Goal: Task Accomplishment & Management: Manage account settings

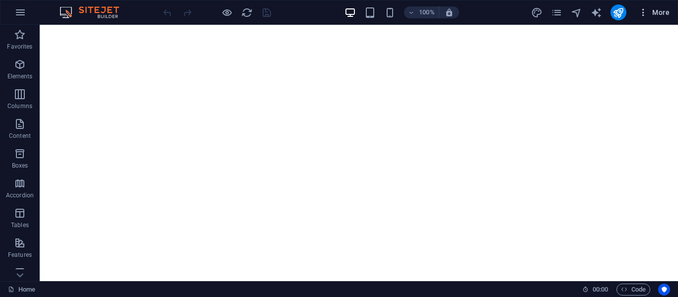
click at [645, 10] on icon "button" at bounding box center [643, 12] width 10 height 10
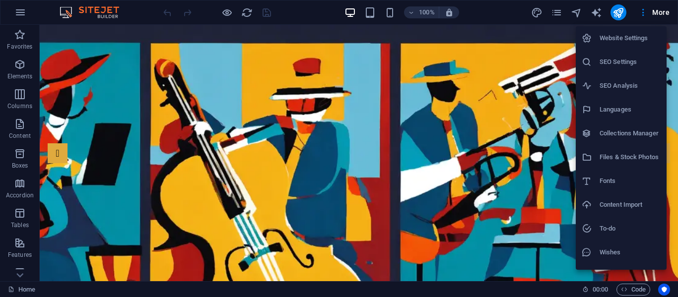
click at [618, 35] on h6 "Website Settings" at bounding box center [629, 38] width 61 height 12
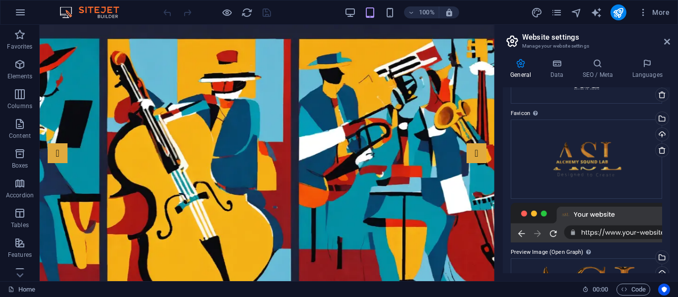
scroll to position [69, 0]
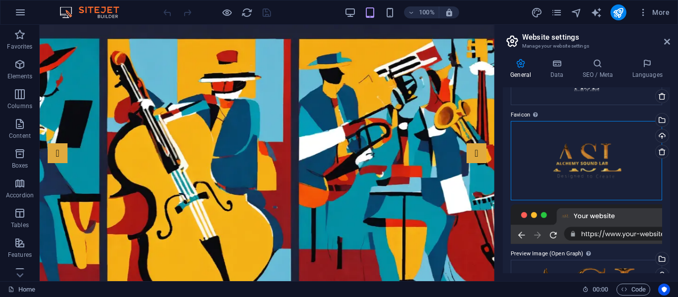
click at [590, 162] on div "Drag files here, click to choose files or select files from Files or our free s…" at bounding box center [585, 160] width 151 height 79
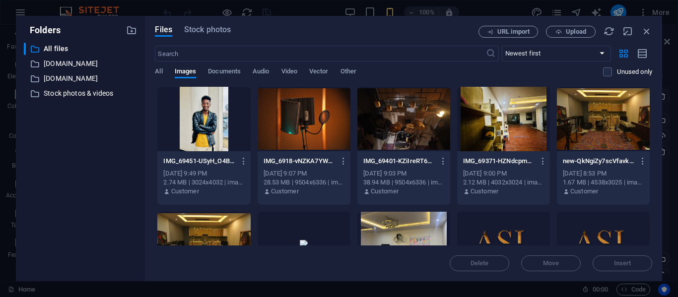
drag, startPoint x: 652, startPoint y: 111, endPoint x: 651, endPoint y: 128, distance: 17.4
click at [651, 128] on div "Files Stock photos URL import Upload ​ Newest first Oldest first Name (A-Z) Nam…" at bounding box center [403, 148] width 517 height 265
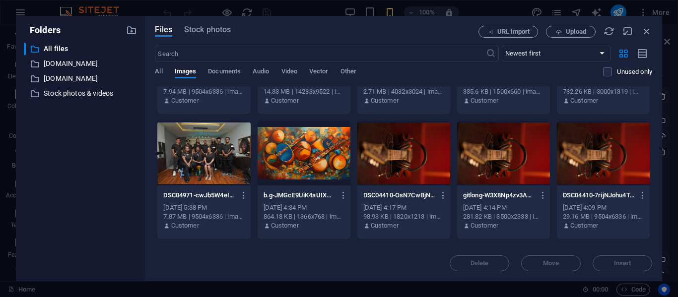
scroll to position [141, 0]
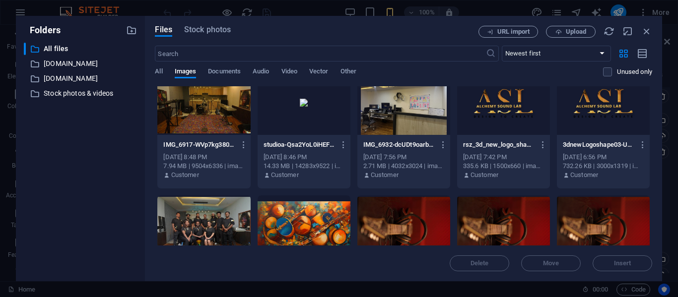
click at [484, 124] on div at bounding box center [503, 102] width 93 height 64
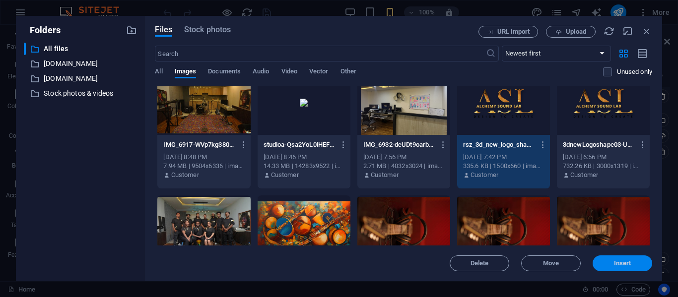
click at [634, 257] on button "Insert" at bounding box center [622, 263] width 60 height 16
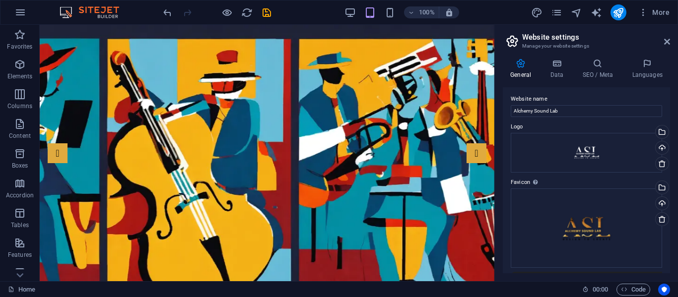
scroll to position [0, 0]
click at [562, 15] on span "pages" at bounding box center [557, 12] width 12 height 11
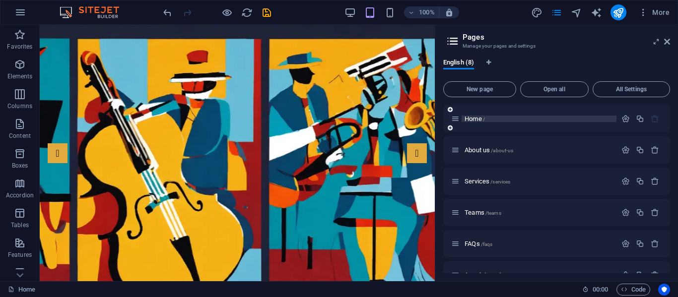
click at [480, 120] on span "Home /" at bounding box center [474, 118] width 20 height 7
click at [475, 119] on span "Home /" at bounding box center [474, 118] width 20 height 7
click at [622, 120] on icon "button" at bounding box center [625, 119] width 8 height 8
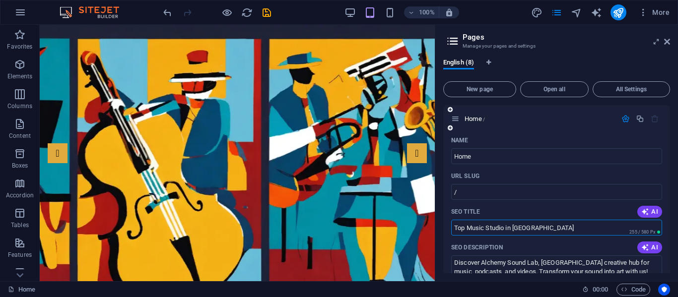
click at [453, 230] on input "Top Music Studio in Ethiopia" at bounding box center [556, 228] width 211 height 16
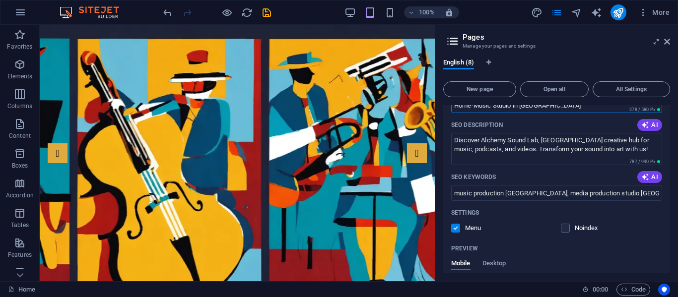
scroll to position [141, 0]
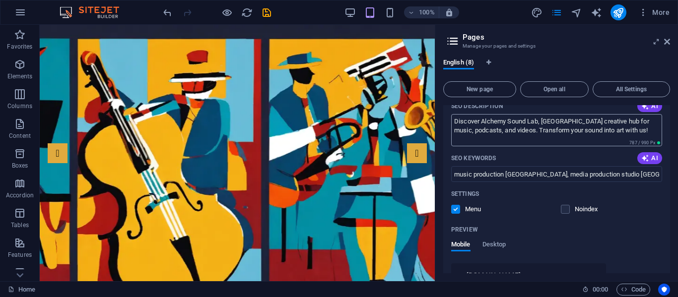
click at [542, 124] on textarea "Discover Alchemy Sound Lab, Ethiopias creative hub for music, podcasts, and vid…" at bounding box center [556, 130] width 211 height 32
click at [670, 128] on div "English (8) New page Open all All Settings Home / Name Home ​ URL SLUG / ​ SEO …" at bounding box center [556, 166] width 243 height 231
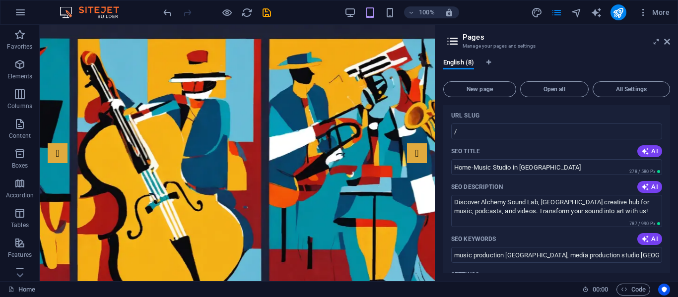
scroll to position [41, 0]
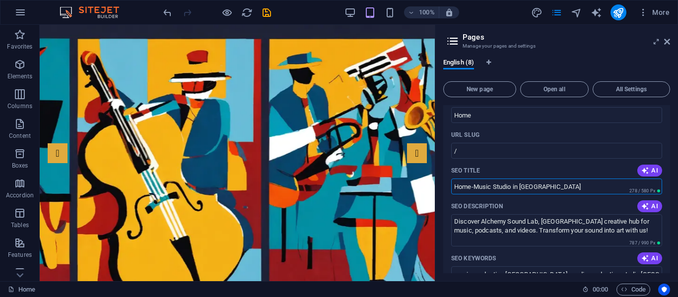
drag, startPoint x: 548, startPoint y: 185, endPoint x: 475, endPoint y: 192, distance: 73.8
click at [475, 192] on input "Home-Music Studio in Ethiopia" at bounding box center [556, 187] width 211 height 16
paste input "Alchemy Sound Lab,"
type input "Home-Alchemy Sound Lab"
click at [263, 12] on icon "save" at bounding box center [266, 12] width 11 height 11
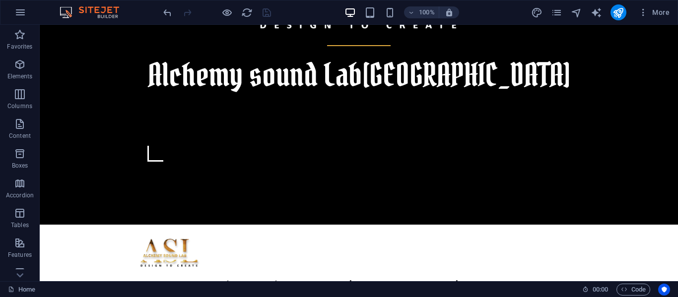
scroll to position [556, 0]
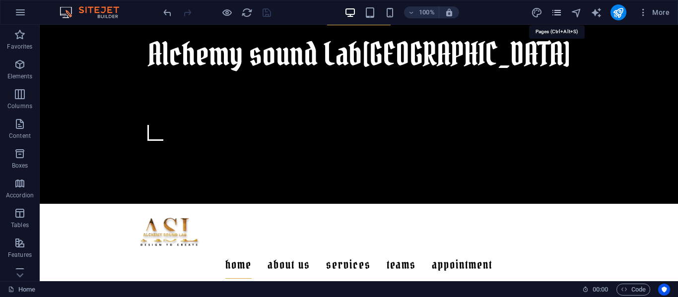
click at [559, 10] on icon "pages" at bounding box center [556, 12] width 11 height 11
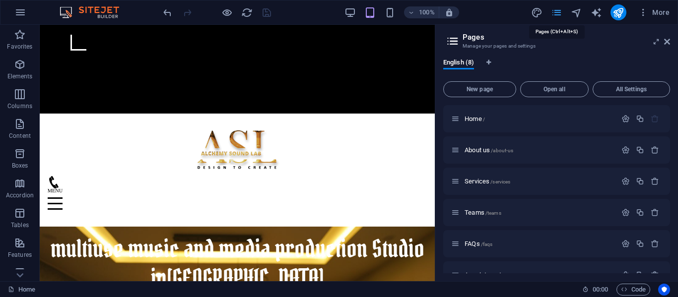
scroll to position [486, 0]
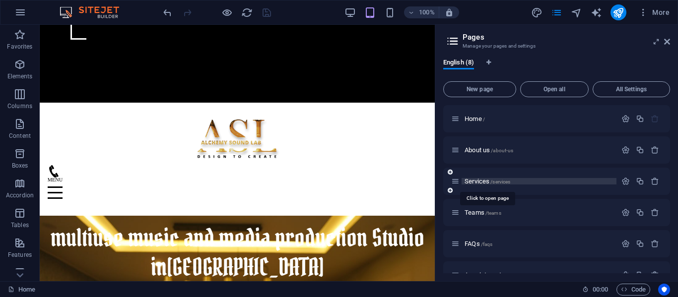
click at [477, 181] on span "Services /services" at bounding box center [487, 181] width 46 height 7
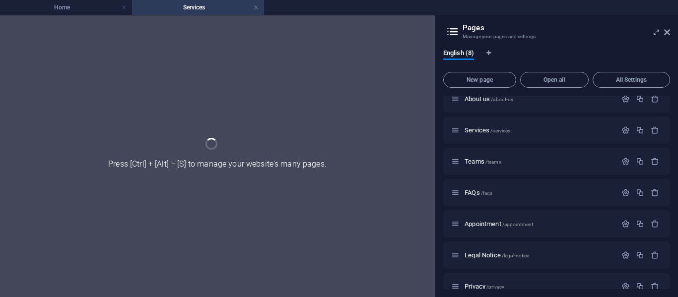
scroll to position [57, 0]
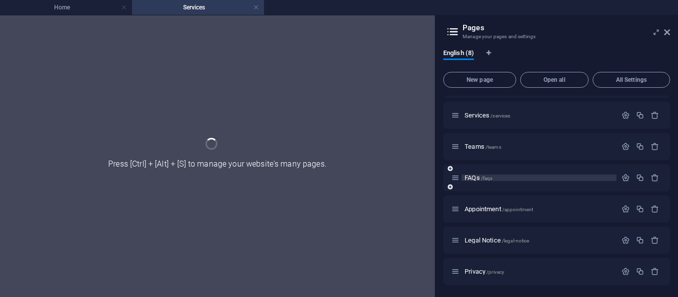
click at [481, 152] on div "Teams /teams" at bounding box center [533, 146] width 165 height 11
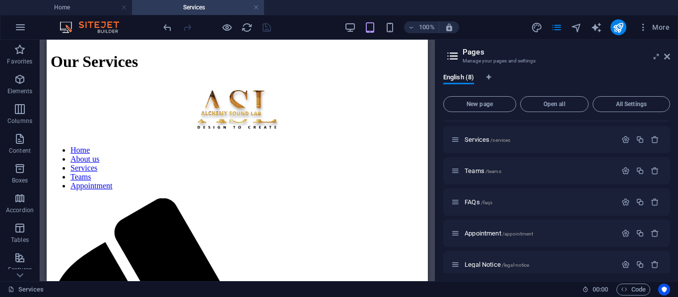
scroll to position [580, 0]
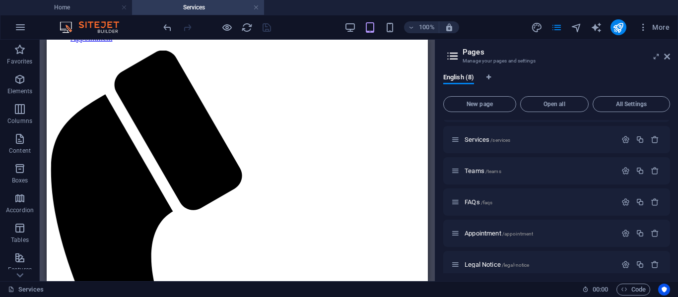
drag, startPoint x: 423, startPoint y: 64, endPoint x: 498, endPoint y: 154, distance: 117.3
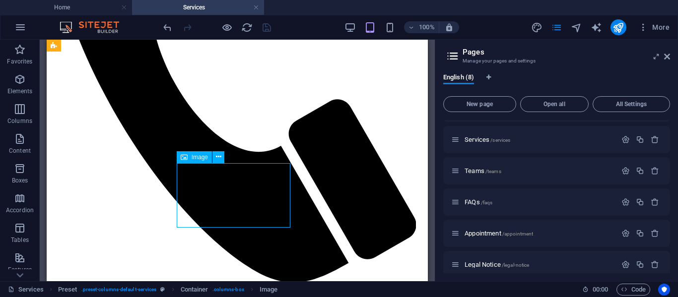
select select "px"
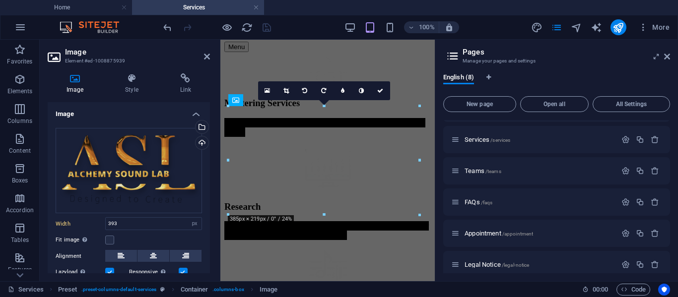
click at [215, 190] on div "Image Style Link Image Drag files here, click to choose files or select files f…" at bounding box center [129, 173] width 178 height 216
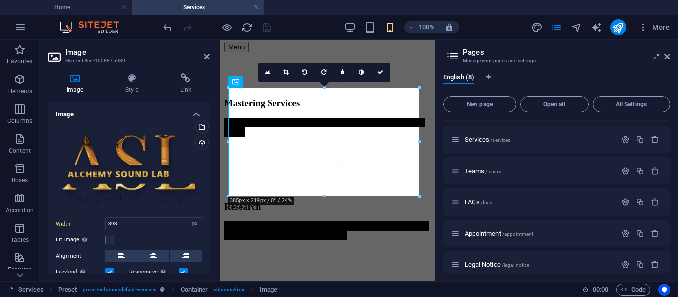
scroll to position [830, 0]
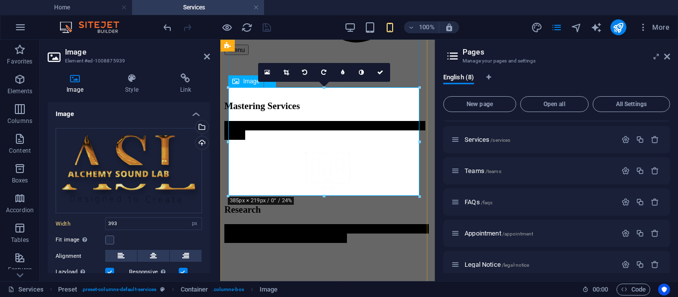
drag, startPoint x: 450, startPoint y: 181, endPoint x: 242, endPoint y: 145, distance: 211.0
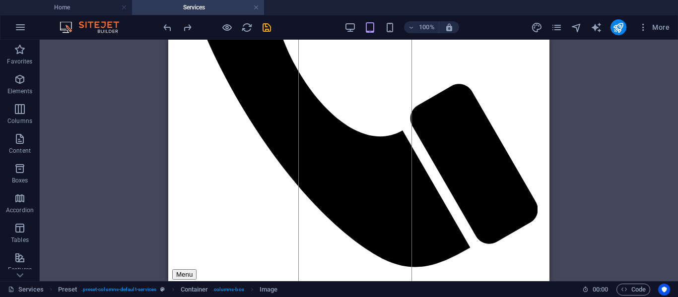
scroll to position [852, 0]
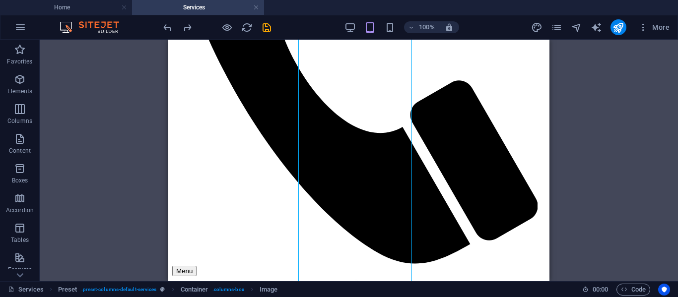
click at [248, 99] on div at bounding box center [354, 66] width 373 height 906
click at [168, 31] on icon "undo" at bounding box center [167, 27] width 11 height 11
click at [170, 29] on icon "undo" at bounding box center [167, 27] width 11 height 11
click at [166, 25] on icon "undo" at bounding box center [167, 27] width 11 height 11
click at [622, 70] on div "Drag here to replace the existing content. Press “Ctrl” if you want to create a…" at bounding box center [359, 161] width 638 height 242
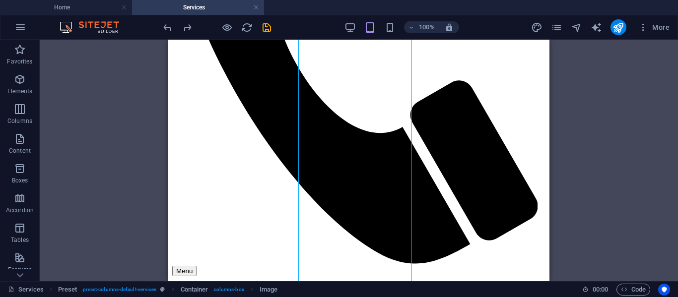
drag, startPoint x: 619, startPoint y: 62, endPoint x: 617, endPoint y: 66, distance: 5.3
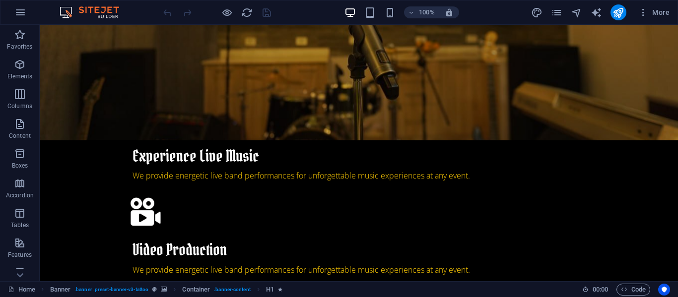
scroll to position [975, 0]
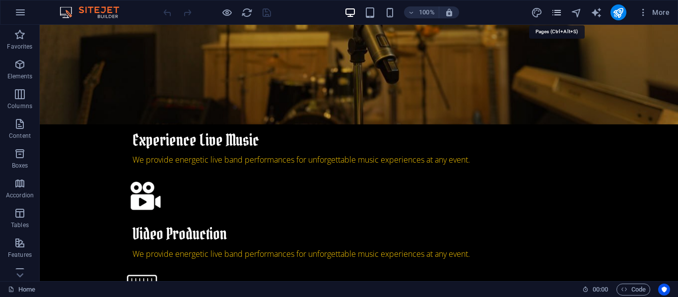
click at [554, 15] on icon "pages" at bounding box center [556, 12] width 11 height 11
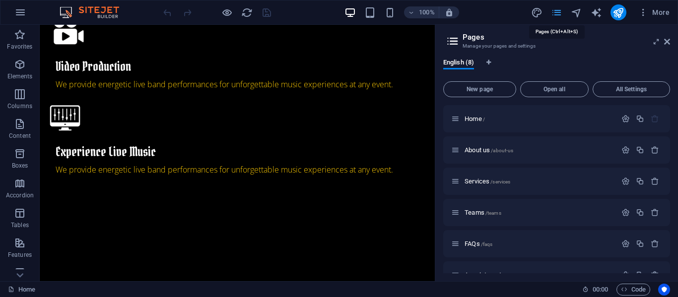
scroll to position [990, 0]
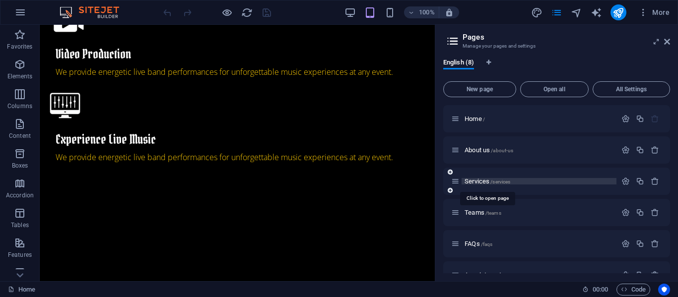
click at [479, 182] on span "Services /services" at bounding box center [487, 181] width 46 height 7
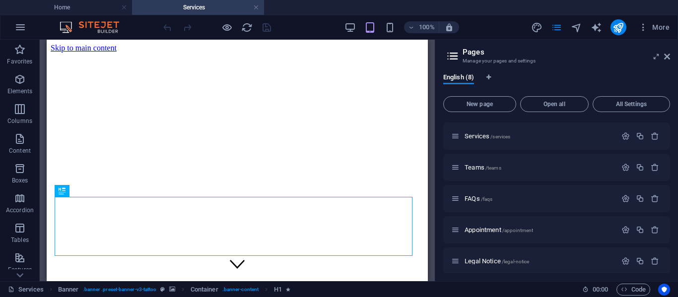
scroll to position [49, 0]
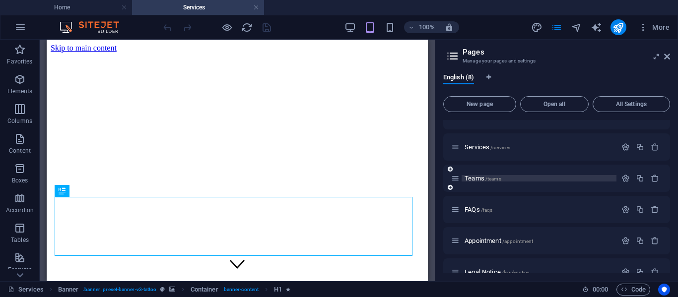
click at [479, 176] on span "Teams /teams" at bounding box center [482, 178] width 37 height 7
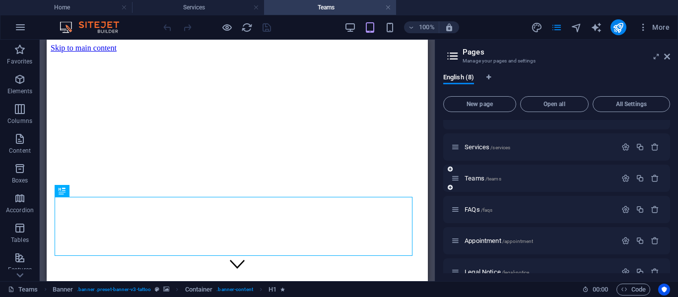
scroll to position [0, 0]
drag, startPoint x: 670, startPoint y: 185, endPoint x: 668, endPoint y: 174, distance: 11.5
click at [668, 174] on div "English (8) New page Open all All Settings Home / About us /about-us Services /…" at bounding box center [556, 173] width 243 height 216
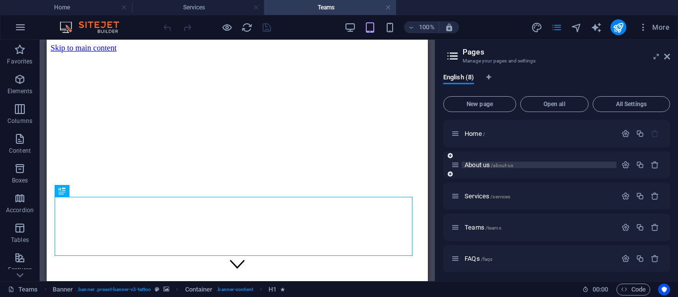
click at [487, 167] on span "About us /about-us" at bounding box center [488, 164] width 49 height 7
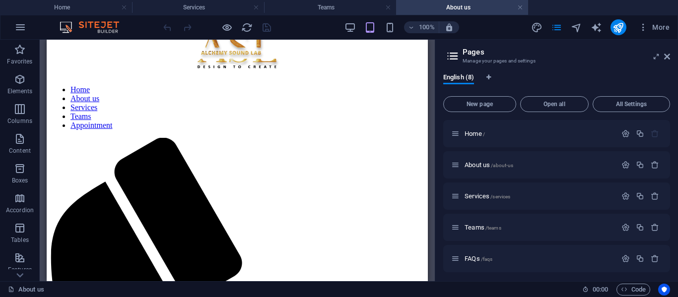
scroll to position [470, 0]
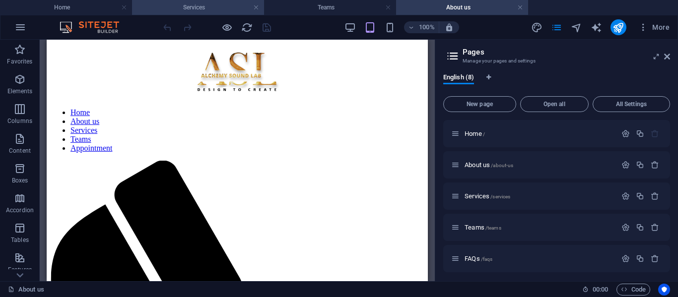
click at [184, 7] on h4 "Services" at bounding box center [198, 7] width 132 height 11
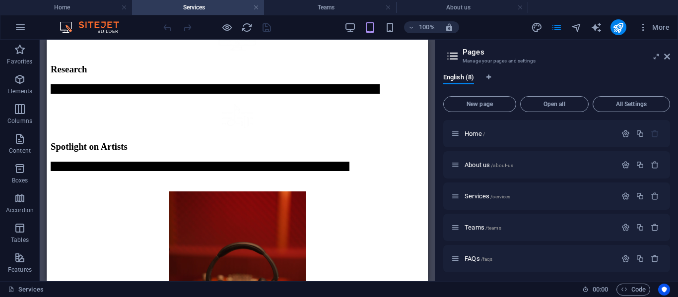
scroll to position [1240, 0]
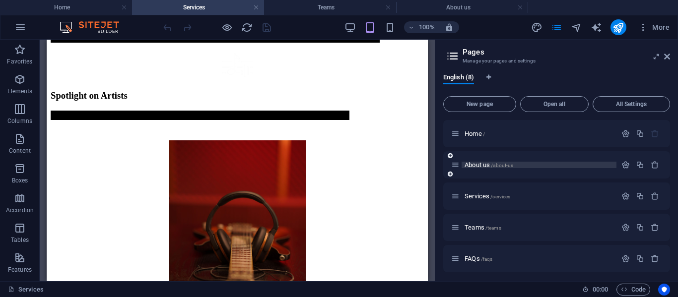
click at [473, 163] on span "About us /about-us" at bounding box center [488, 164] width 49 height 7
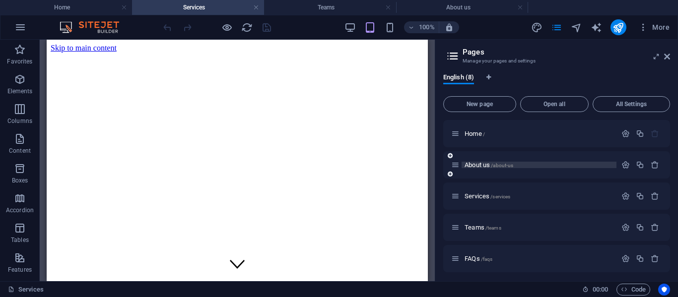
scroll to position [470, 0]
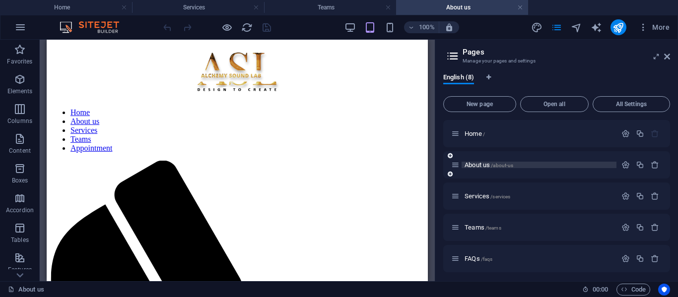
click at [483, 163] on span "About us /about-us" at bounding box center [488, 164] width 49 height 7
click at [621, 167] on icon "button" at bounding box center [625, 165] width 8 height 8
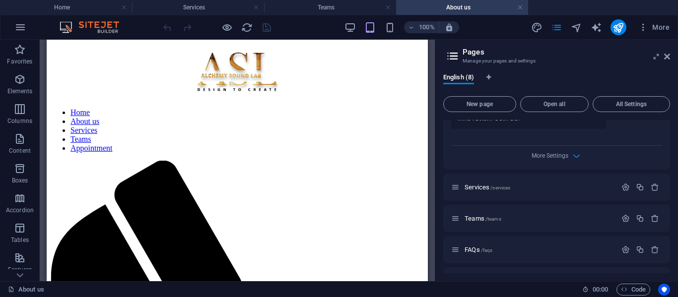
scroll to position [442, 0]
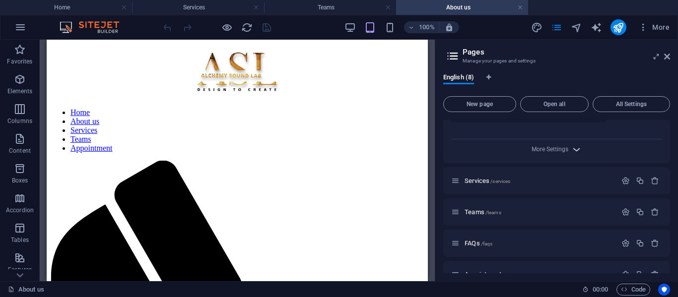
click at [572, 144] on icon "button" at bounding box center [575, 149] width 11 height 11
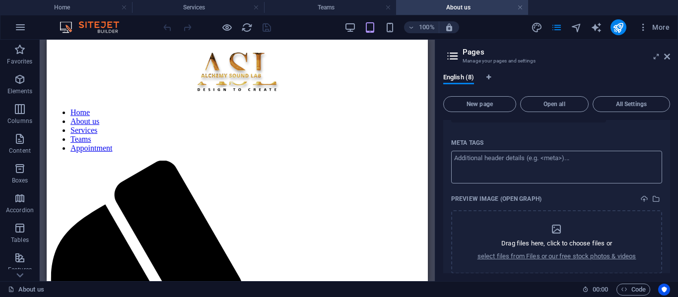
click at [474, 151] on textarea "Meta tags ​" at bounding box center [556, 167] width 211 height 32
paste textarea "<meta name="robots" content="noindex, nofollow">"
type textarea "<meta name="robots" content="noindex, nofollow">"
click at [667, 54] on icon at bounding box center [667, 57] width 6 height 8
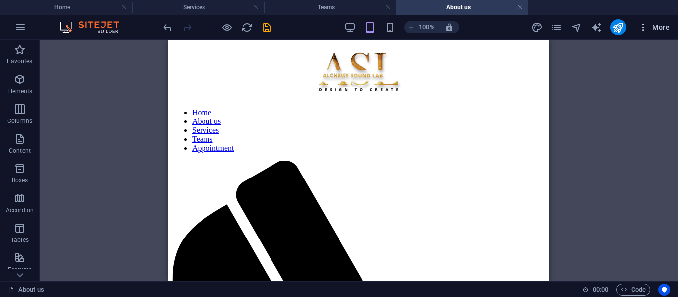
click at [639, 27] on icon "button" at bounding box center [643, 27] width 10 height 10
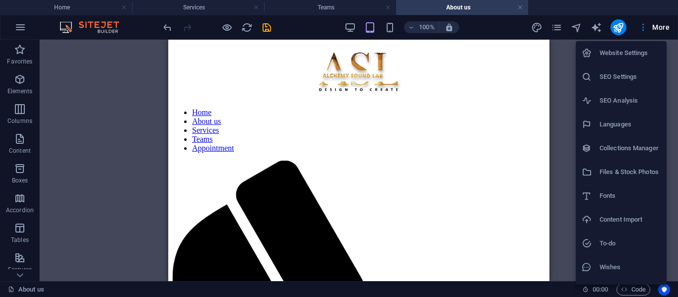
click at [560, 30] on div at bounding box center [339, 148] width 678 height 297
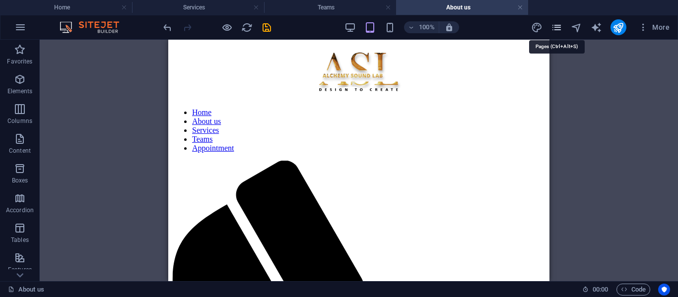
click at [552, 27] on icon "pages" at bounding box center [556, 27] width 11 height 11
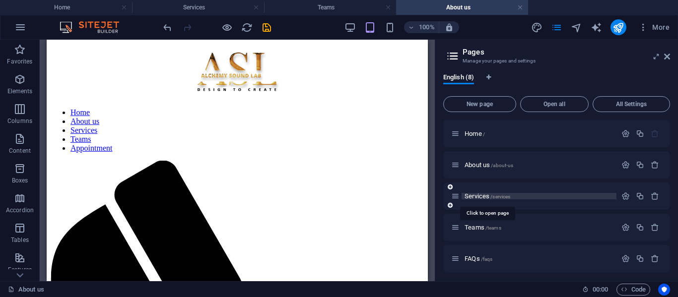
click at [477, 195] on span "Services /services" at bounding box center [487, 195] width 46 height 7
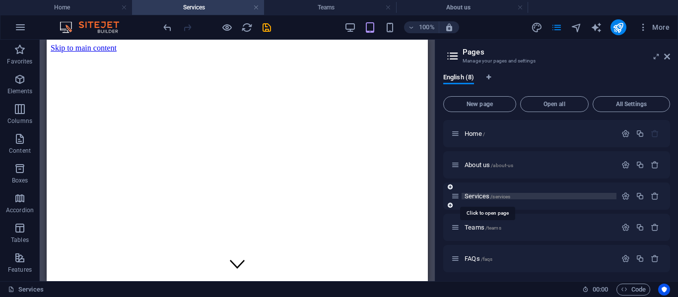
scroll to position [0, 0]
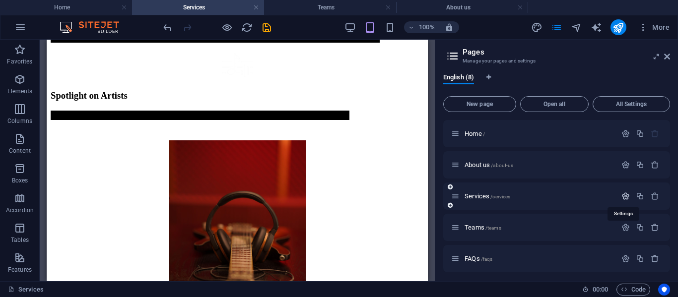
click at [621, 196] on icon "button" at bounding box center [625, 196] width 8 height 8
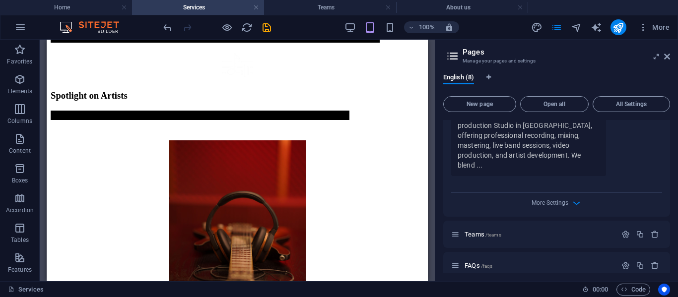
scroll to position [429, 0]
click at [572, 195] on icon "button" at bounding box center [575, 200] width 11 height 11
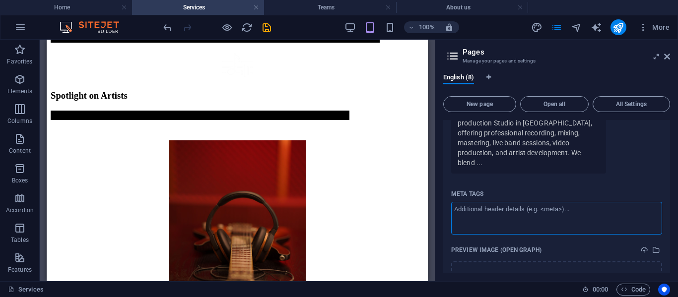
click at [483, 205] on textarea "Meta tags ​" at bounding box center [556, 218] width 211 height 32
paste textarea "<meta name="robots" content="noindex, nofollow">"
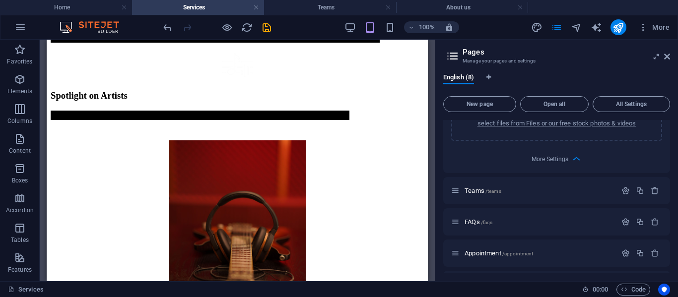
scroll to position [615, 0]
type textarea "<meta name="robots" content="noindex, nofollow">"
click at [622, 184] on icon "button" at bounding box center [625, 188] width 8 height 8
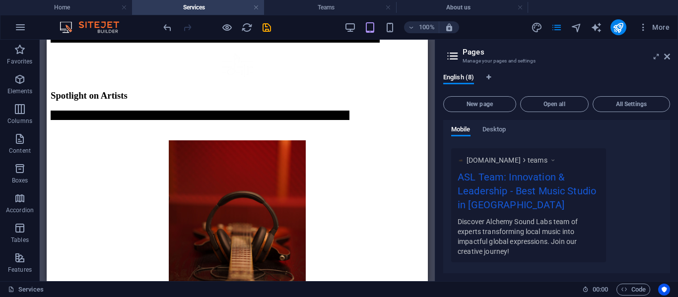
scroll to position [993, 0]
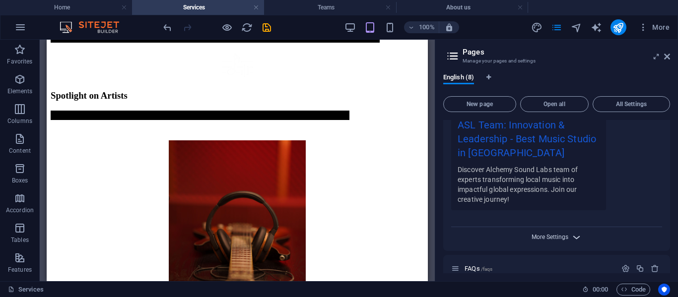
click at [565, 234] on span "More Settings" at bounding box center [549, 237] width 37 height 7
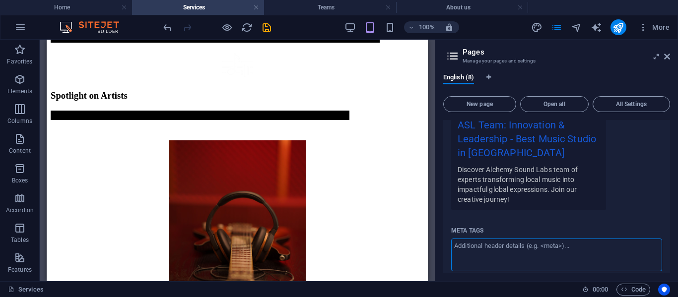
click at [492, 244] on textarea "Meta tags ​" at bounding box center [556, 255] width 211 height 32
paste textarea "<meta name="robots" content="noindex, nofollow">"
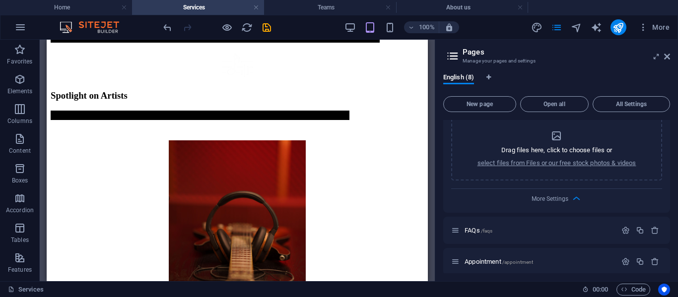
scroll to position [1210, 0]
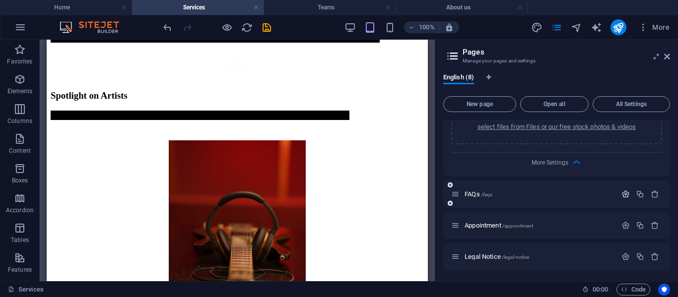
type textarea "<meta name="robots" content="noindex, nofollow">"
click at [622, 190] on icon "button" at bounding box center [625, 194] width 8 height 8
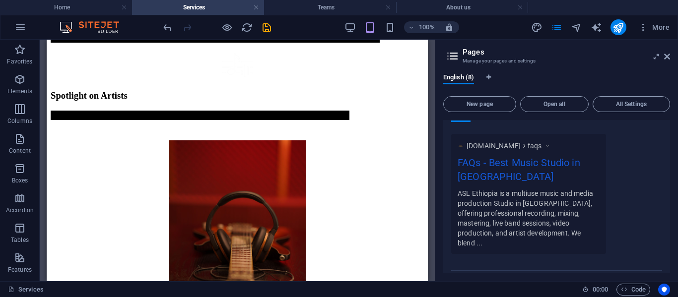
scroll to position [1580, 0]
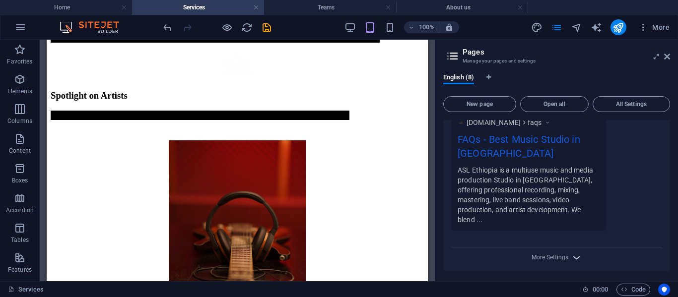
click at [573, 252] on icon "button" at bounding box center [575, 257] width 11 height 11
click at [456, 259] on textarea "Meta tags ​" at bounding box center [556, 275] width 211 height 32
paste textarea "<meta name="robots" content="noindex, nofollow">"
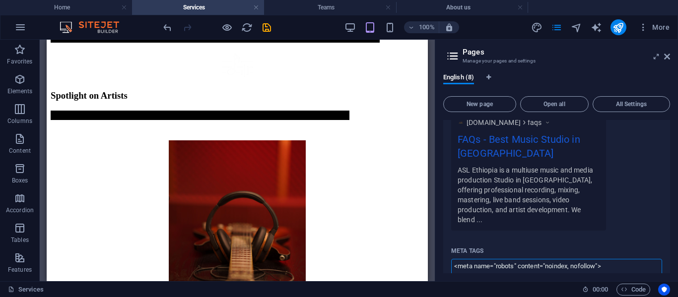
type textarea "<meta name="robots" content="noindex, nofollow">"
drag, startPoint x: 667, startPoint y: 248, endPoint x: 667, endPoint y: 260, distance: 12.4
click at [667, 260] on div "Name FAQs ​ URL SLUG /faqs ​ SEO Title AI FAQs ​ 332 / 580 Px SEO Description A…" at bounding box center [556, 126] width 227 height 576
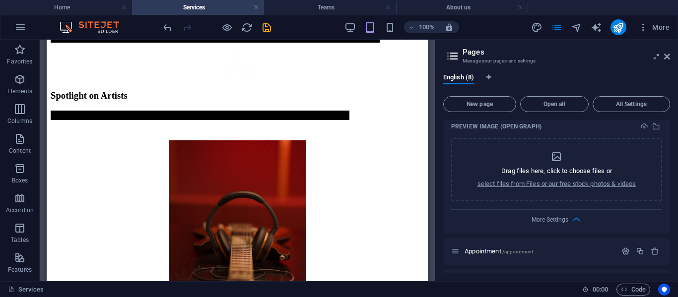
scroll to position [1786, 0]
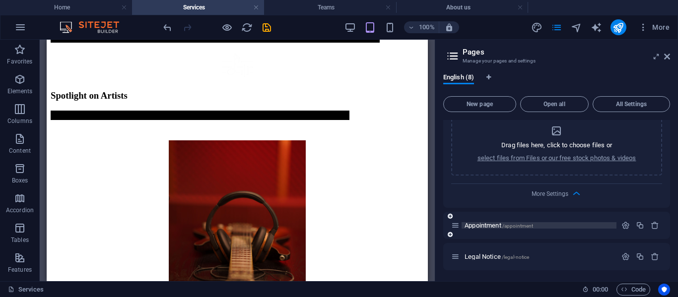
click at [485, 222] on span "Appointment /appointment" at bounding box center [498, 225] width 68 height 7
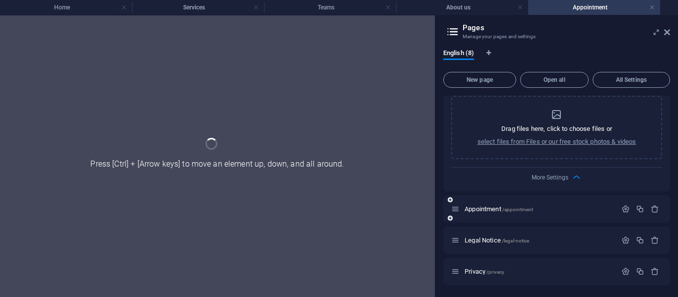
scroll to position [1758, 0]
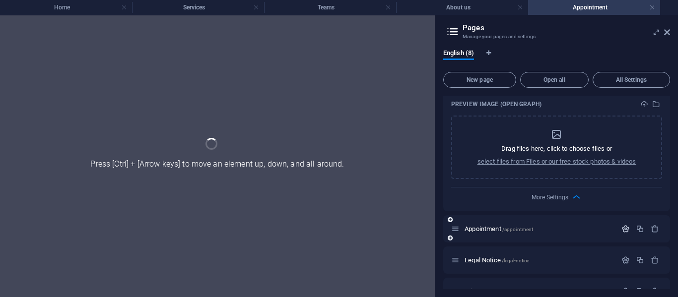
click at [621, 225] on icon "button" at bounding box center [625, 229] width 8 height 8
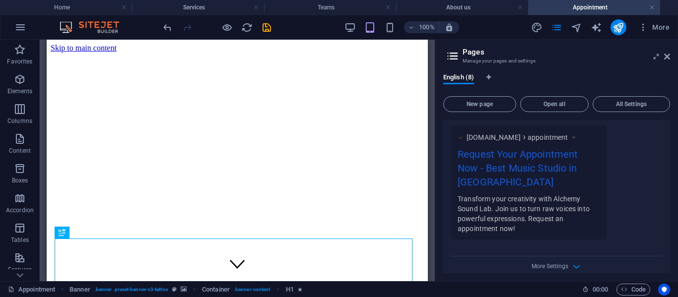
scroll to position [2226, 0]
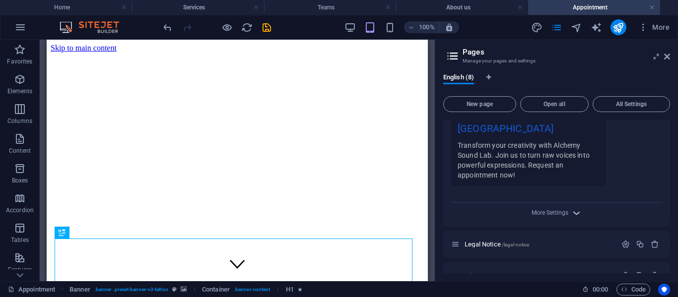
click at [570, 207] on icon "button" at bounding box center [575, 212] width 11 height 11
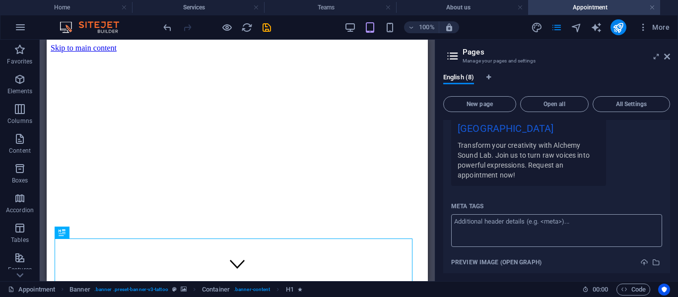
click at [461, 214] on textarea "Meta tags ​" at bounding box center [556, 230] width 211 height 32
paste textarea "<meta name="robots" content="noindex, nofollow">"
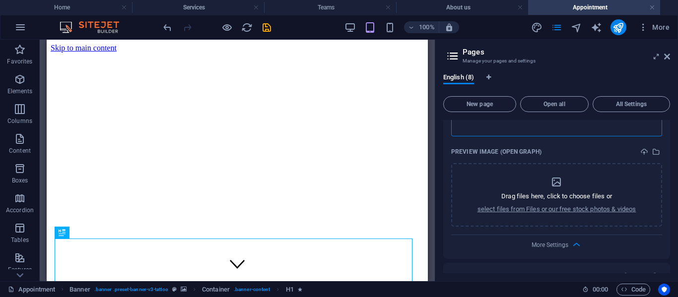
scroll to position [2368, 0]
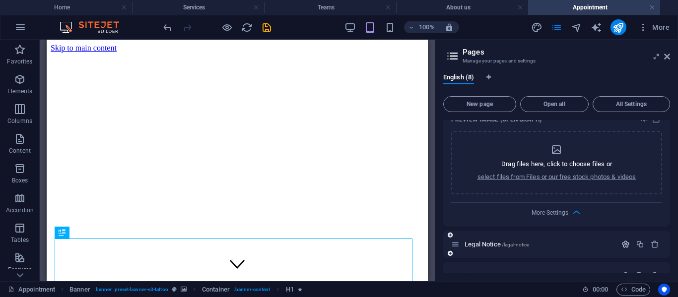
type textarea "<meta name="robots" content="noindex, nofollow">"
click at [622, 240] on icon "button" at bounding box center [625, 244] width 8 height 8
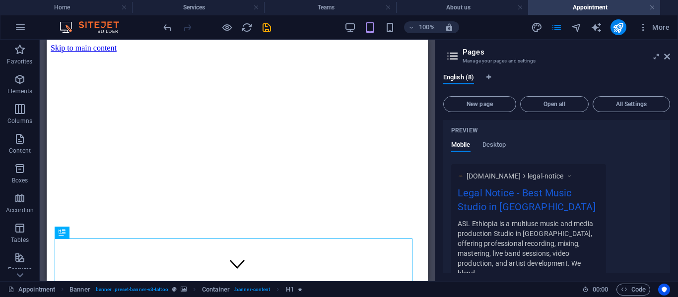
scroll to position [2791, 0]
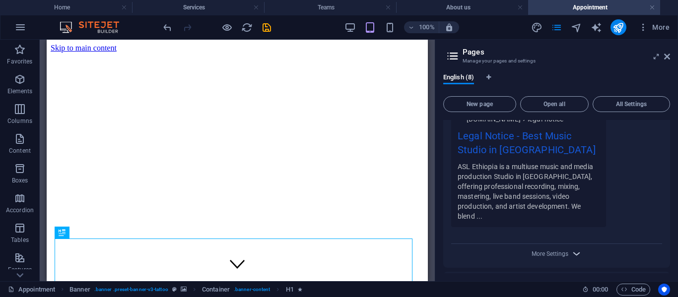
click at [551, 248] on span "More Settings" at bounding box center [557, 253] width 12 height 11
click at [492, 255] on textarea "Meta tags ​" at bounding box center [556, 271] width 211 height 32
paste textarea "<meta name="robots" content="noindex, nofollow">"
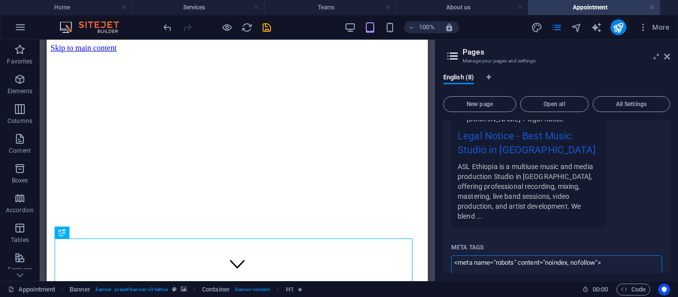
scroll to position [2934, 0]
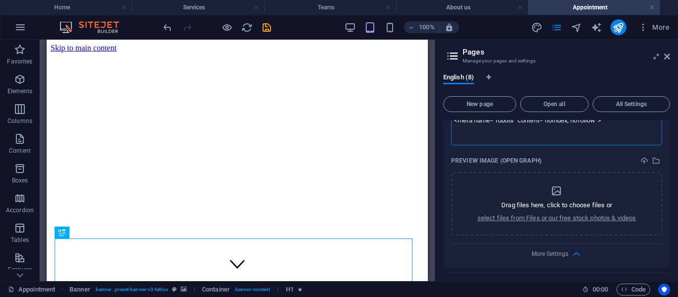
type textarea "<meta name="robots" content="noindex, nofollow">"
click at [624, 281] on icon "button" at bounding box center [625, 285] width 8 height 8
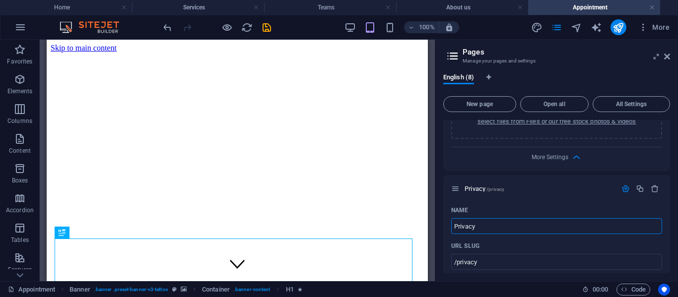
scroll to position [3357, 0]
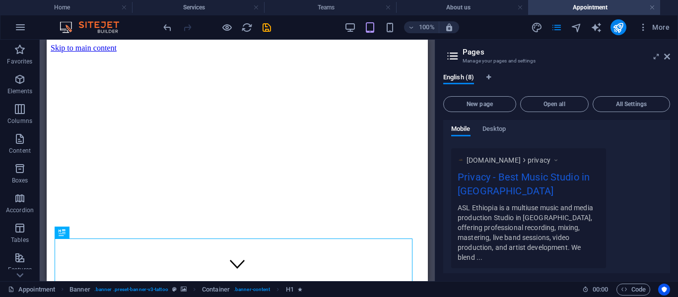
click at [566, 292] on span "More Settings" at bounding box center [549, 295] width 37 height 7
paste textarea "<meta name="robots" content="noindex, nofollow">"
type textarea "<meta name="robots" content="noindex, nofollow">"
drag, startPoint x: 672, startPoint y: 262, endPoint x: 672, endPoint y: 271, distance: 9.4
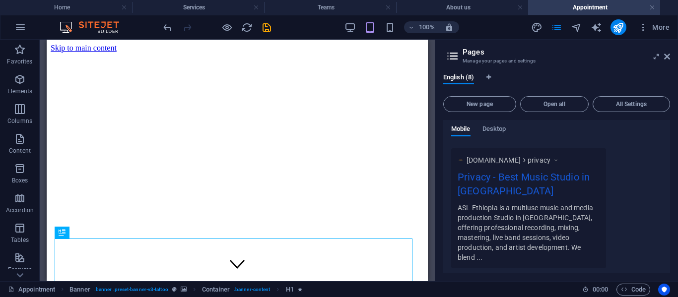
click at [672, 271] on div "English (8) New page Open all All Settings Home / About us /about-us Services /…" at bounding box center [556, 173] width 243 height 216
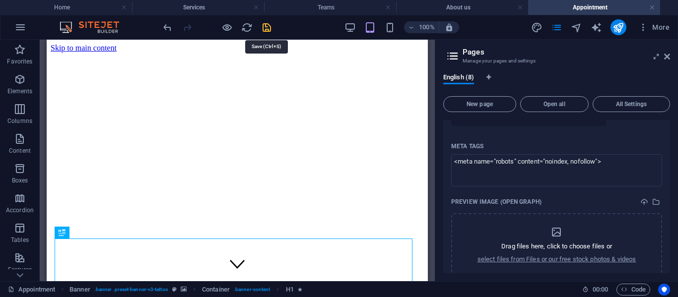
click at [266, 30] on icon "save" at bounding box center [266, 27] width 11 height 11
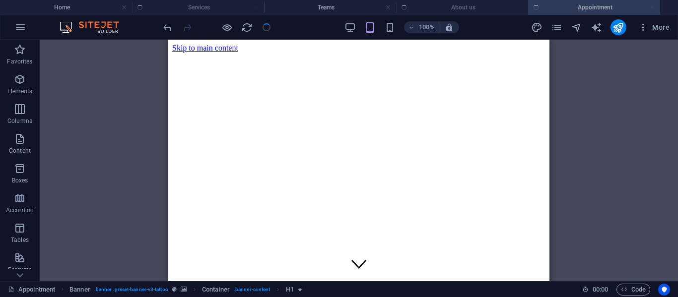
checkbox input "false"
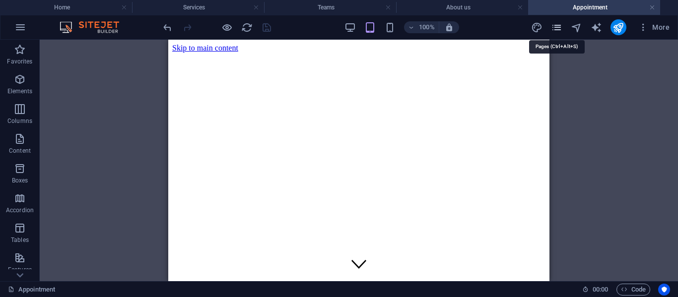
click at [561, 28] on icon "pages" at bounding box center [556, 27] width 11 height 11
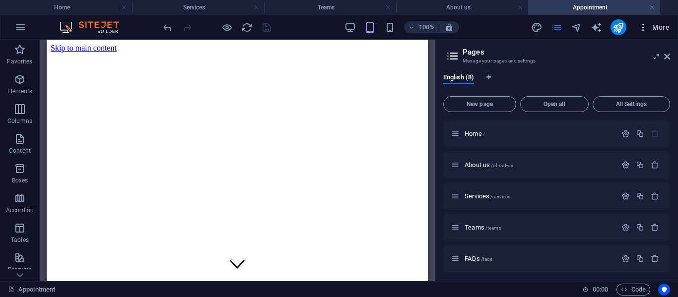
click at [647, 31] on icon "button" at bounding box center [643, 27] width 10 height 10
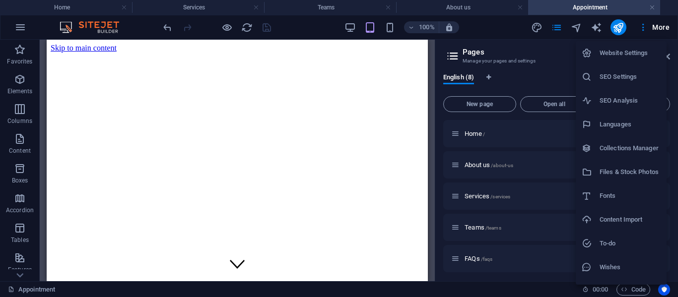
click at [625, 170] on h6 "Files & Stock Photos" at bounding box center [629, 172] width 61 height 12
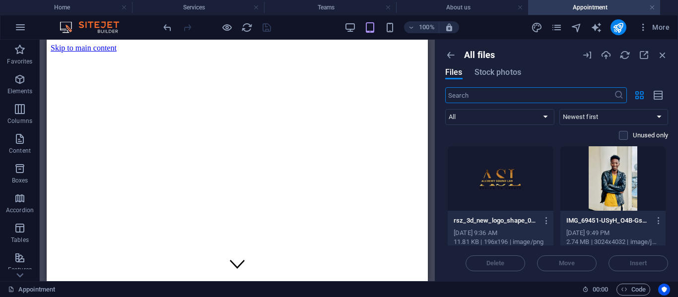
click at [498, 66] on div "All files Files Stock photos" at bounding box center [556, 69] width 223 height 38
click at [494, 75] on span "Stock photos" at bounding box center [497, 72] width 47 height 12
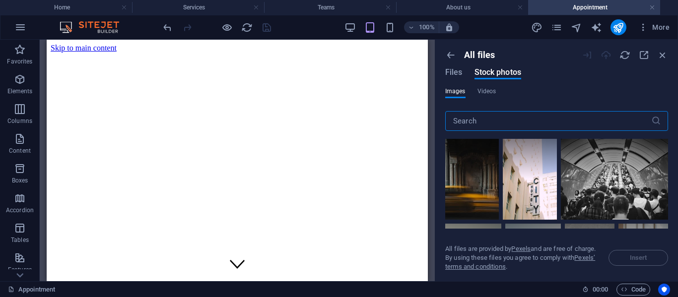
click at [492, 121] on input "text" at bounding box center [548, 121] width 206 height 20
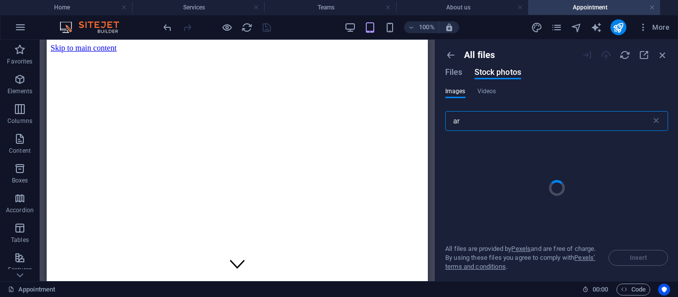
type input "ari"
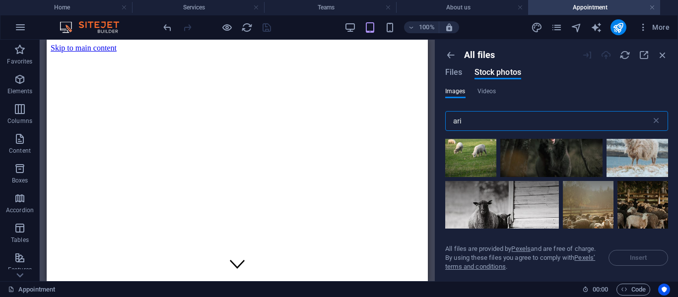
scroll to position [2038, 0]
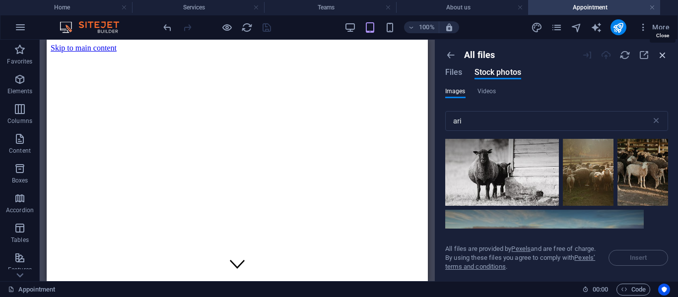
click at [659, 54] on icon "button" at bounding box center [662, 55] width 11 height 11
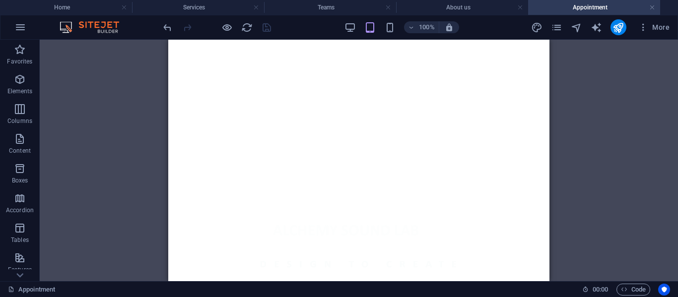
scroll to position [255, 0]
drag, startPoint x: 544, startPoint y: 75, endPoint x: 720, endPoint y: 166, distance: 197.7
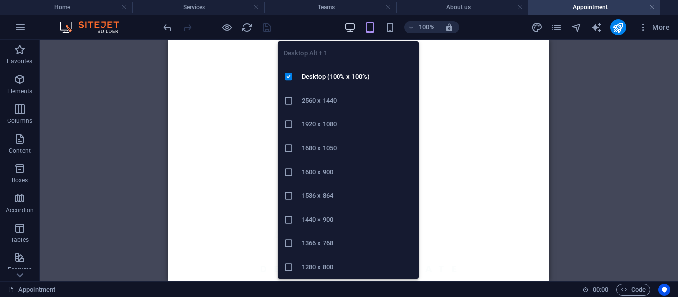
click at [348, 22] on icon "button" at bounding box center [349, 27] width 11 height 11
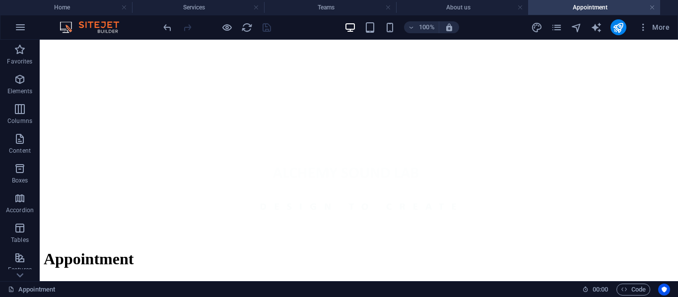
scroll to position [328, 0]
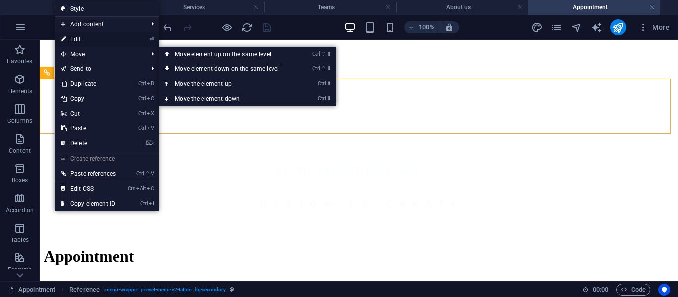
click at [86, 38] on link "⏎ Edit" at bounding box center [88, 39] width 67 height 15
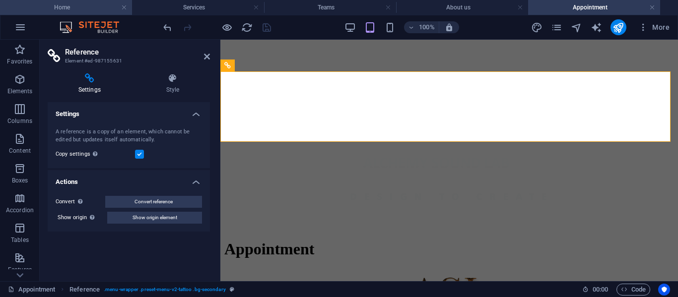
click at [99, 10] on h4 "Home" at bounding box center [66, 7] width 132 height 11
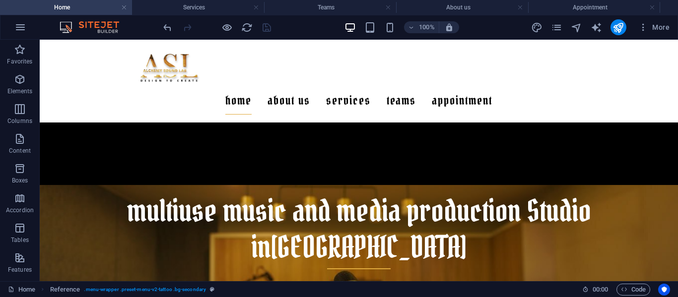
scroll to position [611, 0]
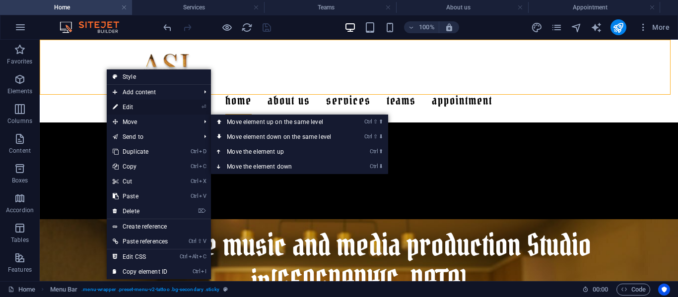
click at [133, 108] on link "⏎ Edit" at bounding box center [140, 107] width 67 height 15
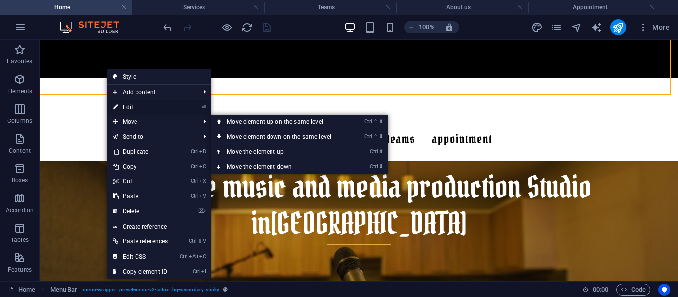
select select "header"
select select "rem"
select select "sticky_reverse"
select select "px"
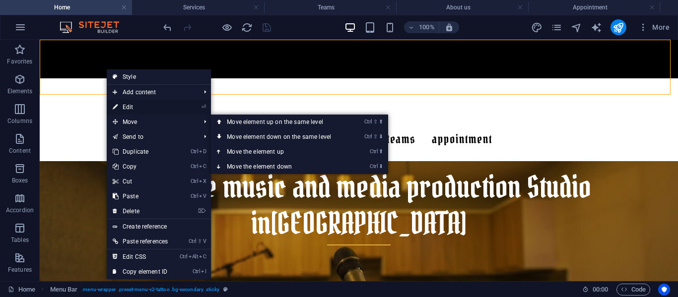
select select "px"
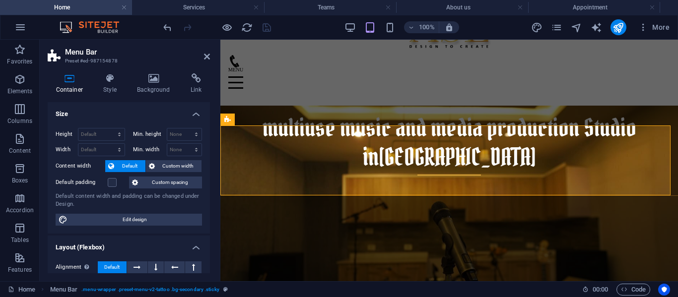
scroll to position [196, 0]
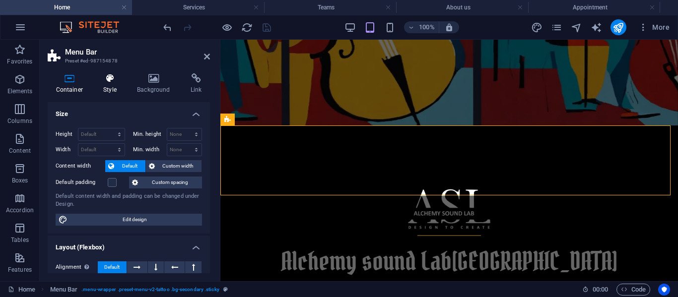
click at [107, 86] on h4 "Style" at bounding box center [112, 83] width 34 height 21
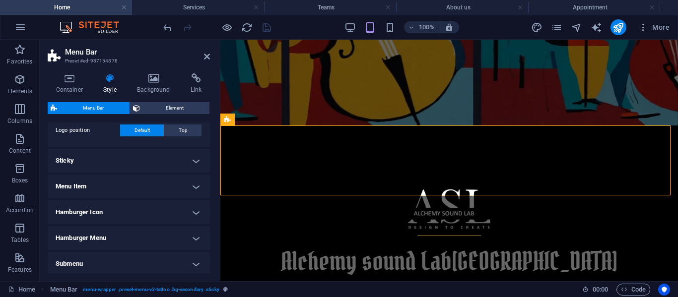
scroll to position [256, 0]
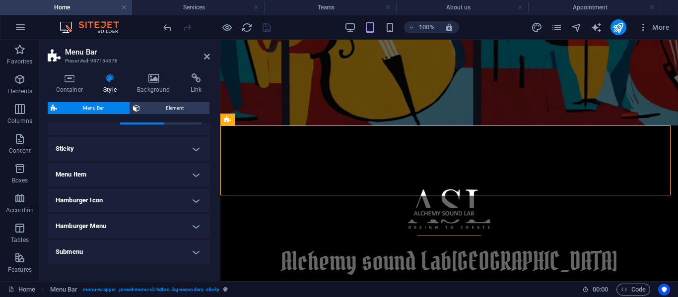
click at [192, 148] on h4 "Sticky" at bounding box center [129, 149] width 162 height 24
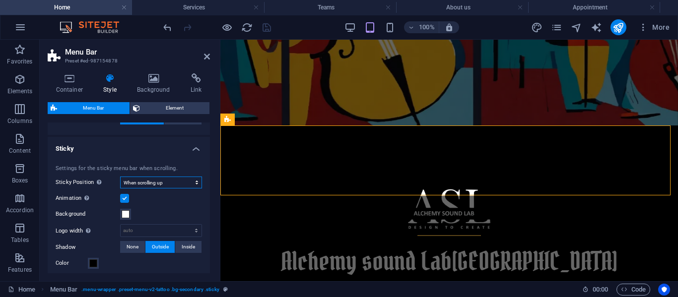
click at [166, 181] on select "Off Instant After menu After banner When scrolling up" at bounding box center [161, 183] width 82 height 12
click at [120, 177] on select "Off Instant After menu After banner When scrolling up" at bounding box center [161, 183] width 82 height 12
click at [146, 183] on select "Off Instant After menu After banner When scrolling up" at bounding box center [161, 183] width 82 height 12
select select "sticky_instant"
click at [120, 177] on select "Off Instant After menu After banner When scrolling up" at bounding box center [161, 183] width 82 height 12
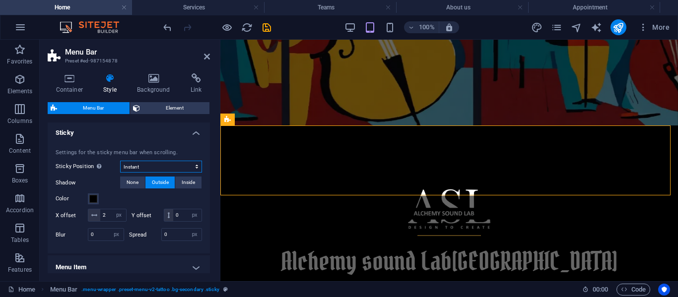
scroll to position [278, 0]
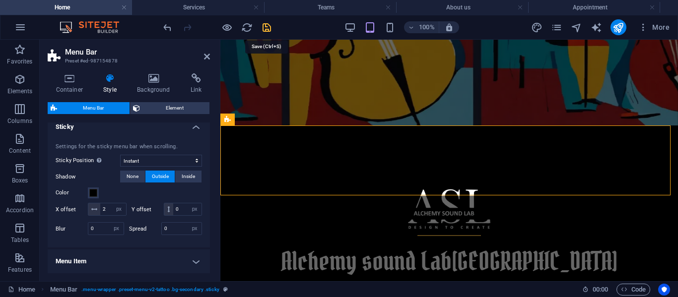
click at [264, 27] on icon "save" at bounding box center [266, 27] width 11 height 11
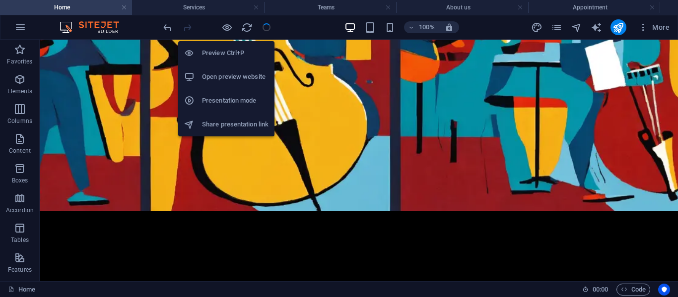
click at [214, 77] on h6 "Open preview website" at bounding box center [235, 77] width 66 height 12
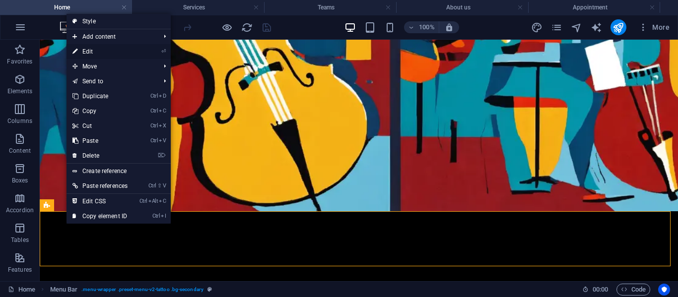
click at [100, 51] on link "⏎ Edit" at bounding box center [99, 51] width 67 height 15
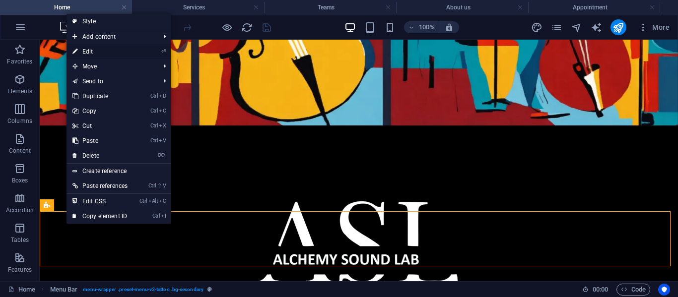
select select "rem"
select select "sticky_instant"
select select "px"
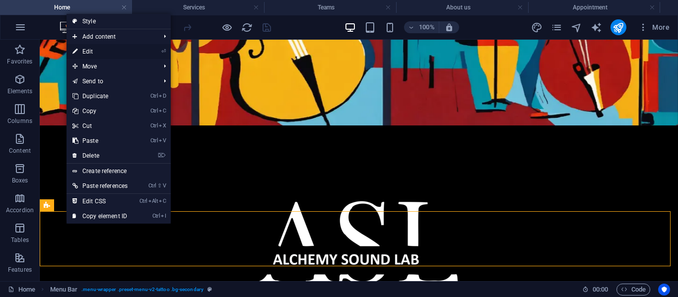
select select "px"
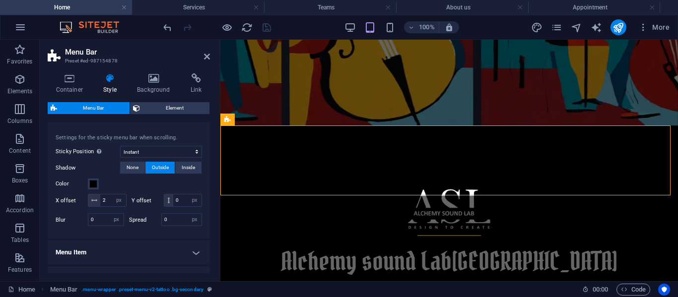
scroll to position [304, 0]
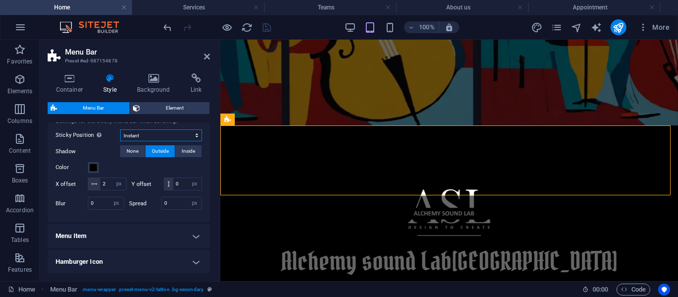
click at [144, 134] on select "Off Instant After menu After banner When scrolling up" at bounding box center [161, 135] width 82 height 12
select select "sticky_reverse"
click at [120, 129] on select "Off Instant After menu After banner When scrolling up" at bounding box center [161, 135] width 82 height 12
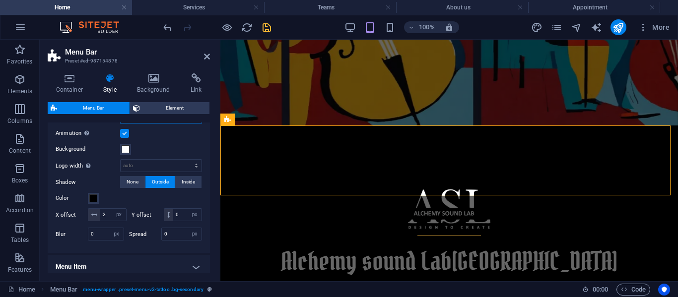
scroll to position [312, 0]
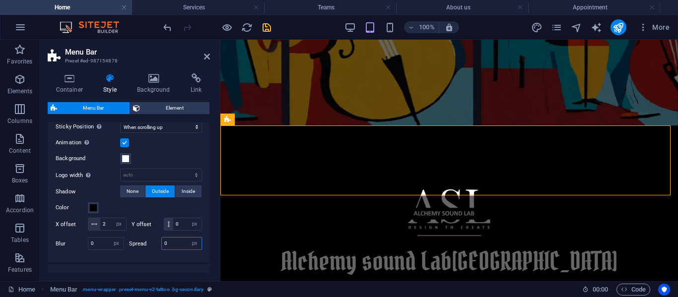
click at [164, 249] on input "0" at bounding box center [182, 244] width 40 height 12
click at [93, 249] on input "0" at bounding box center [105, 244] width 35 height 12
click at [189, 192] on span "Inside" at bounding box center [188, 192] width 13 height 12
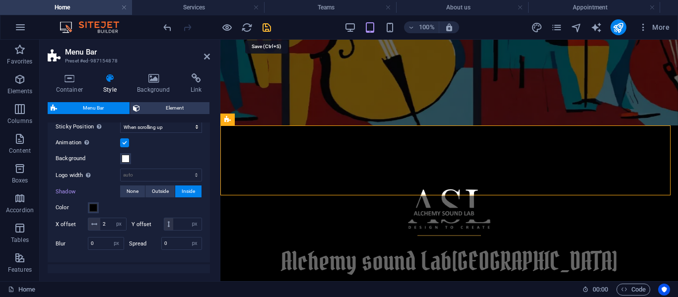
click at [265, 23] on icon "save" at bounding box center [266, 27] width 11 height 11
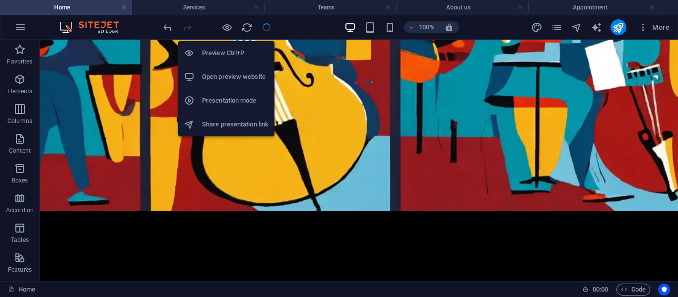
click at [229, 74] on h6 "Open preview website" at bounding box center [235, 77] width 66 height 12
click at [228, 26] on icon "button" at bounding box center [226, 27] width 11 height 11
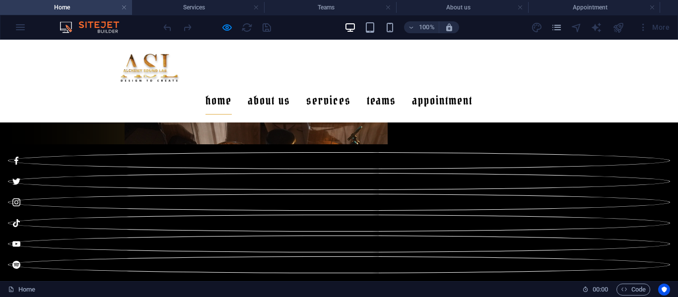
scroll to position [1500, 0]
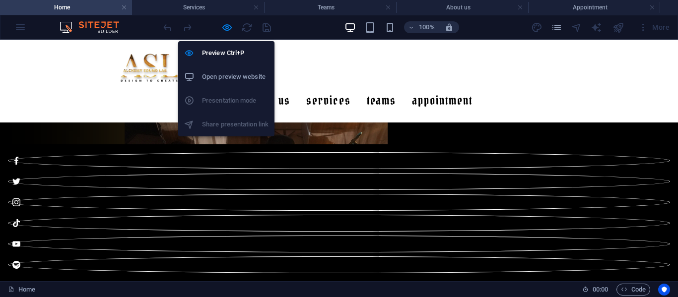
click at [225, 83] on li "Open preview website" at bounding box center [226, 77] width 96 height 24
click at [224, 26] on icon "button" at bounding box center [226, 27] width 11 height 11
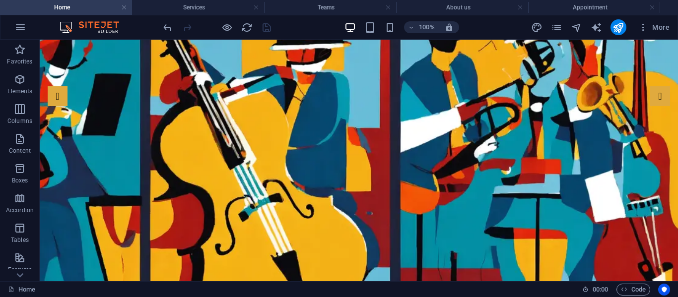
scroll to position [0, 0]
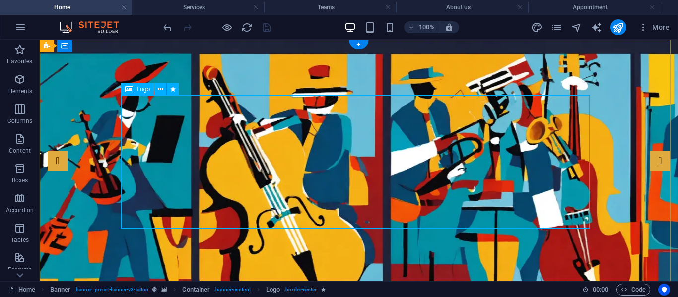
select select "px"
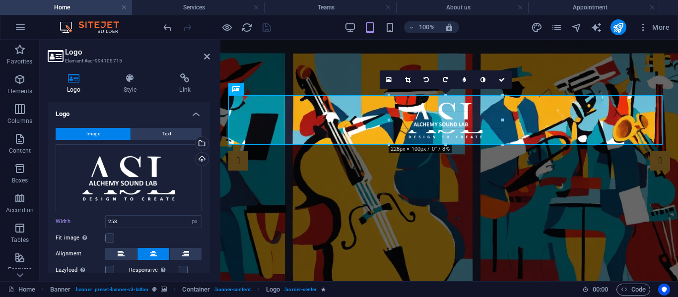
drag, startPoint x: 383, startPoint y: 152, endPoint x: 396, endPoint y: 144, distance: 14.5
type input "228"
click at [500, 81] on icon at bounding box center [501, 80] width 6 height 6
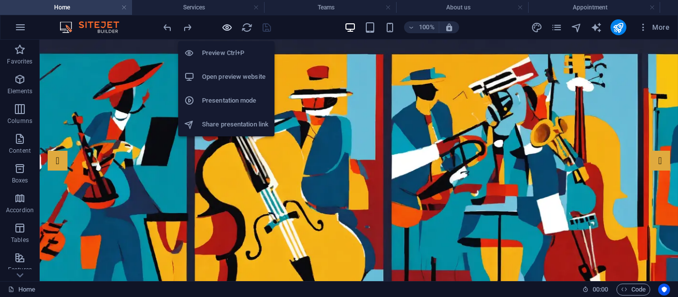
click at [229, 30] on icon "button" at bounding box center [226, 27] width 11 height 11
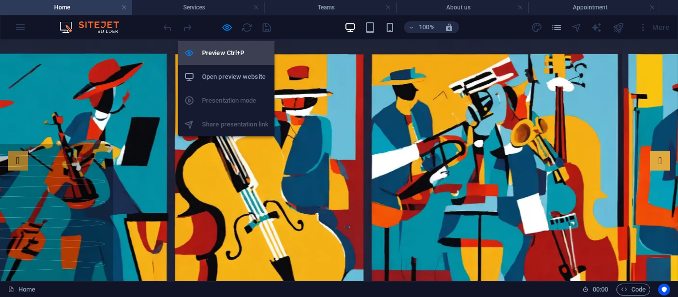
click at [228, 58] on h6 "Preview Ctrl+P" at bounding box center [235, 53] width 66 height 12
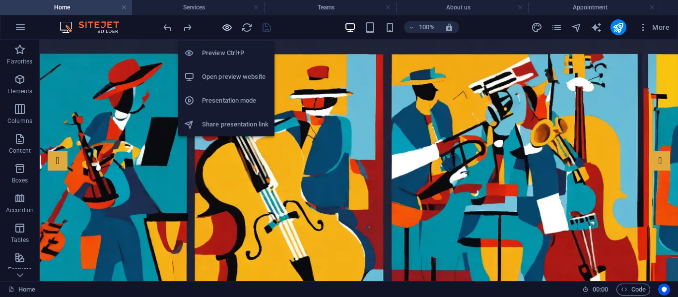
click at [227, 27] on icon "button" at bounding box center [226, 27] width 11 height 11
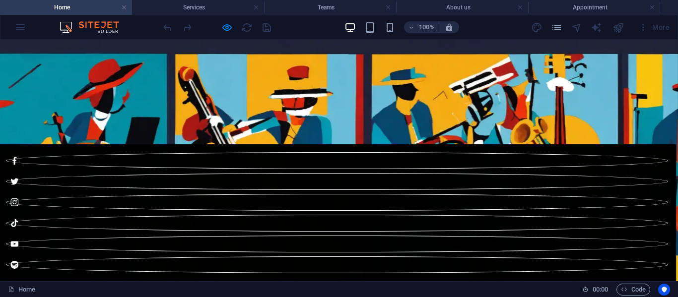
click at [335, 251] on div at bounding box center [337, 212] width 678 height 137
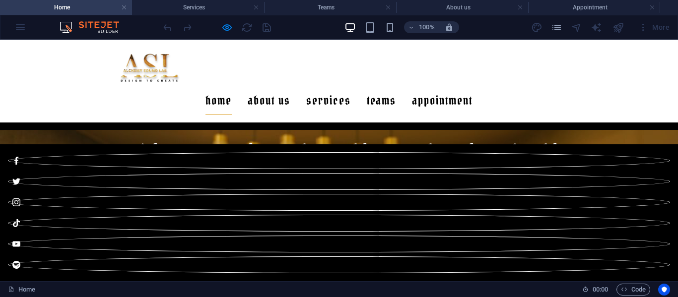
scroll to position [533, 0]
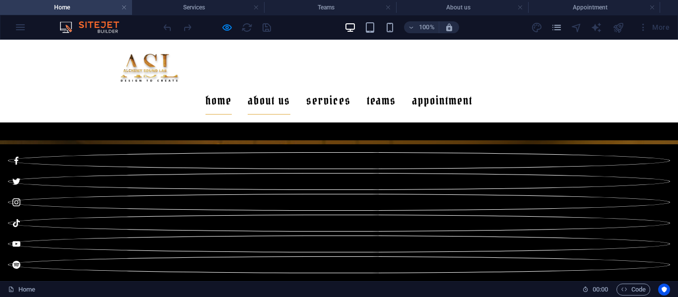
click at [290, 87] on link "About us" at bounding box center [269, 101] width 43 height 28
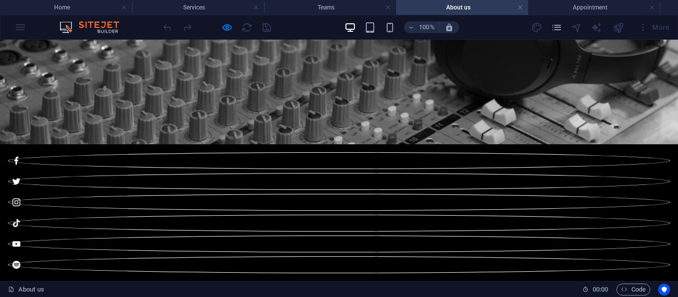
scroll to position [70, 0]
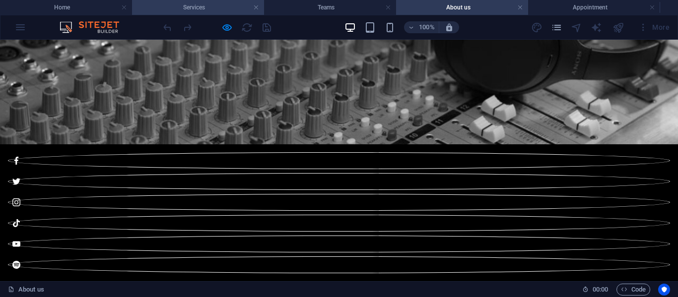
click at [190, 5] on h4 "Services" at bounding box center [198, 7] width 132 height 11
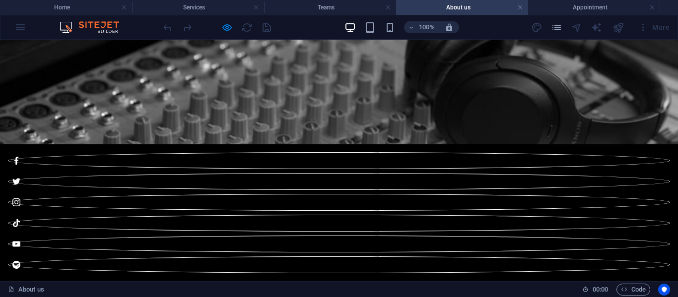
scroll to position [1240, 0]
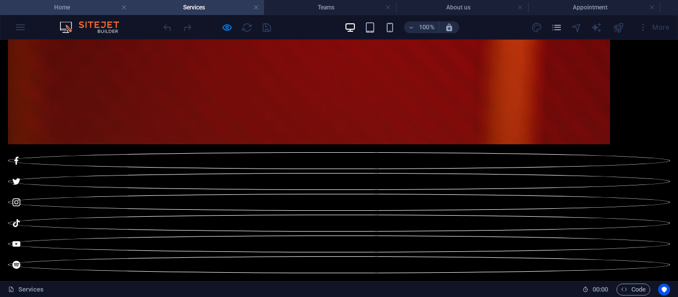
click at [71, 7] on h4 "Home" at bounding box center [66, 7] width 132 height 11
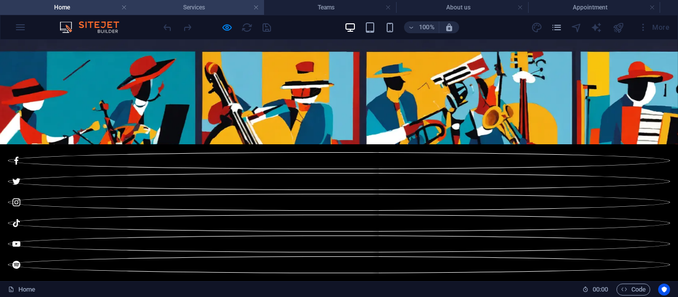
scroll to position [533, 0]
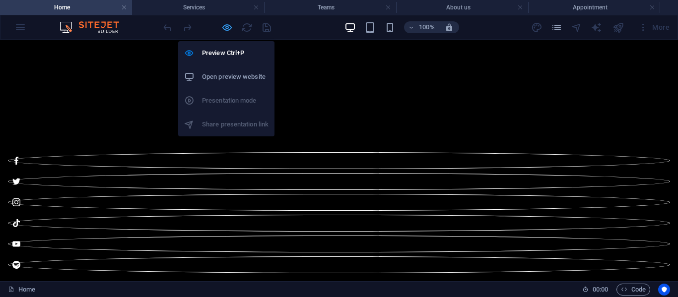
click at [226, 29] on icon "button" at bounding box center [226, 27] width 11 height 11
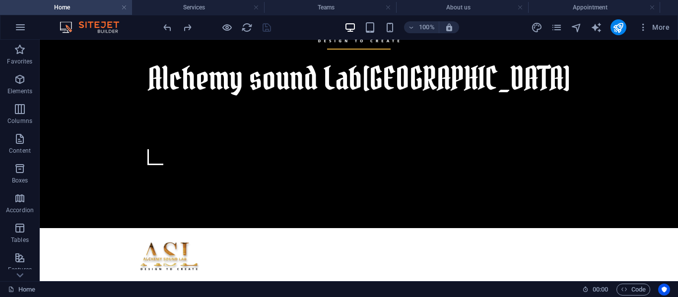
scroll to position [412, 0]
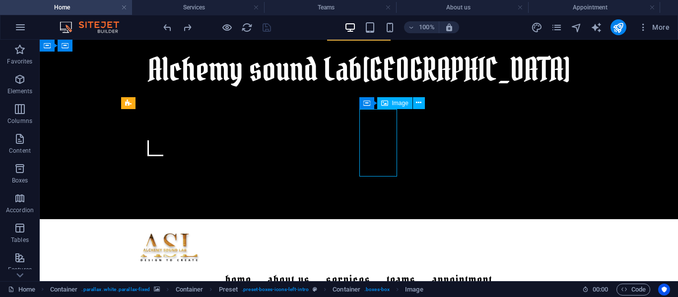
select select "px"
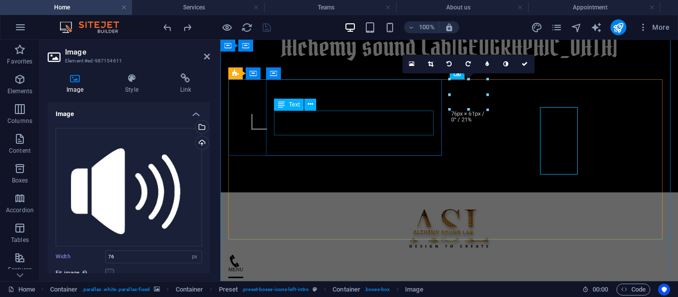
scroll to position [414, 0]
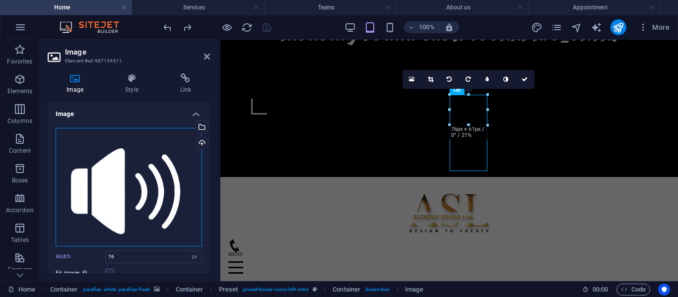
click at [102, 183] on div "Drag files here, click to choose files or select files from Files or our free s…" at bounding box center [129, 187] width 146 height 119
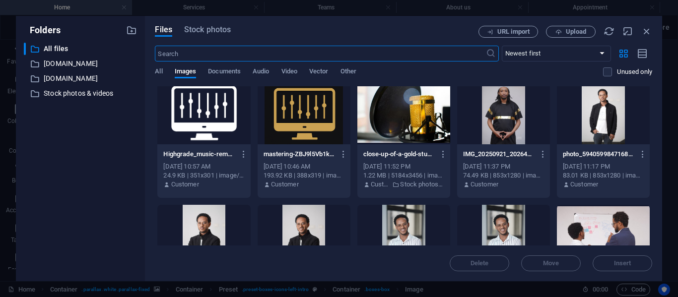
scroll to position [1454, 0]
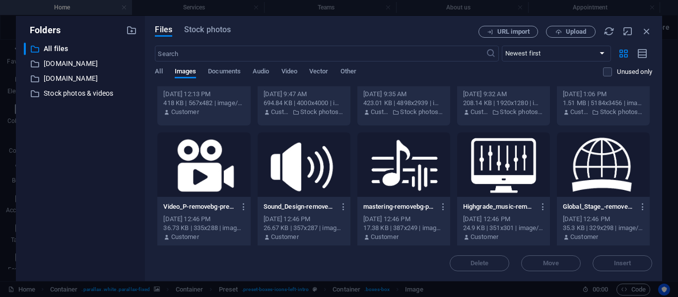
click at [594, 167] on div at bounding box center [603, 164] width 93 height 64
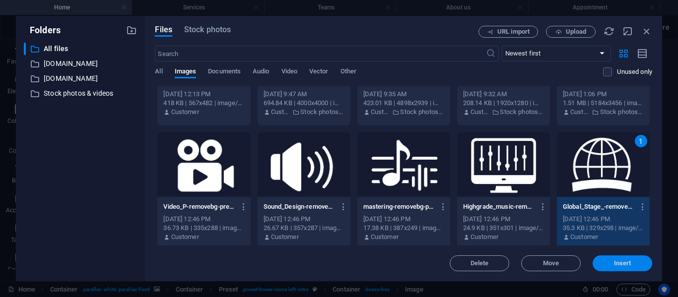
drag, startPoint x: 615, startPoint y: 262, endPoint x: 370, endPoint y: 211, distance: 249.8
click at [615, 262] on span "Insert" at bounding box center [622, 263] width 17 height 6
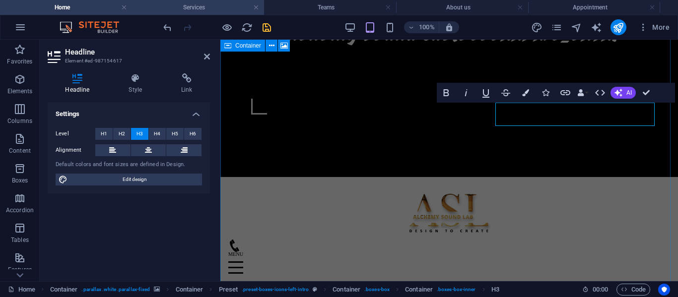
click at [182, 6] on h4 "Services" at bounding box center [198, 7] width 132 height 11
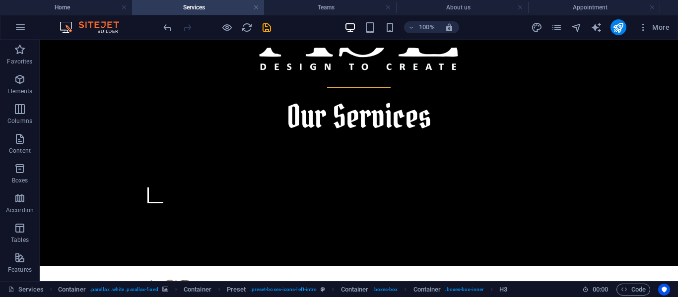
scroll to position [518, 0]
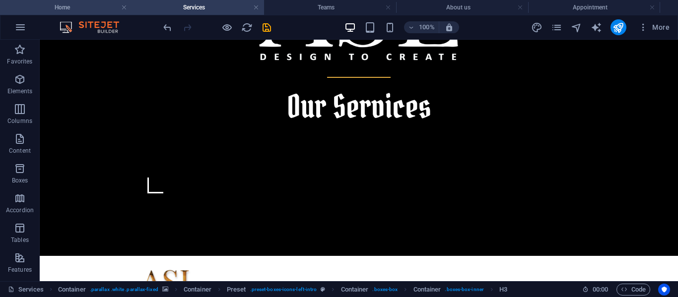
click at [81, 6] on h4 "Home" at bounding box center [66, 7] width 132 height 11
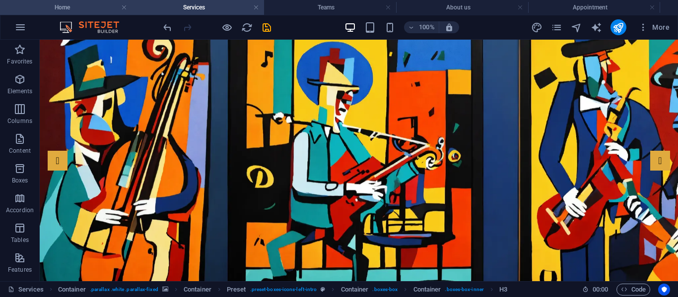
scroll to position [414, 0]
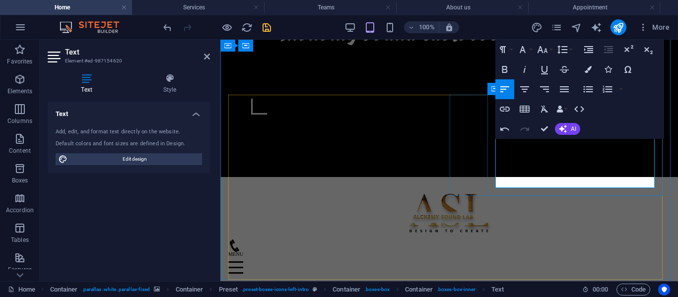
scroll to position [257, 4]
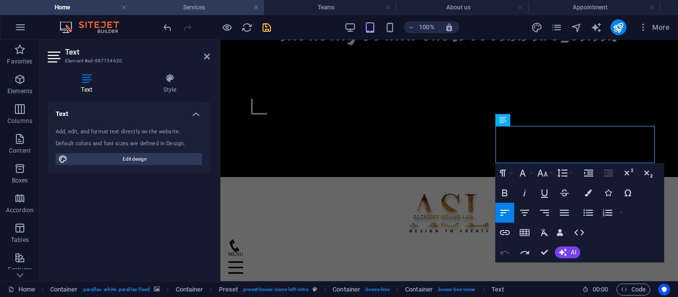
click at [206, 11] on h4 "Services" at bounding box center [198, 7] width 132 height 11
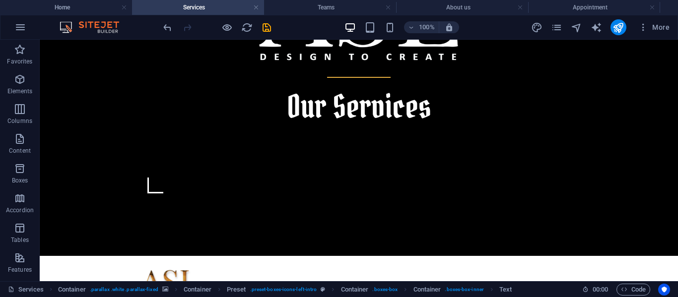
scroll to position [0, 0]
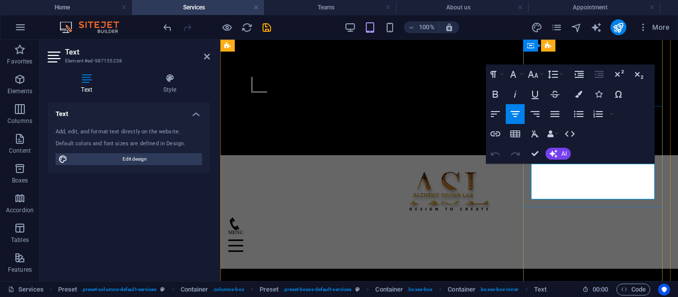
drag, startPoint x: 627, startPoint y: 193, endPoint x: 530, endPoint y: 169, distance: 99.7
copy span "We provide new talented artists opportunities to showcase,connect and Share the…"
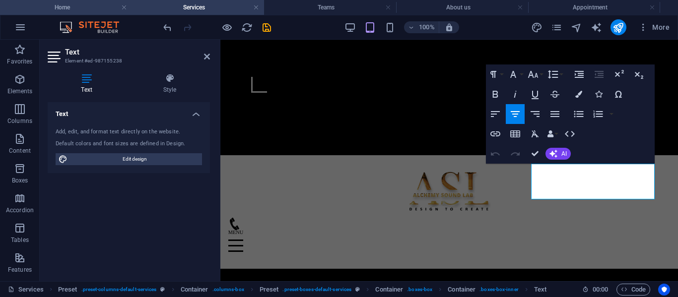
click at [84, 9] on h4 "Home" at bounding box center [66, 7] width 132 height 11
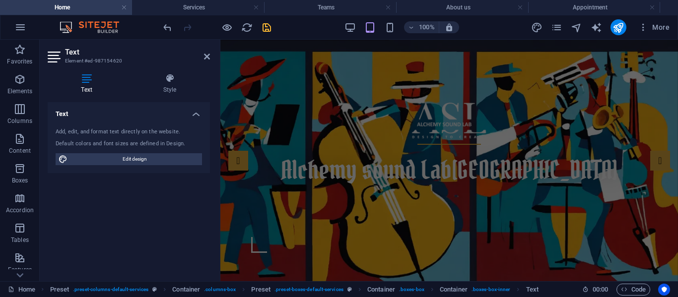
scroll to position [414, 0]
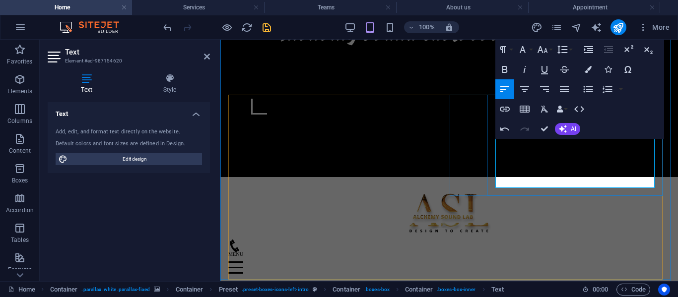
drag, startPoint x: 579, startPoint y: 157, endPoint x: 494, endPoint y: 135, distance: 87.9
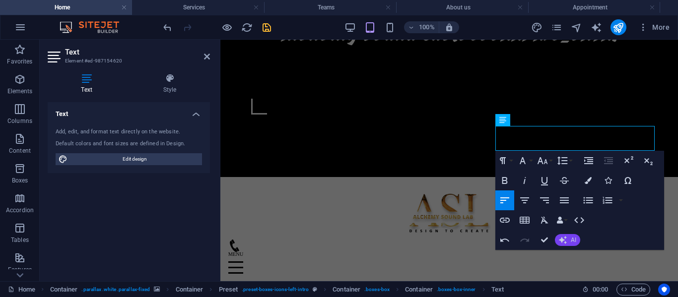
click at [558, 239] on icon "button" at bounding box center [562, 240] width 8 height 8
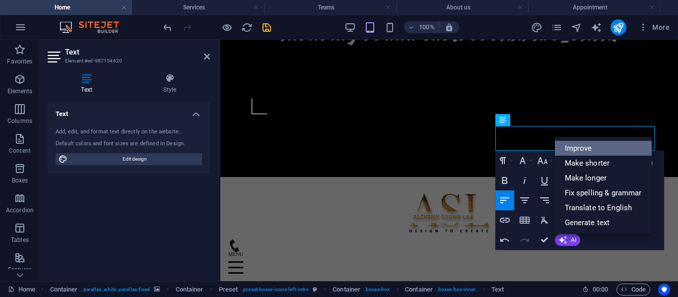
click at [579, 150] on link "Improve" at bounding box center [603, 148] width 97 height 15
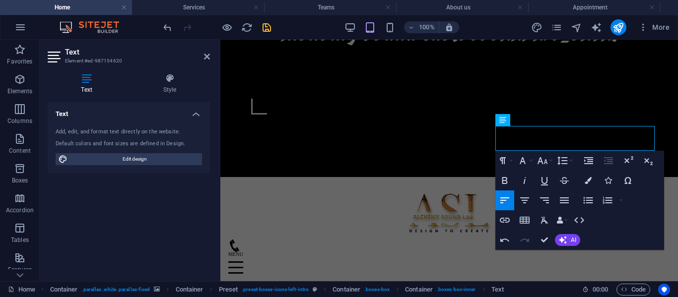
scroll to position [433, 0]
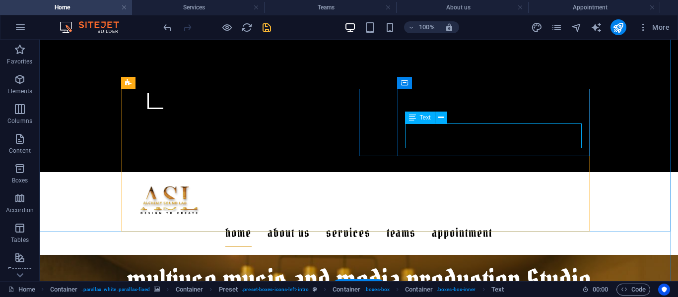
scroll to position [434, 0]
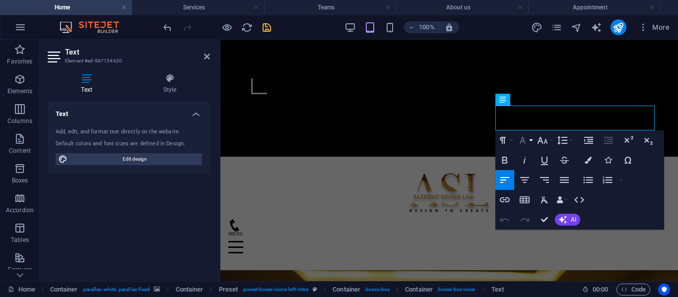
click at [530, 138] on button "Font Family" at bounding box center [524, 140] width 19 height 20
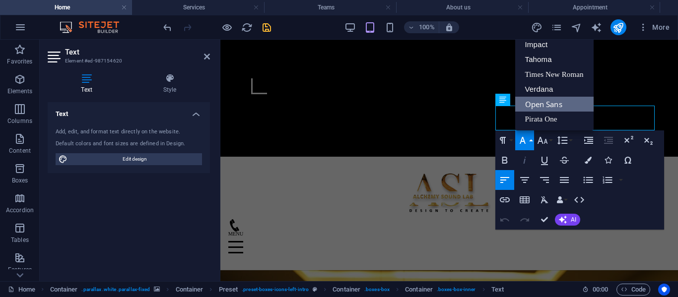
scroll to position [0, 0]
click at [541, 99] on link "Open Sans" at bounding box center [554, 104] width 78 height 15
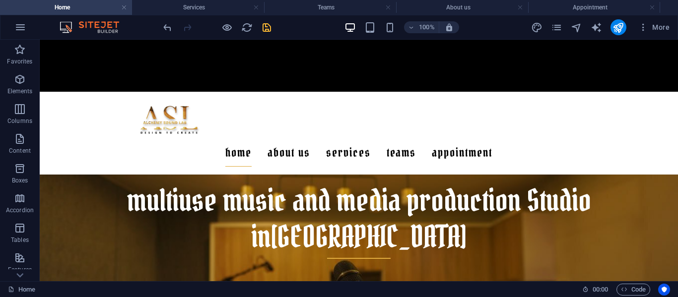
scroll to position [707, 0]
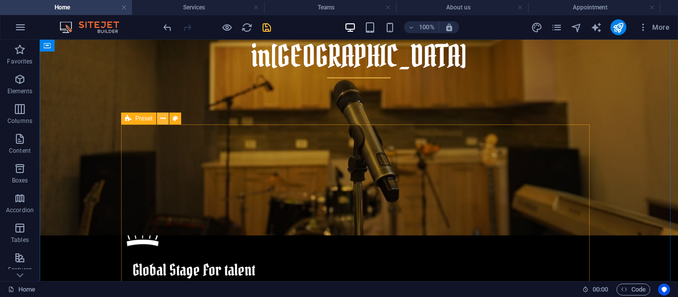
click at [161, 118] on icon at bounding box center [162, 119] width 5 height 10
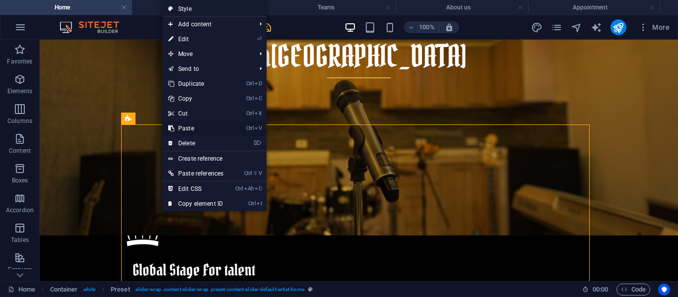
click at [189, 127] on link "Ctrl V Paste" at bounding box center [195, 128] width 67 height 15
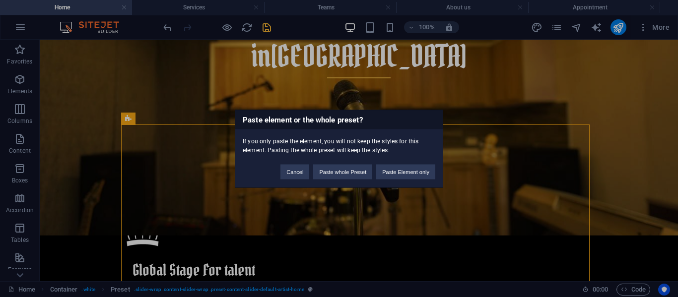
click at [189, 127] on div "Paste element or the whole preset? If you only paste the element, you will not …" at bounding box center [339, 148] width 678 height 297
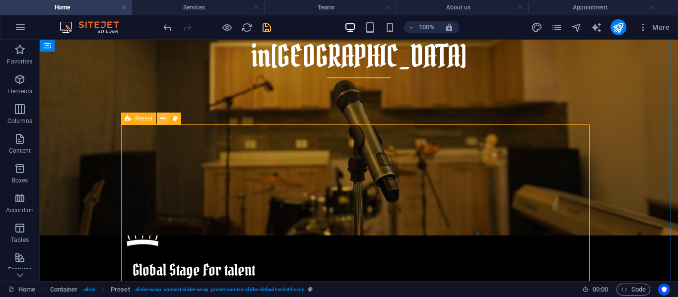
click at [159, 118] on button at bounding box center [163, 119] width 12 height 12
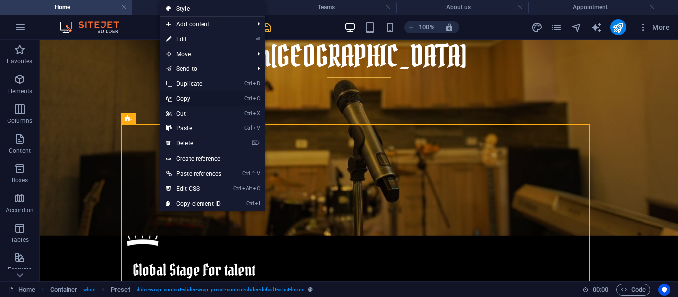
click at [186, 97] on link "Ctrl C Copy" at bounding box center [193, 98] width 67 height 15
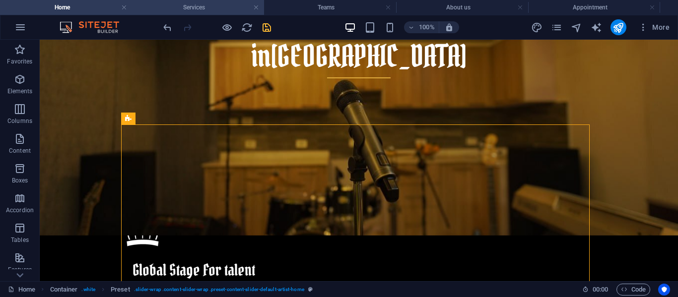
click at [211, 8] on h4 "Services" at bounding box center [198, 7] width 132 height 11
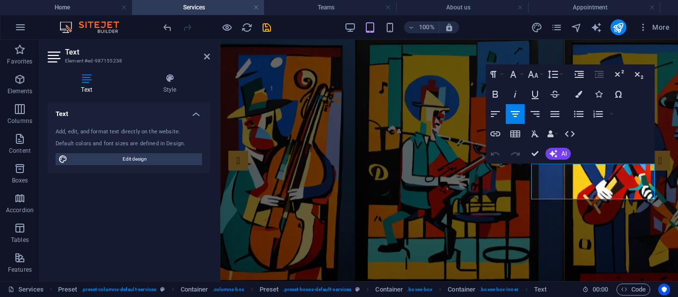
scroll to position [520, 0]
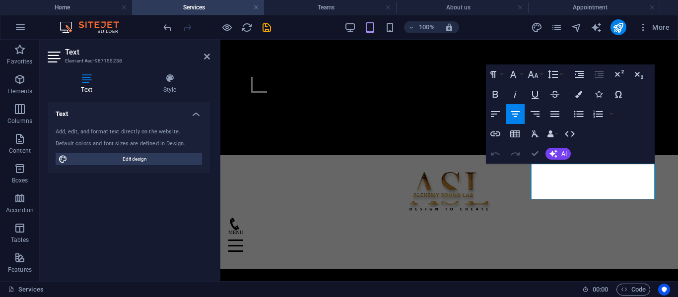
drag, startPoint x: 533, startPoint y: 153, endPoint x: 511, endPoint y: 113, distance: 46.0
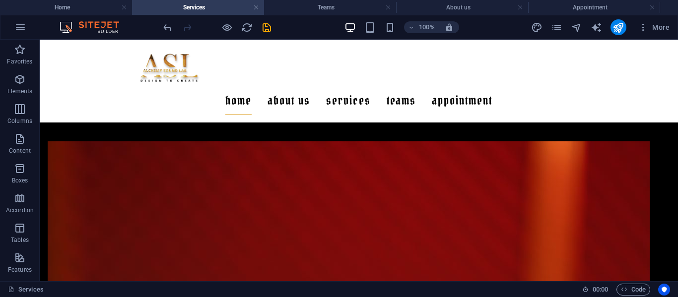
scroll to position [1020, 0]
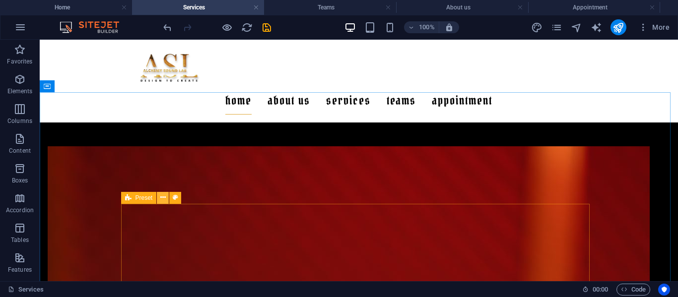
click at [157, 198] on button at bounding box center [163, 198] width 12 height 12
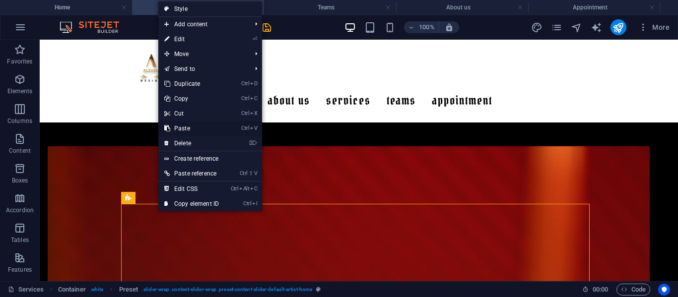
click at [189, 129] on link "Ctrl V Paste" at bounding box center [191, 128] width 66 height 15
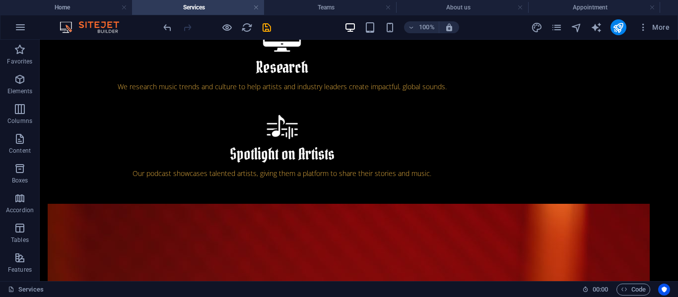
scroll to position [1130, 0]
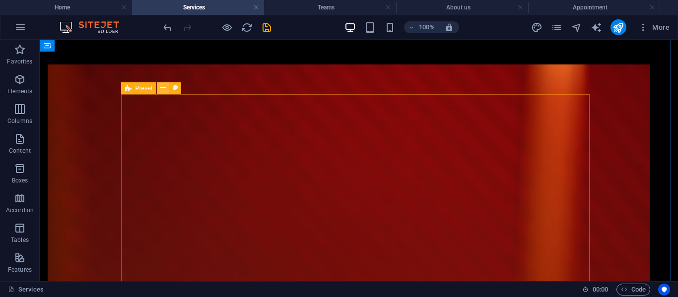
click at [166, 89] on button at bounding box center [163, 88] width 12 height 12
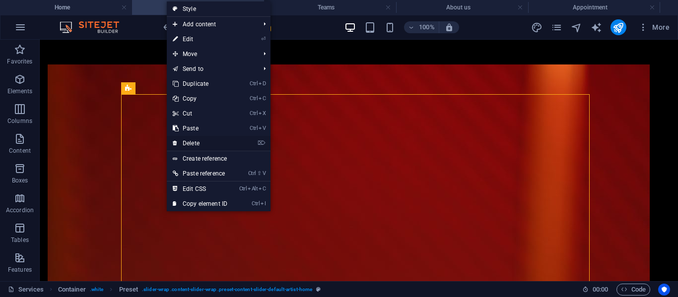
click at [191, 139] on link "⌦ Delete" at bounding box center [200, 143] width 66 height 15
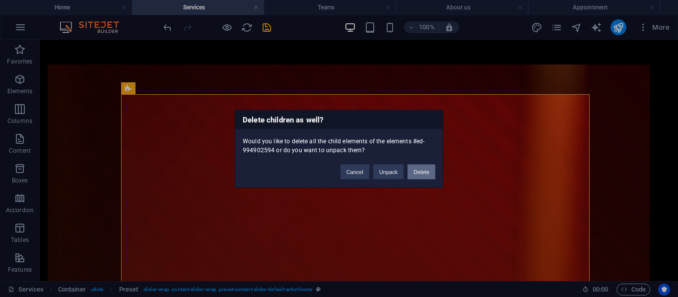
click at [418, 175] on button "Delete" at bounding box center [421, 171] width 28 height 15
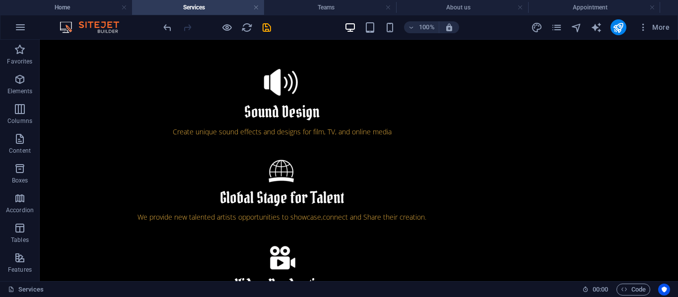
scroll to position [2186, 0]
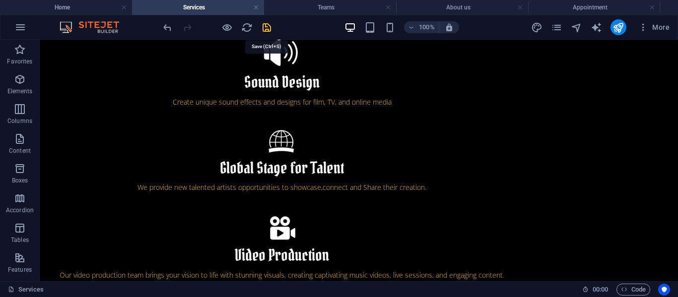
click at [270, 28] on icon "save" at bounding box center [266, 27] width 11 height 11
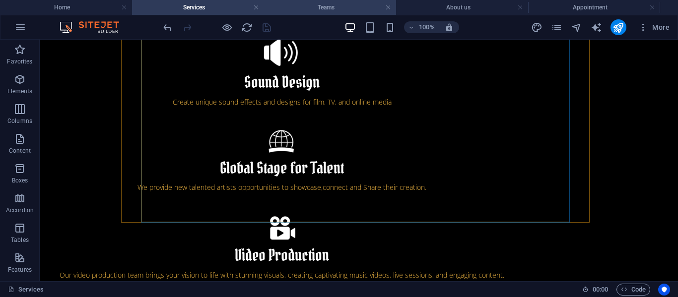
click at [308, 5] on h4 "Teams" at bounding box center [330, 7] width 132 height 11
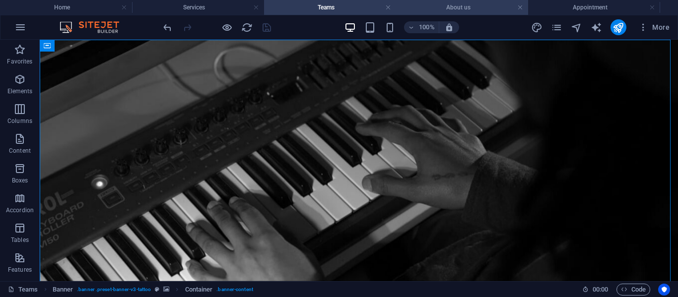
click at [416, 4] on h4 "About us" at bounding box center [462, 7] width 132 height 11
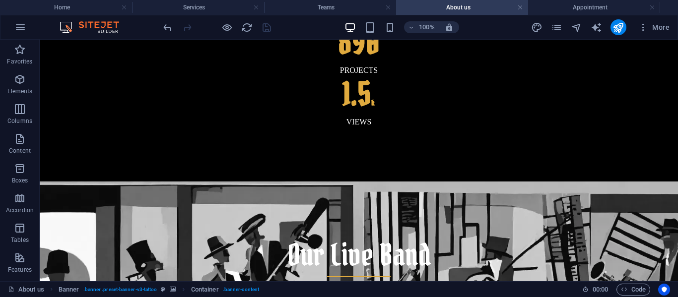
scroll to position [70, 0]
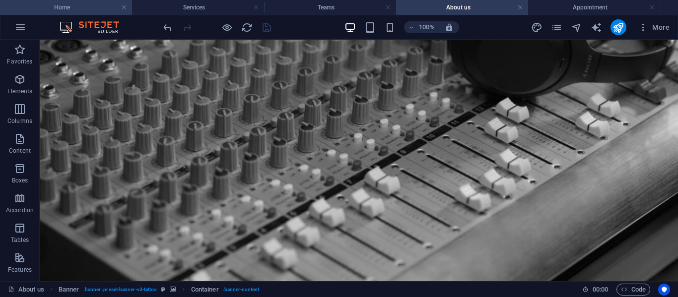
click at [75, 12] on h4 "Home" at bounding box center [66, 7] width 132 height 11
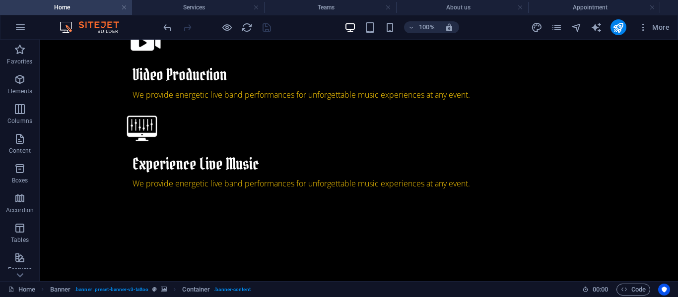
scroll to position [0, 0]
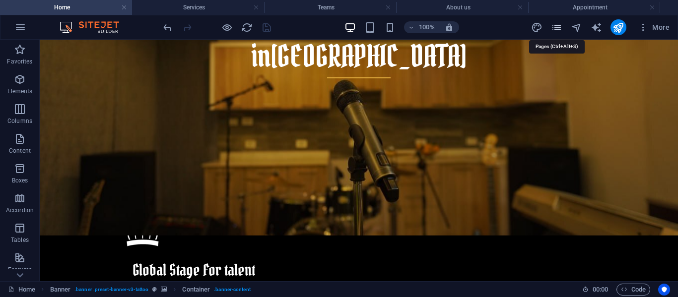
click at [559, 26] on icon "pages" at bounding box center [556, 27] width 11 height 11
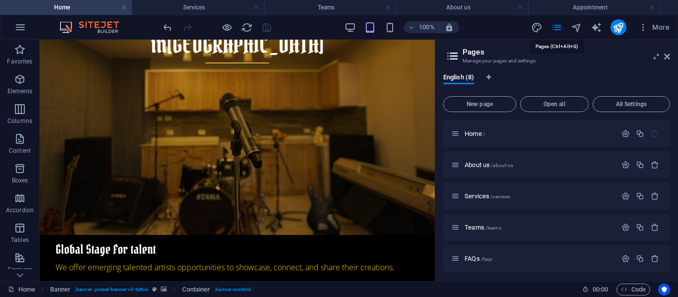
scroll to position [712, 0]
drag, startPoint x: 470, startPoint y: 256, endPoint x: 622, endPoint y: 260, distance: 152.3
click at [622, 260] on icon "button" at bounding box center [625, 258] width 8 height 8
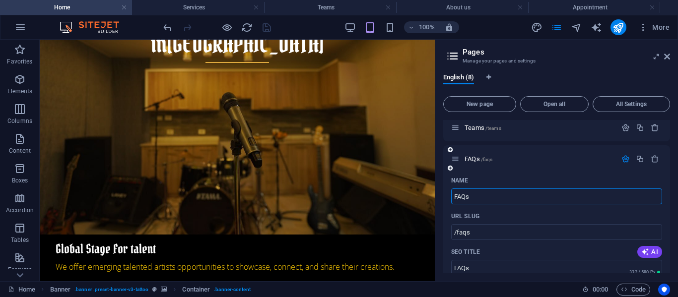
click at [622, 260] on input "FAQs" at bounding box center [556, 268] width 211 height 16
drag, startPoint x: 478, startPoint y: 198, endPoint x: 444, endPoint y: 203, distance: 34.7
type input "Pof"
type input "/p"
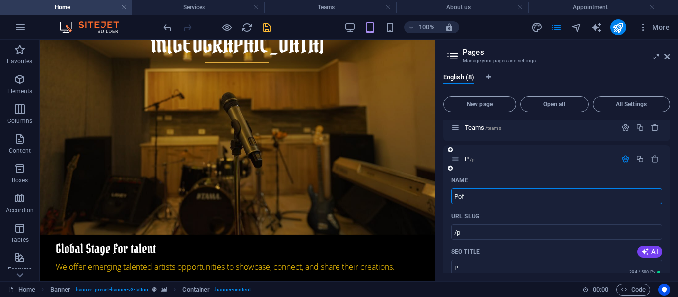
type input "P"
type input "Portfo"
type input "/port"
type input "Port"
type input "Portfolio"
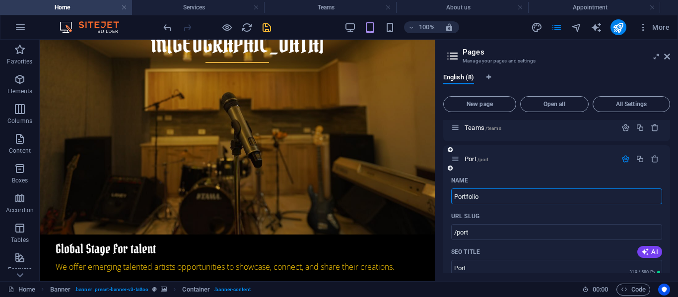
type input "/portfolio"
type input "Portfolio"
drag, startPoint x: 552, startPoint y: 237, endPoint x: 414, endPoint y: 198, distance: 142.6
paste input "p"
type input "portfolio"
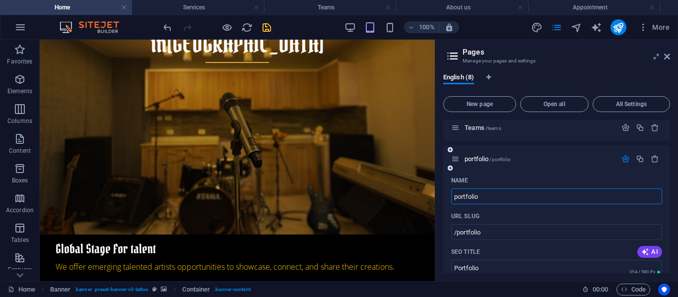
type input "portfolio"
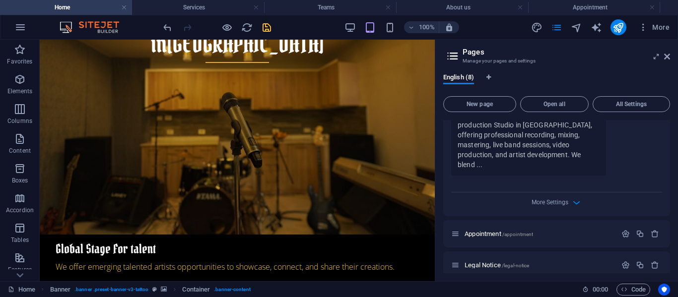
scroll to position [520, 0]
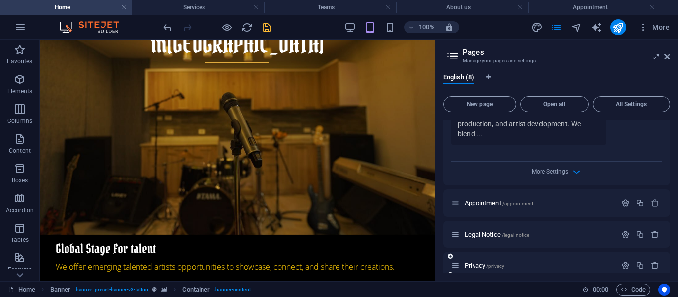
type input "portfolio"
click at [667, 260] on div "Privacy /privacy" at bounding box center [556, 265] width 227 height 27
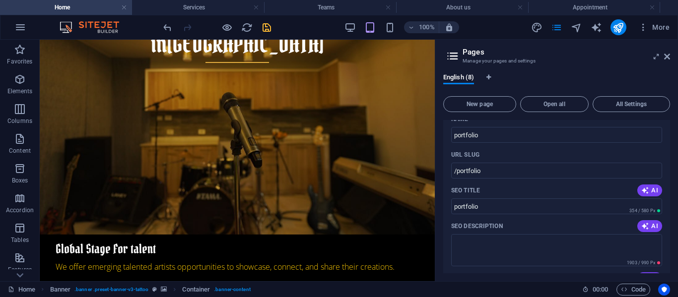
scroll to position [150, 0]
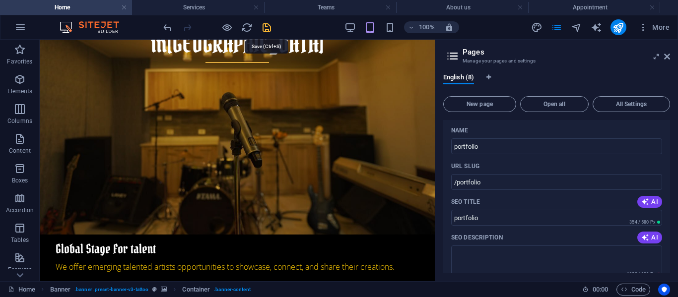
click at [263, 28] on icon "save" at bounding box center [266, 27] width 11 height 11
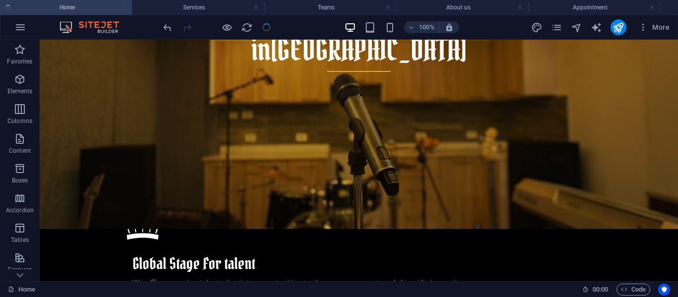
scroll to position [712, 0]
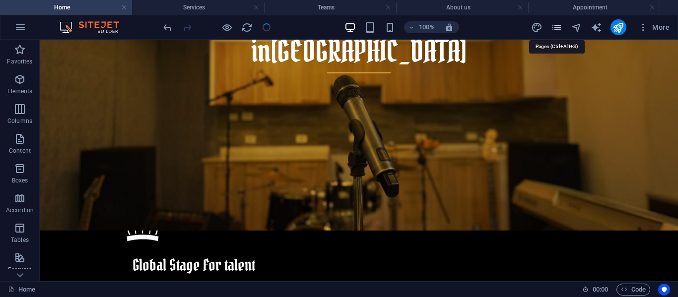
click at [556, 27] on icon "pages" at bounding box center [556, 27] width 11 height 11
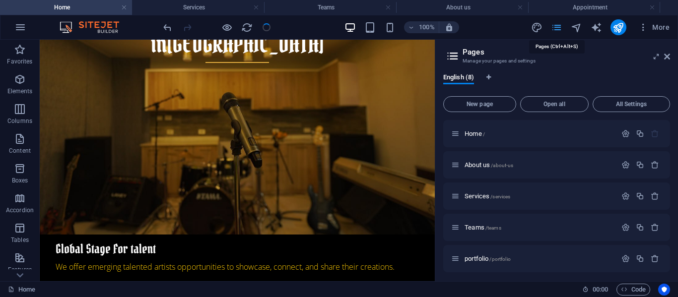
scroll to position [717, 0]
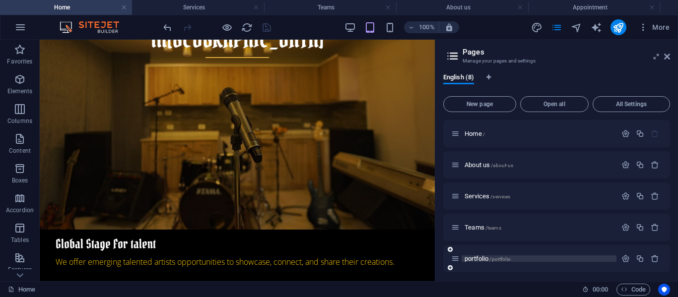
click at [481, 259] on span "portfolio /portfolio" at bounding box center [487, 258] width 46 height 7
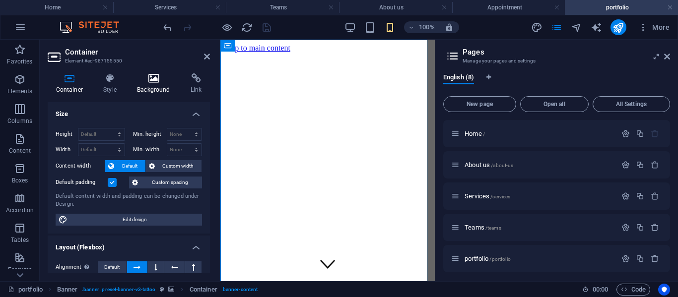
scroll to position [0, 0]
click at [148, 81] on icon at bounding box center [154, 78] width 50 height 10
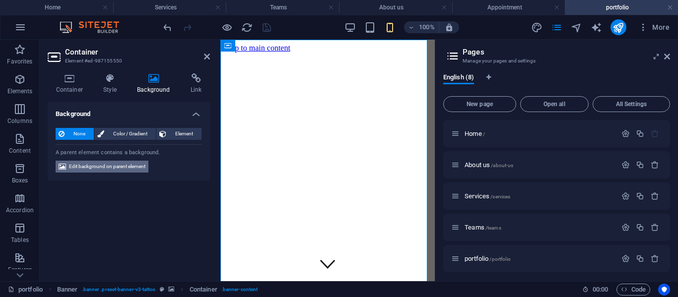
click at [117, 163] on span "Edit background on parent element" at bounding box center [107, 167] width 76 height 12
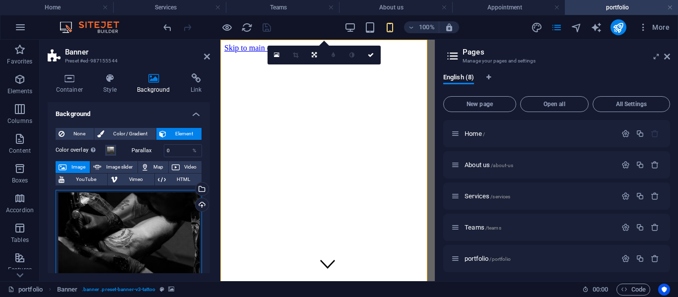
click at [120, 241] on div "Drag files here, click to choose files or select files from Files or our free s…" at bounding box center [129, 239] width 146 height 99
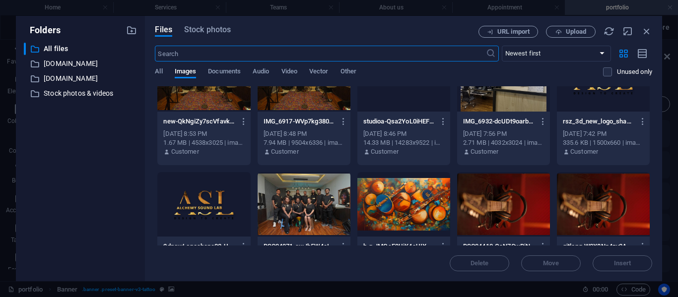
scroll to position [186, 0]
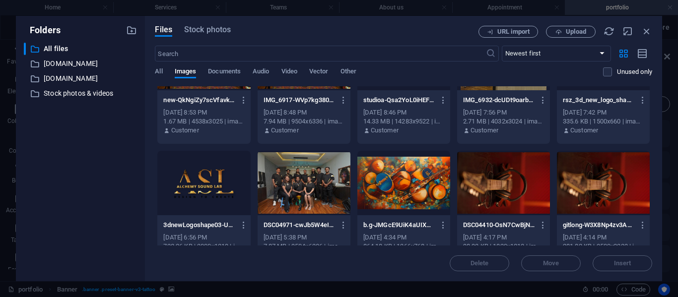
click at [406, 180] on div at bounding box center [403, 183] width 93 height 64
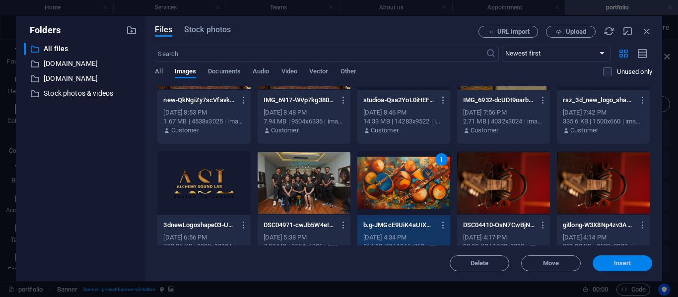
click at [617, 260] on span "Insert" at bounding box center [622, 263] width 17 height 6
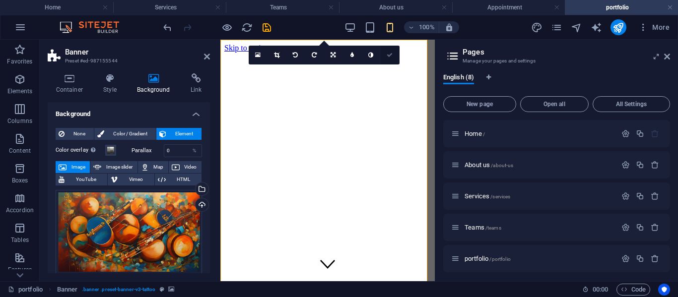
click at [390, 52] on link at bounding box center [389, 55] width 19 height 19
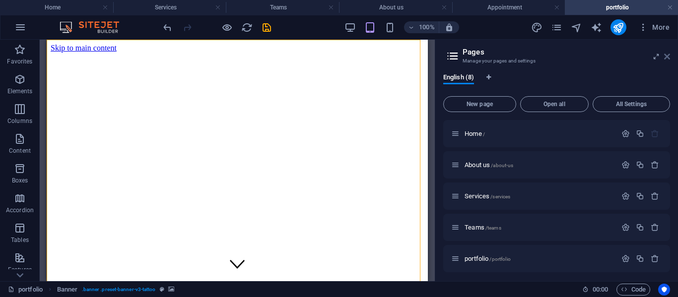
click at [667, 59] on icon at bounding box center [667, 57] width 6 height 8
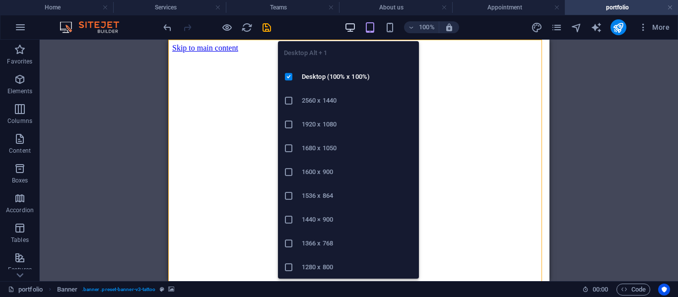
click at [345, 25] on icon "button" at bounding box center [349, 27] width 11 height 11
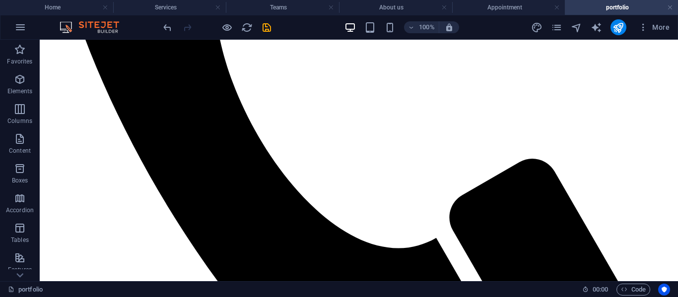
scroll to position [968, 0]
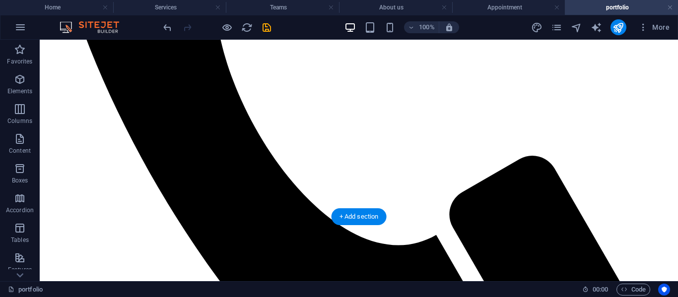
select select "%"
select select "px"
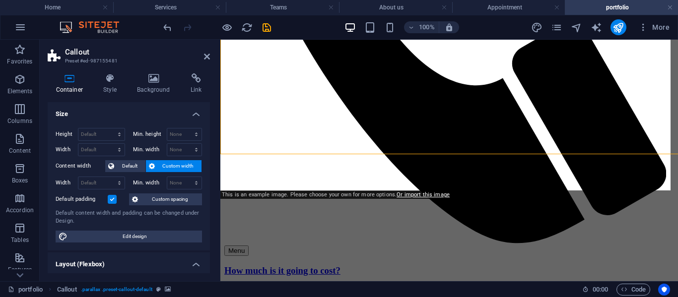
scroll to position [1031, 0]
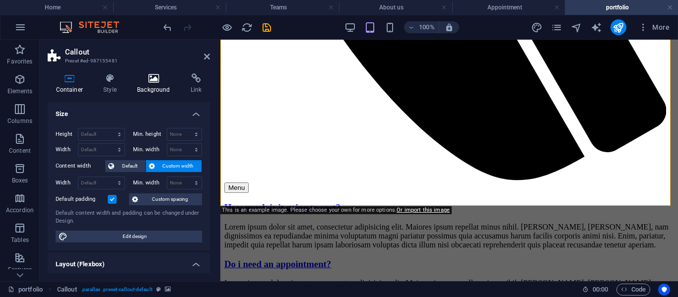
click at [142, 81] on icon at bounding box center [154, 78] width 50 height 10
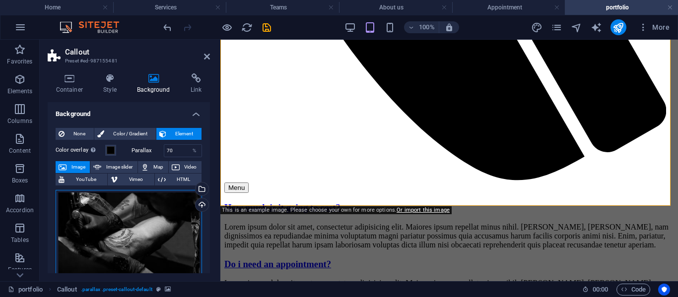
click at [104, 220] on div "Drag files here, click to choose files or select files from Files or our free s…" at bounding box center [129, 239] width 146 height 99
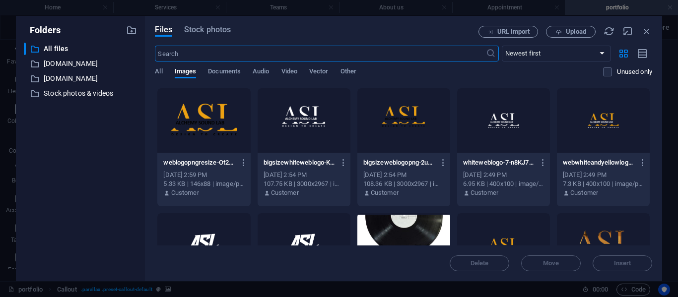
scroll to position [888, 0]
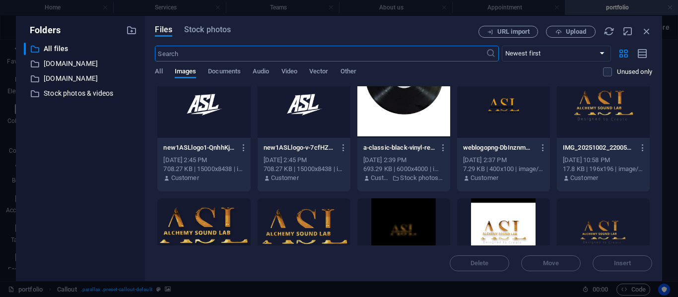
click at [288, 101] on div at bounding box center [303, 105] width 93 height 64
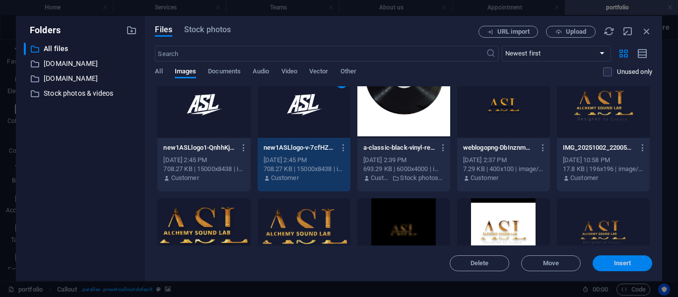
click at [620, 259] on button "Insert" at bounding box center [622, 263] width 60 height 16
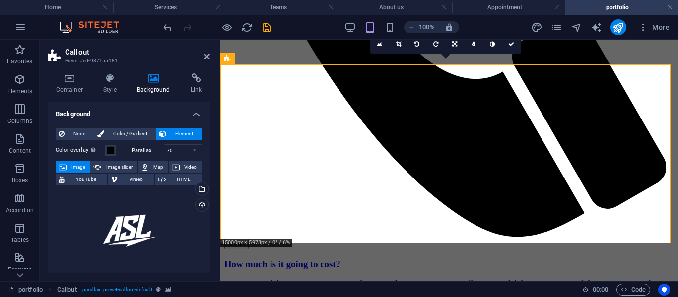
scroll to position [942, 0]
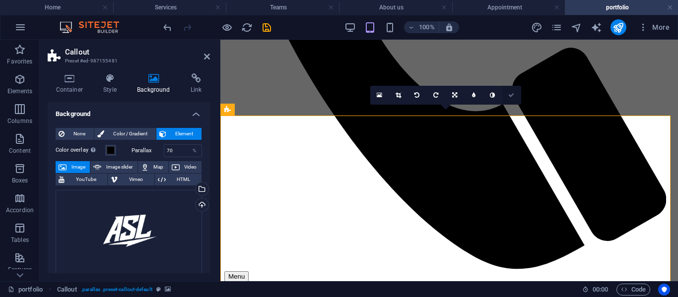
click at [509, 94] on icon at bounding box center [511, 95] width 6 height 6
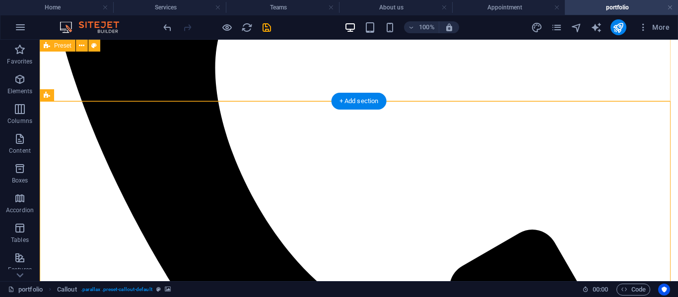
scroll to position [893, 0]
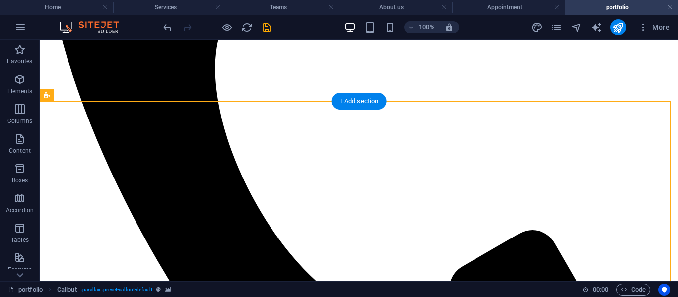
select select "%"
select select "px"
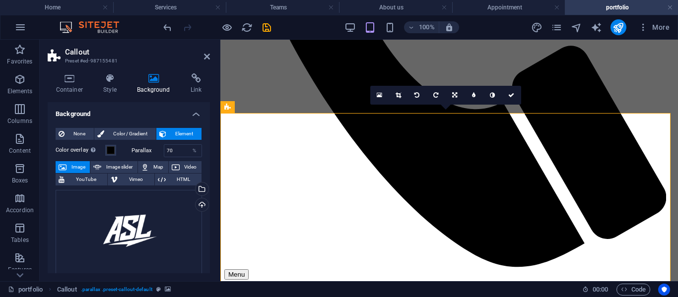
scroll to position [944, 0]
click at [128, 237] on div "Drag files here, click to choose files or select files from Files or our free s…" at bounding box center [129, 232] width 146 height 84
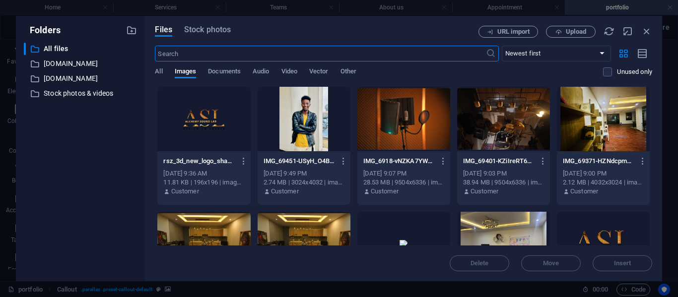
scroll to position [1132, 0]
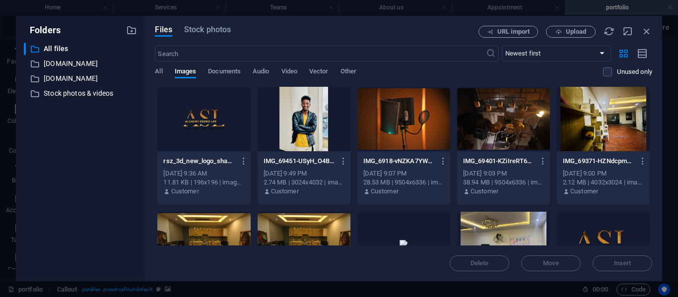
drag, startPoint x: 652, startPoint y: 111, endPoint x: 648, endPoint y: 153, distance: 41.8
click at [648, 153] on div "Files Stock photos URL import Upload ​ Newest first Oldest first Name (A-Z) Nam…" at bounding box center [403, 148] width 517 height 265
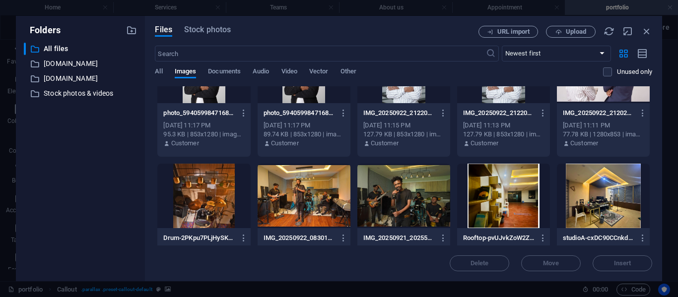
scroll to position [1868, 0]
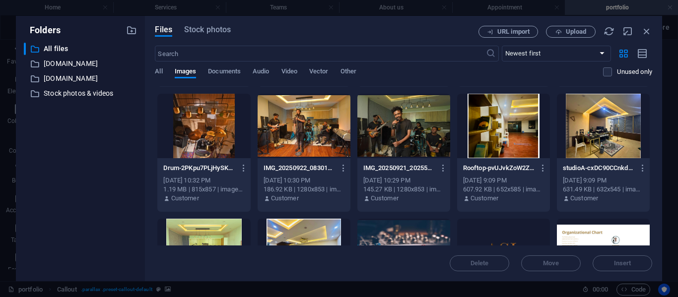
click at [402, 222] on div at bounding box center [403, 251] width 93 height 64
drag, startPoint x: 616, startPoint y: 263, endPoint x: 337, endPoint y: 198, distance: 286.7
click at [616, 263] on span "Insert" at bounding box center [622, 263] width 17 height 6
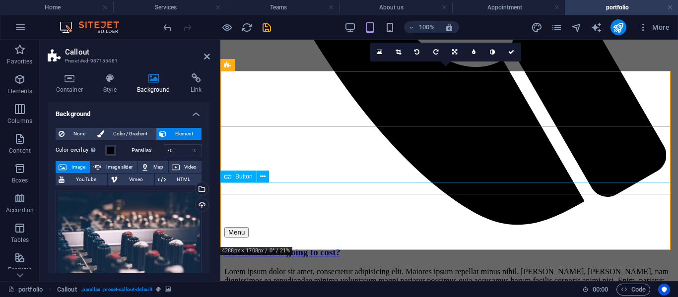
scroll to position [987, 0]
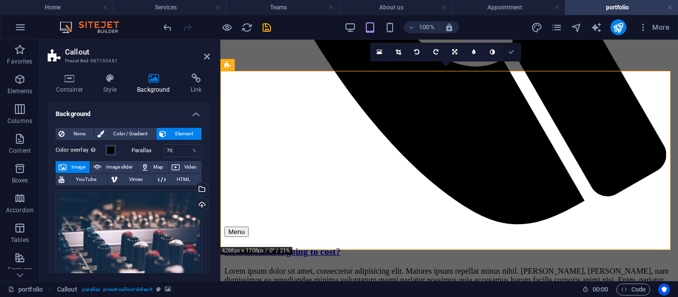
click at [510, 51] on icon at bounding box center [511, 52] width 6 height 6
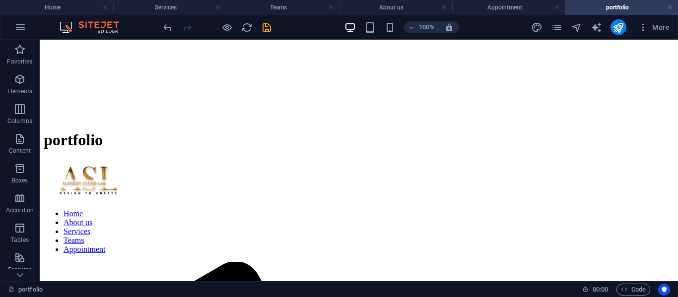
scroll to position [333, 0]
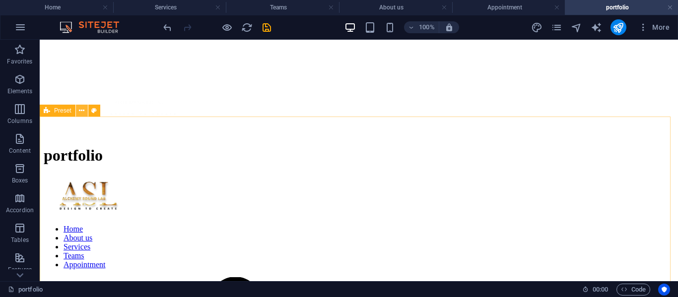
click at [80, 113] on icon at bounding box center [81, 111] width 5 height 10
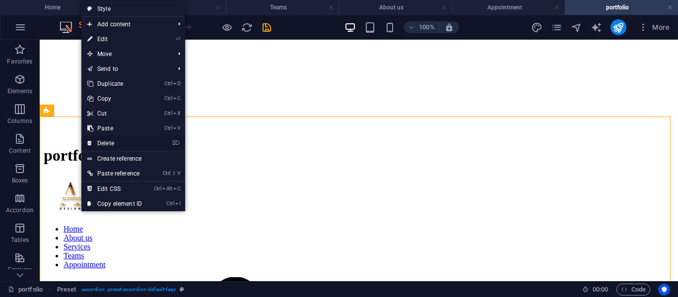
click at [104, 142] on link "⌦ Delete" at bounding box center [114, 143] width 66 height 15
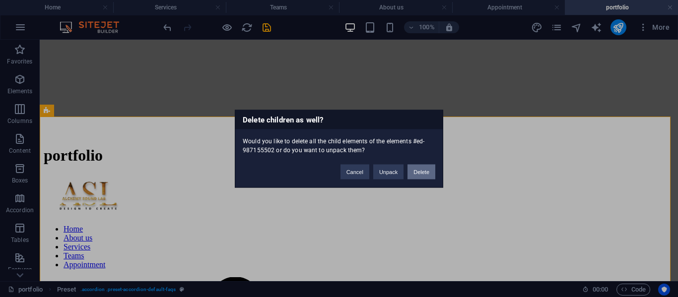
click at [427, 171] on button "Delete" at bounding box center [421, 171] width 28 height 15
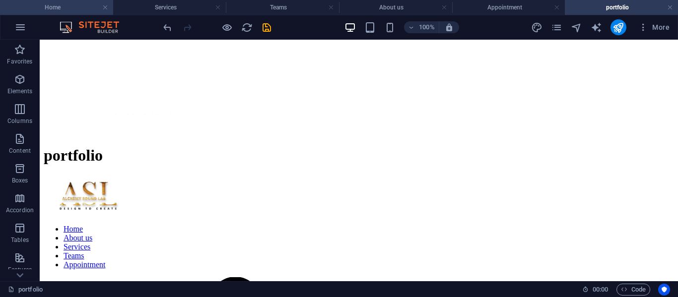
click at [59, 6] on h4 "Home" at bounding box center [56, 7] width 113 height 11
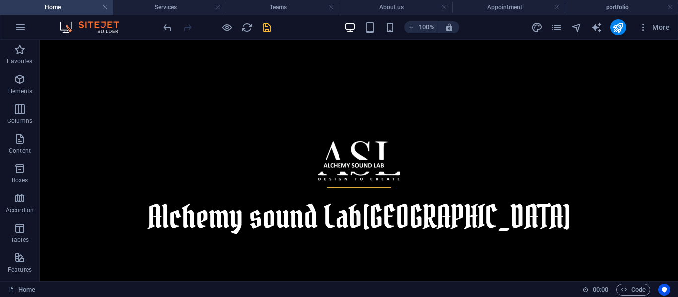
scroll to position [207, 0]
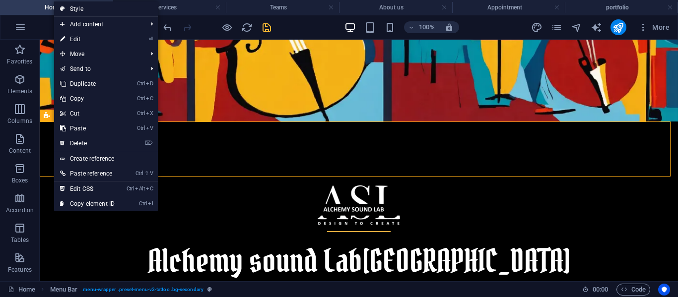
click at [84, 37] on link "⏎ Edit" at bounding box center [87, 39] width 66 height 15
select select "rem"
select select "sticky_reverse"
select select "px"
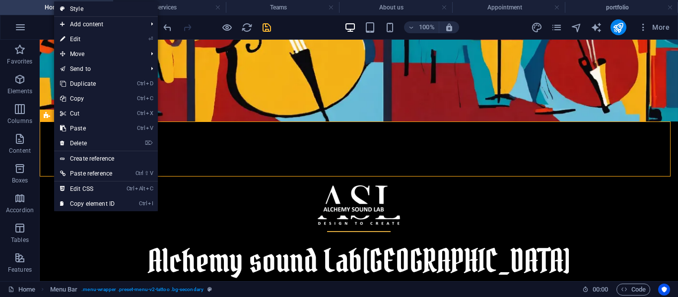
select select "px"
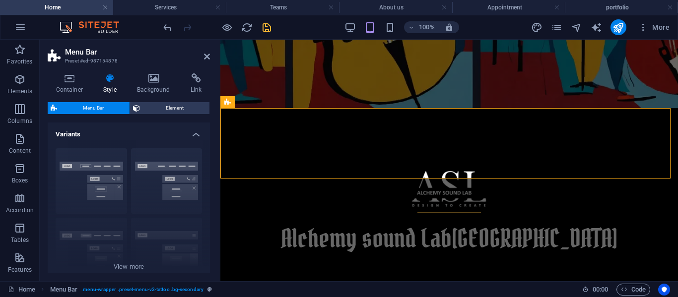
click at [211, 132] on div "Container Style Background Link Size Height Default px rem % vh vw Min. height …" at bounding box center [129, 173] width 178 height 216
drag, startPoint x: 207, startPoint y: 134, endPoint x: 207, endPoint y: 158, distance: 23.8
click at [207, 158] on li "Variants Border Centered Default Fixed Loki Trigger Wide XXL" at bounding box center [129, 206] width 162 height 167
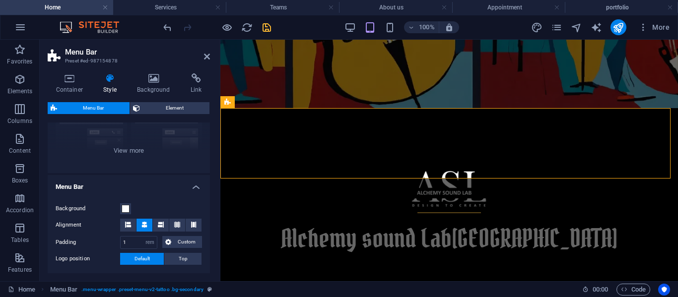
scroll to position [0, 0]
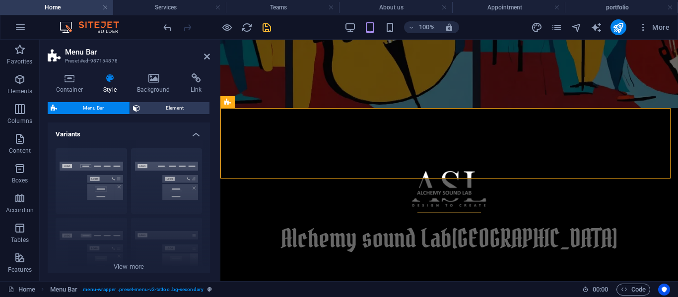
click at [64, 107] on span "Menu Bar" at bounding box center [93, 108] width 66 height 12
click at [168, 101] on div "Container Style Background Link Size Height Default px rem % vh vw Min. height …" at bounding box center [129, 173] width 162 height 200
click at [72, 83] on h4 "Container" at bounding box center [72, 83] width 48 height 21
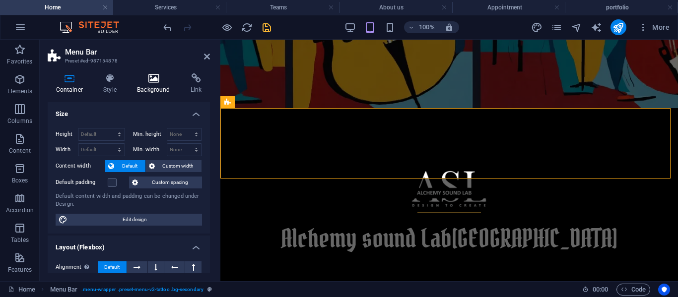
click at [157, 74] on icon at bounding box center [154, 78] width 50 height 10
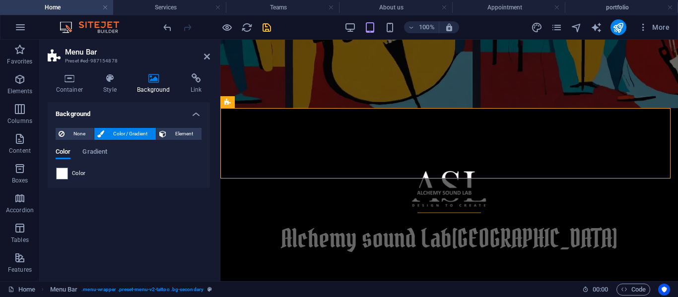
click at [357, 28] on div "100%" at bounding box center [401, 27] width 115 height 16
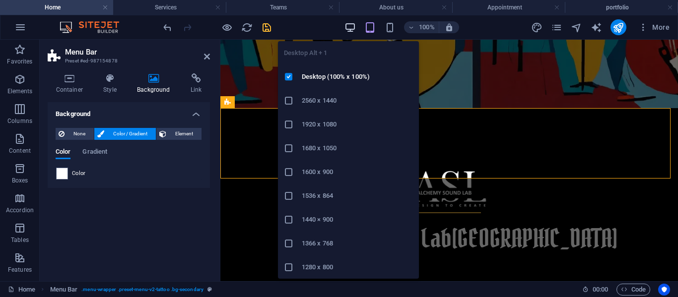
click at [355, 29] on icon "button" at bounding box center [349, 27] width 11 height 11
click at [353, 31] on icon "button" at bounding box center [349, 27] width 11 height 11
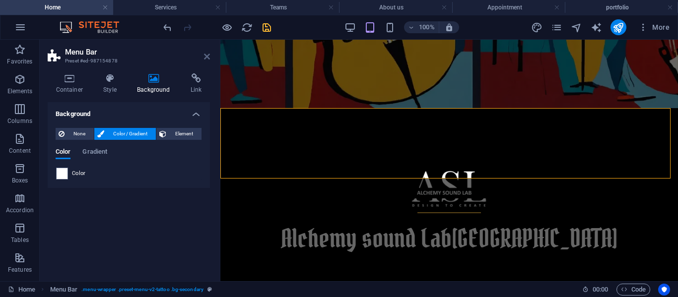
click at [205, 60] on icon at bounding box center [207, 57] width 6 height 8
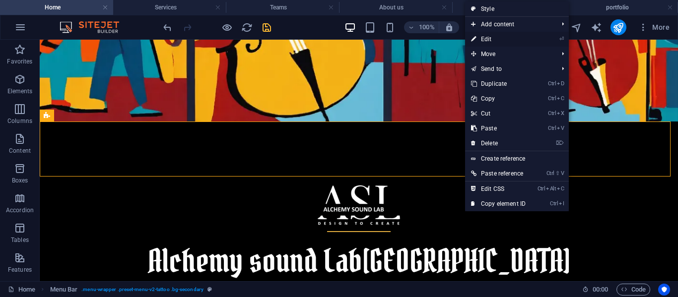
click at [482, 35] on link "⏎ Edit" at bounding box center [498, 39] width 66 height 15
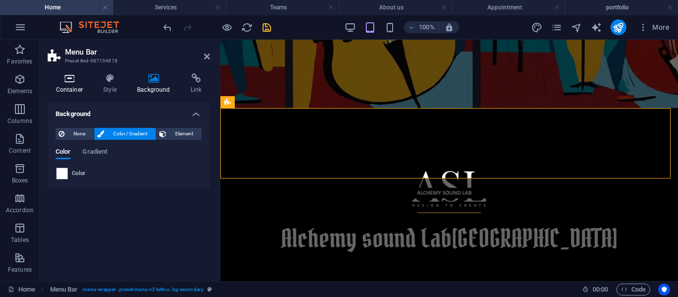
click at [69, 81] on icon at bounding box center [70, 78] width 44 height 10
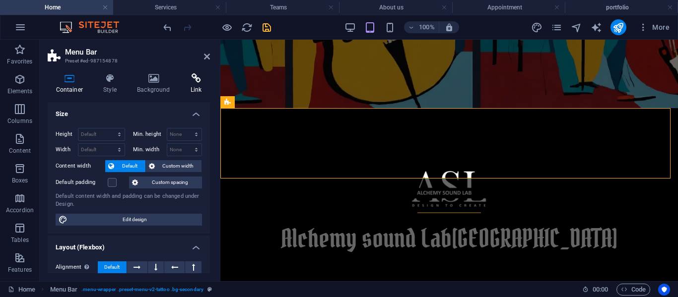
click at [194, 82] on icon at bounding box center [196, 78] width 28 height 10
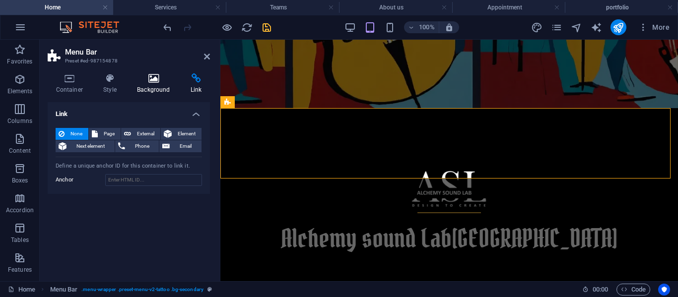
click at [149, 75] on icon at bounding box center [154, 78] width 50 height 10
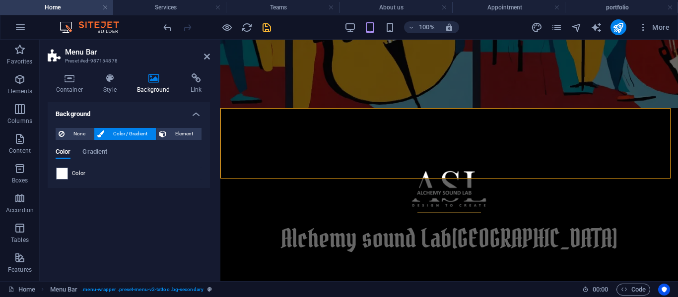
click at [75, 54] on h2 "Menu Bar" at bounding box center [137, 52] width 145 height 9
click at [206, 55] on icon at bounding box center [207, 57] width 6 height 8
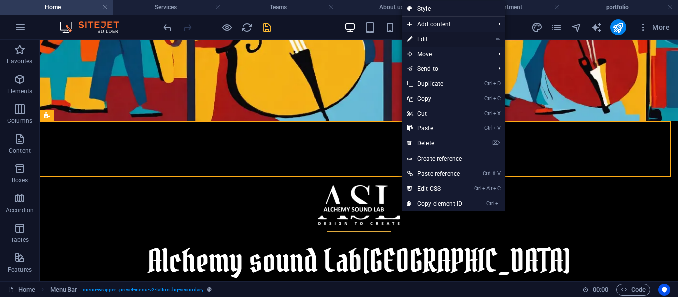
click at [447, 39] on link "⏎ Edit" at bounding box center [434, 39] width 66 height 15
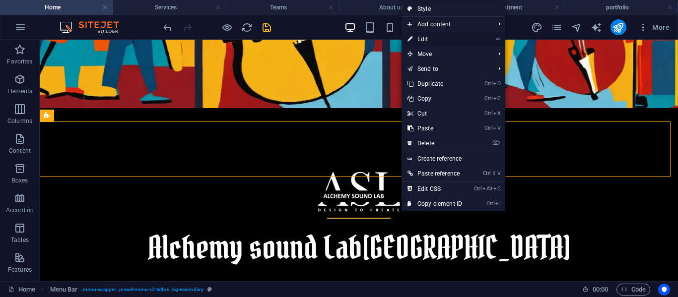
select select "header"
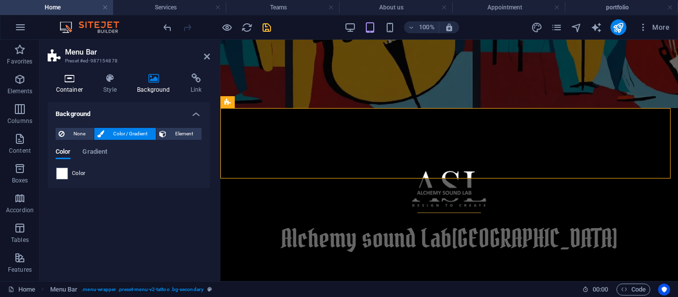
click at [84, 83] on icon at bounding box center [70, 78] width 44 height 10
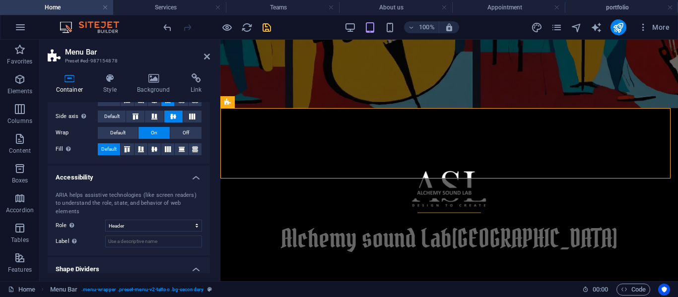
scroll to position [205, 0]
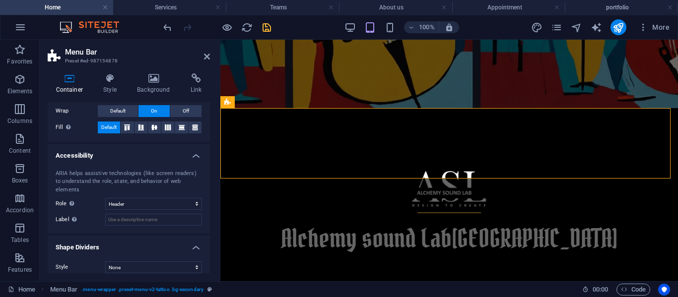
click at [93, 80] on h4 "Container" at bounding box center [72, 83] width 48 height 21
click at [104, 80] on icon at bounding box center [110, 78] width 30 height 10
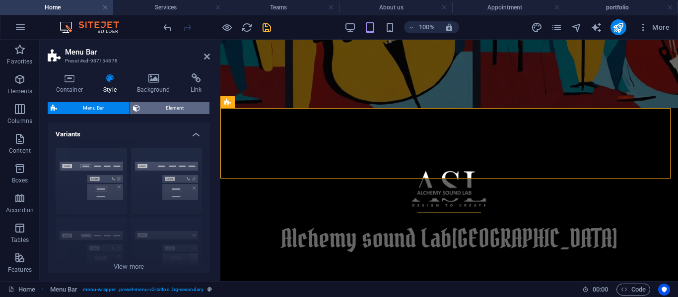
click at [187, 108] on span "Element" at bounding box center [174, 108] width 63 height 12
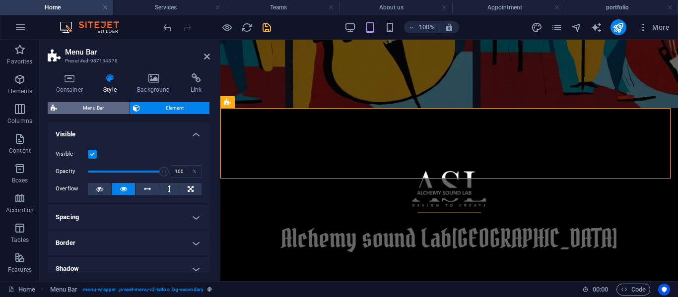
click at [95, 108] on span "Menu Bar" at bounding box center [93, 108] width 66 height 12
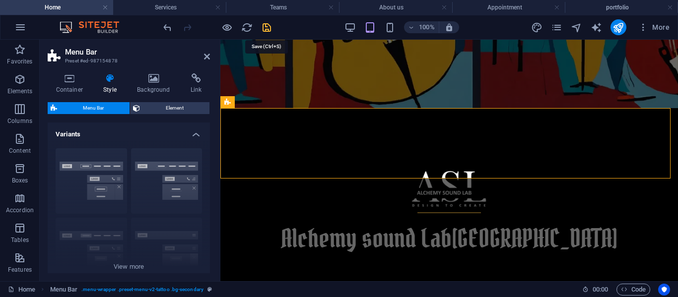
click at [267, 30] on icon "save" at bounding box center [266, 27] width 11 height 11
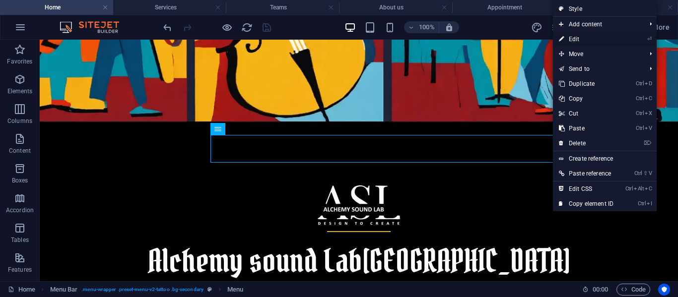
click at [579, 42] on link "⏎ Edit" at bounding box center [586, 39] width 66 height 15
select select
select select "1"
select select
select select "2"
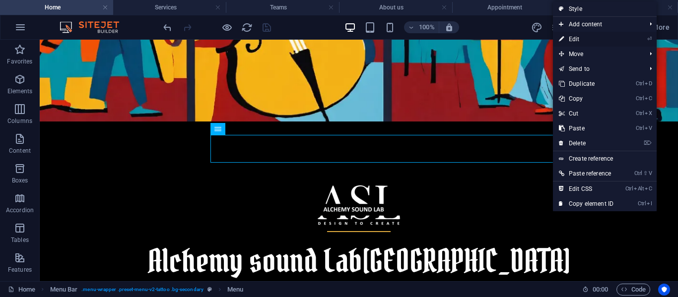
select select
select select "3"
select select
select select "5"
select select
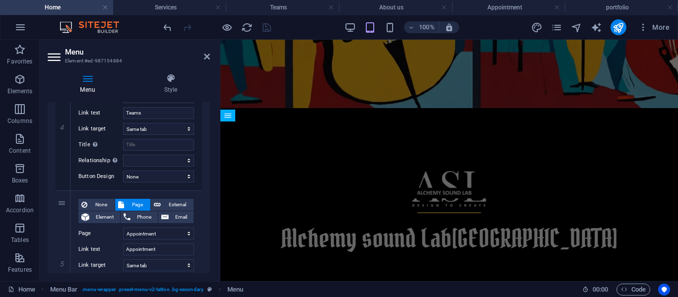
scroll to position [540, 0]
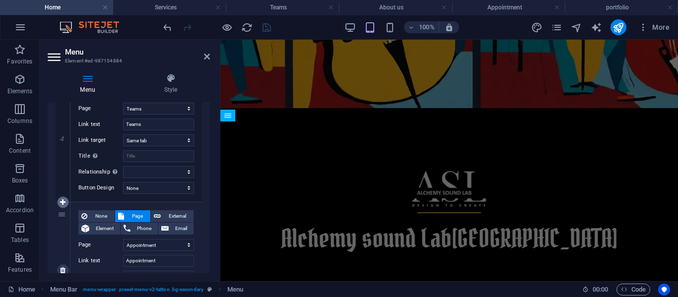
click at [65, 201] on icon at bounding box center [62, 202] width 5 height 7
select select
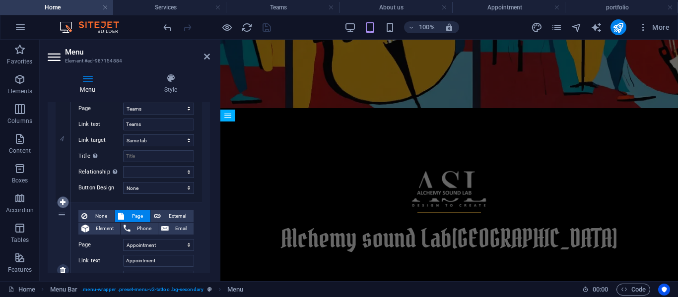
select select
select select "5"
select select
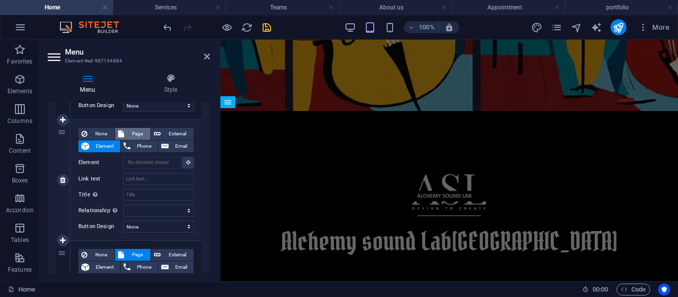
scroll to position [207, 0]
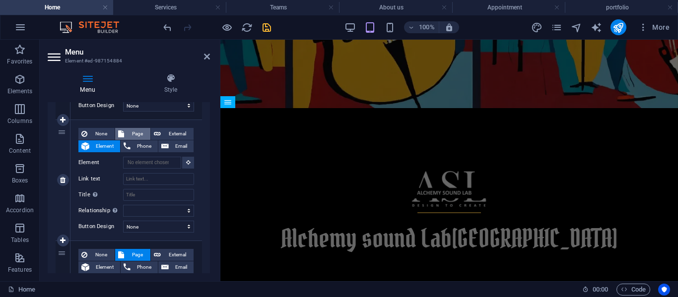
click at [131, 133] on span "Page" at bounding box center [137, 134] width 20 height 12
select select
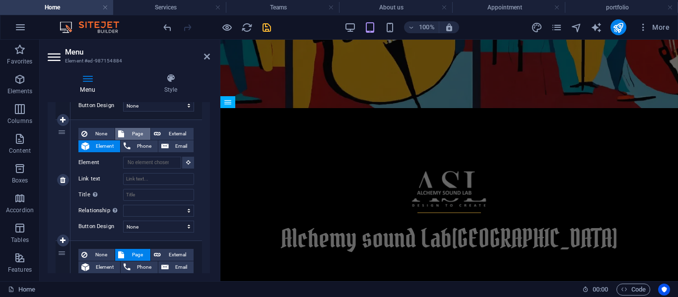
select select
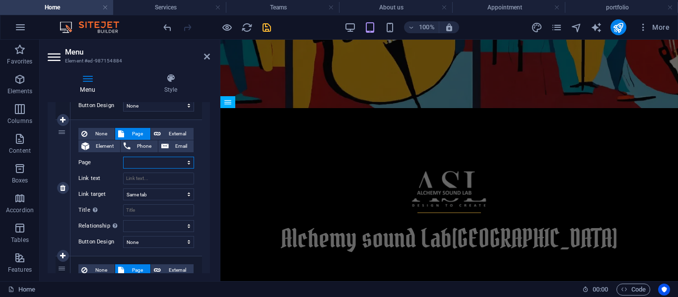
click at [148, 166] on select "Home About us Services Teams portfolio Appointment Legal Notice Privacy" at bounding box center [158, 163] width 71 height 12
select select "4"
click at [123, 157] on select "Home About us Services Teams portfolio Appointment Legal Notice Privacy" at bounding box center [158, 163] width 71 height 12
select select
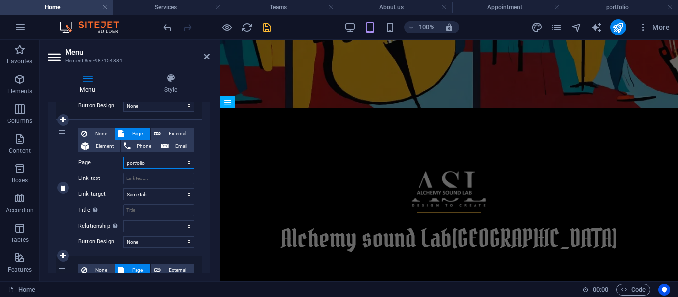
select select
click at [141, 179] on input "Link text" at bounding box center [158, 179] width 71 height 12
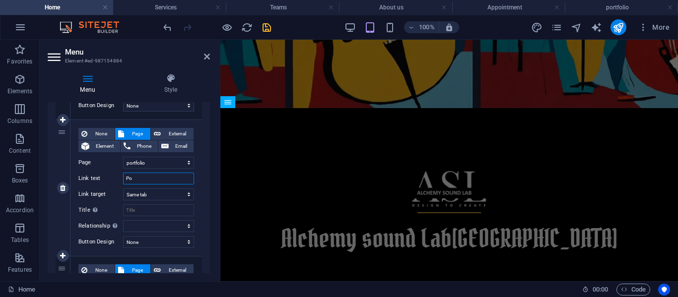
type input "Por"
select select
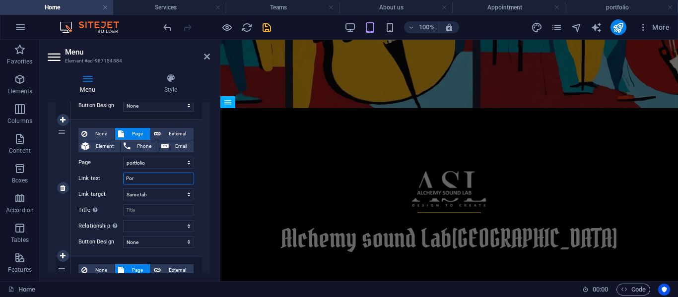
select select
type input "Port"
select select
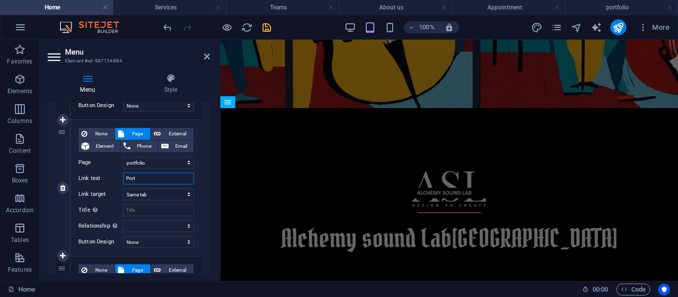
select select
type input "Portf"
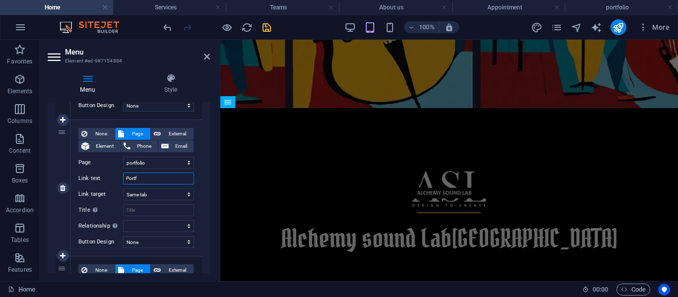
select select
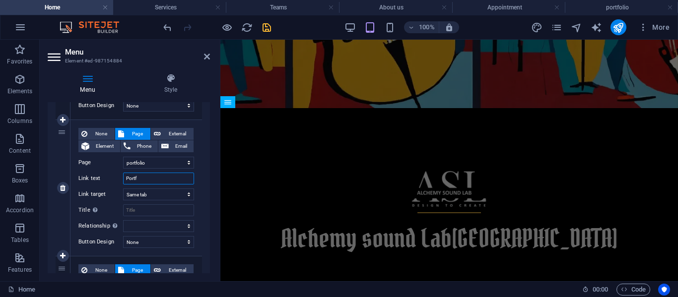
select select
type input "Portfo"
select select
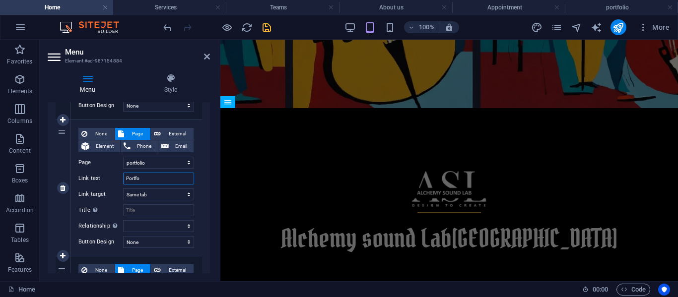
select select
type input "Portfolio"
select select
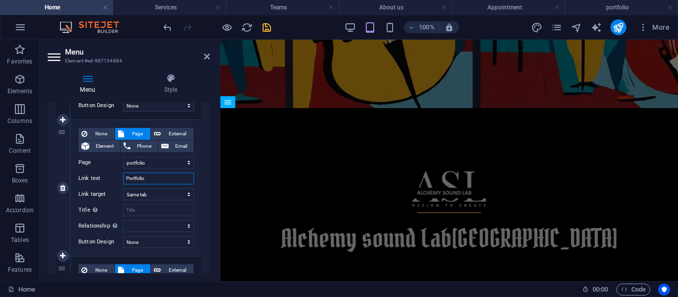
select select
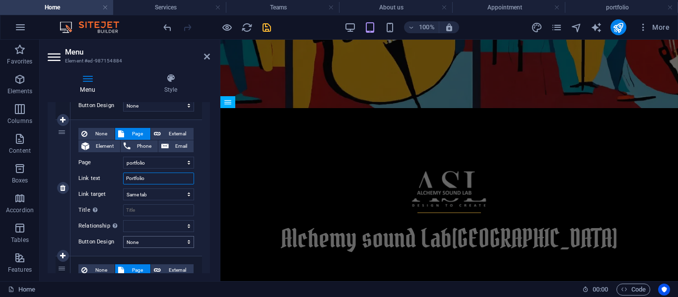
type input "Portfolio"
click at [152, 242] on select "None Default Primary Secondary" at bounding box center [158, 242] width 71 height 12
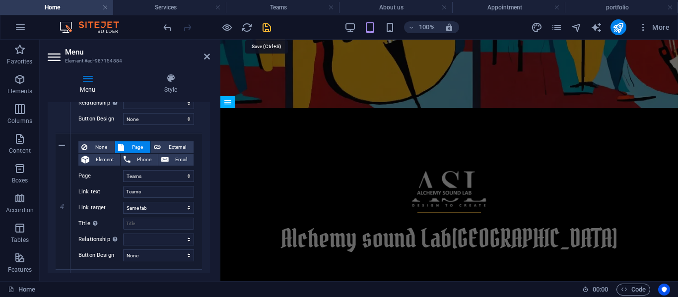
click at [266, 26] on icon "save" at bounding box center [266, 27] width 11 height 11
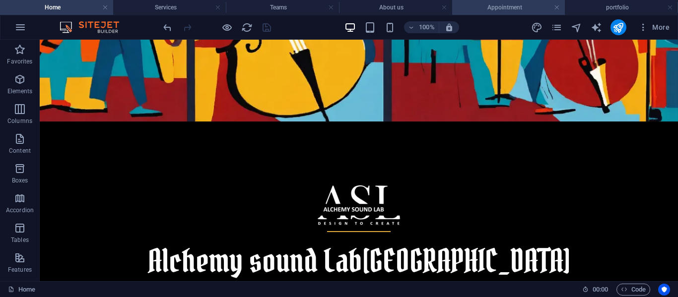
click at [514, 10] on h4 "Appointment" at bounding box center [508, 7] width 113 height 11
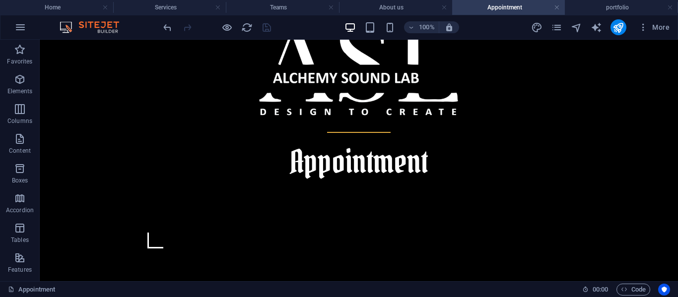
scroll to position [507, 0]
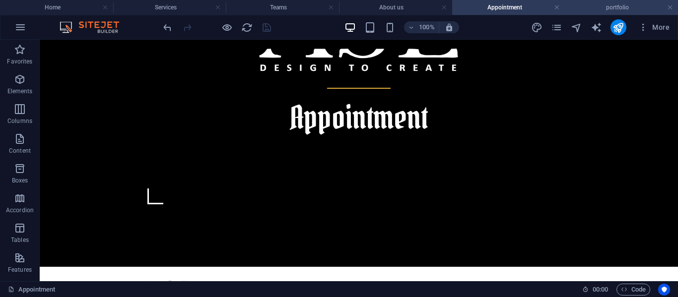
click at [587, 3] on h4 "portfolio" at bounding box center [620, 7] width 113 height 11
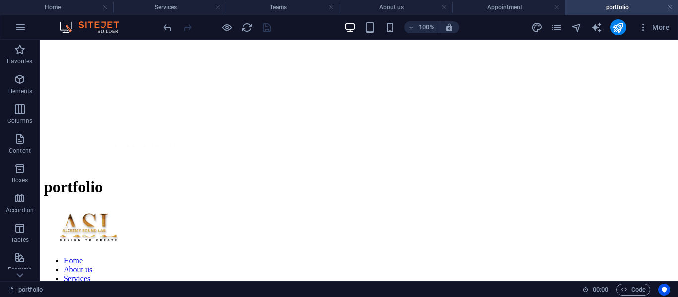
scroll to position [319, 0]
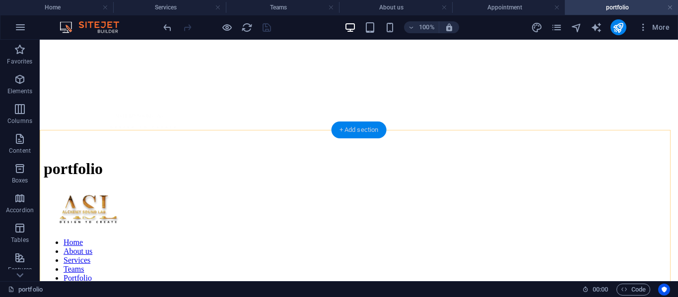
drag, startPoint x: 363, startPoint y: 133, endPoint x: 152, endPoint y: 94, distance: 213.8
click at [363, 133] on div "+ Add section" at bounding box center [358, 130] width 55 height 17
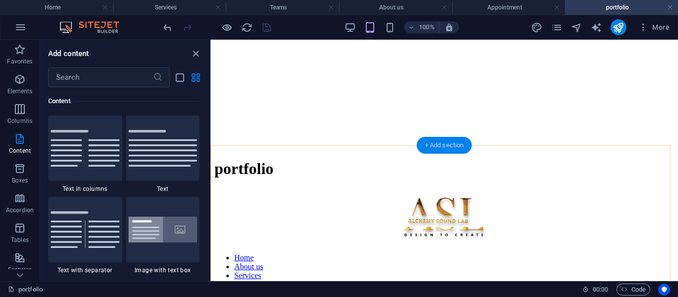
click at [446, 147] on div "+ Add section" at bounding box center [444, 145] width 55 height 17
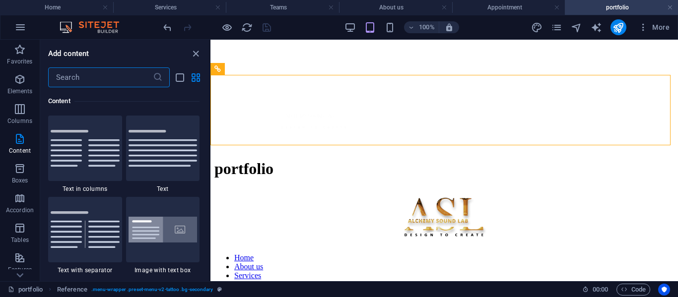
click at [86, 76] on input "text" at bounding box center [100, 77] width 105 height 20
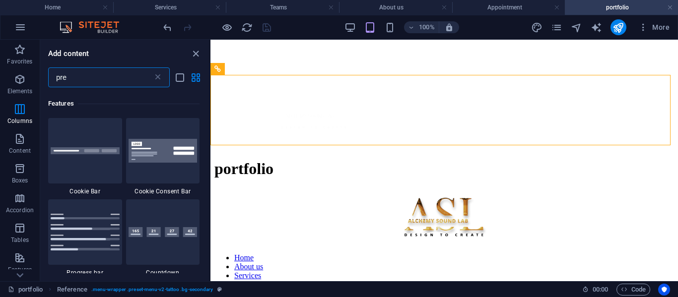
scroll to position [0, 0]
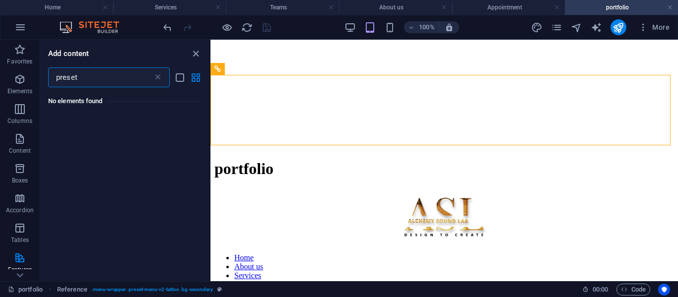
type input "preset"
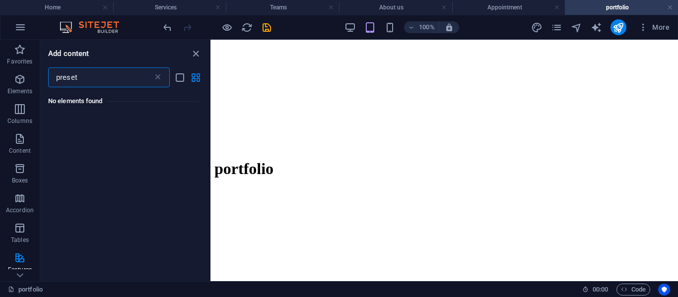
drag, startPoint x: 117, startPoint y: 80, endPoint x: 40, endPoint y: 90, distance: 77.5
click at [40, 90] on div "Add content preset ​ No elements found" at bounding box center [124, 161] width 169 height 242
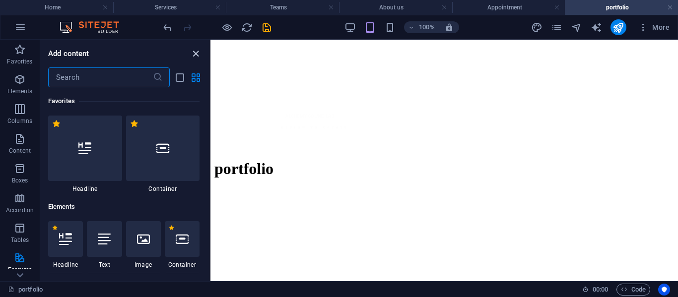
click at [194, 52] on icon "close panel" at bounding box center [195, 53] width 11 height 11
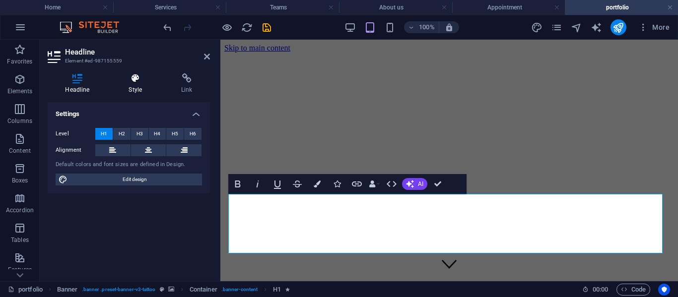
click at [138, 84] on h4 "Style" at bounding box center [137, 83] width 53 height 21
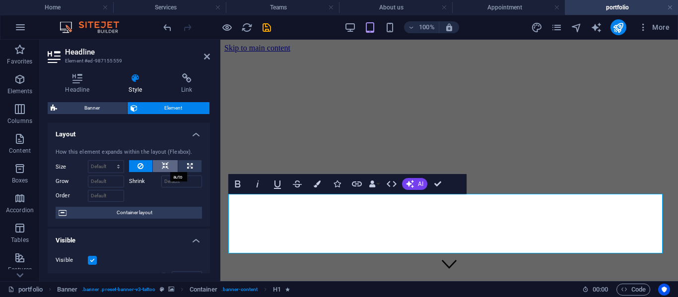
click at [164, 167] on icon at bounding box center [165, 166] width 7 height 12
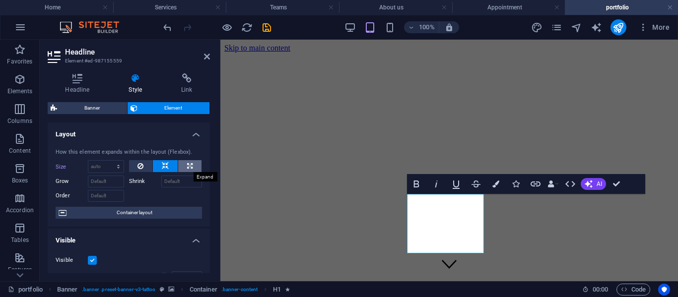
click at [185, 169] on button at bounding box center [189, 166] width 23 height 12
type input "100"
select select "%"
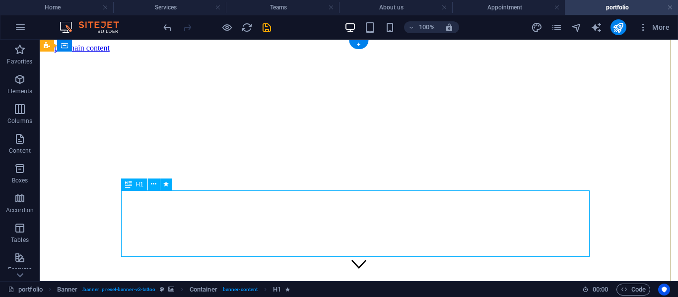
select select "%"
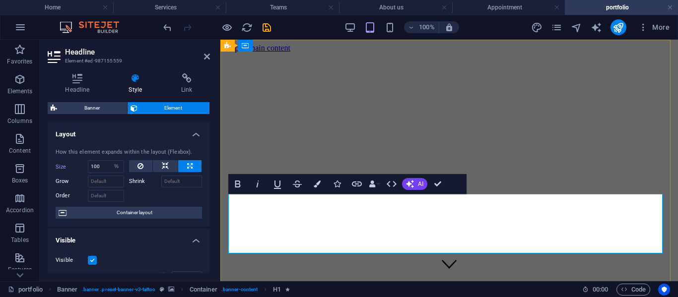
click at [84, 83] on icon at bounding box center [78, 78] width 60 height 10
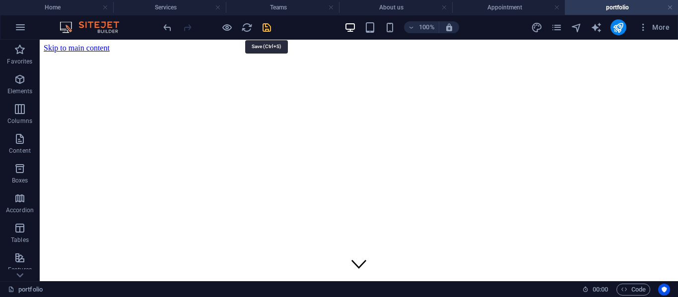
click at [265, 23] on icon "save" at bounding box center [266, 27] width 11 height 11
click at [289, 8] on h4 "Teams" at bounding box center [282, 7] width 113 height 11
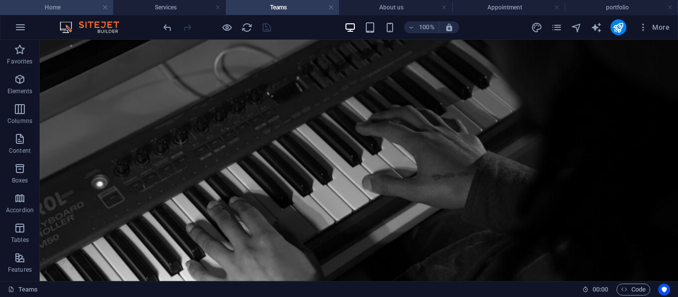
click at [51, 6] on h4 "Home" at bounding box center [56, 7] width 113 height 11
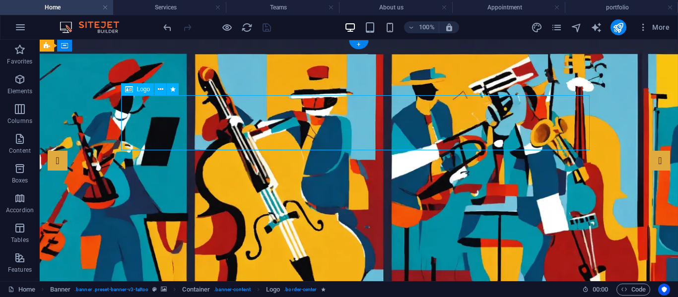
select select "px"
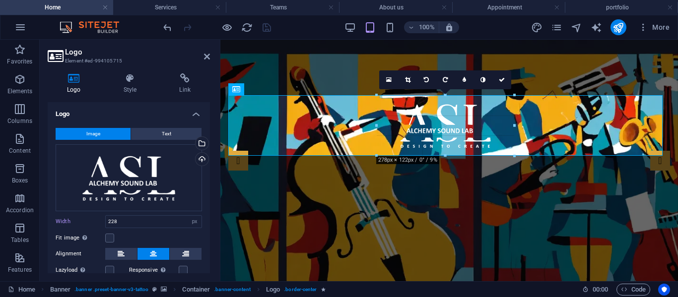
drag, startPoint x: 444, startPoint y: 144, endPoint x: 209, endPoint y: 66, distance: 247.3
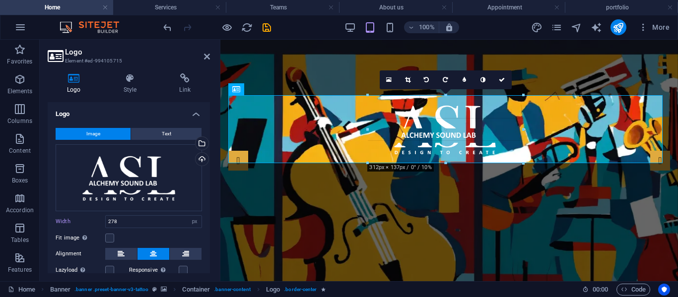
drag, startPoint x: 447, startPoint y: 156, endPoint x: 447, endPoint y: 163, distance: 7.4
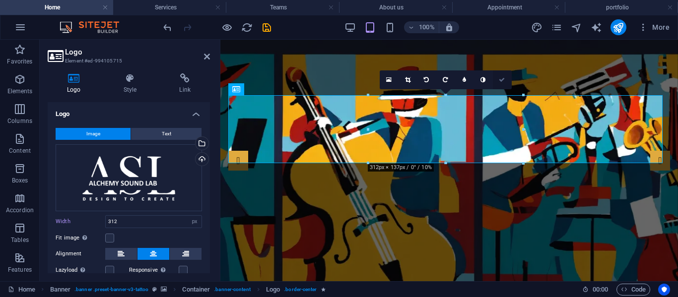
click at [501, 80] on icon at bounding box center [501, 80] width 6 height 6
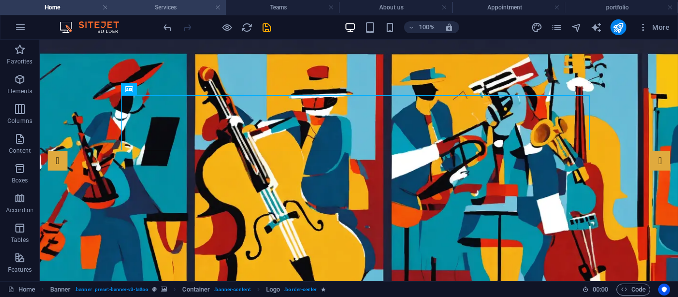
click at [163, 9] on h4 "Services" at bounding box center [169, 7] width 113 height 11
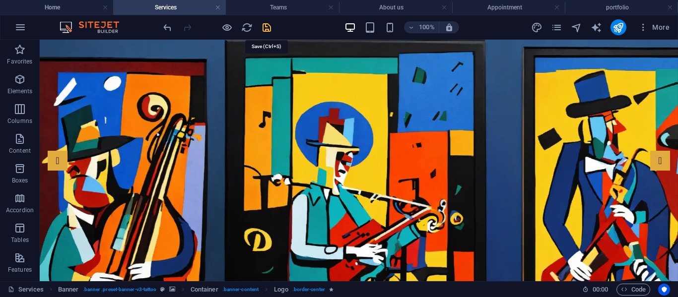
click at [263, 29] on icon "save" at bounding box center [266, 27] width 11 height 11
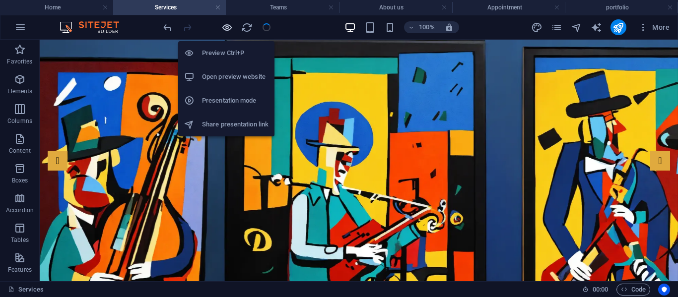
click at [227, 30] on icon "button" at bounding box center [226, 27] width 11 height 11
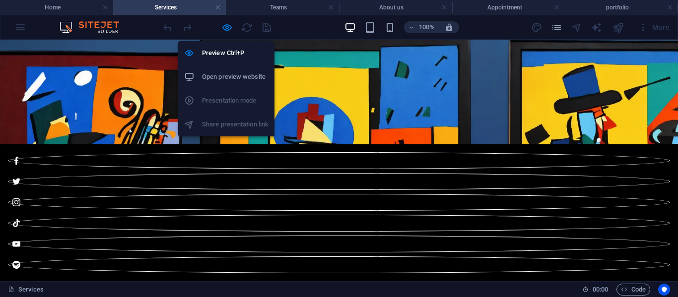
click at [221, 83] on li "Open preview website" at bounding box center [226, 77] width 96 height 24
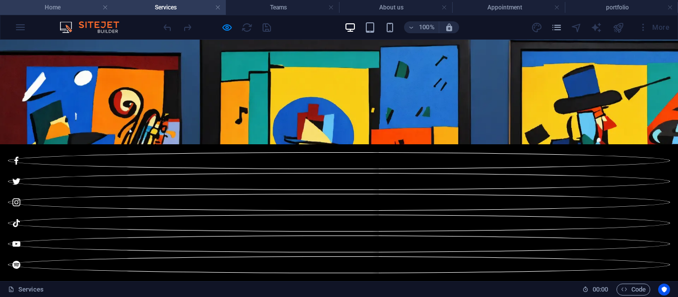
click at [74, 8] on h4 "Home" at bounding box center [56, 7] width 113 height 11
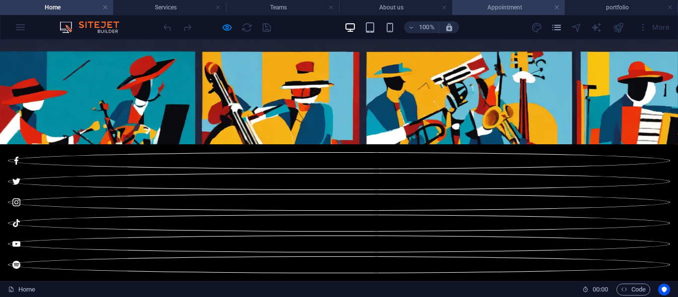
click at [511, 4] on h4 "Appointment" at bounding box center [508, 7] width 113 height 11
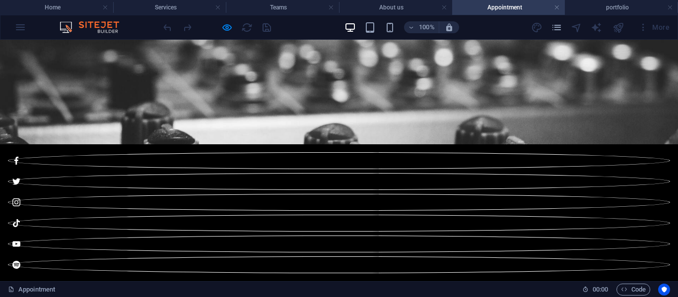
scroll to position [507, 0]
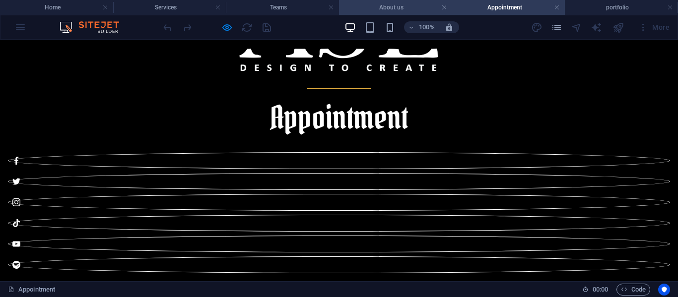
click at [377, 5] on h4 "About us" at bounding box center [395, 7] width 113 height 11
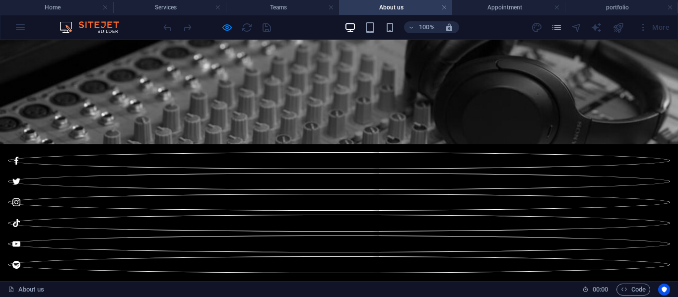
scroll to position [0, 0]
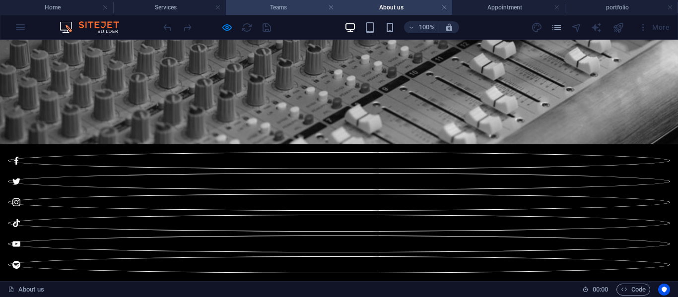
click at [299, 3] on h4 "Teams" at bounding box center [282, 7] width 113 height 11
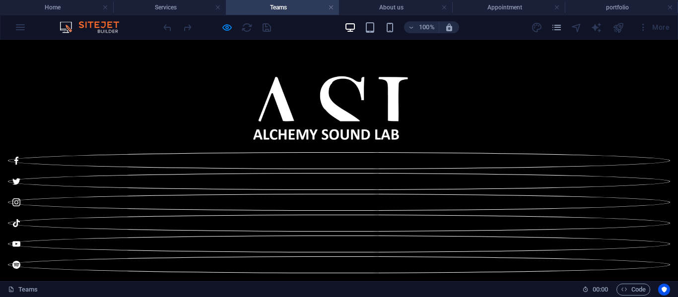
scroll to position [400, 0]
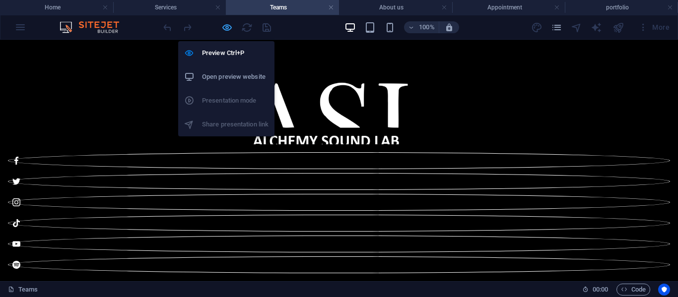
click at [227, 26] on icon "button" at bounding box center [226, 27] width 11 height 11
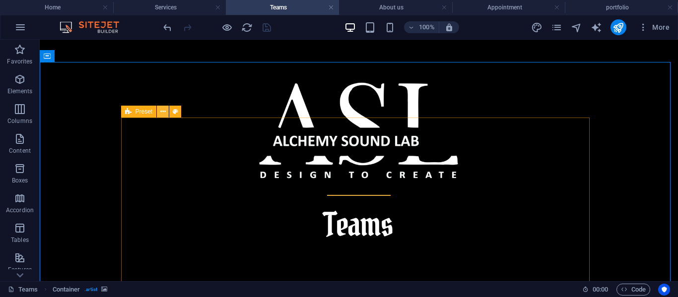
click at [162, 112] on icon at bounding box center [162, 112] width 5 height 10
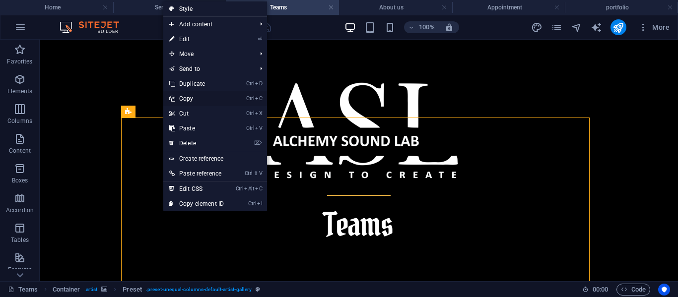
click at [191, 96] on link "Ctrl C Copy" at bounding box center [196, 98] width 66 height 15
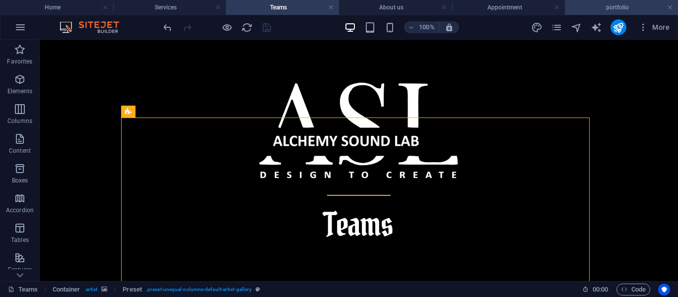
click at [630, 3] on h4 "portfolio" at bounding box center [620, 7] width 113 height 11
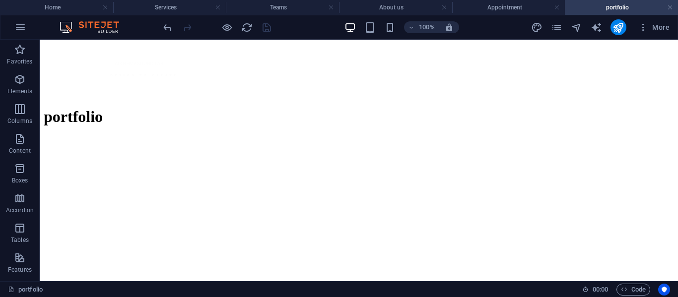
scroll to position [377, 0]
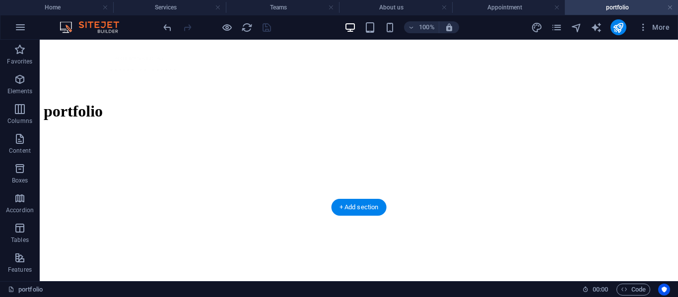
click at [667, 131] on figure at bounding box center [359, 131] width 630 height 0
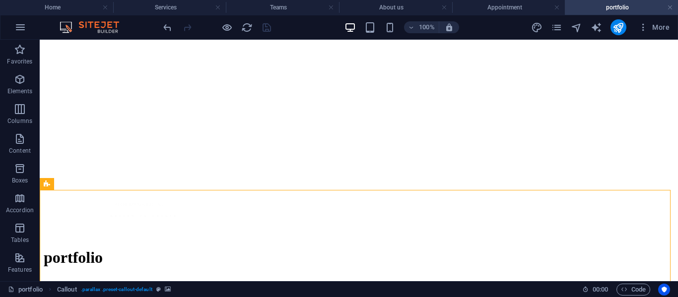
scroll to position [199, 0]
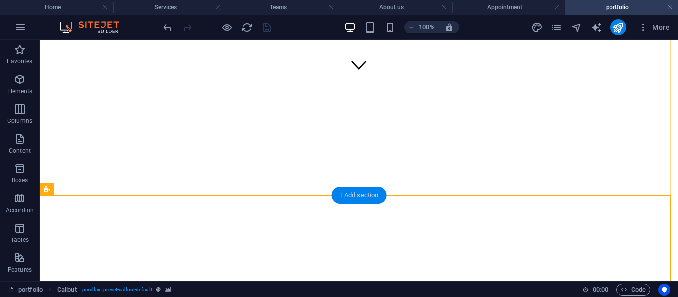
click at [358, 196] on div "+ Add section" at bounding box center [358, 195] width 55 height 17
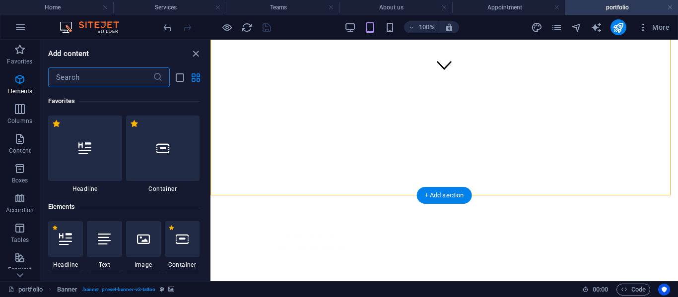
scroll to position [1735, 0]
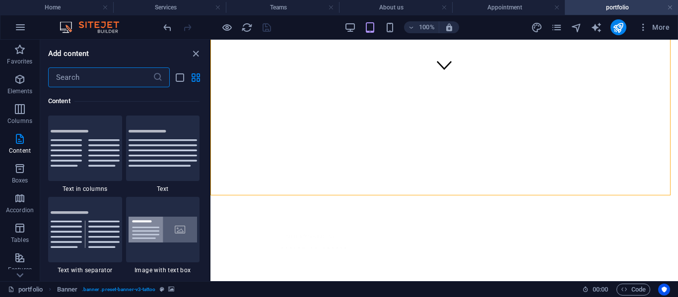
click at [134, 78] on input "text" at bounding box center [100, 77] width 105 height 20
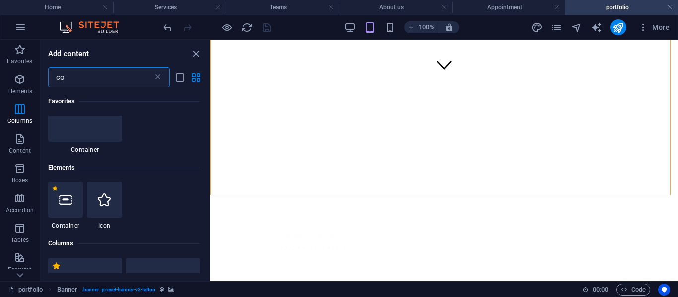
scroll to position [0, 0]
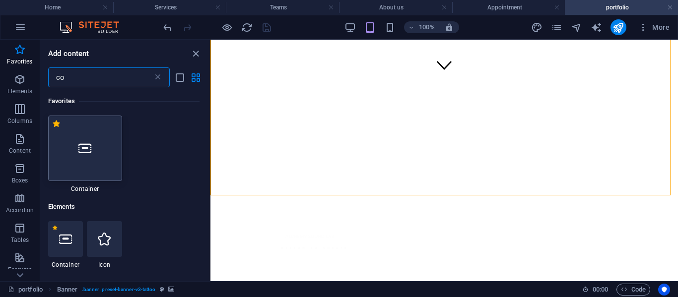
type input "co"
click at [100, 138] on div at bounding box center [85, 148] width 74 height 65
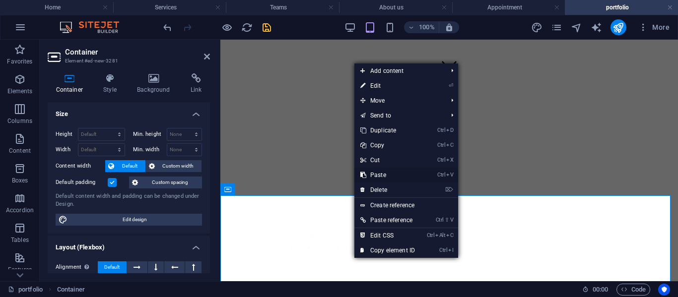
click at [372, 176] on link "Ctrl V Paste" at bounding box center [387, 175] width 66 height 15
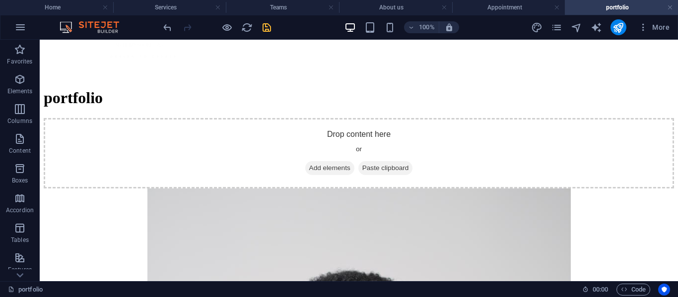
scroll to position [446, 0]
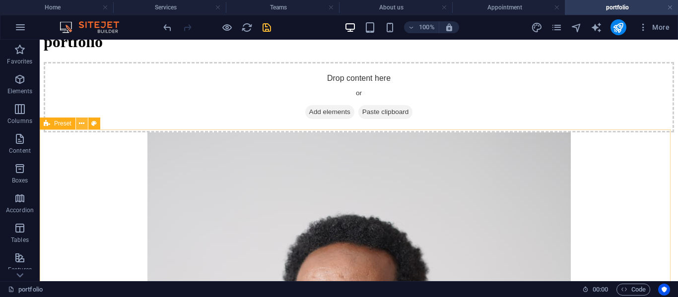
click at [82, 124] on icon at bounding box center [81, 124] width 5 height 10
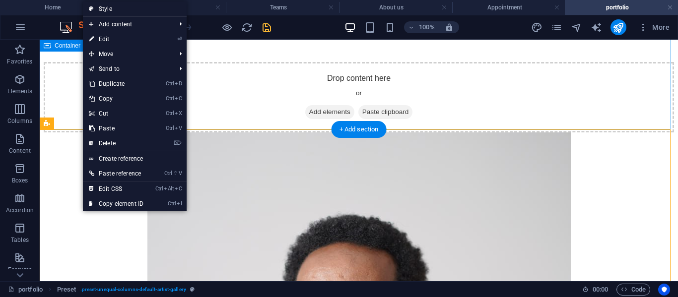
click at [325, 87] on div "Drop content here or Add elements Paste clipboard" at bounding box center [359, 97] width 630 height 70
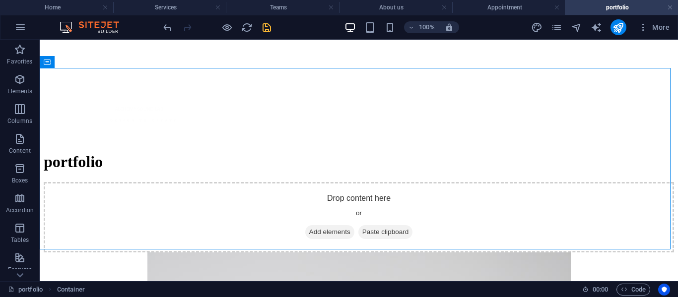
scroll to position [301, 0]
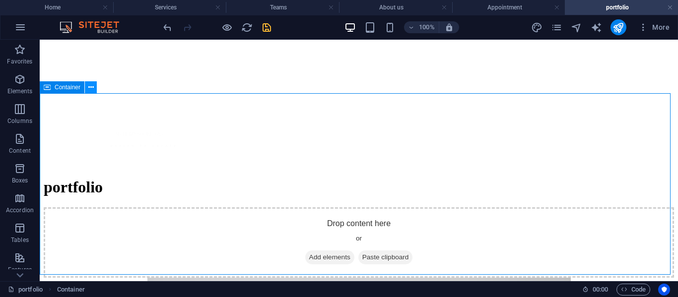
click at [95, 89] on button at bounding box center [91, 87] width 12 height 12
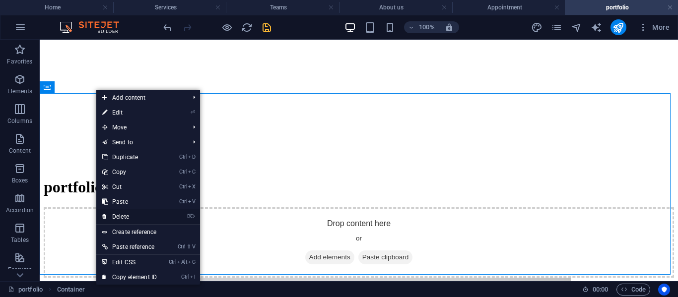
click at [125, 212] on link "⌦ Delete" at bounding box center [129, 216] width 66 height 15
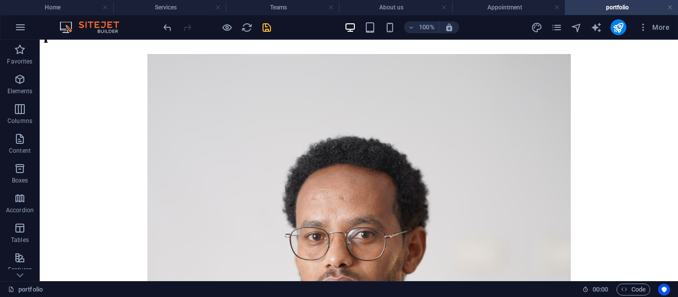
scroll to position [437, 0]
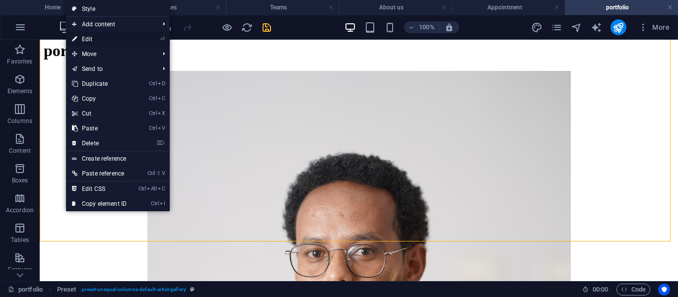
click at [96, 36] on link "⏎ Edit" at bounding box center [99, 39] width 66 height 15
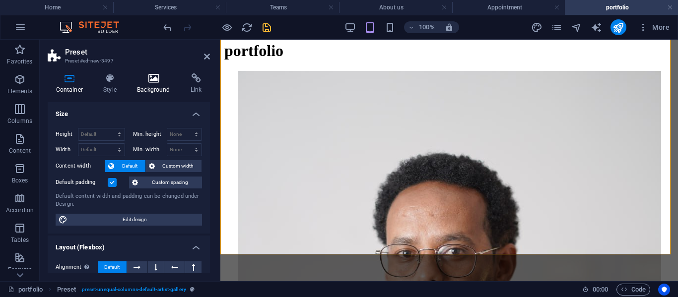
click at [152, 85] on h4 "Background" at bounding box center [156, 83] width 54 height 21
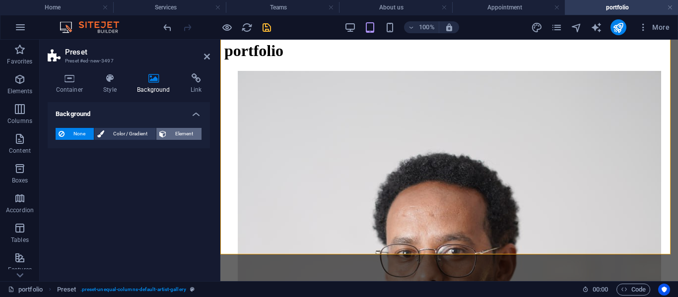
click at [184, 131] on span "Element" at bounding box center [183, 134] width 29 height 12
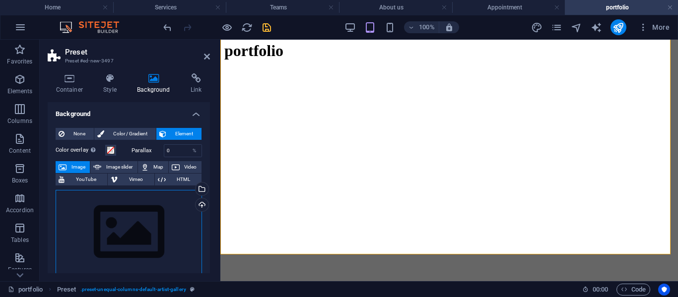
click at [131, 199] on div "Drag files here, click to choose files or select files from Files or our free s…" at bounding box center [129, 232] width 146 height 84
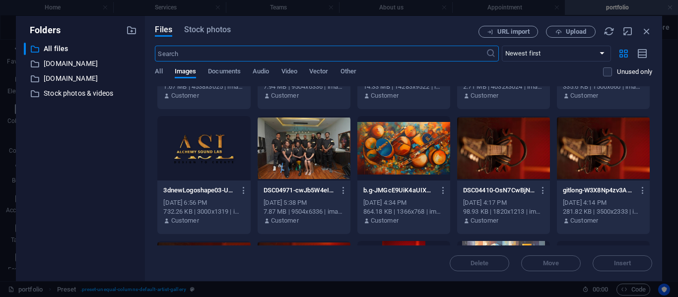
scroll to position [228, 0]
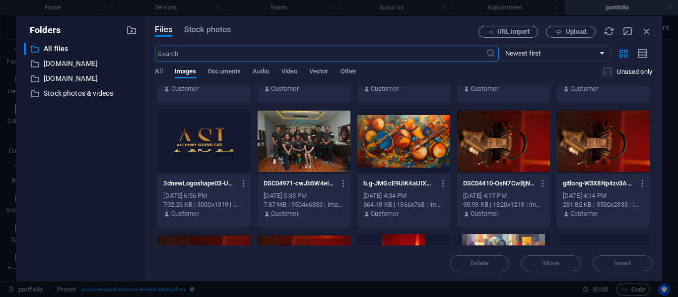
click at [386, 144] on div at bounding box center [403, 141] width 93 height 64
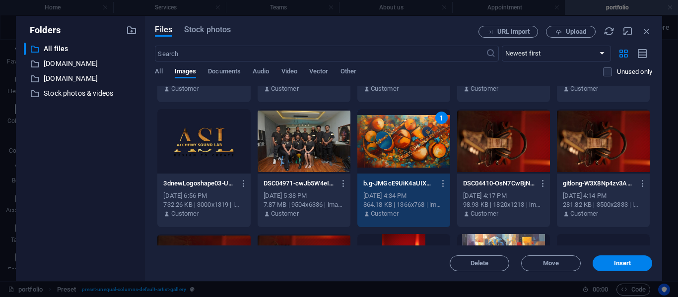
click at [496, 239] on div at bounding box center [503, 266] width 93 height 64
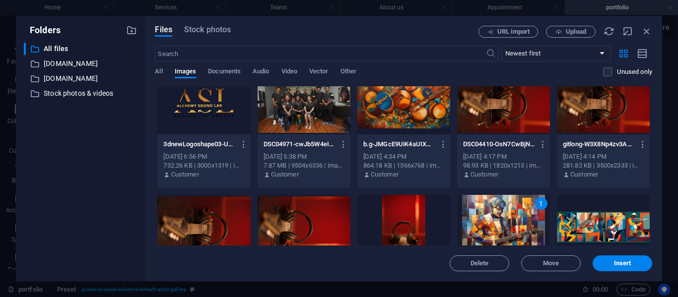
scroll to position [278, 0]
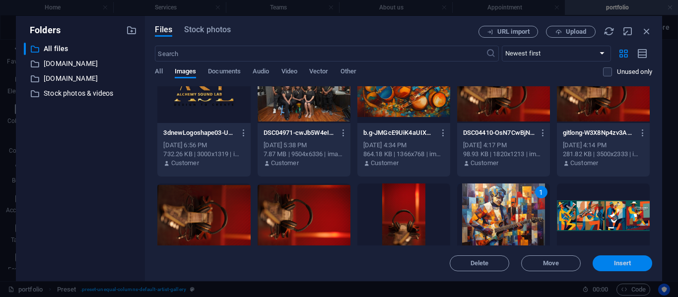
click at [617, 258] on button "Insert" at bounding box center [622, 263] width 60 height 16
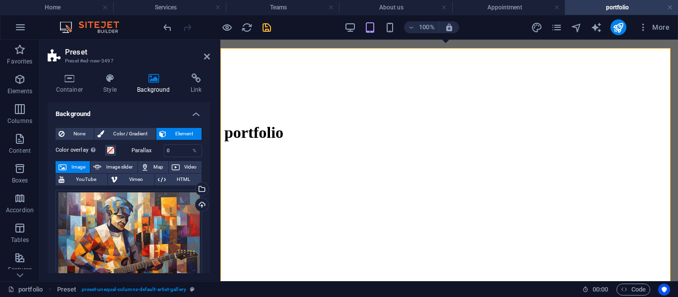
scroll to position [339, 0]
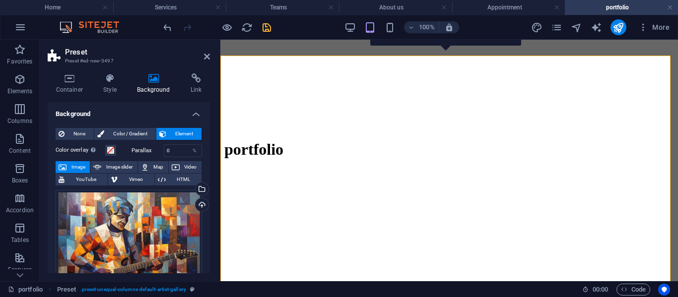
click at [409, 170] on figure at bounding box center [448, 170] width 449 height 0
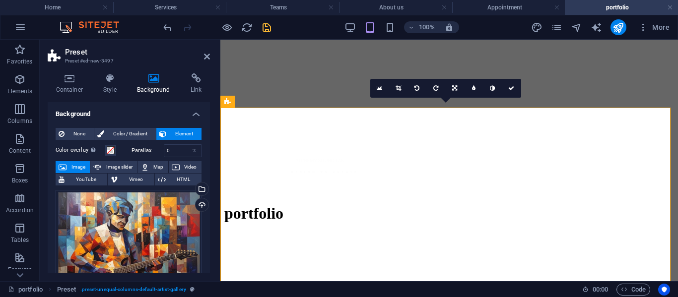
scroll to position [272, 0]
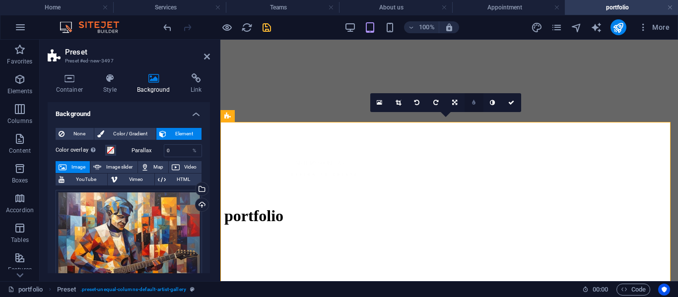
click at [475, 101] on icon at bounding box center [473, 103] width 3 height 6
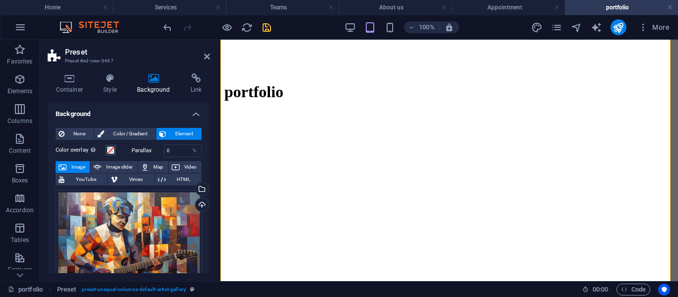
scroll to position [392, 0]
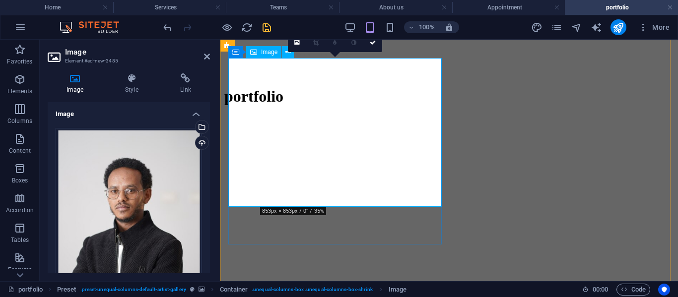
drag, startPoint x: 347, startPoint y: 221, endPoint x: 345, endPoint y: 106, distance: 114.6
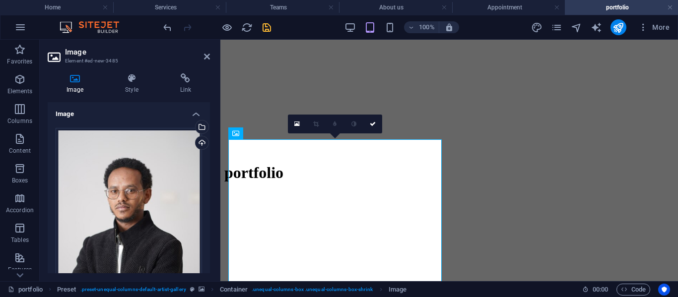
scroll to position [308, 0]
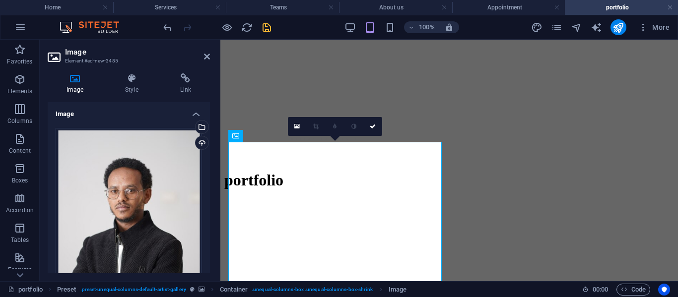
drag, startPoint x: 719, startPoint y: 175, endPoint x: 444, endPoint y: 111, distance: 281.7
click at [372, 125] on icon at bounding box center [373, 127] width 6 height 6
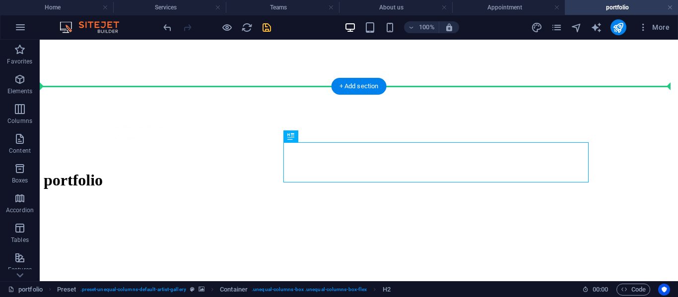
drag, startPoint x: 424, startPoint y: 164, endPoint x: 321, endPoint y: 124, distance: 110.0
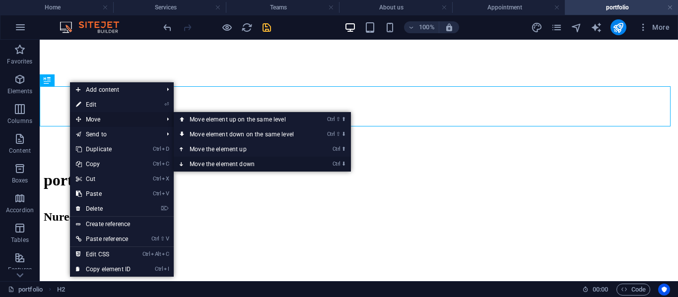
click at [238, 161] on link "Ctrl ⬇ Move the element down" at bounding box center [244, 164] width 140 height 15
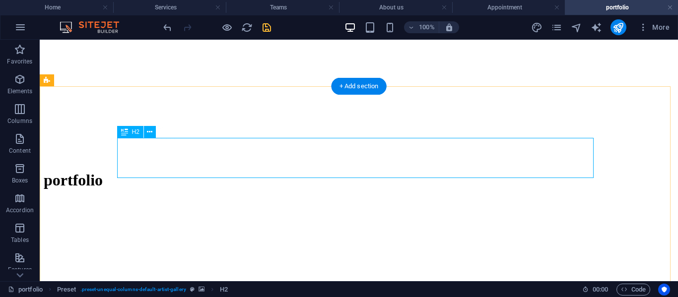
drag, startPoint x: 502, startPoint y: 155, endPoint x: 299, endPoint y: 160, distance: 203.4
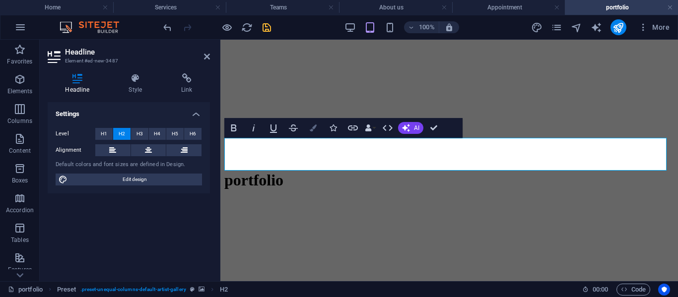
click at [313, 127] on icon "button" at bounding box center [313, 127] width 7 height 7
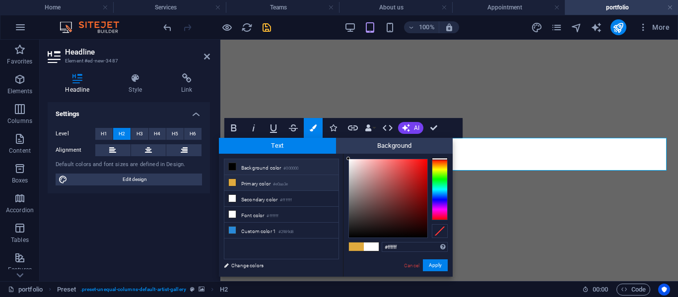
click at [249, 168] on li "Background color #000000" at bounding box center [281, 167] width 114 height 16
type input "#000000"
click at [249, 168] on li "Background color #000000" at bounding box center [281, 167] width 114 height 16
click at [443, 268] on button "Apply" at bounding box center [435, 265] width 25 height 12
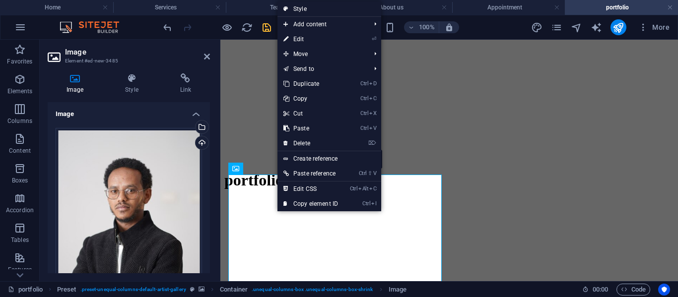
drag, startPoint x: 507, startPoint y: 238, endPoint x: 263, endPoint y: 230, distance: 244.2
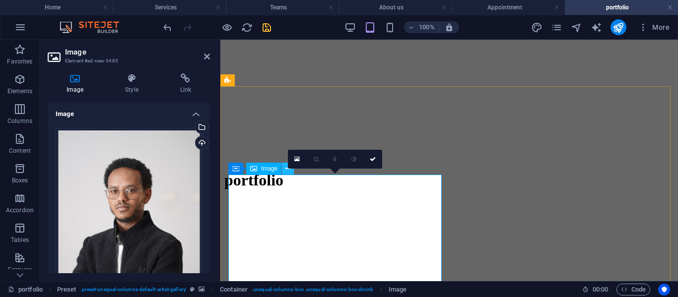
click at [286, 166] on icon at bounding box center [287, 169] width 5 height 10
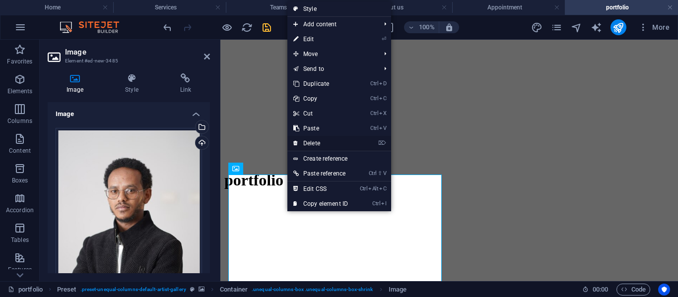
click at [313, 140] on link "⌦ Delete" at bounding box center [320, 143] width 66 height 15
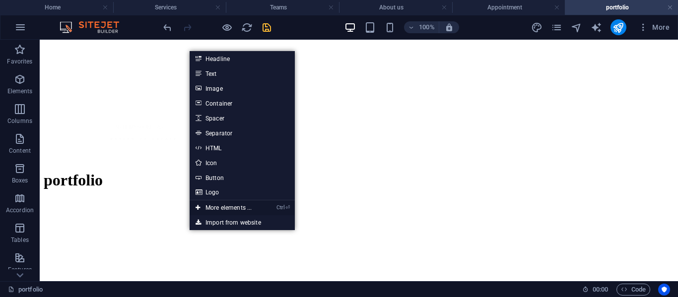
click at [217, 206] on link "Ctrl ⏎ More elements ..." at bounding box center [223, 207] width 68 height 15
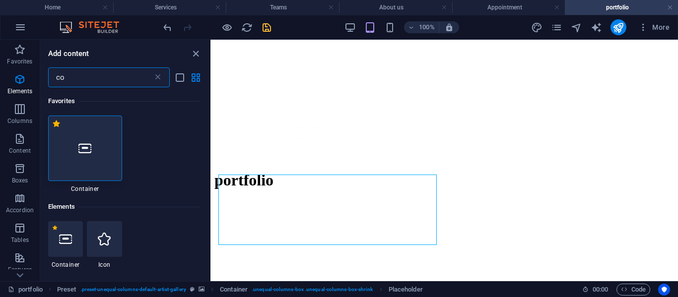
scroll to position [106, 0]
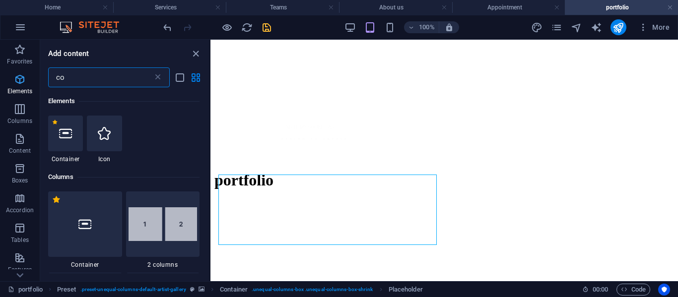
drag, startPoint x: 102, startPoint y: 73, endPoint x: 7, endPoint y: 75, distance: 94.8
click at [7, 75] on div "Favorites Elements Columns Content Boxes Accordion Tables Features Images Slide…" at bounding box center [105, 161] width 210 height 242
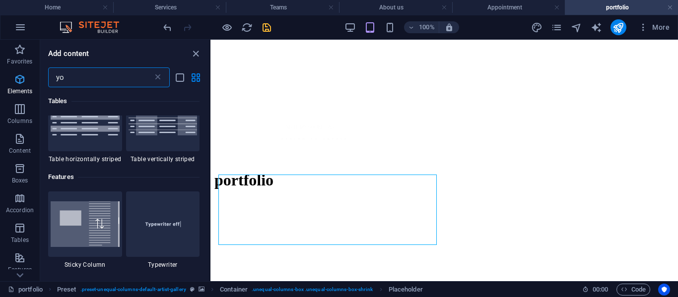
scroll to position [0, 0]
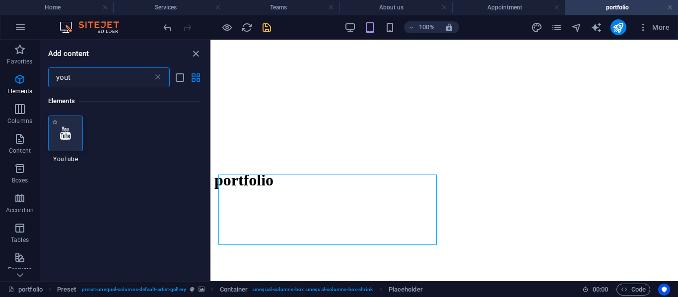
type input "yout"
click at [71, 126] on div at bounding box center [65, 134] width 35 height 36
select select "ar16_9"
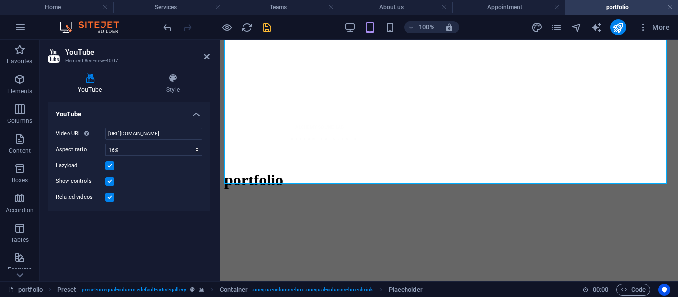
scroll to position [510, 0]
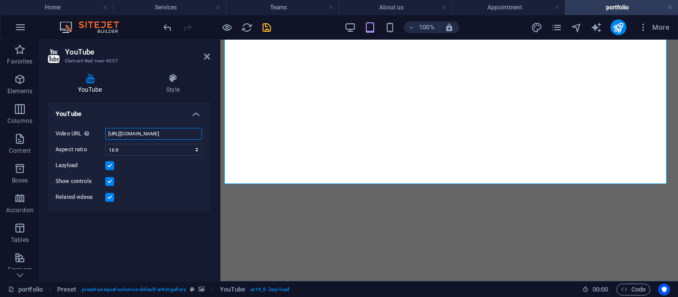
click at [167, 136] on input "[URL][DOMAIN_NAME]" at bounding box center [153, 134] width 97 height 12
click at [188, 132] on input "[URL][DOMAIN_NAME]" at bounding box center [153, 134] width 97 height 12
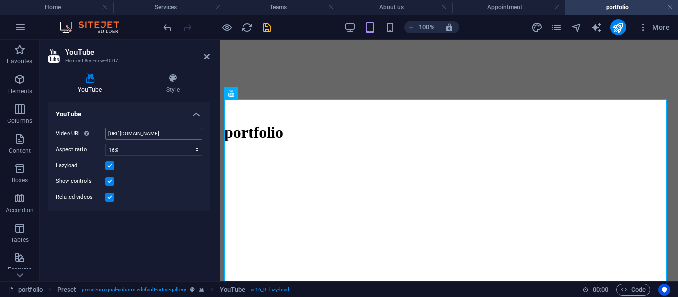
scroll to position [347, 0]
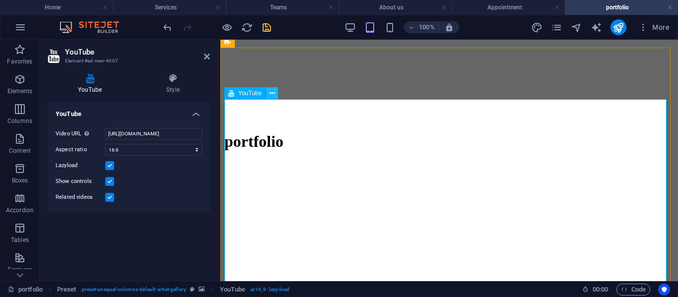
click at [270, 95] on icon at bounding box center [271, 93] width 5 height 10
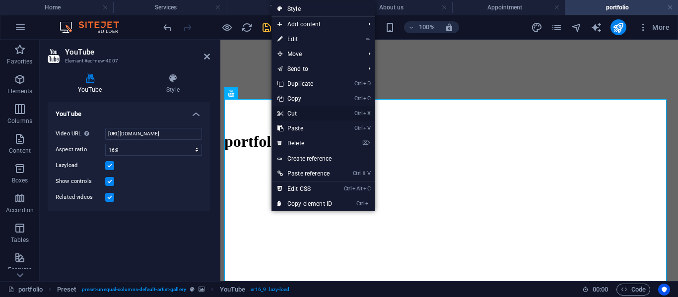
click at [302, 115] on link "Ctrl X Cut" at bounding box center [304, 113] width 66 height 15
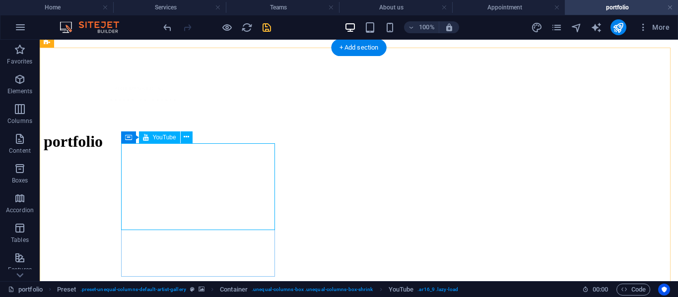
select select "ar16_9"
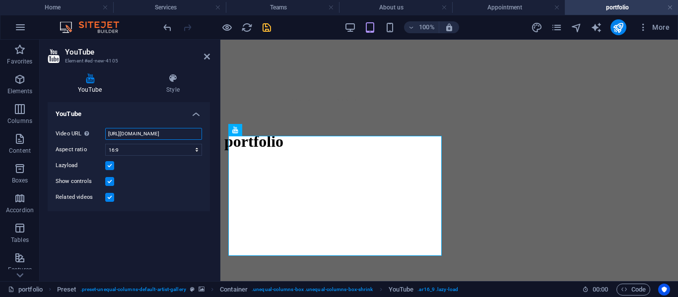
click at [141, 134] on input "[URL][DOMAIN_NAME]" at bounding box center [153, 134] width 97 height 12
drag, startPoint x: 170, startPoint y: 132, endPoint x: 212, endPoint y: 132, distance: 42.7
click at [212, 132] on div "YouTube Style YouTube Video URL Insert (or paste) a video URL. [URL][DOMAIN_NAM…" at bounding box center [129, 173] width 178 height 216
drag, startPoint x: 149, startPoint y: 134, endPoint x: 213, endPoint y: 133, distance: 64.0
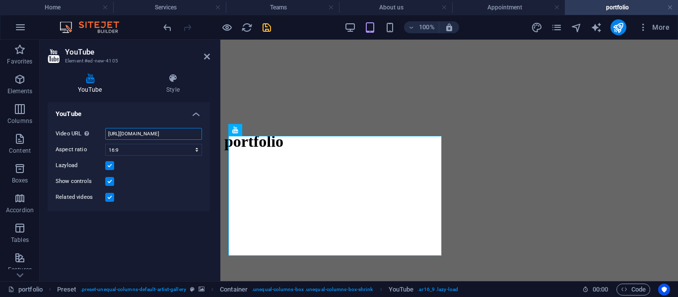
click at [213, 133] on div "YouTube Style YouTube Video URL Insert (or paste) a video URL. [URL][DOMAIN_NAM…" at bounding box center [129, 173] width 178 height 216
drag, startPoint x: 178, startPoint y: 132, endPoint x: 74, endPoint y: 132, distance: 103.2
click at [61, 139] on div "Video URL Insert (or paste) a video URL. [URL][DOMAIN_NAME]" at bounding box center [129, 134] width 146 height 12
paste input "[DOMAIN_NAME][URL]"
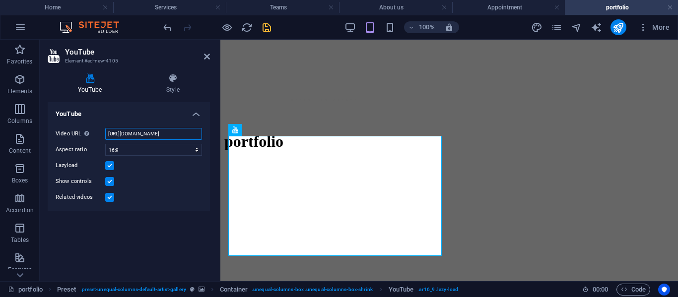
scroll to position [0, 137]
type input "[URL][DOMAIN_NAME]"
click at [269, 28] on icon "save" at bounding box center [266, 27] width 11 height 11
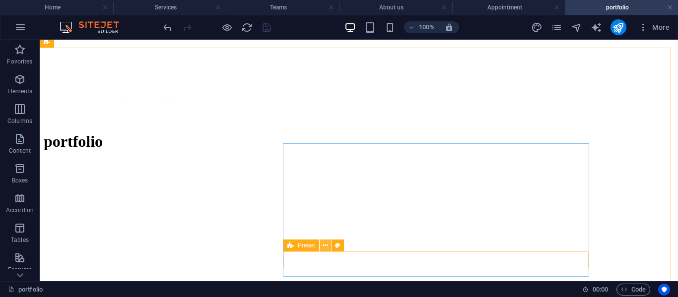
click at [328, 247] on button at bounding box center [325, 246] width 12 height 12
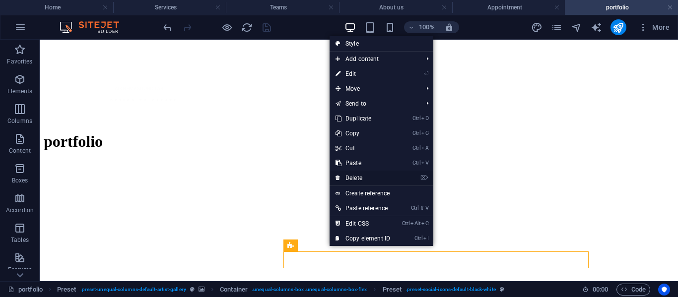
click at [357, 176] on link "⌦ Delete" at bounding box center [362, 178] width 66 height 15
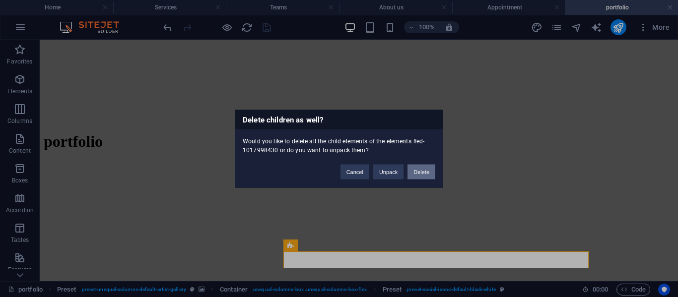
click at [421, 169] on button "Delete" at bounding box center [421, 171] width 28 height 15
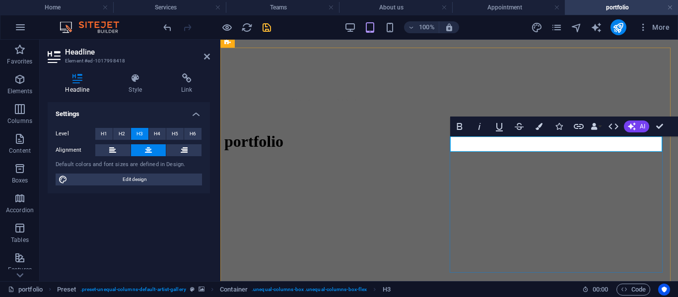
drag, startPoint x: 526, startPoint y: 140, endPoint x: 591, endPoint y: 141, distance: 64.5
drag, startPoint x: 521, startPoint y: 146, endPoint x: 802, endPoint y: 166, distance: 281.5
click at [539, 127] on icon "button" at bounding box center [538, 126] width 7 height 7
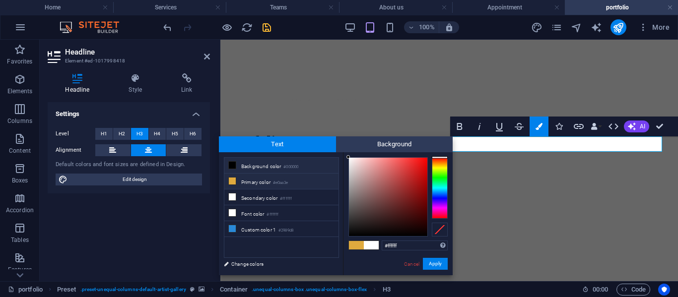
click at [266, 168] on li "Background color #000000" at bounding box center [281, 166] width 114 height 16
type input "#000000"
click at [434, 261] on button "Apply" at bounding box center [435, 264] width 25 height 12
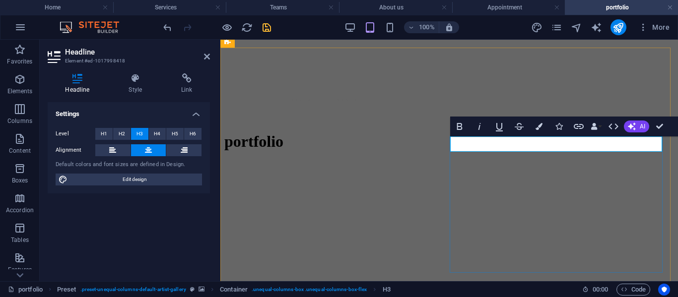
click at [636, 124] on button "AI" at bounding box center [635, 127] width 25 height 12
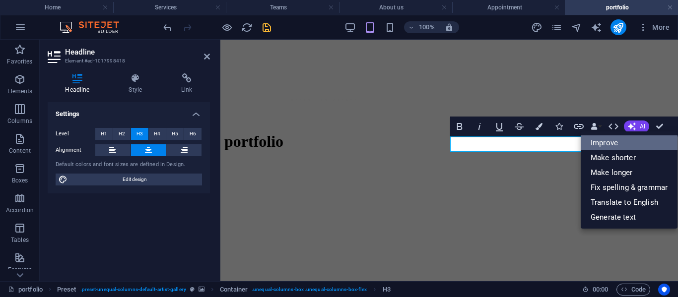
click at [626, 139] on link "Improve" at bounding box center [628, 142] width 97 height 15
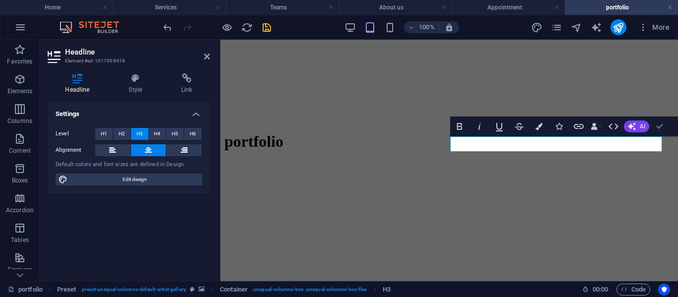
scroll to position [354, 0]
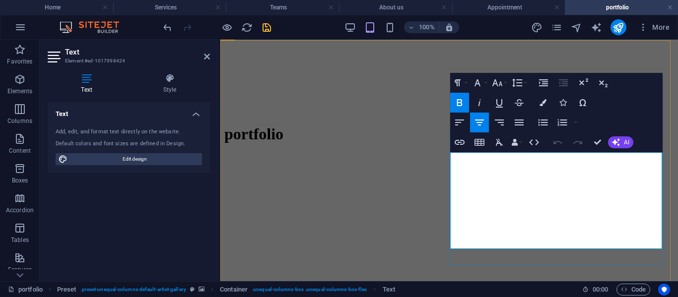
drag, startPoint x: 497, startPoint y: 160, endPoint x: 606, endPoint y: 241, distance: 134.7
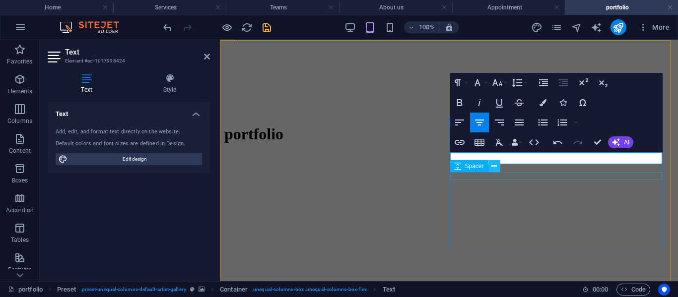
click at [492, 167] on icon at bounding box center [493, 166] width 5 height 10
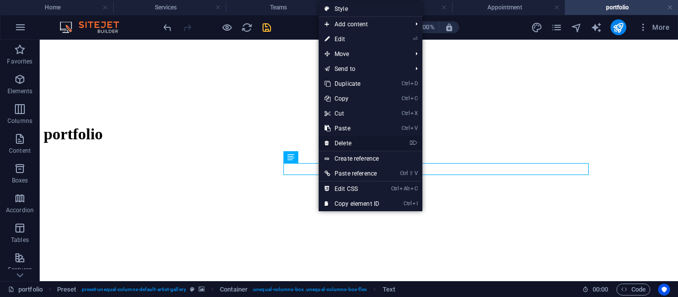
click at [362, 142] on link "⌦ Delete" at bounding box center [351, 143] width 66 height 15
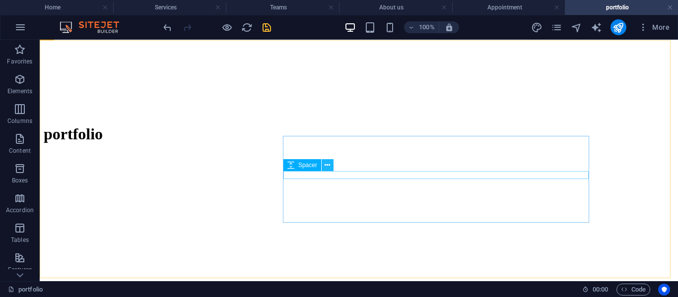
click at [324, 167] on icon at bounding box center [326, 165] width 5 height 10
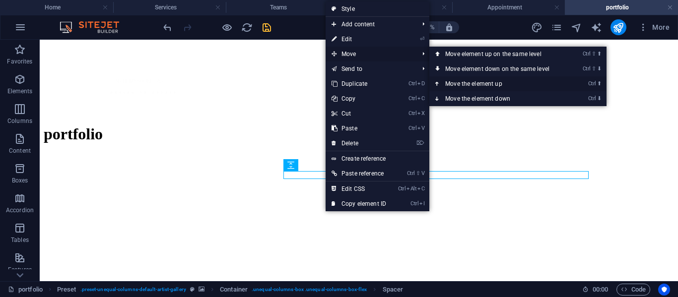
click at [482, 79] on link "Ctrl ⬆ Move the element up" at bounding box center [499, 83] width 140 height 15
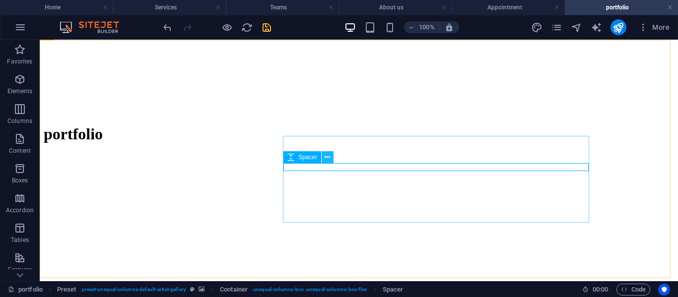
click at [328, 156] on icon at bounding box center [326, 157] width 5 height 10
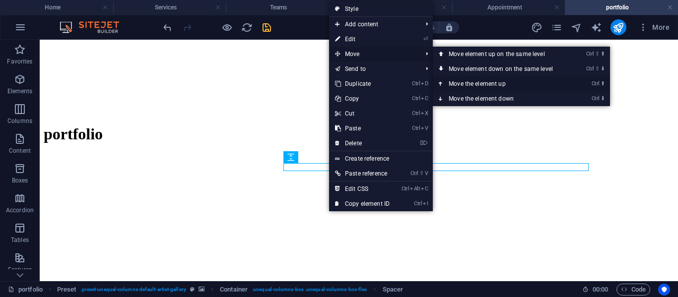
click at [473, 83] on link "Ctrl ⬆ Move the element up" at bounding box center [503, 83] width 140 height 15
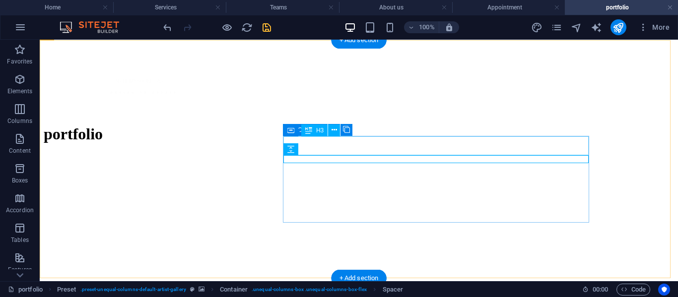
drag, startPoint x: 363, startPoint y: 191, endPoint x: 327, endPoint y: 139, distance: 63.8
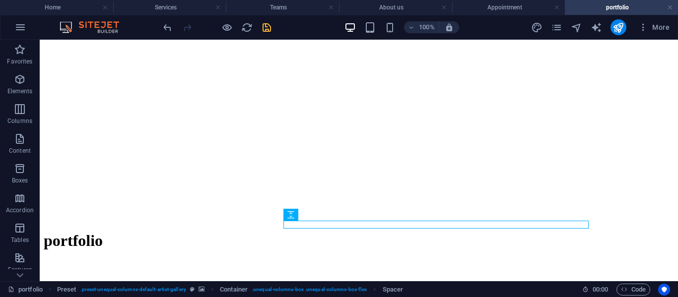
scroll to position [245, 0]
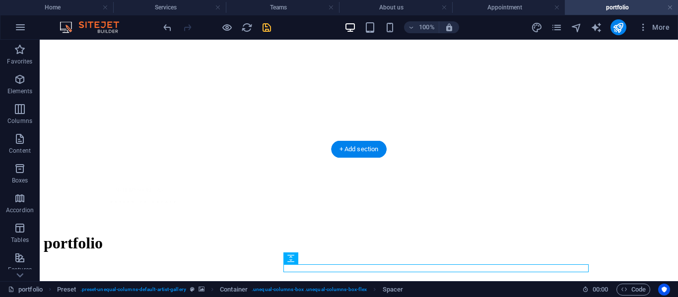
click at [226, 263] on figure at bounding box center [359, 263] width 630 height 0
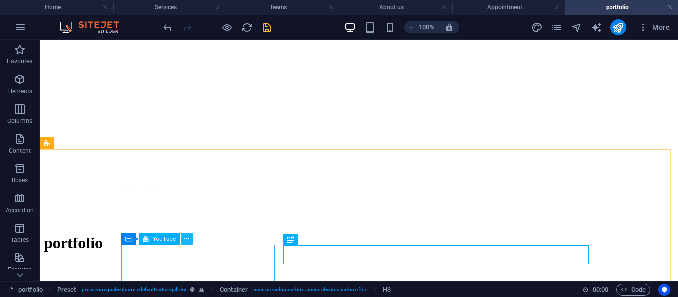
click at [187, 240] on icon at bounding box center [186, 239] width 5 height 10
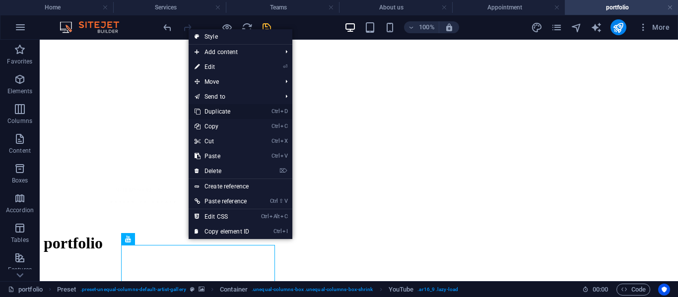
click at [220, 112] on link "Ctrl D Duplicate" at bounding box center [221, 111] width 66 height 15
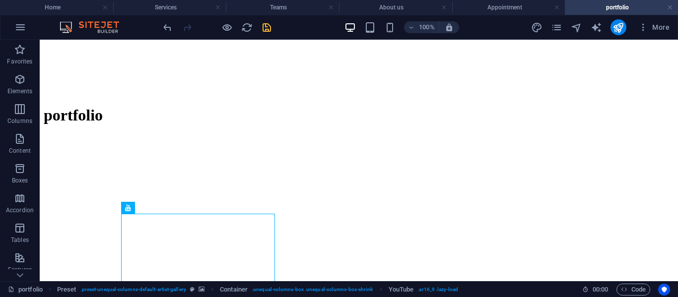
scroll to position [363, 0]
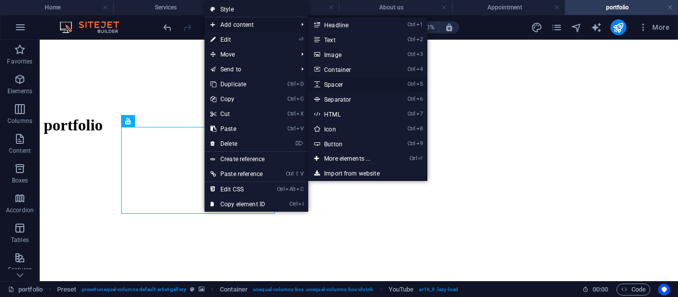
click at [337, 80] on link "Ctrl 5 Spacer" at bounding box center [349, 84] width 82 height 15
select select "px"
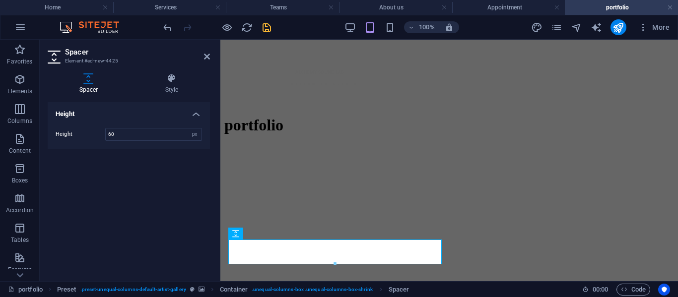
type input "6"
type input "30"
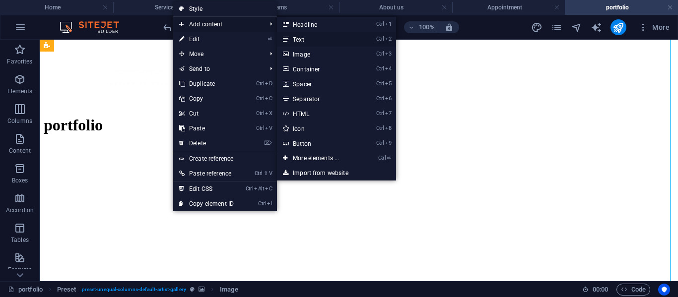
click at [315, 38] on link "Ctrl 2 Text" at bounding box center [318, 39] width 82 height 15
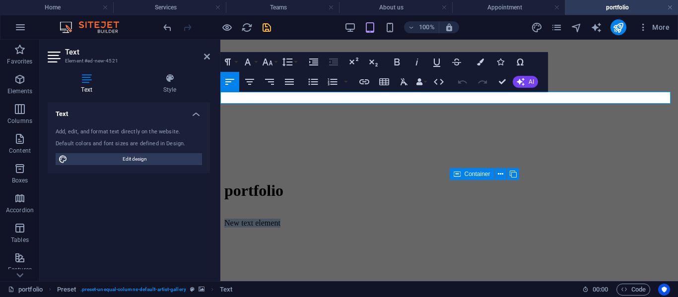
scroll to position [295, 0]
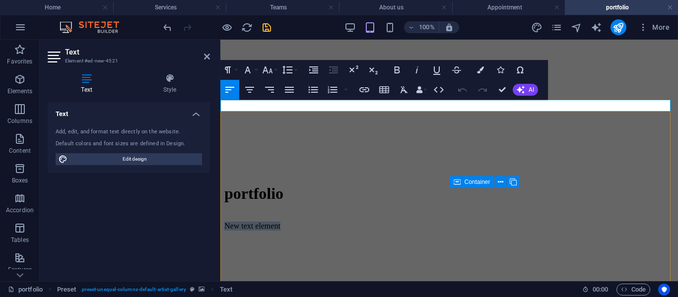
click at [362, 222] on figure at bounding box center [448, 222] width 449 height 0
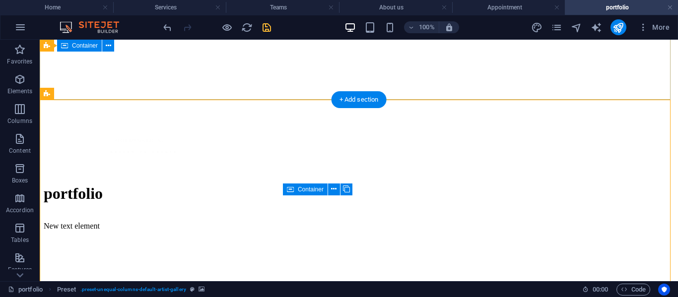
click at [160, 113] on div "portfolio" at bounding box center [359, 163] width 630 height 101
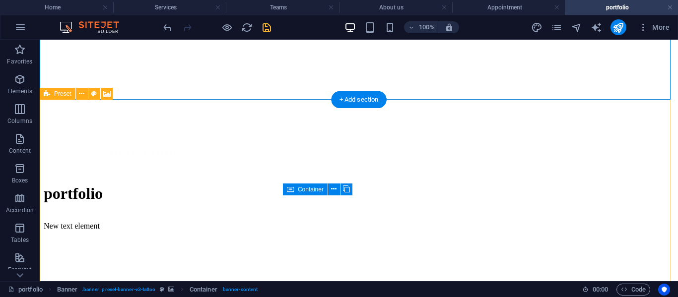
click at [144, 222] on figure at bounding box center [359, 222] width 630 height 0
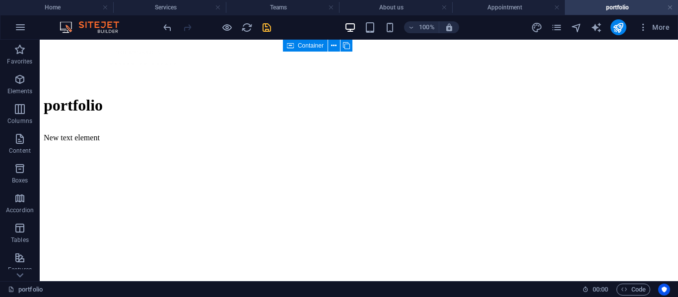
scroll to position [375, 0]
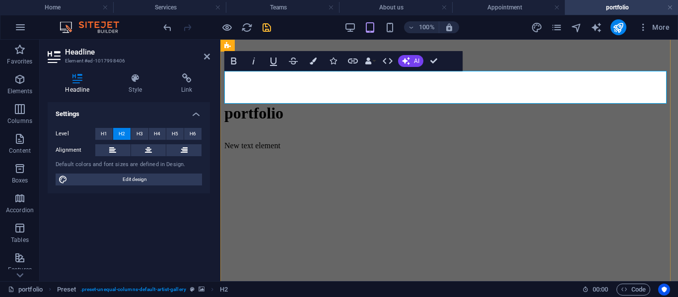
drag, startPoint x: 555, startPoint y: 93, endPoint x: 424, endPoint y: 94, distance: 130.4
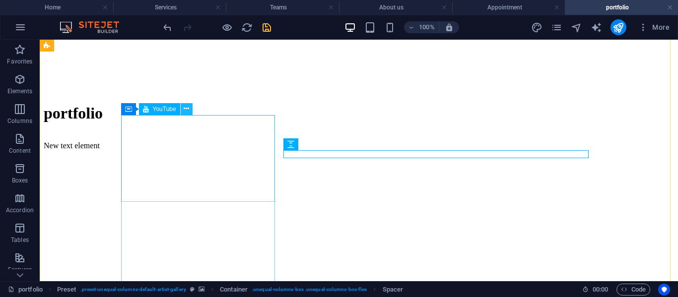
click at [187, 107] on icon at bounding box center [186, 109] width 5 height 10
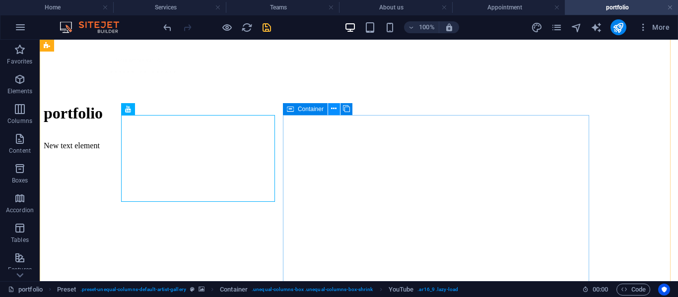
click at [339, 111] on button at bounding box center [334, 109] width 12 height 12
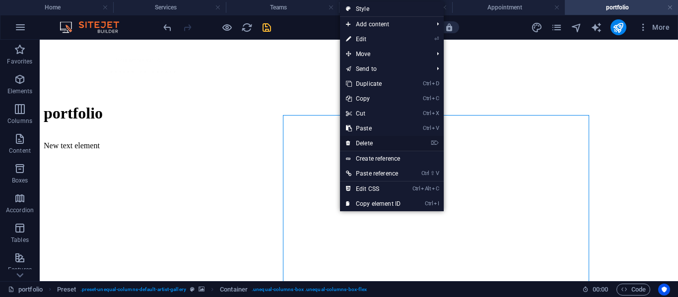
click at [359, 143] on link "⌦ Delete" at bounding box center [373, 143] width 66 height 15
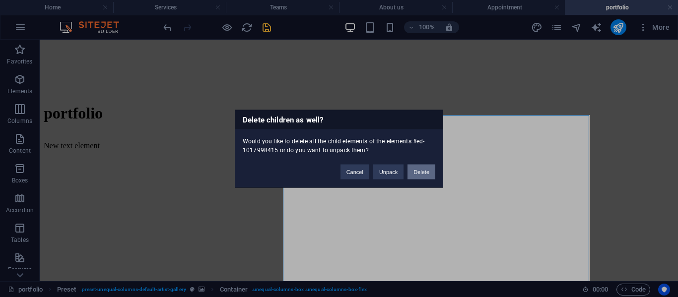
click at [428, 172] on button "Delete" at bounding box center [421, 171] width 28 height 15
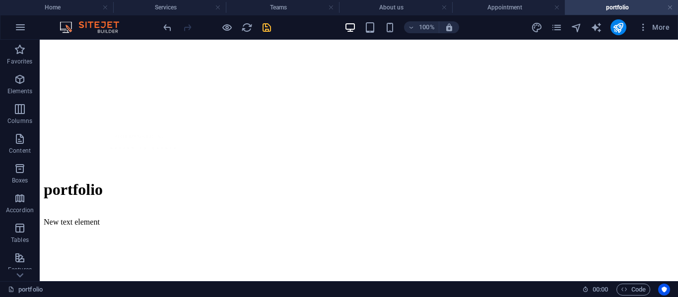
scroll to position [289, 0]
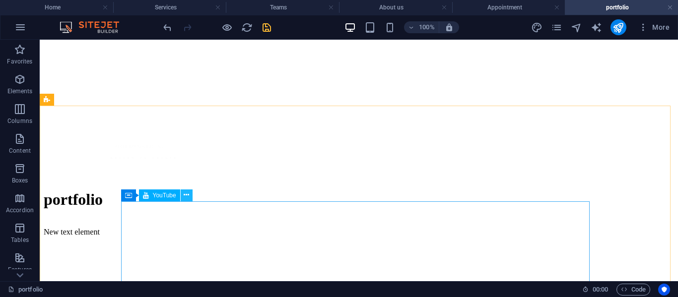
click at [188, 196] on icon at bounding box center [186, 195] width 5 height 10
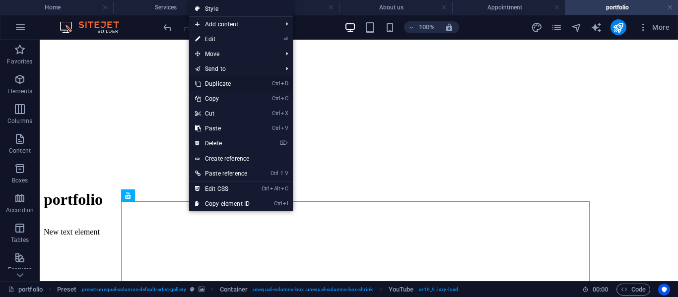
click at [213, 79] on link "Ctrl D Duplicate" at bounding box center [222, 83] width 66 height 15
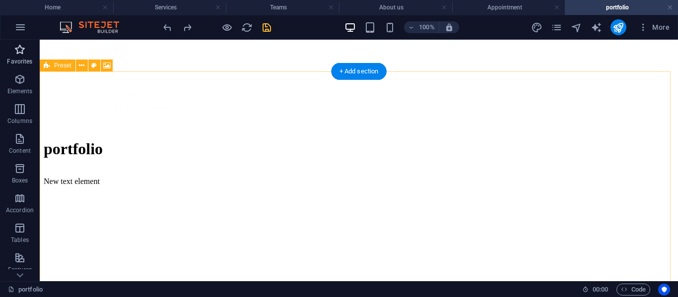
scroll to position [323, 0]
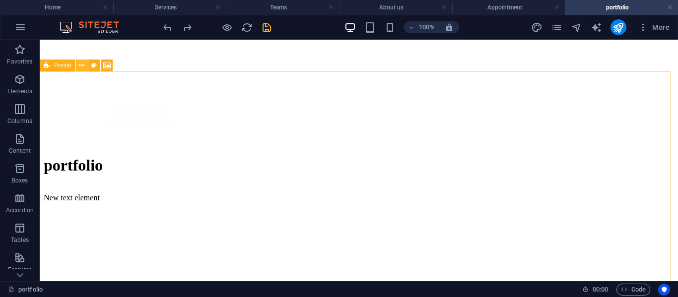
click at [80, 66] on icon at bounding box center [81, 66] width 5 height 10
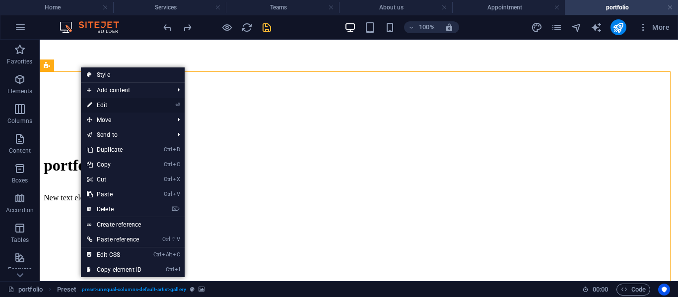
click at [115, 103] on link "⏎ Edit" at bounding box center [114, 105] width 66 height 15
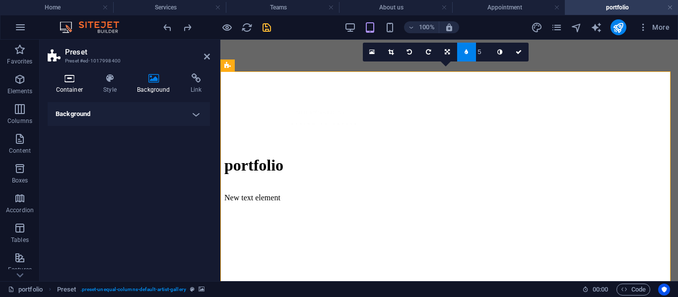
click at [67, 78] on icon at bounding box center [70, 78] width 44 height 10
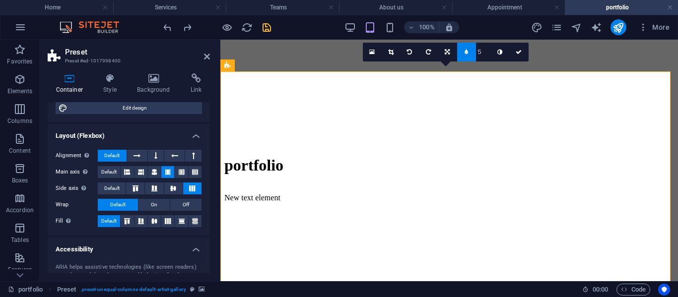
scroll to position [110, 0]
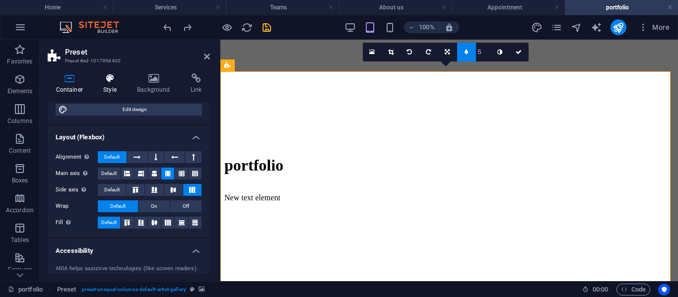
click at [95, 78] on icon at bounding box center [110, 78] width 30 height 10
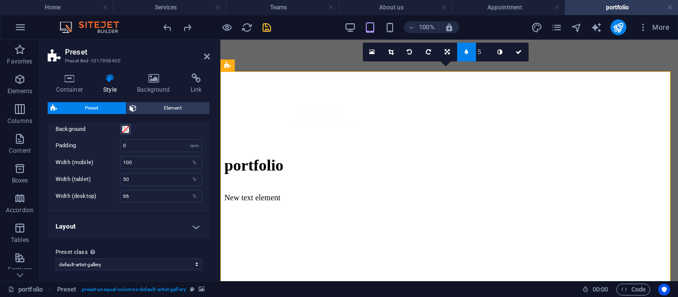
scroll to position [202, 0]
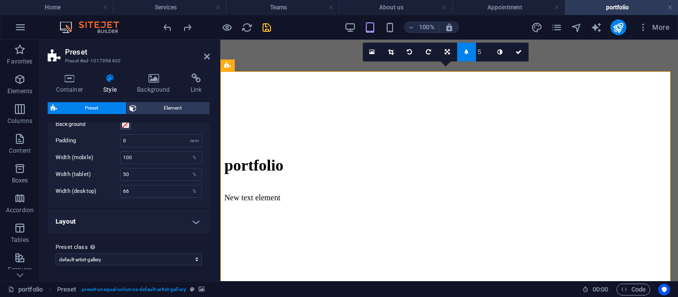
click at [165, 215] on h4 "Layout" at bounding box center [129, 222] width 162 height 24
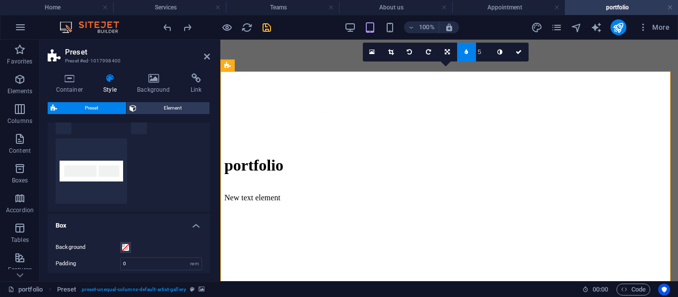
scroll to position [47, 0]
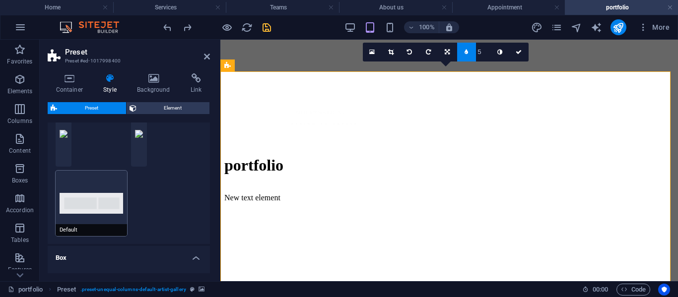
click at [71, 207] on button "Default" at bounding box center [91, 203] width 71 height 65
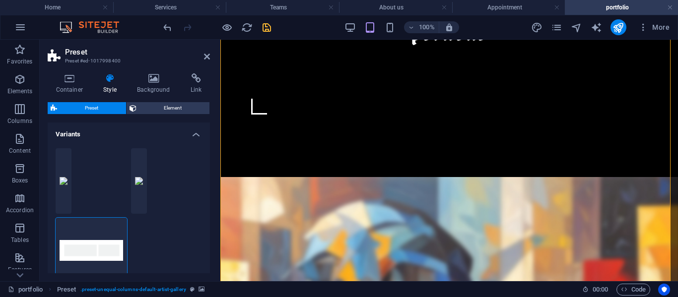
scroll to position [484, 0]
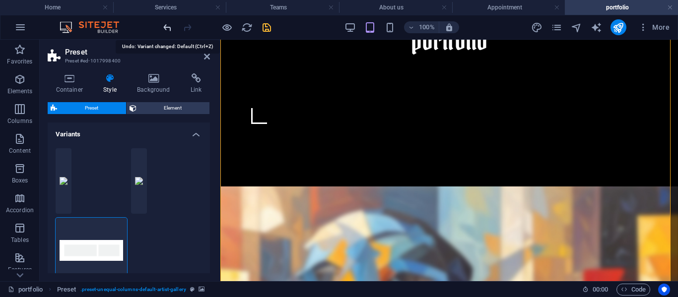
click at [165, 22] on icon "undo" at bounding box center [167, 27] width 11 height 11
type input "66"
click at [169, 28] on icon "undo" at bounding box center [167, 27] width 11 height 11
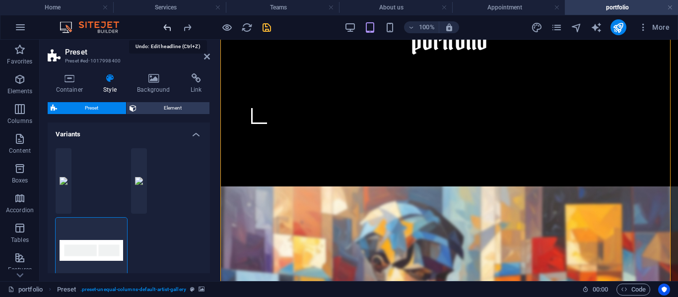
click at [169, 28] on icon "undo" at bounding box center [167, 27] width 11 height 11
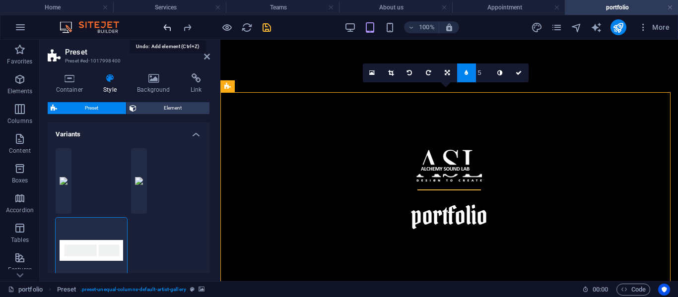
scroll to position [302, 0]
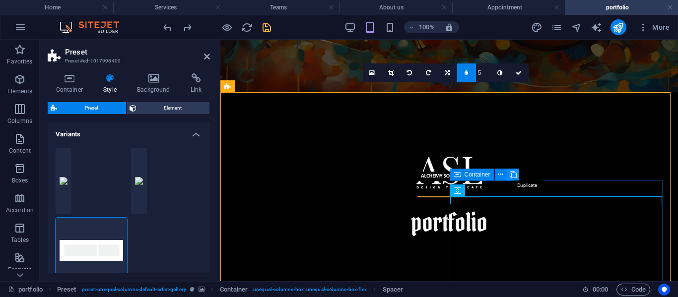
click at [514, 172] on icon at bounding box center [512, 175] width 7 height 10
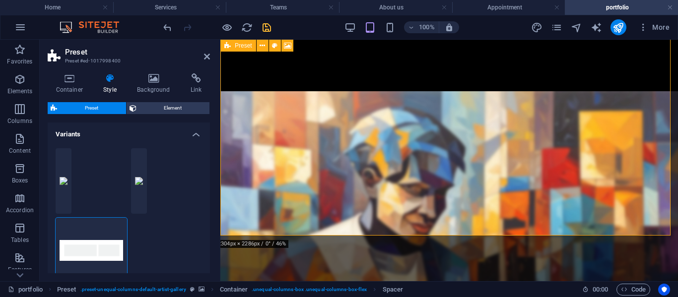
scroll to position [605, 0]
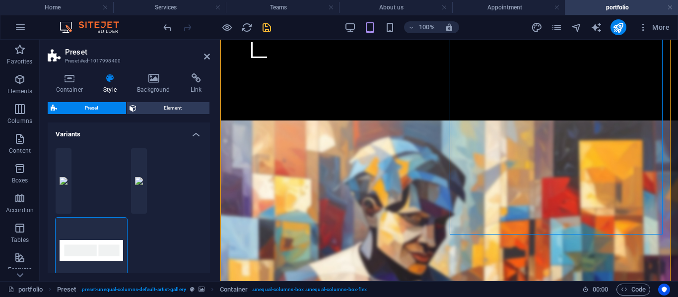
scroll to position [481, 0]
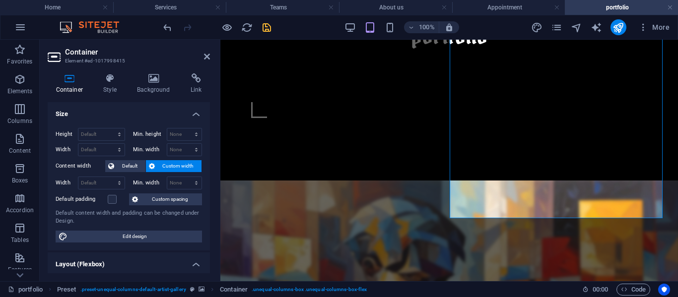
scroll to position [542, 0]
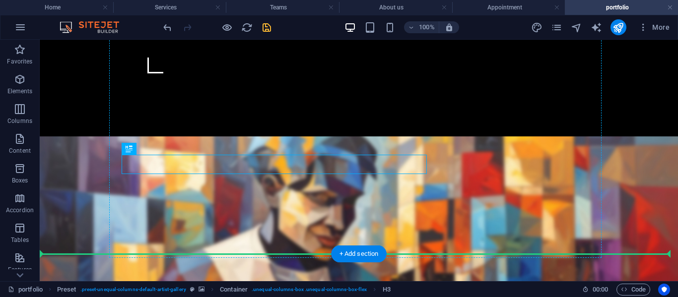
drag, startPoint x: 287, startPoint y: 239, endPoint x: 478, endPoint y: 108, distance: 230.9
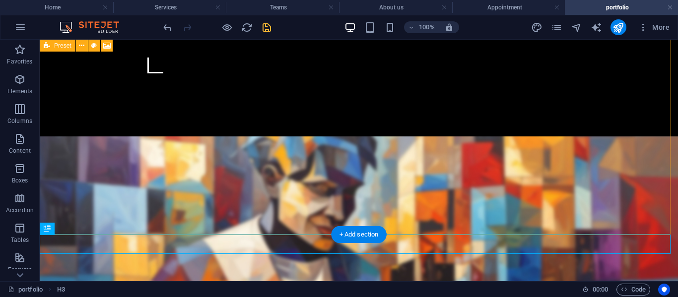
drag, startPoint x: 670, startPoint y: 174, endPoint x: 668, endPoint y: 150, distance: 23.9
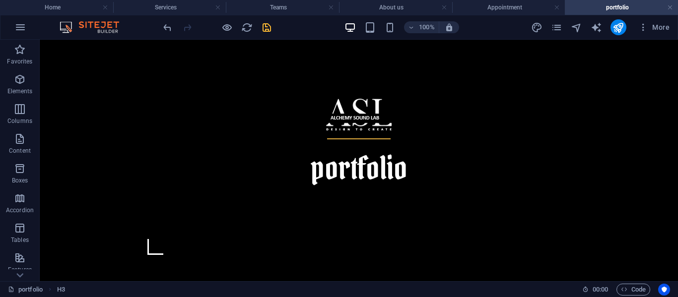
scroll to position [339, 0]
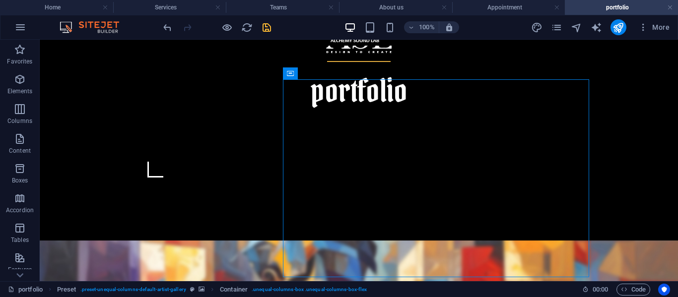
scroll to position [458, 0]
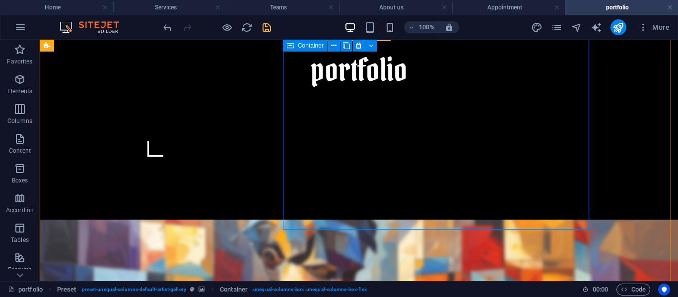
click at [336, 44] on div "Spacer" at bounding box center [311, 45] width 57 height 12
click at [333, 44] on div "Spacer" at bounding box center [311, 45] width 57 height 12
click at [356, 45] on icon at bounding box center [358, 46] width 5 height 10
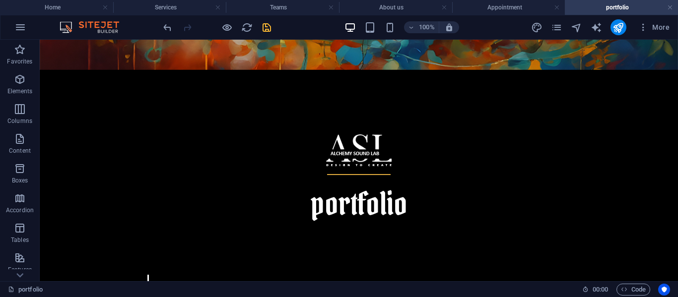
scroll to position [316, 0]
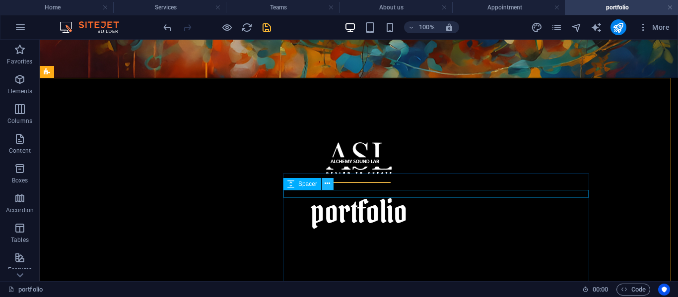
click at [326, 185] on icon at bounding box center [326, 184] width 5 height 10
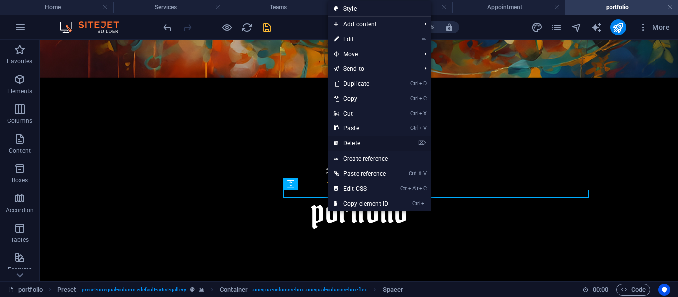
click at [359, 141] on link "⌦ Delete" at bounding box center [360, 143] width 66 height 15
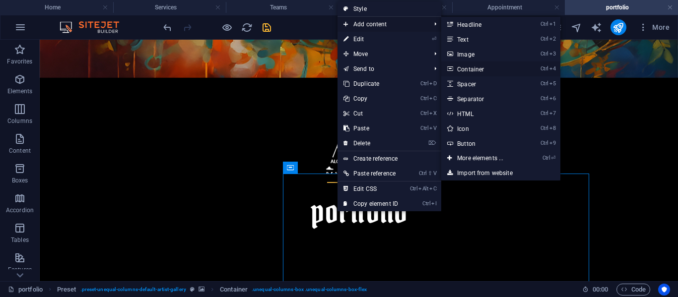
click at [473, 69] on link "Ctrl 4 Container" at bounding box center [482, 69] width 82 height 15
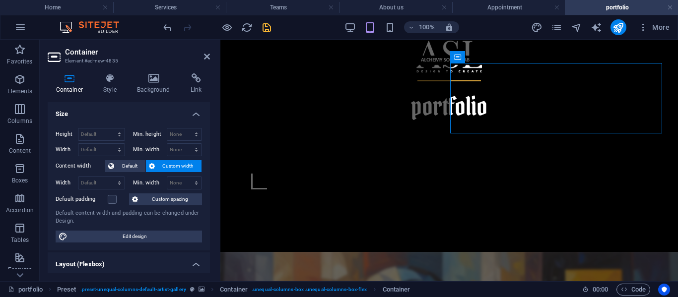
scroll to position [460, 0]
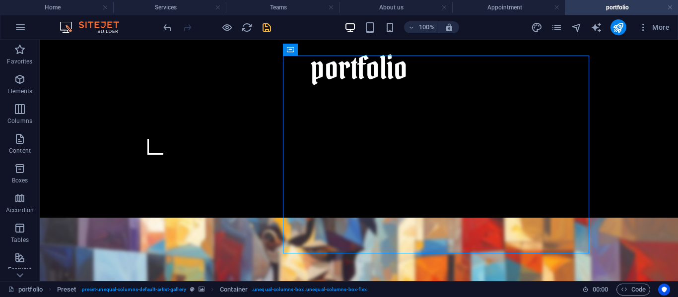
scroll to position [377, 0]
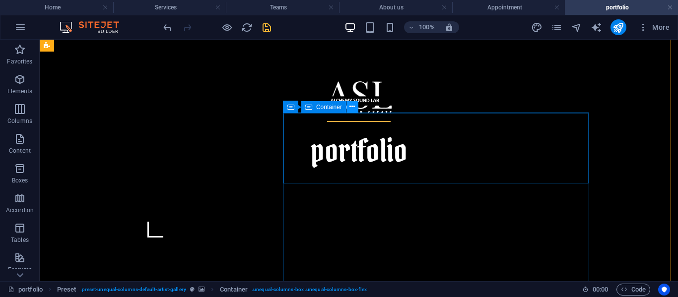
click at [349, 109] on icon at bounding box center [351, 107] width 5 height 10
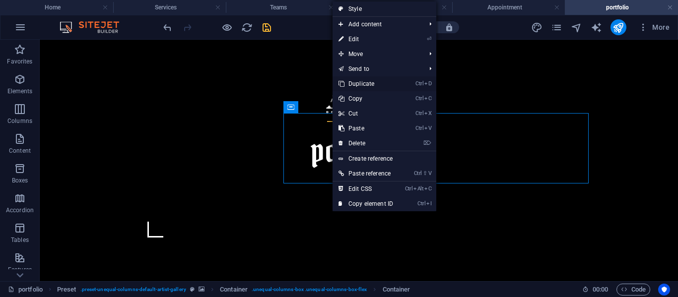
click at [359, 84] on link "Ctrl D Duplicate" at bounding box center [365, 83] width 66 height 15
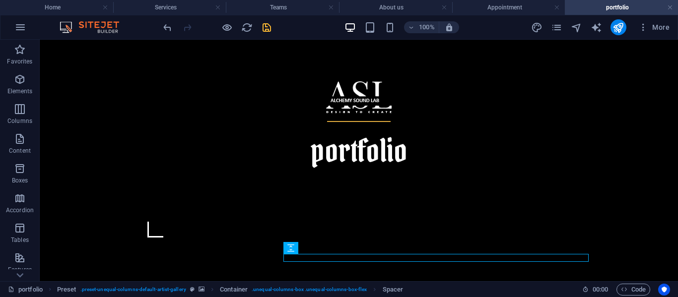
drag, startPoint x: 333, startPoint y: 289, endPoint x: 296, endPoint y: 182, distance: 113.7
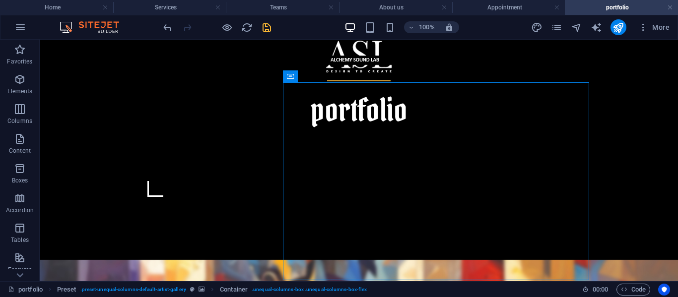
scroll to position [402, 0]
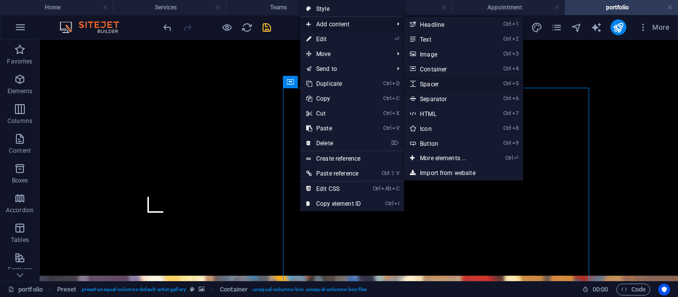
click at [426, 83] on link "Ctrl 5 Spacer" at bounding box center [445, 83] width 82 height 15
select select "px"
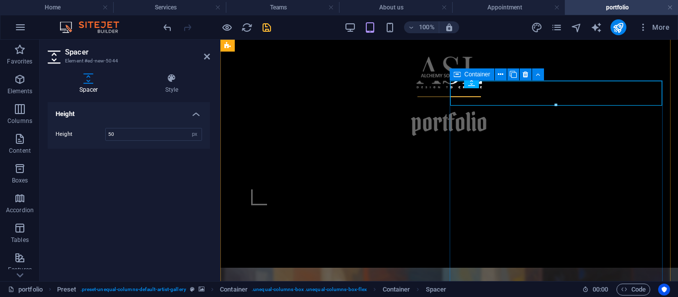
drag, startPoint x: 486, startPoint y: 194, endPoint x: 710, endPoint y: 216, distance: 225.2
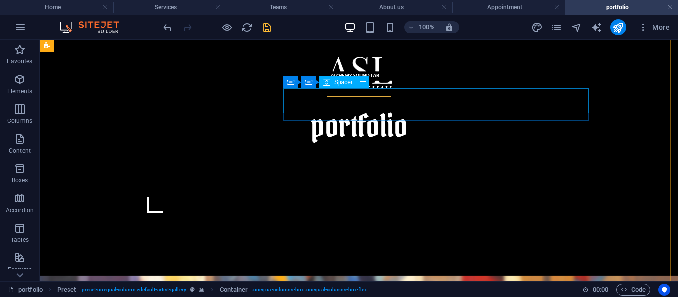
click at [360, 80] on icon at bounding box center [362, 82] width 5 height 10
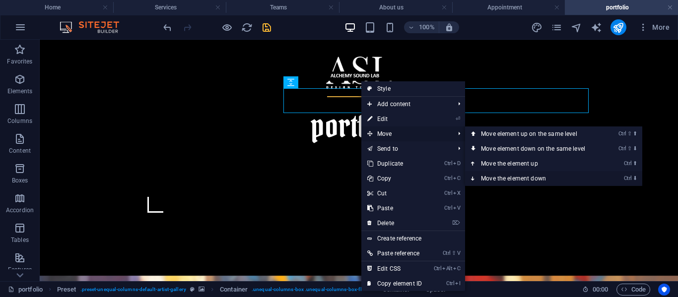
click at [516, 176] on link "Ctrl ⬇ Move the element down" at bounding box center [535, 178] width 140 height 15
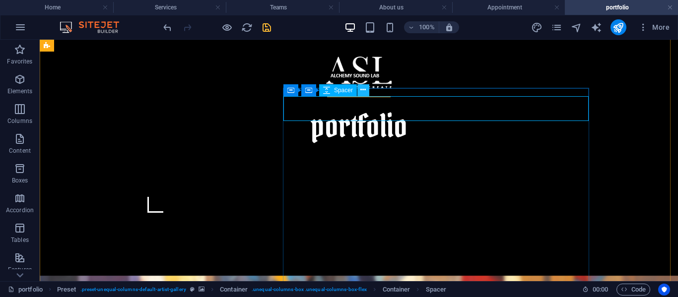
click at [361, 91] on icon at bounding box center [362, 90] width 5 height 10
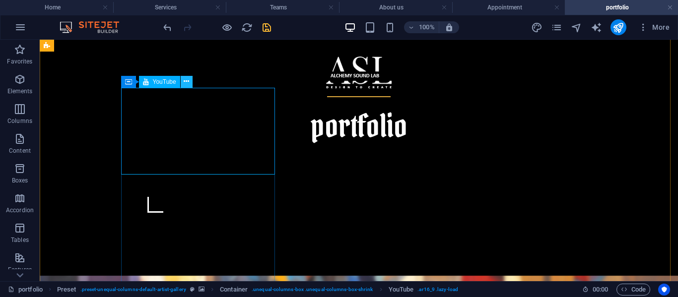
click at [190, 82] on button at bounding box center [187, 82] width 12 height 12
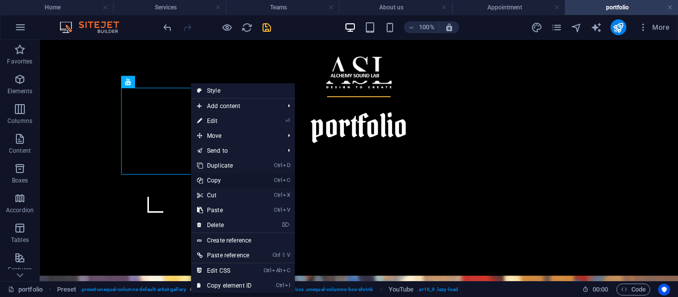
click at [214, 174] on link "Ctrl C Copy" at bounding box center [224, 180] width 66 height 15
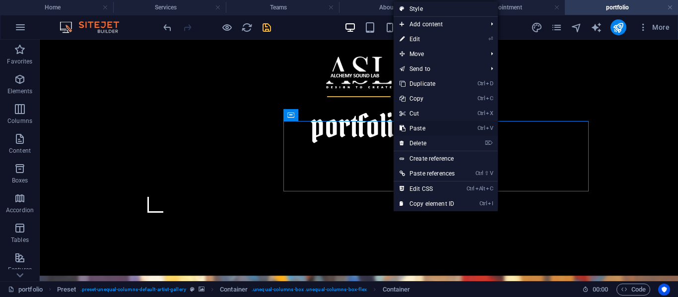
click at [409, 126] on link "Ctrl V Paste" at bounding box center [426, 128] width 67 height 15
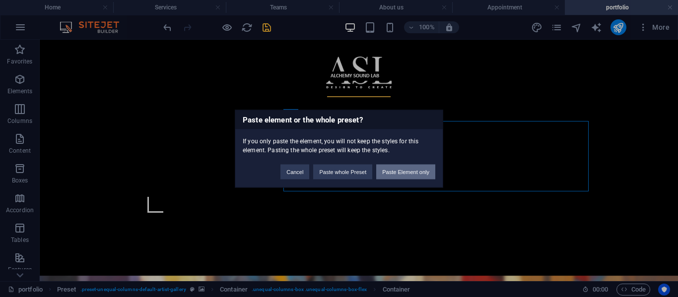
click at [396, 169] on button "Paste Element only" at bounding box center [405, 171] width 59 height 15
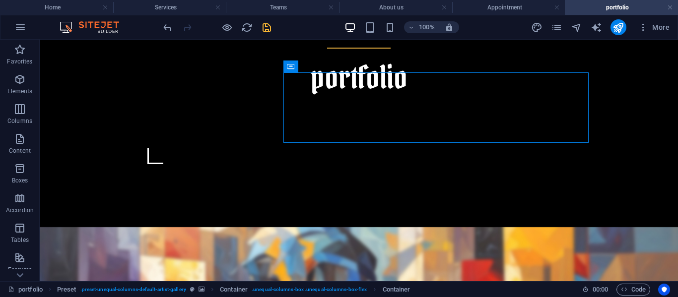
scroll to position [445, 0]
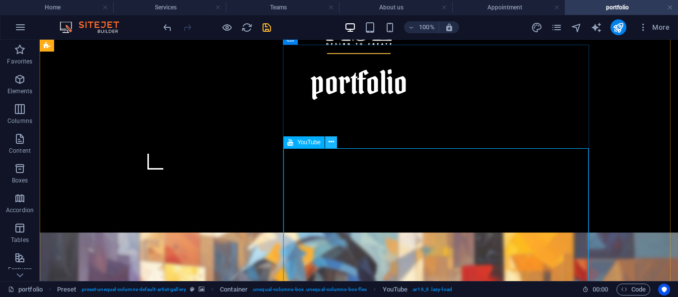
click at [331, 143] on icon at bounding box center [330, 142] width 5 height 10
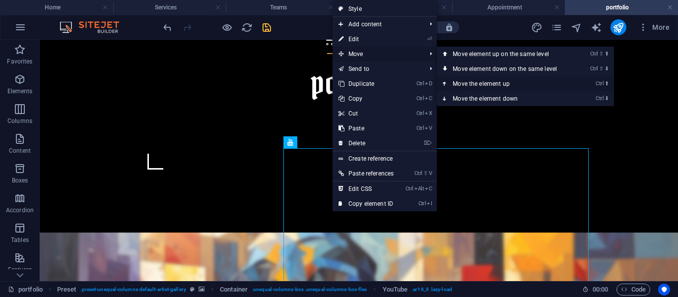
click at [486, 85] on link "Ctrl ⬆ Move the element up" at bounding box center [506, 83] width 140 height 15
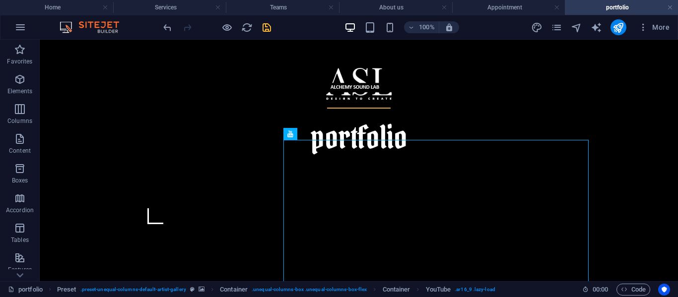
scroll to position [363, 0]
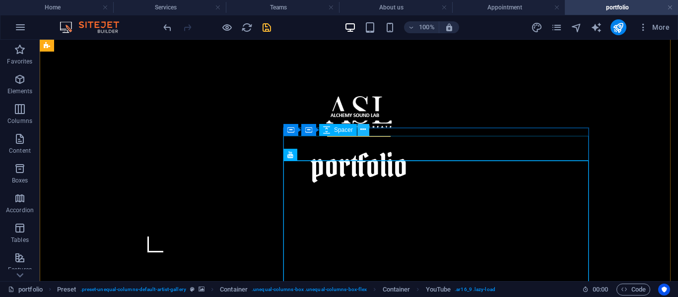
click at [361, 129] on icon at bounding box center [362, 129] width 5 height 10
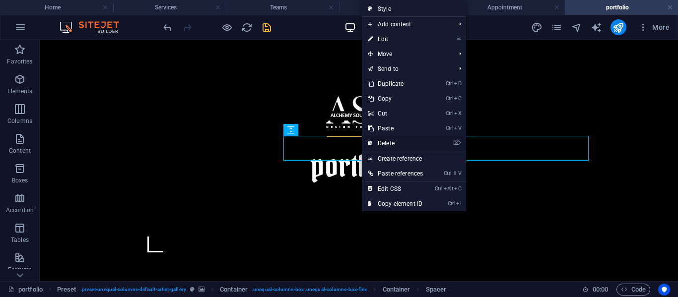
click at [396, 140] on link "⌦ Delete" at bounding box center [395, 143] width 67 height 15
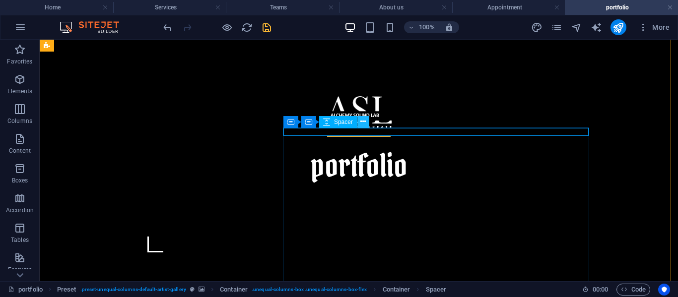
click at [359, 123] on button at bounding box center [363, 122] width 12 height 12
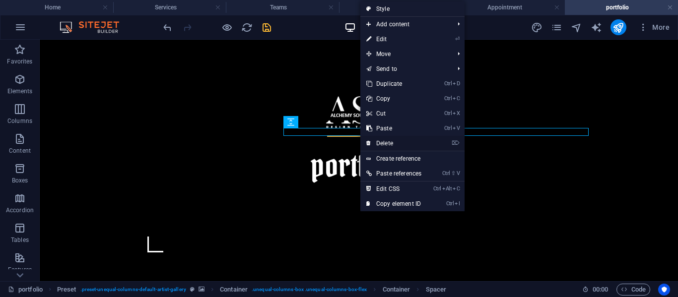
click at [383, 145] on link "⌦ Delete" at bounding box center [393, 143] width 67 height 15
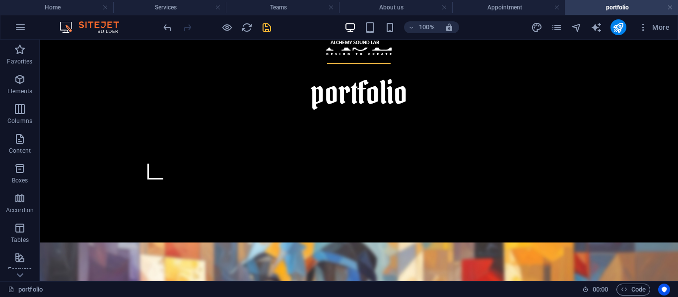
scroll to position [414, 0]
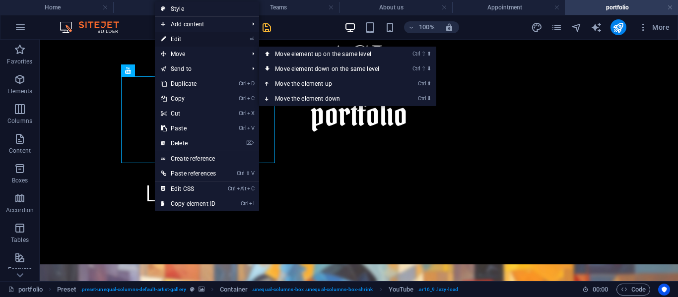
click at [180, 40] on link "⏎ Edit" at bounding box center [188, 39] width 67 height 15
select select "ar16_9"
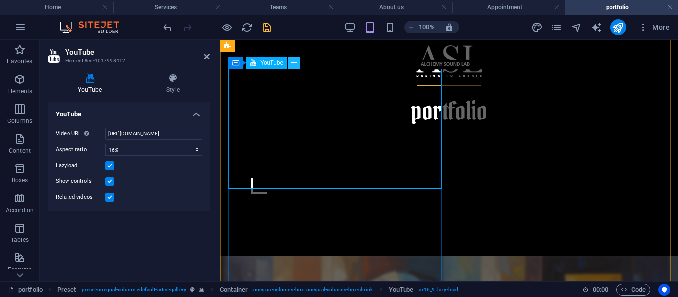
click at [290, 62] on button at bounding box center [294, 63] width 12 height 12
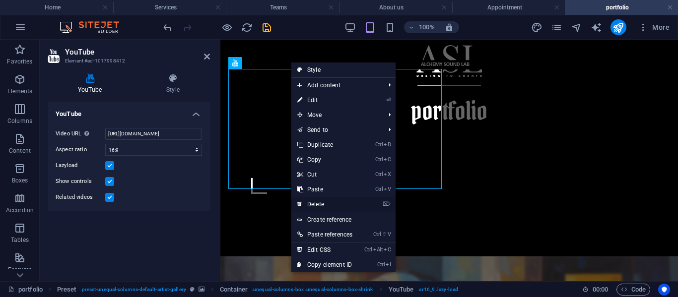
click at [312, 205] on link "⌦ Delete" at bounding box center [324, 204] width 67 height 15
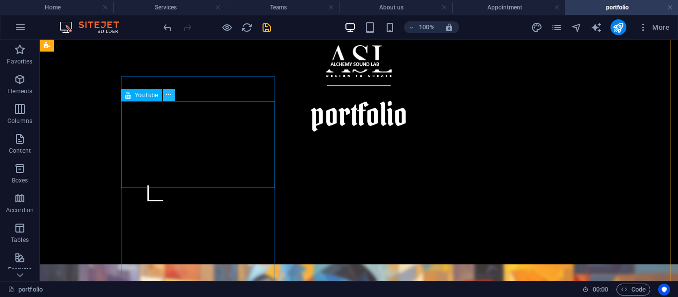
click at [168, 95] on icon at bounding box center [168, 95] width 5 height 10
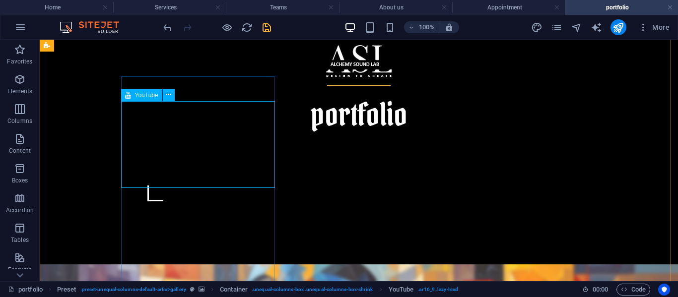
click at [166, 94] on icon at bounding box center [168, 95] width 5 height 10
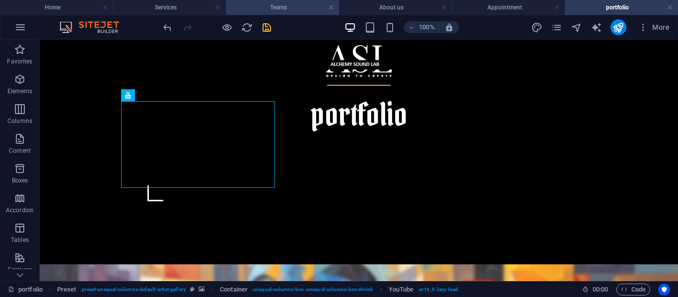
click at [288, 3] on h4 "Teams" at bounding box center [282, 7] width 113 height 11
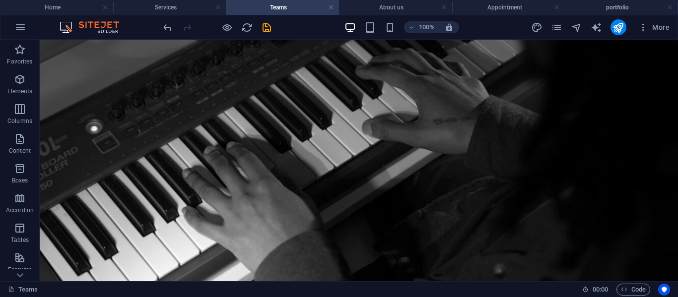
scroll to position [143, 0]
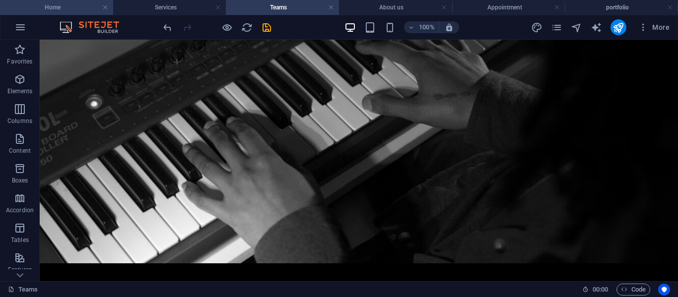
click at [48, 10] on h4 "Home" at bounding box center [56, 7] width 113 height 11
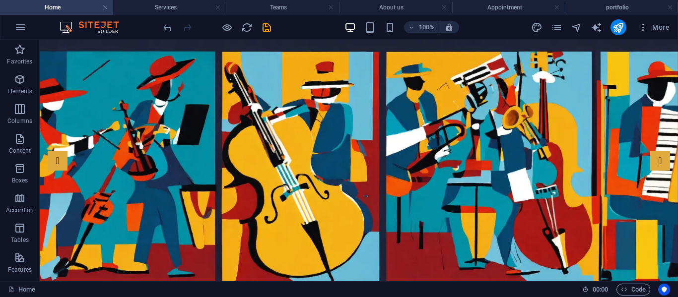
scroll to position [0, 0]
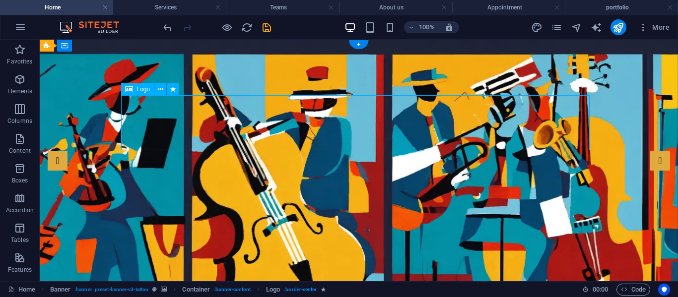
select select "px"
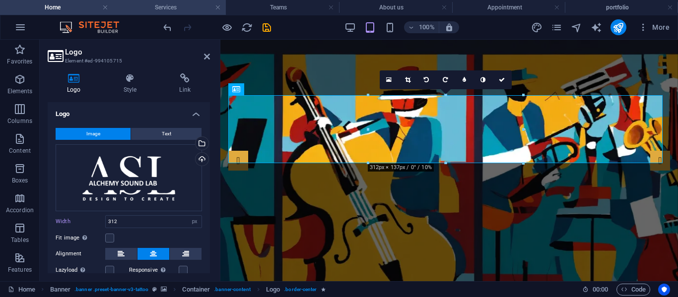
click at [178, 3] on h4 "Services" at bounding box center [169, 7] width 113 height 11
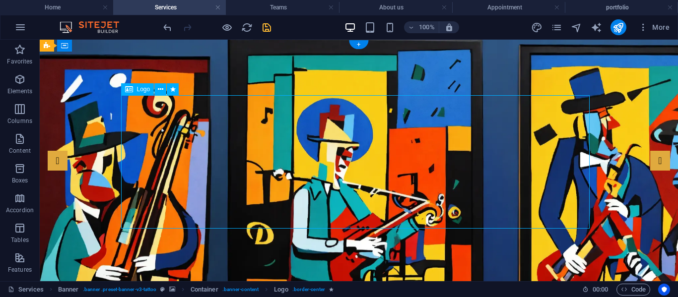
select select "px"
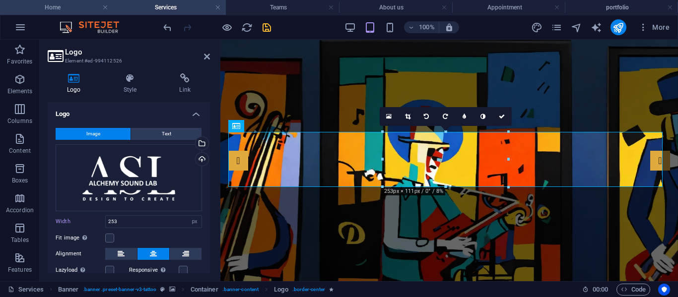
click at [56, 8] on h4 "Home" at bounding box center [56, 7] width 113 height 11
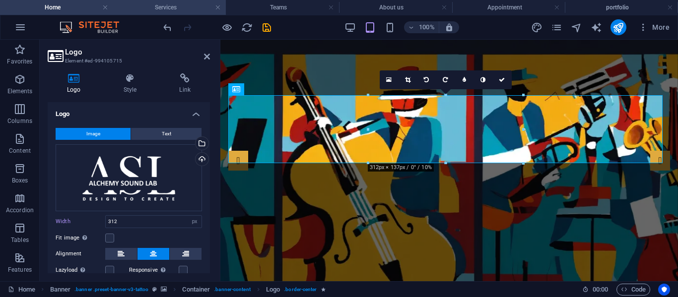
click at [180, 3] on h4 "Services" at bounding box center [169, 7] width 113 height 11
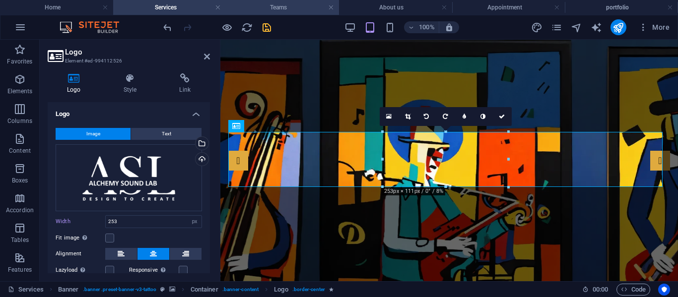
click at [254, 4] on h4 "Teams" at bounding box center [282, 7] width 113 height 11
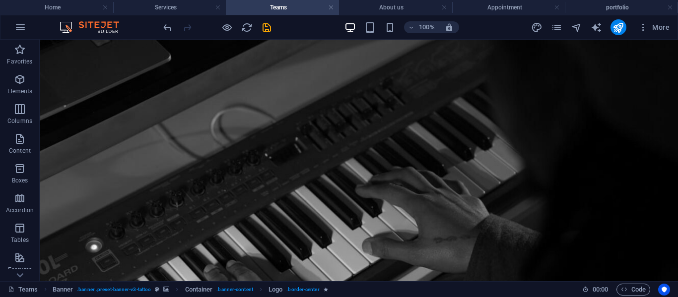
scroll to position [143, 0]
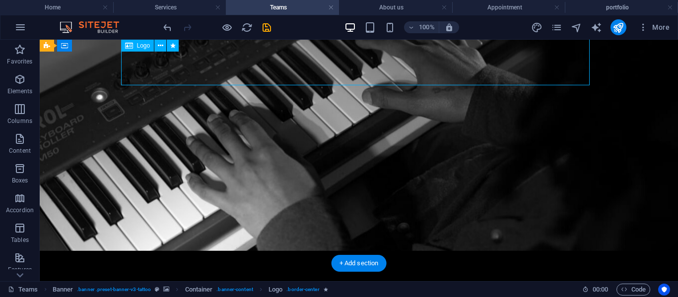
select select "px"
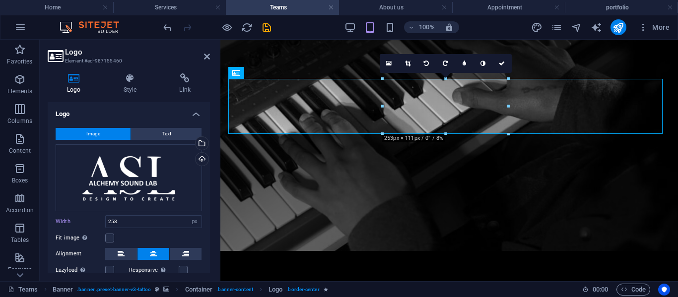
scroll to position [27, 0]
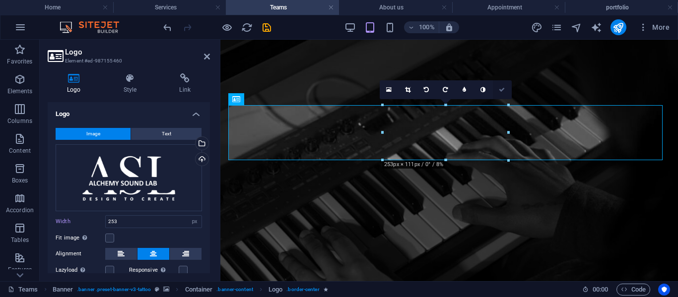
click at [504, 87] on icon at bounding box center [501, 90] width 6 height 6
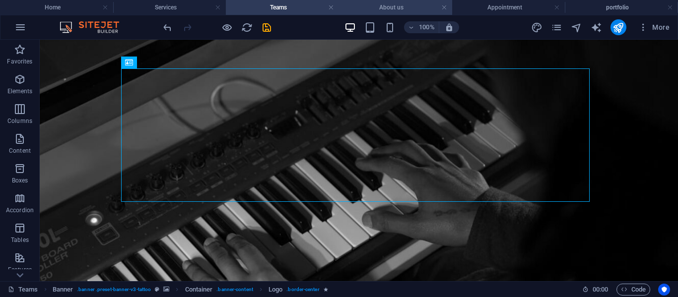
click at [364, 2] on h4 "About us" at bounding box center [395, 7] width 113 height 11
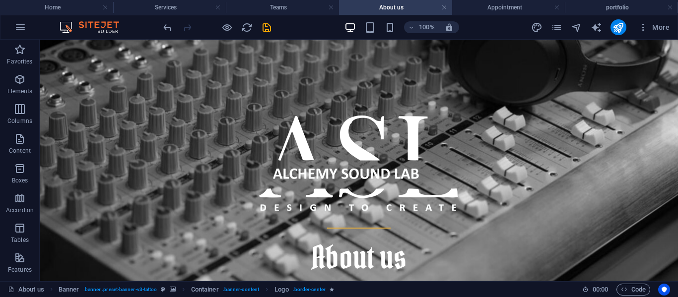
scroll to position [70, 0]
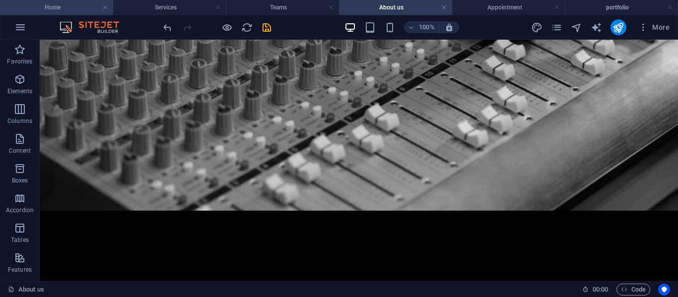
click at [57, 6] on h4 "Home" at bounding box center [56, 7] width 113 height 11
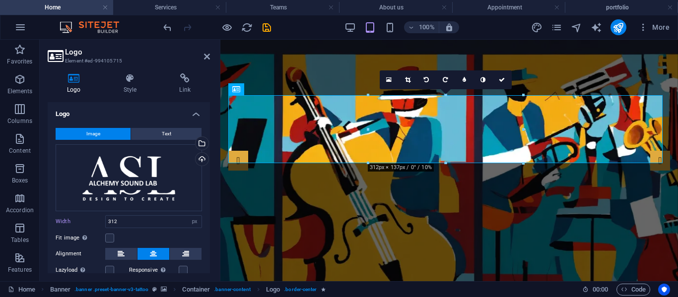
scroll to position [0, 0]
drag, startPoint x: 127, startPoint y: 221, endPoint x: 87, endPoint y: 219, distance: 40.2
click at [87, 219] on div "Width 312 Default auto px rem % em vh vw" at bounding box center [129, 221] width 146 height 13
type input "253"
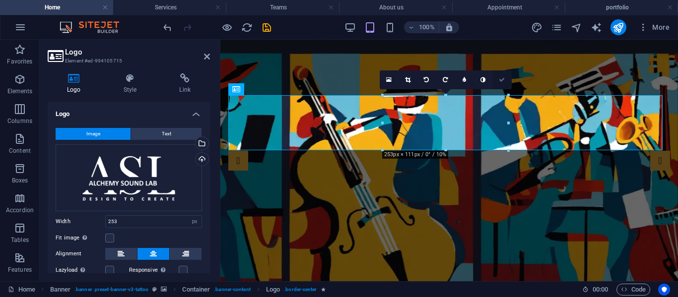
click at [501, 83] on link at bounding box center [502, 79] width 19 height 19
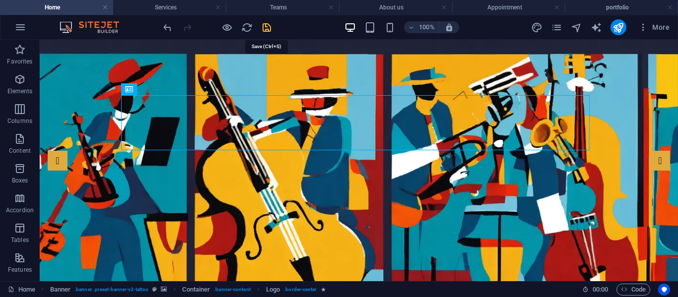
click at [266, 25] on icon "save" at bounding box center [266, 27] width 11 height 11
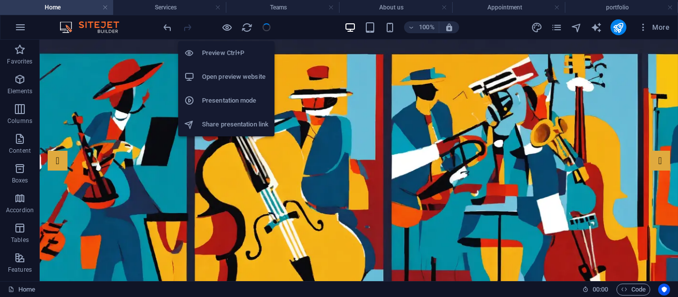
click at [232, 73] on h6 "Open preview website" at bounding box center [235, 77] width 66 height 12
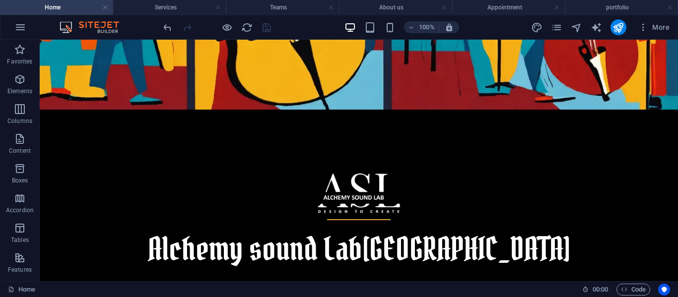
scroll to position [197, 0]
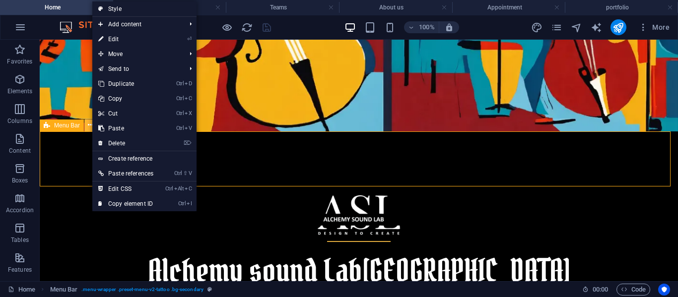
click at [88, 126] on icon at bounding box center [90, 125] width 5 height 10
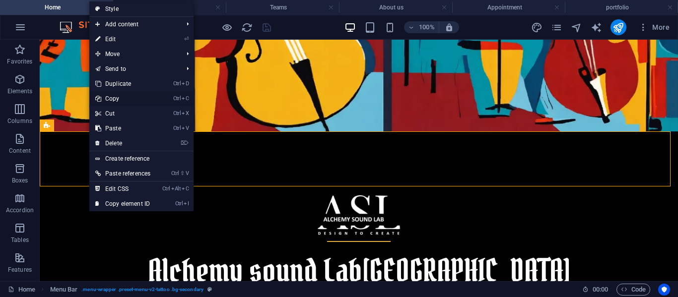
click at [112, 98] on link "Ctrl C Copy" at bounding box center [122, 98] width 67 height 15
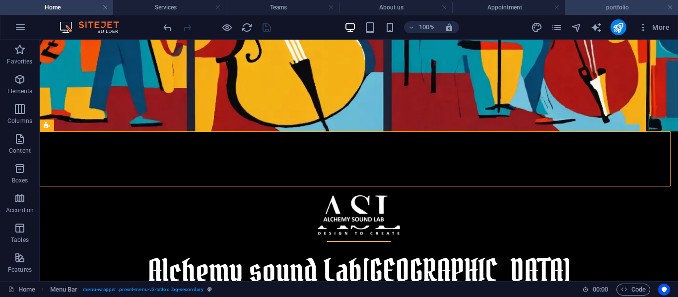
click at [618, 3] on h4 "portfolio" at bounding box center [620, 7] width 113 height 11
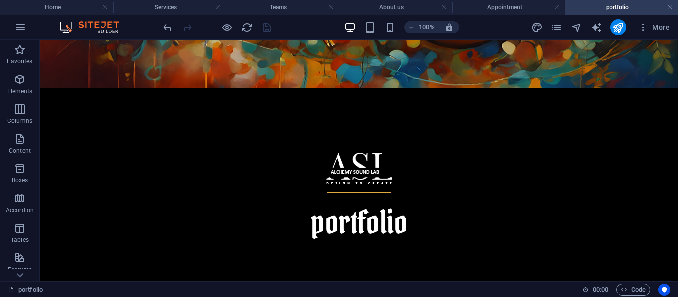
scroll to position [295, 0]
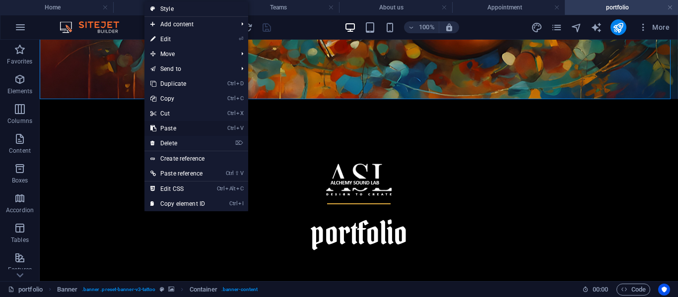
click at [175, 129] on link "Ctrl V Paste" at bounding box center [177, 128] width 66 height 15
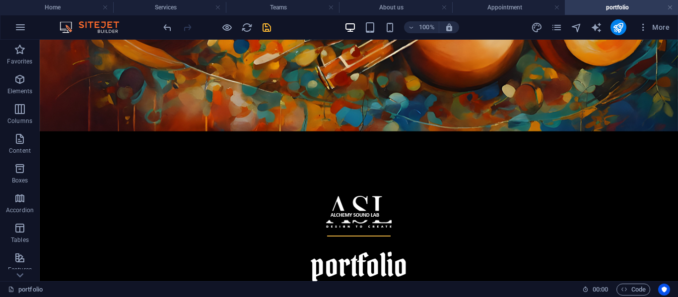
scroll to position [252, 0]
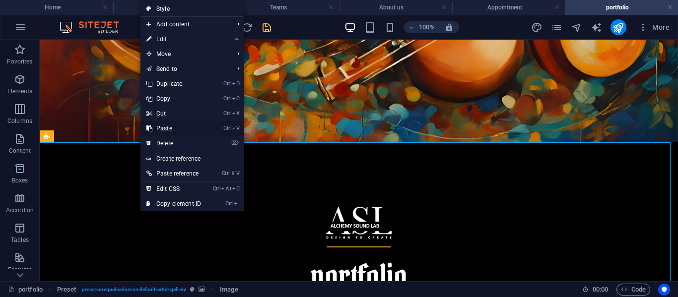
click at [172, 127] on link "Ctrl V Paste" at bounding box center [173, 128] width 66 height 15
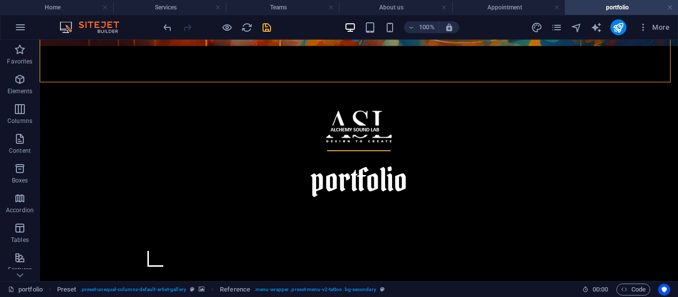
scroll to position [370, 0]
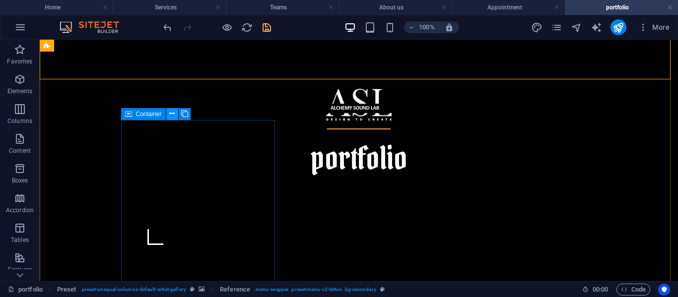
click at [171, 116] on icon at bounding box center [171, 114] width 5 height 10
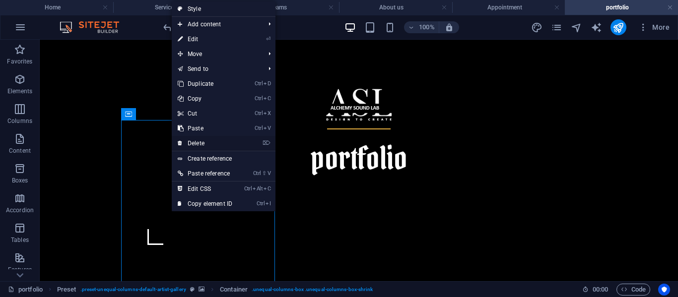
click at [198, 141] on link "⌦ Delete" at bounding box center [205, 143] width 66 height 15
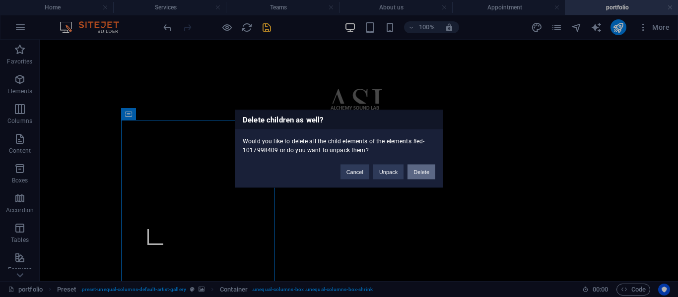
click at [418, 169] on button "Delete" at bounding box center [421, 171] width 28 height 15
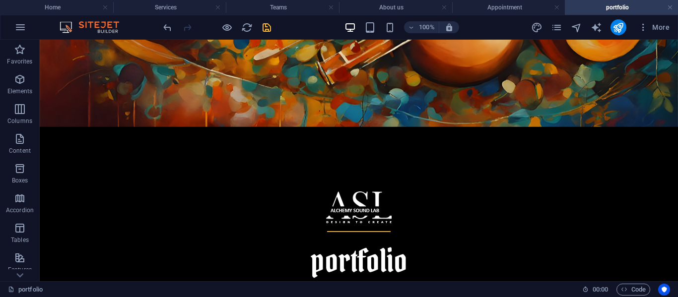
scroll to position [265, 0]
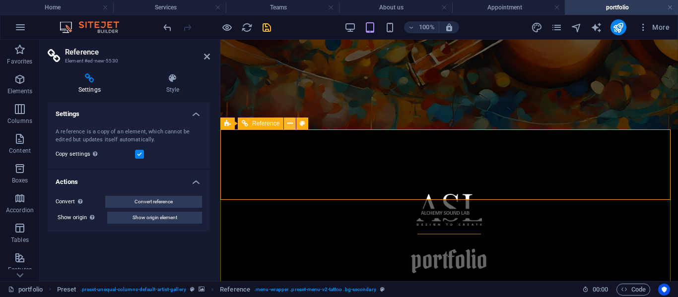
click at [286, 125] on button at bounding box center [290, 124] width 12 height 12
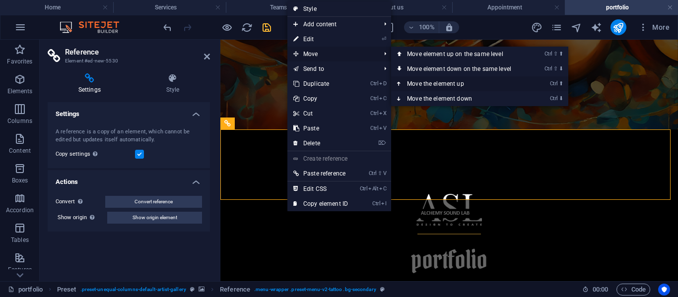
click at [439, 84] on link "Ctrl ⬆ Move the element up" at bounding box center [461, 83] width 140 height 15
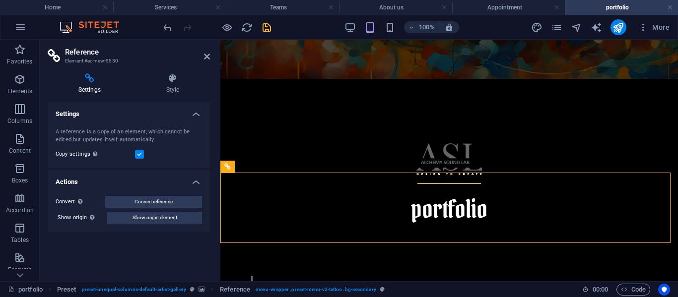
scroll to position [215, 0]
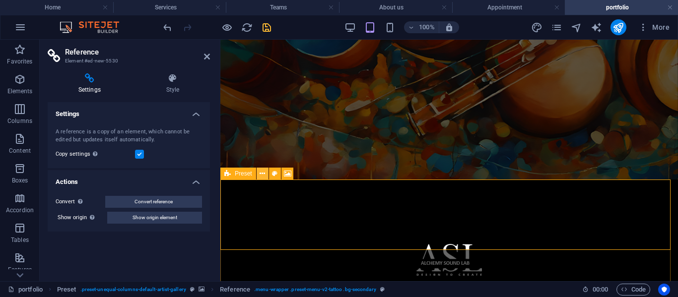
click at [267, 174] on button at bounding box center [262, 174] width 12 height 12
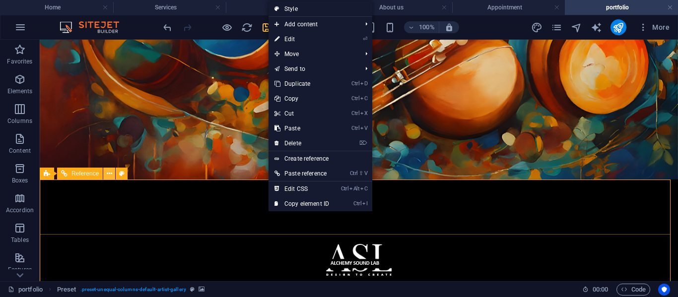
click at [108, 176] on icon at bounding box center [109, 174] width 5 height 10
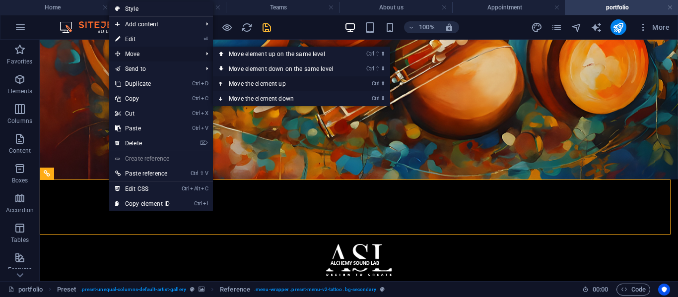
click at [268, 85] on link "Ctrl ⬆ Move the element up" at bounding box center [283, 83] width 140 height 15
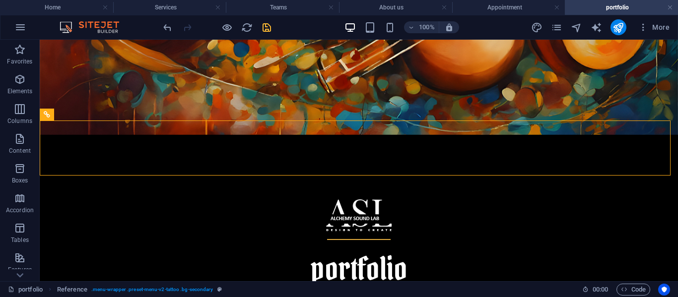
scroll to position [274, 0]
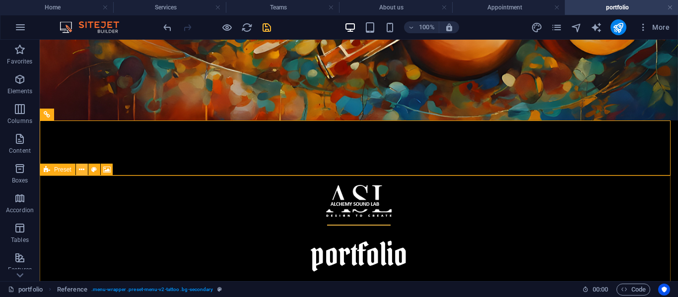
click at [85, 170] on button at bounding box center [82, 170] width 12 height 12
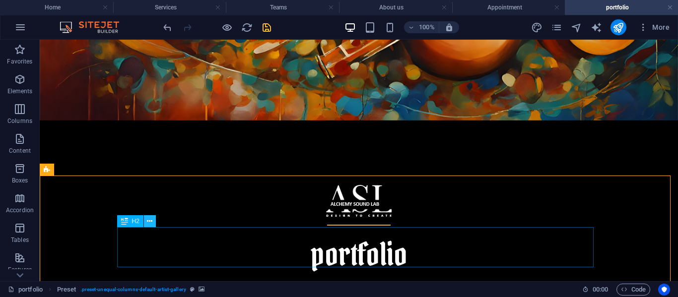
click at [146, 222] on button at bounding box center [150, 221] width 12 height 12
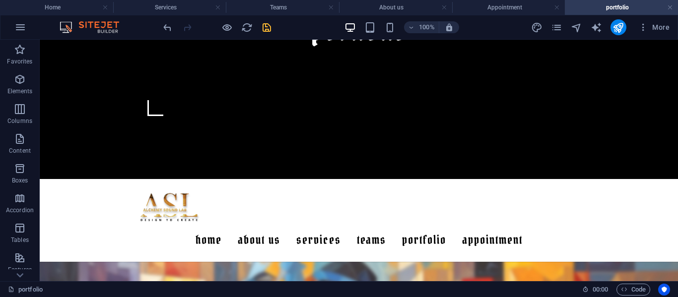
scroll to position [463, 0]
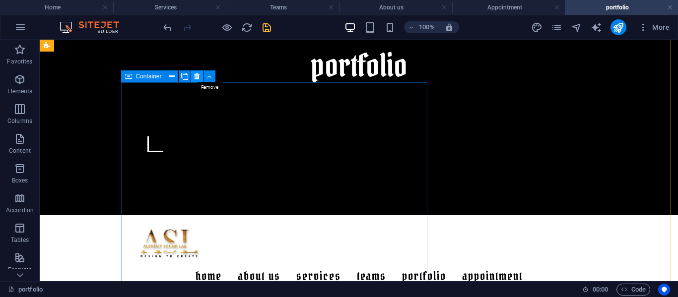
click at [193, 75] on button at bounding box center [197, 76] width 12 height 12
click at [197, 74] on icon at bounding box center [196, 76] width 5 height 10
click at [197, 76] on icon at bounding box center [196, 76] width 5 height 10
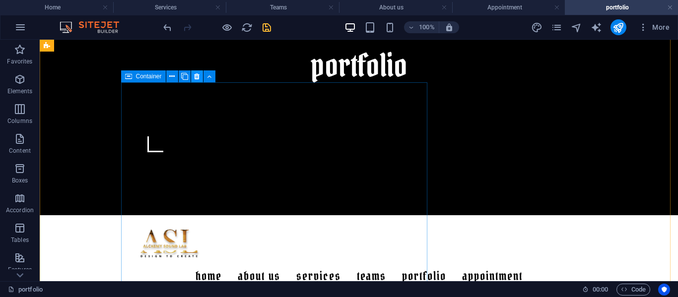
click at [197, 76] on icon at bounding box center [196, 76] width 5 height 10
click at [198, 77] on icon at bounding box center [196, 76] width 5 height 10
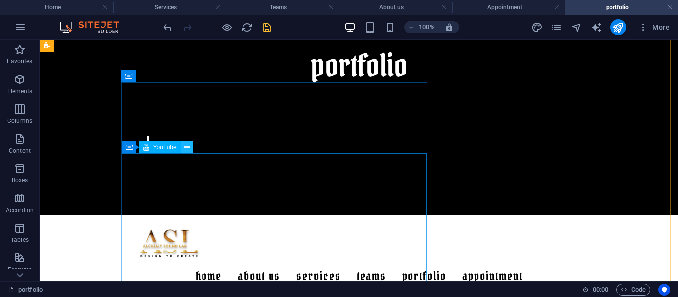
click at [189, 147] on icon at bounding box center [186, 147] width 5 height 10
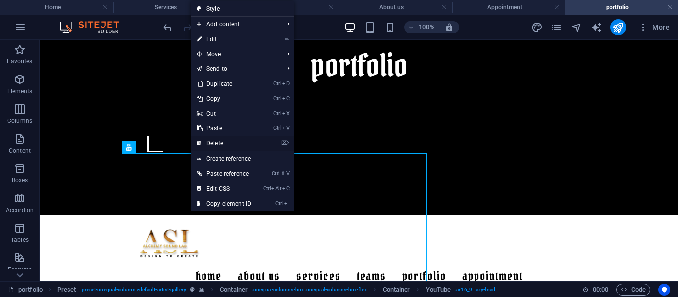
click at [219, 143] on link "⌦ Delete" at bounding box center [223, 143] width 66 height 15
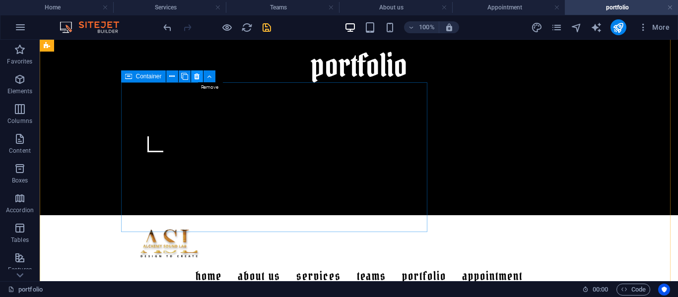
click at [200, 77] on button at bounding box center [197, 76] width 12 height 12
click at [196, 78] on icon at bounding box center [196, 76] width 5 height 10
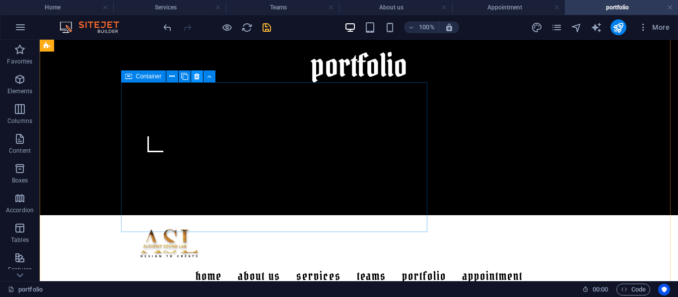
click at [196, 78] on icon at bounding box center [196, 76] width 5 height 10
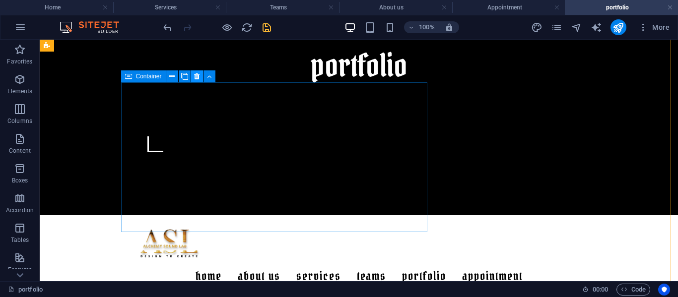
click at [196, 78] on icon at bounding box center [196, 76] width 5 height 10
click at [126, 78] on icon at bounding box center [128, 76] width 7 height 12
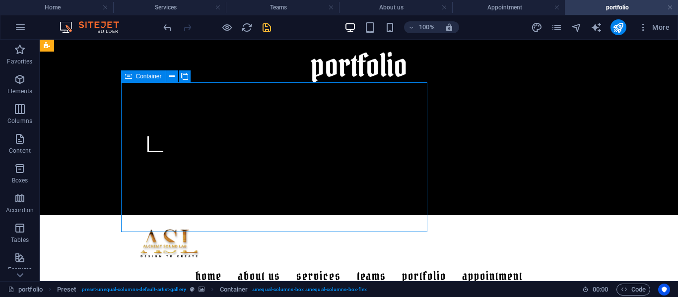
click at [130, 71] on icon at bounding box center [128, 76] width 7 height 12
click at [167, 75] on button at bounding box center [172, 76] width 12 height 12
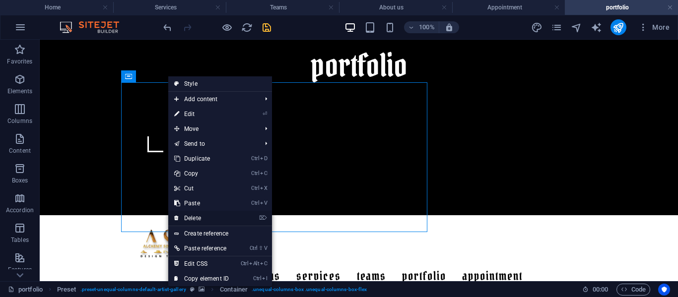
click at [183, 213] on link "⌦ Delete" at bounding box center [201, 218] width 66 height 15
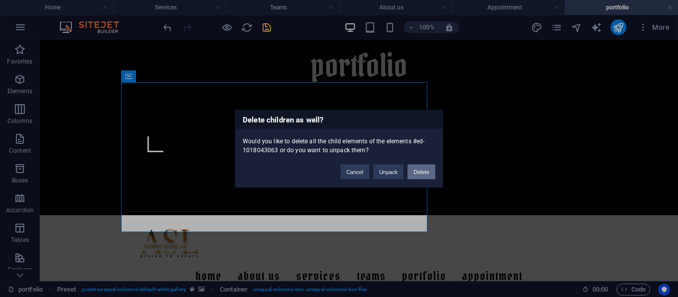
click at [425, 171] on button "Delete" at bounding box center [421, 171] width 28 height 15
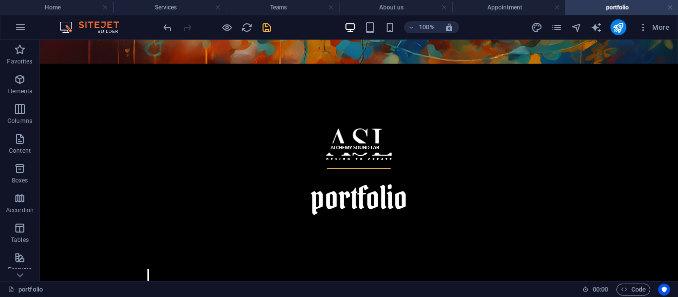
scroll to position [328, 0]
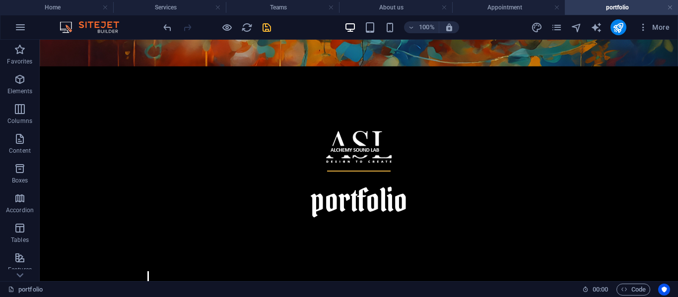
click at [262, 28] on icon "save" at bounding box center [266, 27] width 11 height 11
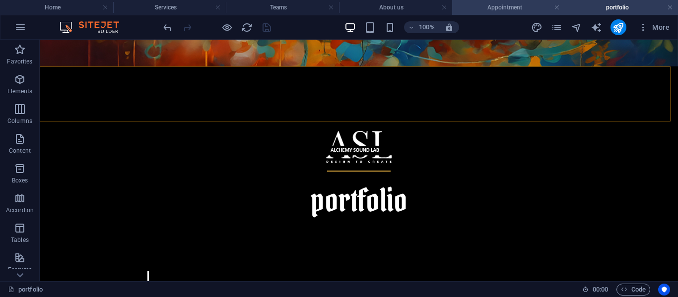
click at [511, 2] on h4 "Appointment" at bounding box center [508, 7] width 113 height 11
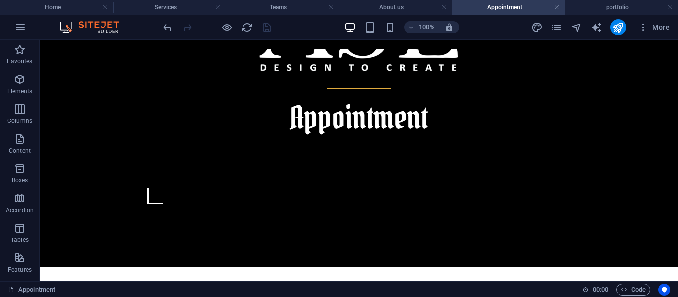
scroll to position [0, 0]
click at [360, 8] on h4 "About us" at bounding box center [395, 7] width 113 height 11
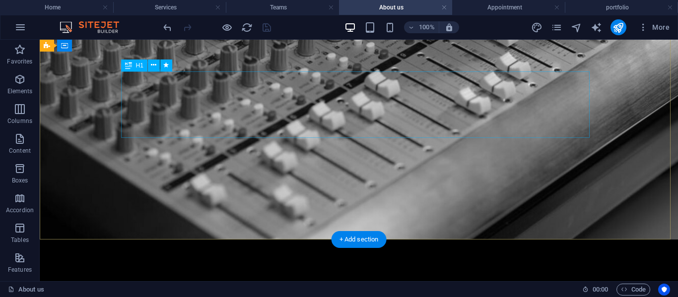
scroll to position [43, 0]
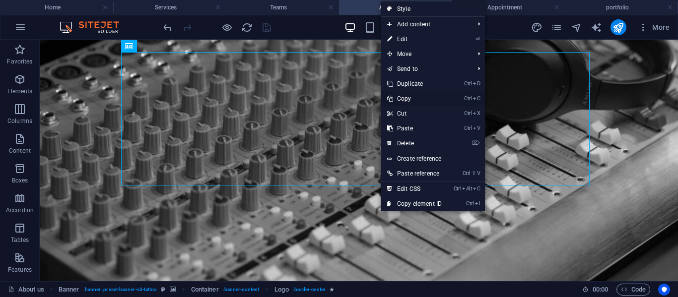
click at [398, 95] on link "Ctrl C Copy" at bounding box center [414, 98] width 66 height 15
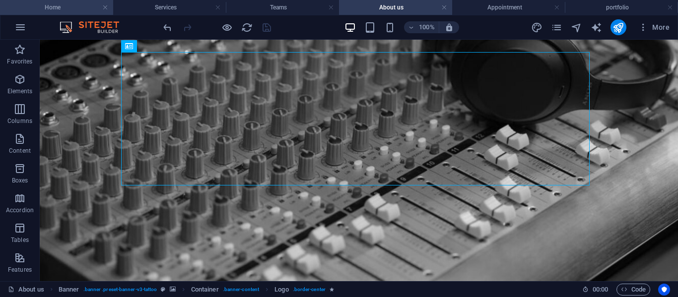
click at [66, 8] on h4 "Home" at bounding box center [56, 7] width 113 height 11
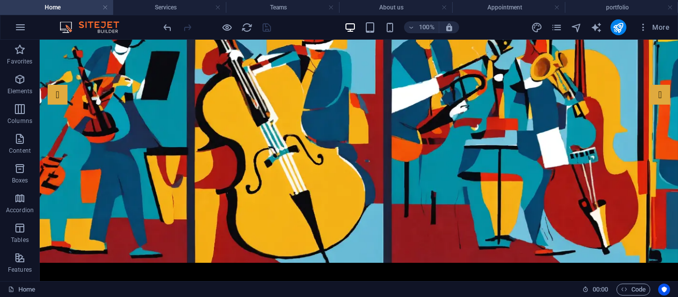
scroll to position [0, 0]
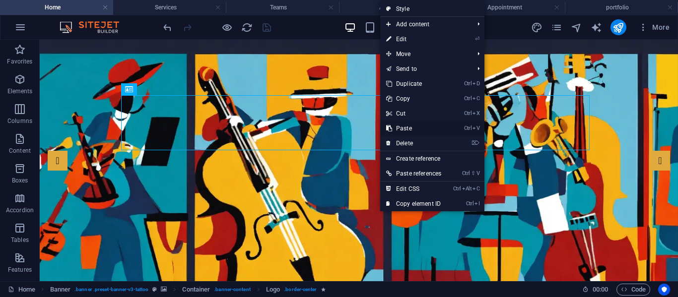
click at [407, 129] on link "Ctrl V Paste" at bounding box center [413, 128] width 67 height 15
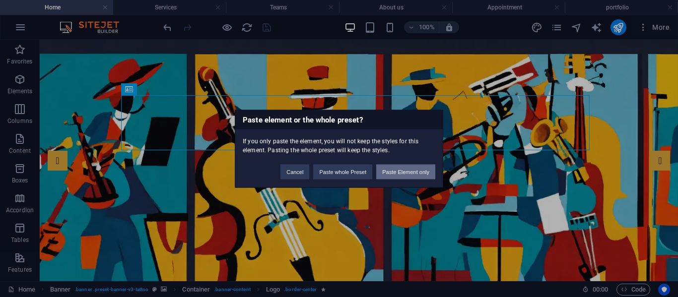
click at [388, 171] on button "Paste Element only" at bounding box center [405, 171] width 59 height 15
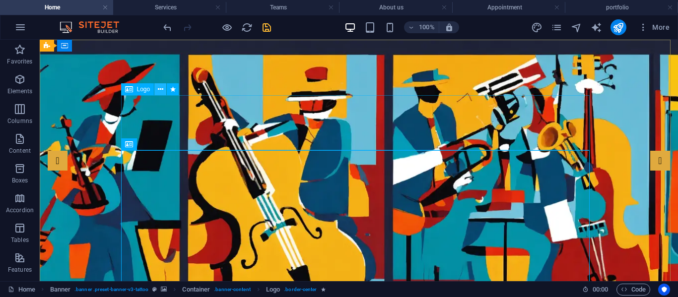
click at [160, 88] on icon at bounding box center [160, 89] width 5 height 10
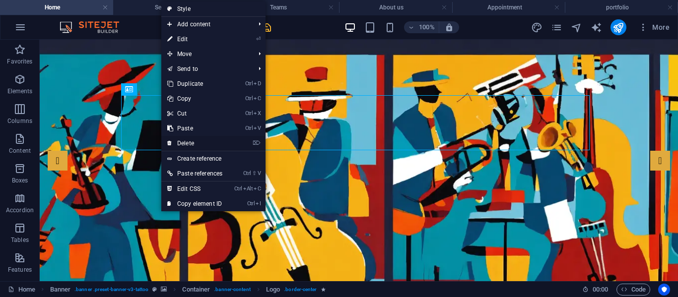
click at [187, 142] on link "⌦ Delete" at bounding box center [194, 143] width 67 height 15
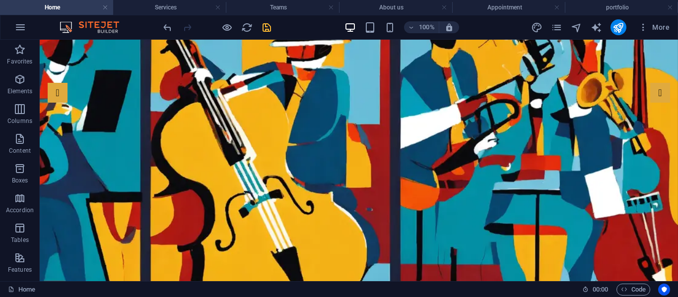
scroll to position [45, 0]
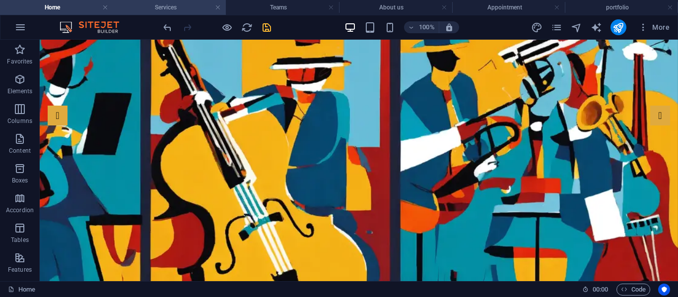
click at [167, 8] on h4 "Services" at bounding box center [169, 7] width 113 height 11
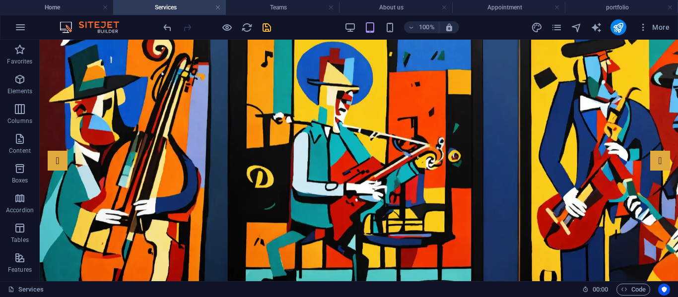
scroll to position [0, 0]
click at [611, 25] on button "publish" at bounding box center [618, 27] width 16 height 16
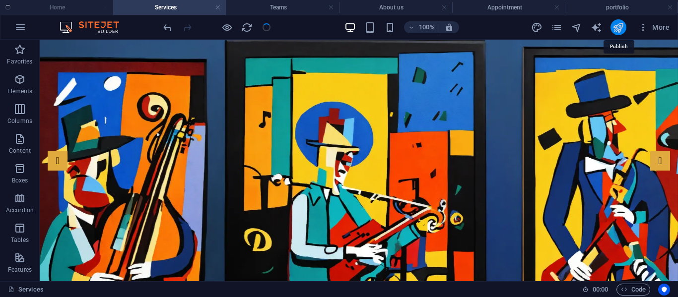
click at [615, 30] on icon "publish" at bounding box center [617, 27] width 11 height 11
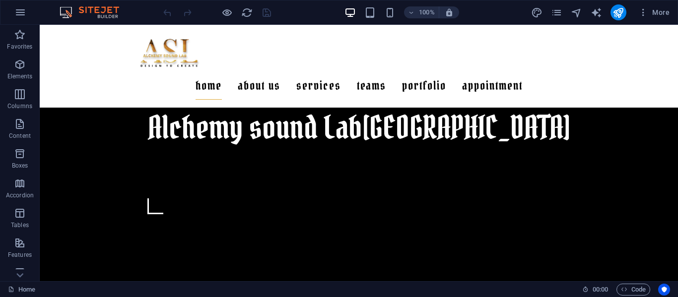
scroll to position [466, 0]
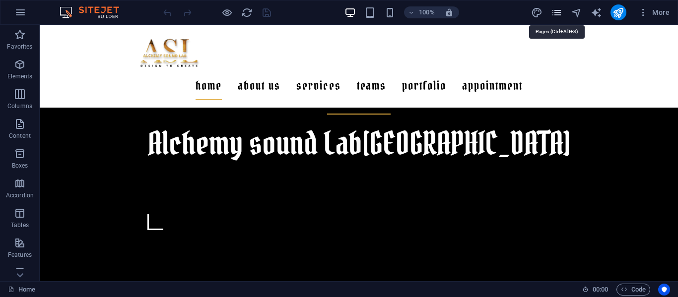
click at [553, 9] on icon "pages" at bounding box center [556, 12] width 11 height 11
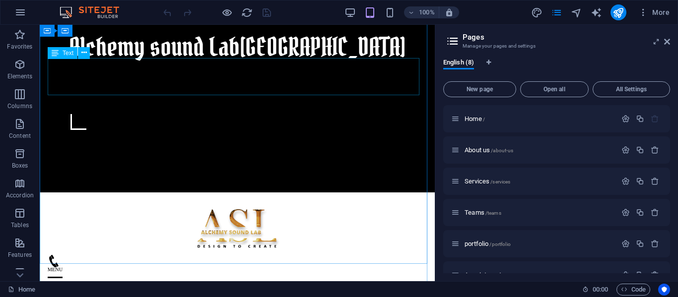
scroll to position [395, 0]
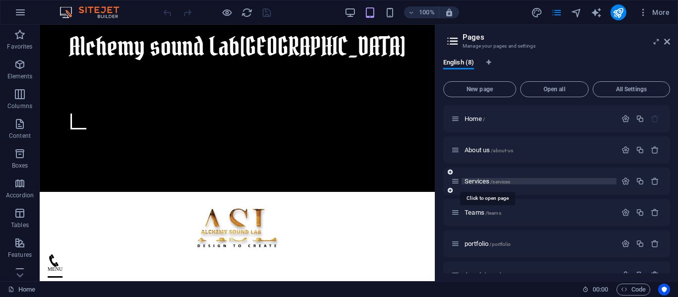
click at [477, 180] on span "Services /services" at bounding box center [487, 181] width 46 height 7
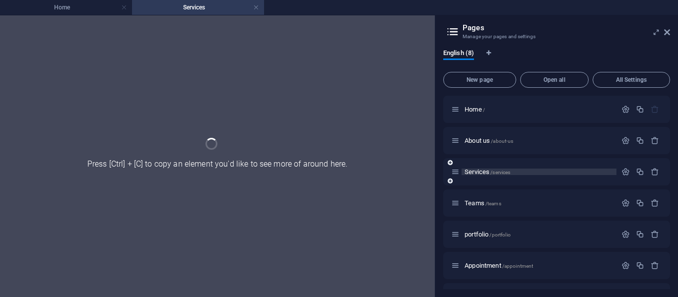
scroll to position [0, 0]
click at [482, 236] on span "portfolio /portfolio" at bounding box center [487, 234] width 46 height 7
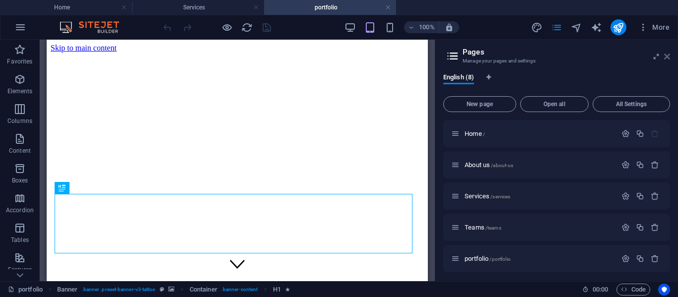
click at [668, 54] on icon at bounding box center [667, 57] width 6 height 8
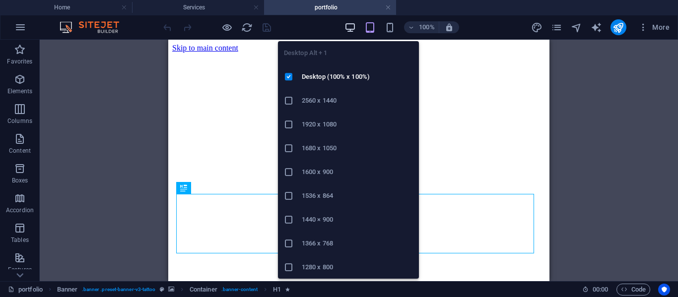
click at [351, 25] on icon "button" at bounding box center [349, 27] width 11 height 11
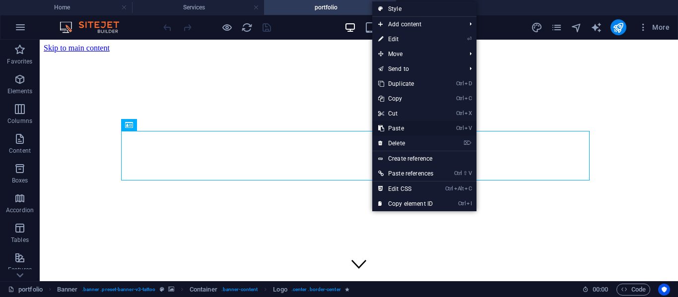
click at [397, 127] on link "Ctrl V Paste" at bounding box center [405, 128] width 67 height 15
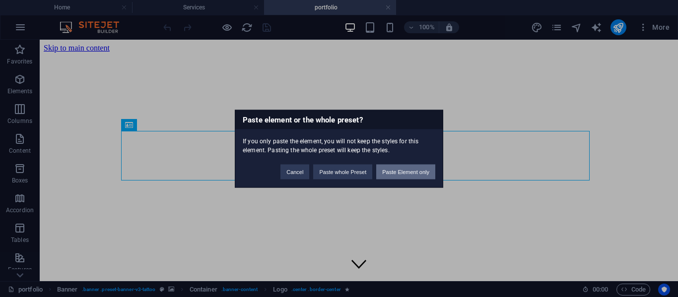
click at [393, 167] on button "Paste Element only" at bounding box center [405, 171] width 59 height 15
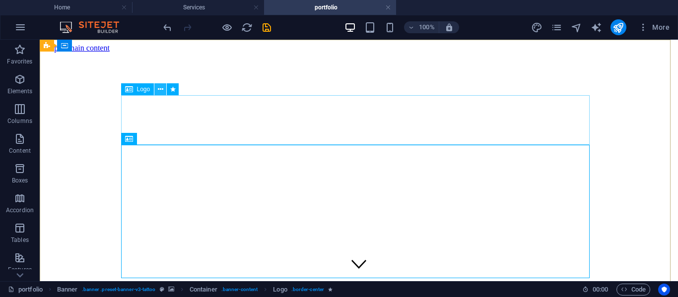
click at [161, 87] on icon at bounding box center [160, 89] width 5 height 10
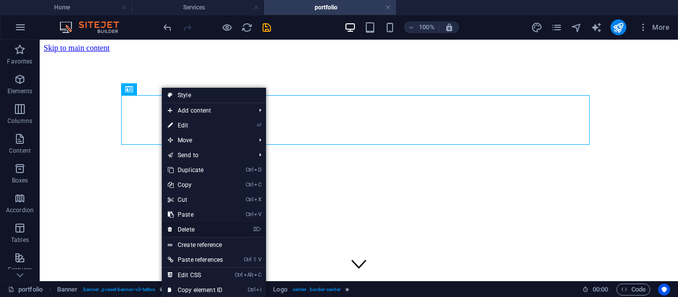
click at [193, 229] on link "⌦ Delete" at bounding box center [195, 229] width 67 height 15
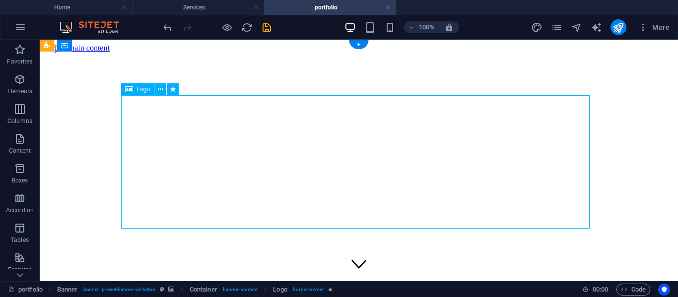
select select "px"
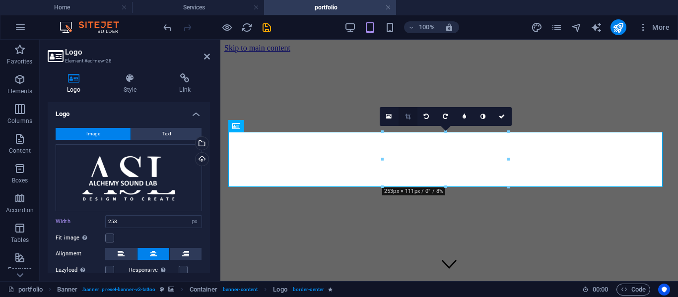
click at [407, 116] on icon at bounding box center [407, 117] width 5 height 6
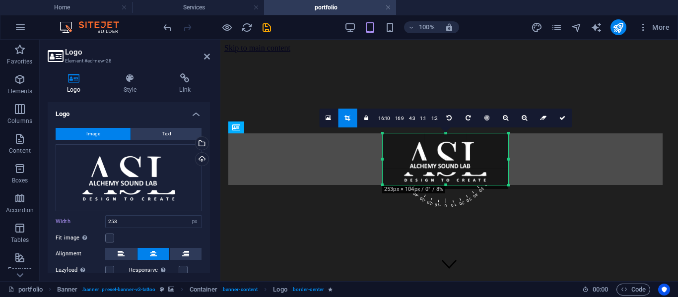
click at [444, 183] on div "180 170 160 150 140 130 120 110 100 90 80 70 60 50 40 30 20 10 0 -10 -20 -30 -4…" at bounding box center [444, 159] width 125 height 52
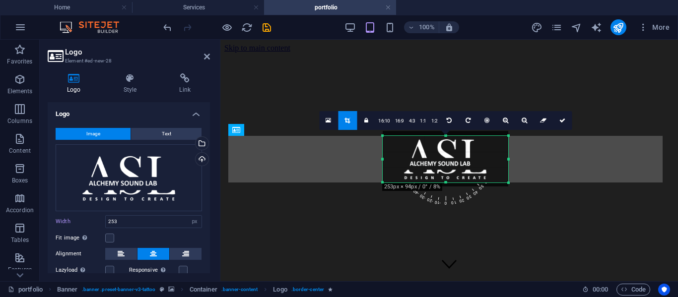
drag, startPoint x: 445, startPoint y: 133, endPoint x: 445, endPoint y: 138, distance: 5.0
click at [445, 138] on div "180 170 160 150 140 130 120 110 100 90 80 70 60 50 40 30 20 10 0 -10 -20 -30 -4…" at bounding box center [444, 159] width 125 height 47
click at [558, 123] on link at bounding box center [562, 120] width 19 height 19
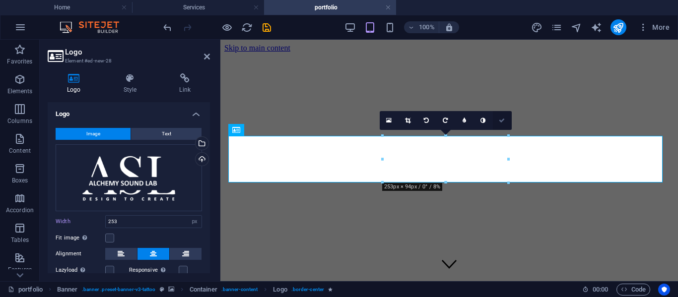
click at [498, 118] on icon at bounding box center [501, 121] width 6 height 6
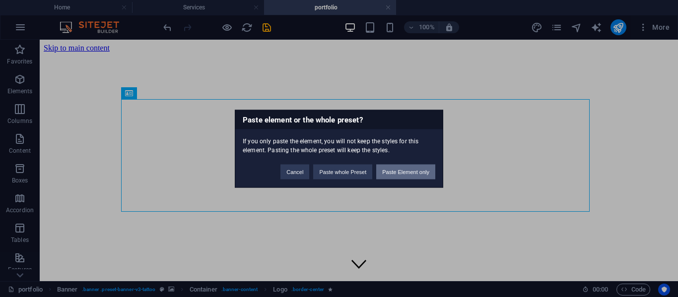
click at [409, 168] on button "Paste Element only" at bounding box center [405, 171] width 59 height 15
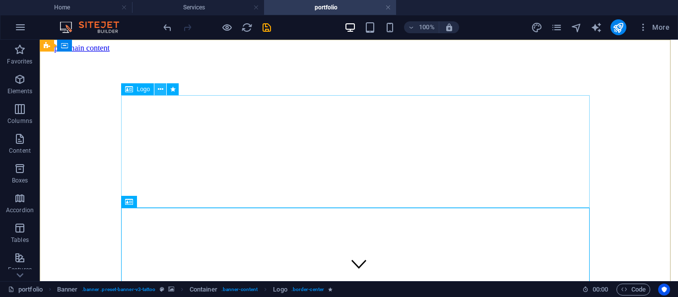
click at [160, 90] on icon at bounding box center [160, 89] width 5 height 10
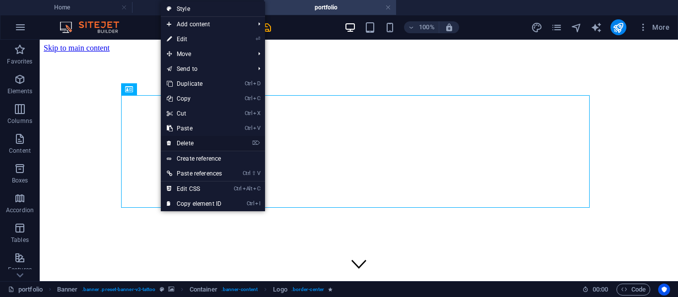
click at [193, 142] on link "⌦ Delete" at bounding box center [194, 143] width 67 height 15
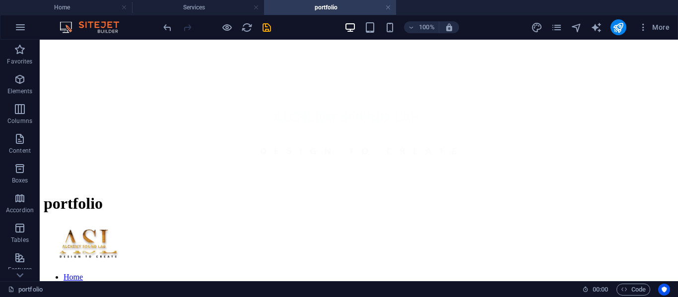
scroll to position [365, 0]
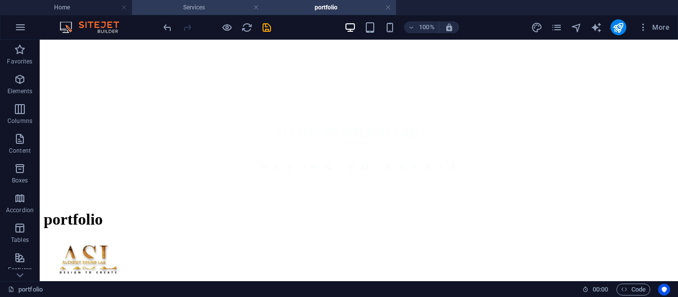
click at [189, 4] on h4 "Services" at bounding box center [198, 7] width 132 height 11
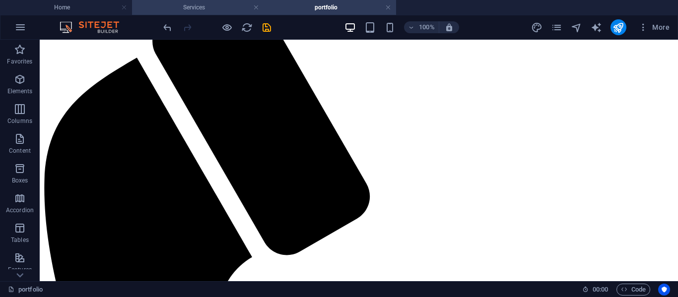
scroll to position [0, 0]
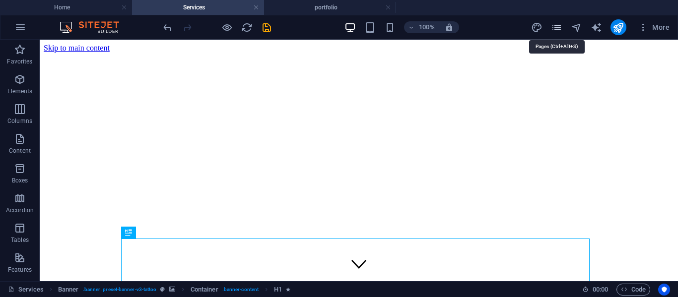
click at [561, 28] on icon "pages" at bounding box center [556, 27] width 11 height 11
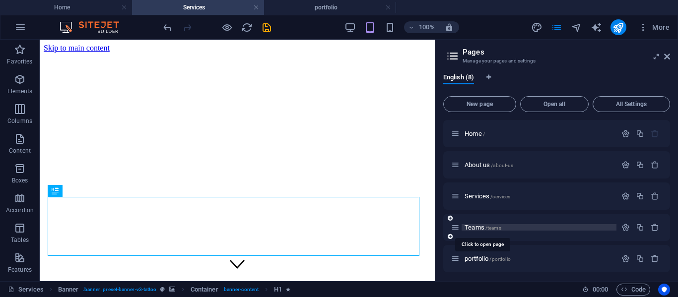
click at [481, 226] on span "Teams /teams" at bounding box center [482, 227] width 37 height 7
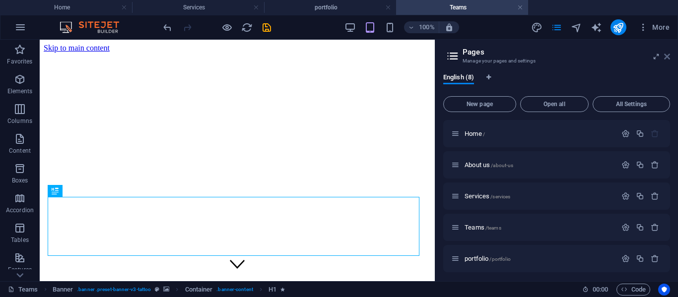
click at [667, 55] on icon at bounding box center [667, 57] width 6 height 8
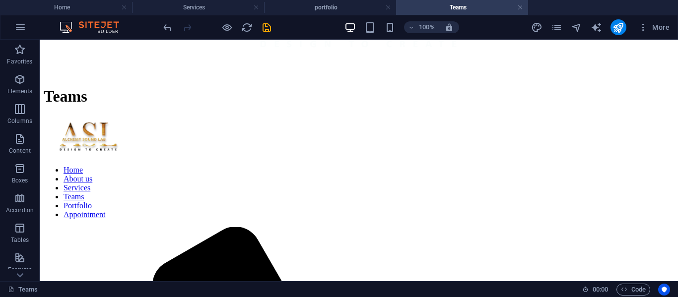
scroll to position [620, 0]
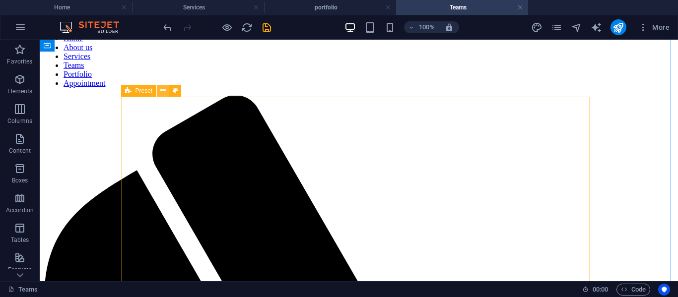
click at [158, 92] on button at bounding box center [163, 91] width 12 height 12
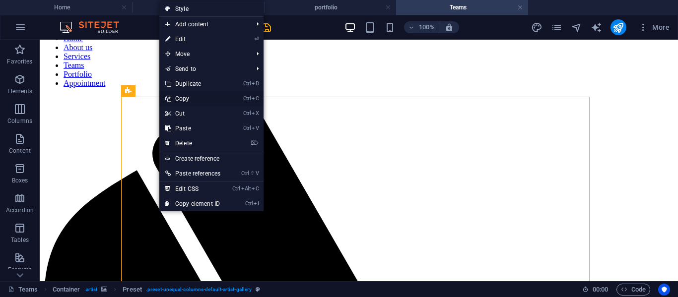
click at [180, 98] on link "Ctrl C Copy" at bounding box center [192, 98] width 67 height 15
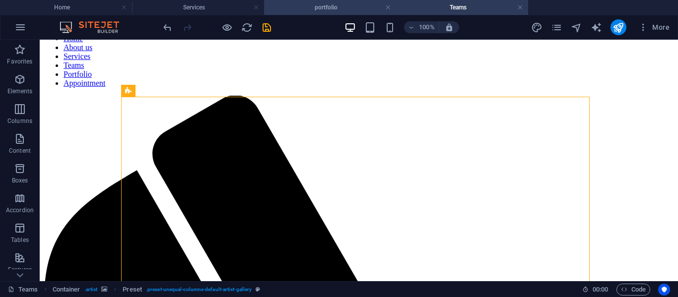
click at [305, 6] on h4 "portfolio" at bounding box center [330, 7] width 132 height 11
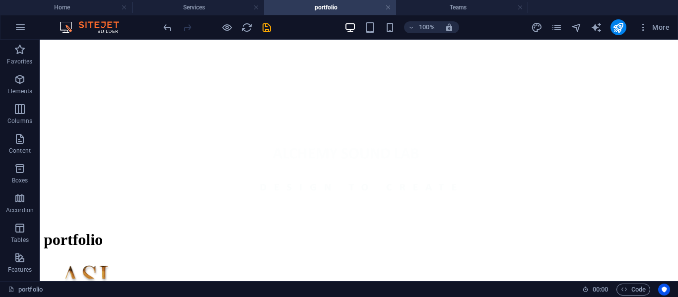
scroll to position [340, 0]
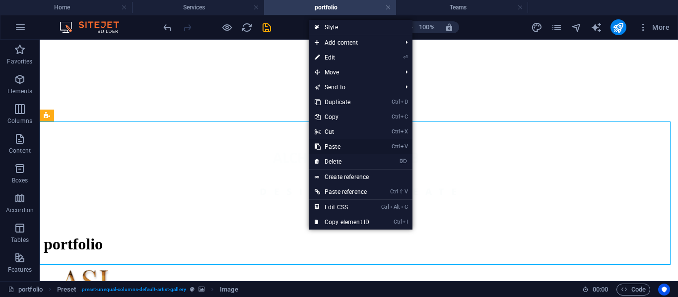
click at [325, 147] on link "Ctrl V Paste" at bounding box center [342, 146] width 66 height 15
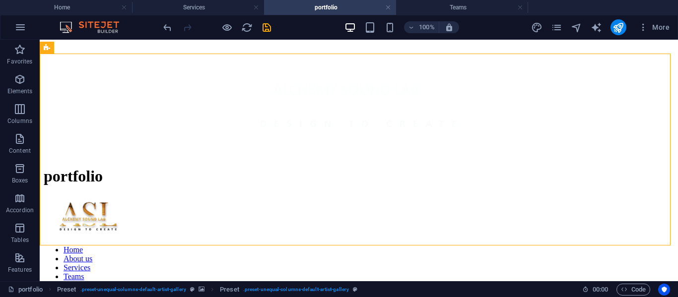
scroll to position [420, 0]
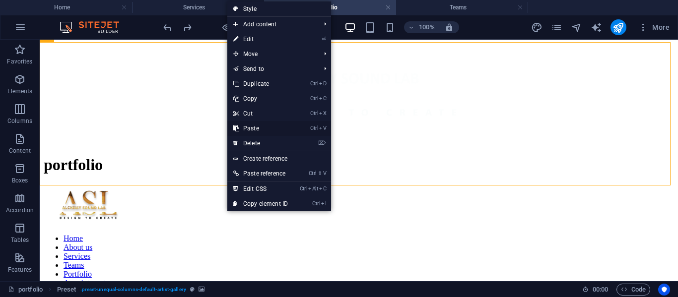
click at [260, 124] on link "Ctrl V Paste" at bounding box center [260, 128] width 66 height 15
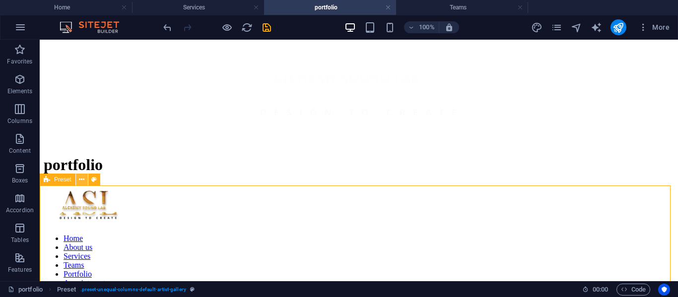
click at [85, 181] on button at bounding box center [82, 180] width 12 height 12
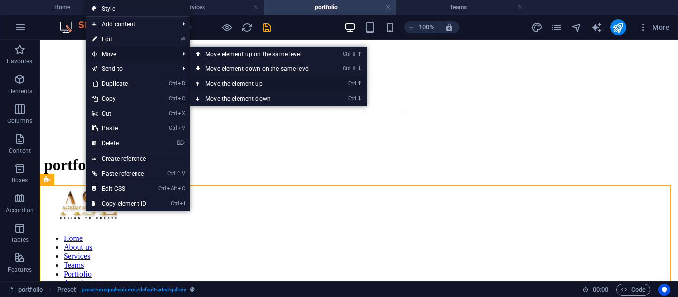
click at [250, 80] on link "Ctrl ⬆ Move the element up" at bounding box center [259, 83] width 140 height 15
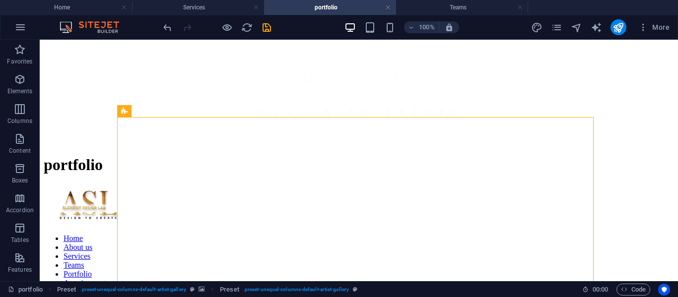
scroll to position [494, 0]
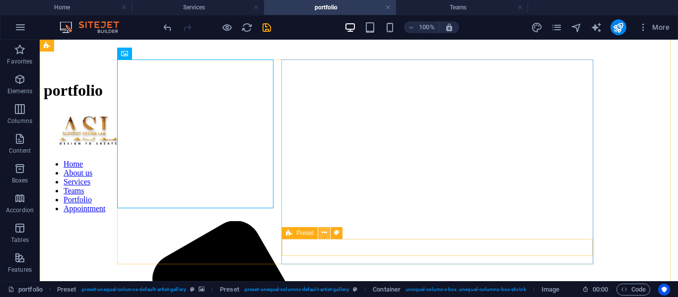
click at [327, 236] on button at bounding box center [324, 233] width 12 height 12
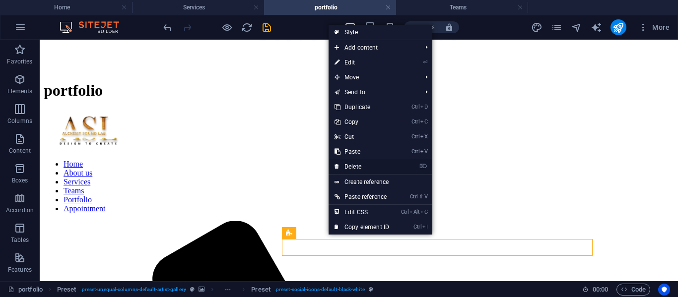
click at [360, 168] on link "⌦ Delete" at bounding box center [361, 166] width 66 height 15
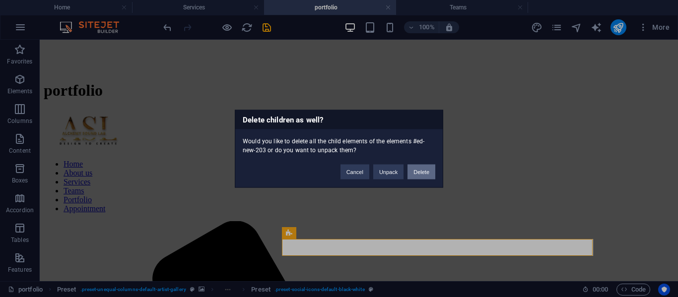
click at [413, 171] on button "Delete" at bounding box center [421, 171] width 28 height 15
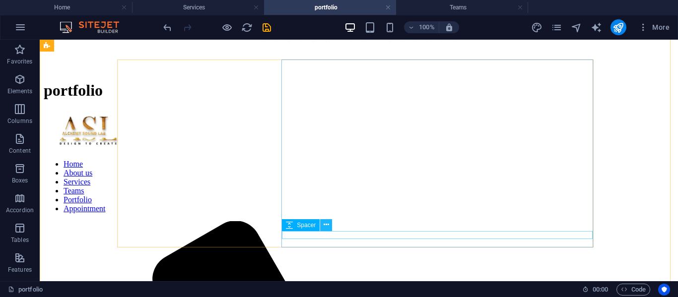
click at [324, 222] on icon at bounding box center [325, 225] width 5 height 10
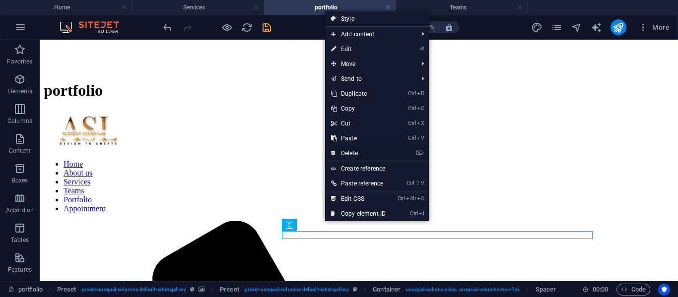
click at [352, 150] on link "⌦ Delete" at bounding box center [358, 153] width 66 height 15
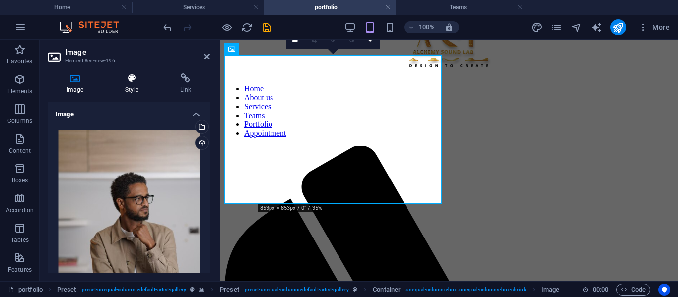
click at [135, 80] on icon at bounding box center [131, 78] width 51 height 10
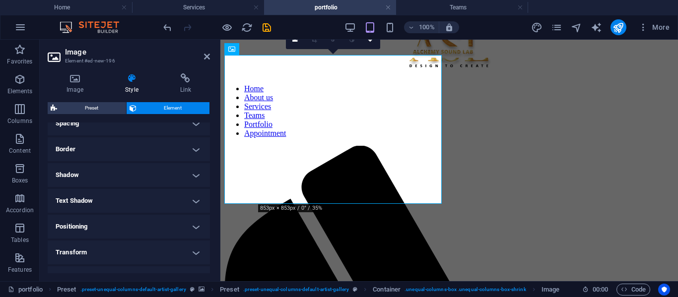
scroll to position [187, 0]
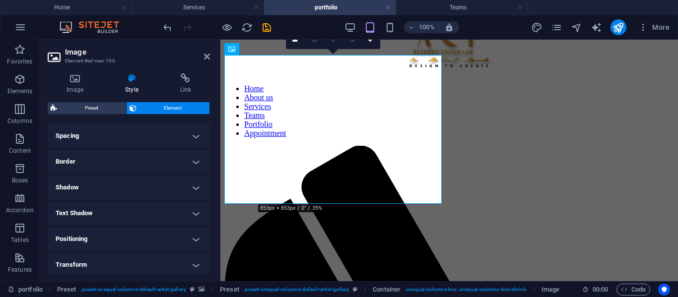
click at [189, 160] on h4 "Border" at bounding box center [129, 162] width 162 height 24
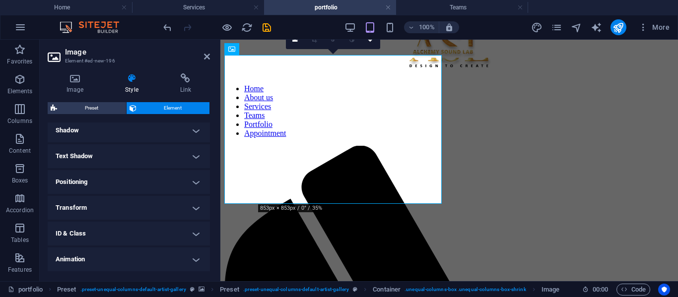
scroll to position [309, 0]
click at [192, 182] on h4 "Transform" at bounding box center [129, 184] width 162 height 24
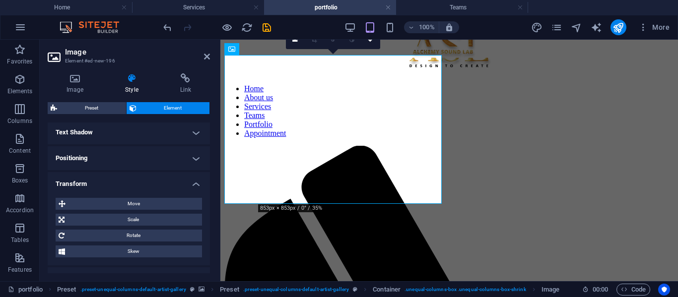
click at [192, 182] on h4 "Transform" at bounding box center [129, 181] width 162 height 18
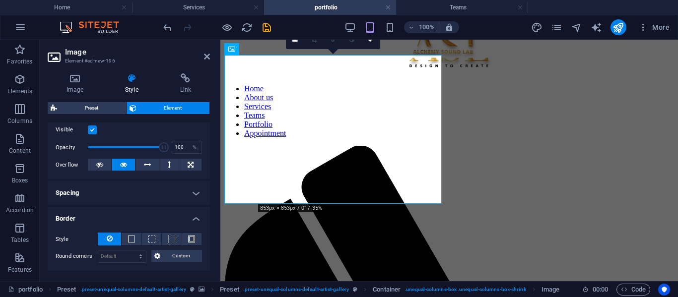
scroll to position [123, 0]
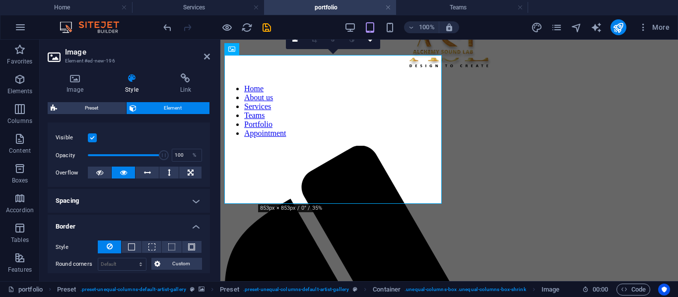
click at [194, 221] on h4 "Border" at bounding box center [129, 224] width 162 height 18
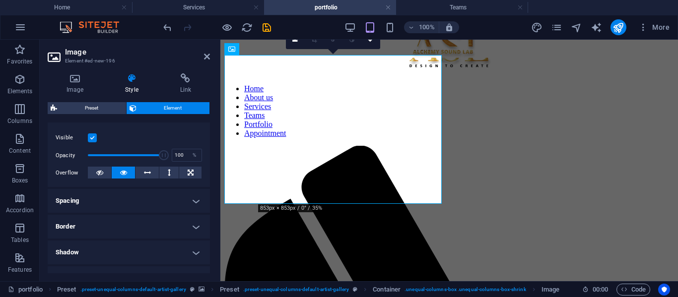
click at [189, 202] on h4 "Spacing" at bounding box center [129, 201] width 162 height 24
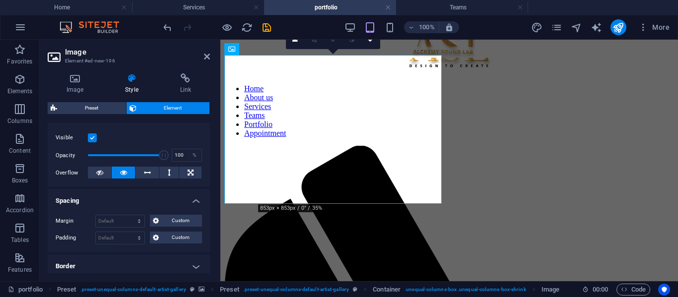
click at [194, 200] on h4 "Spacing" at bounding box center [129, 198] width 162 height 18
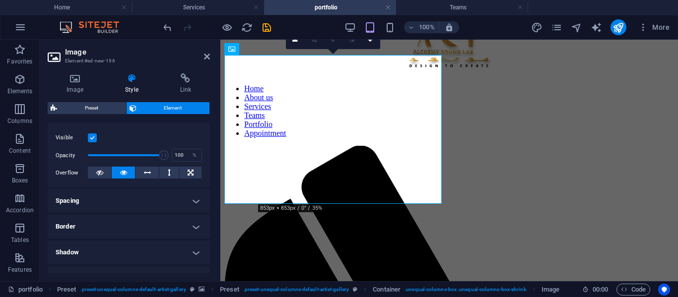
drag, startPoint x: 207, startPoint y: 188, endPoint x: 209, endPoint y: 217, distance: 28.9
click at [209, 217] on div "Layout How this element expands within the layout (Flexbox). Size Default auto …" at bounding box center [129, 198] width 162 height 151
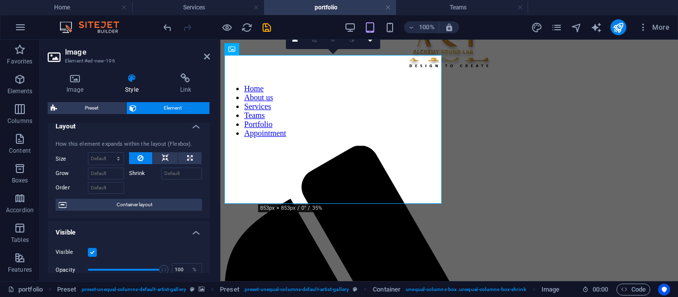
scroll to position [0, 0]
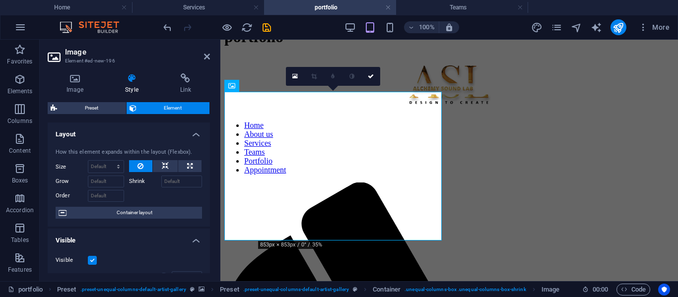
scroll to position [415, 0]
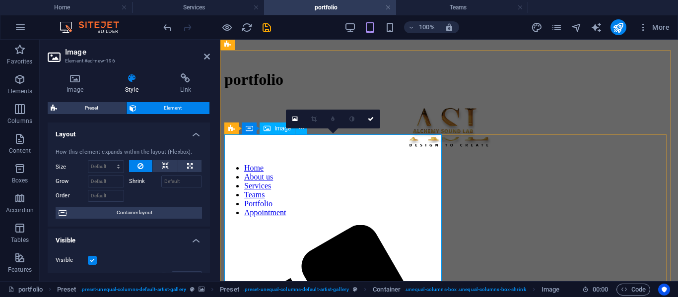
click at [71, 85] on h4 "Image" at bounding box center [77, 83] width 59 height 21
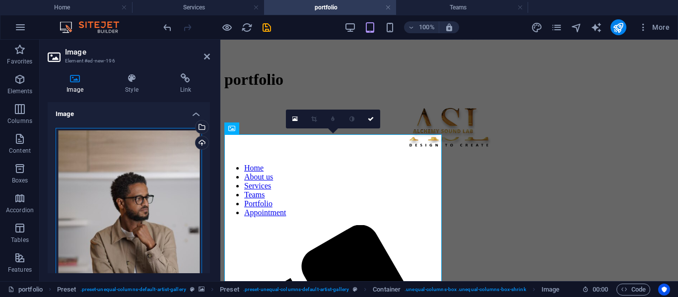
click at [158, 181] on div "Drag files here, click to choose files or select files from Files or our free s…" at bounding box center [129, 236] width 146 height 217
click at [158, 181] on body "alchemy sound Lab Home Services portfolio Teams Favorites Elements Columns Cont…" at bounding box center [339, 148] width 678 height 297
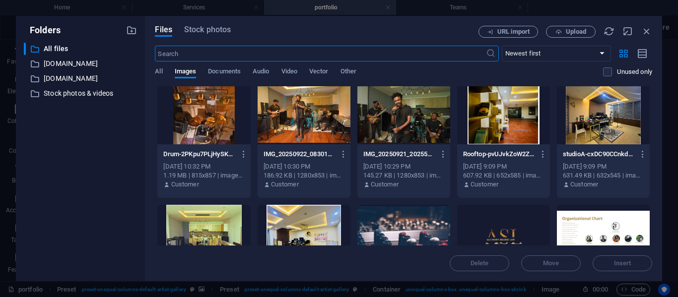
scroll to position [1884, 0]
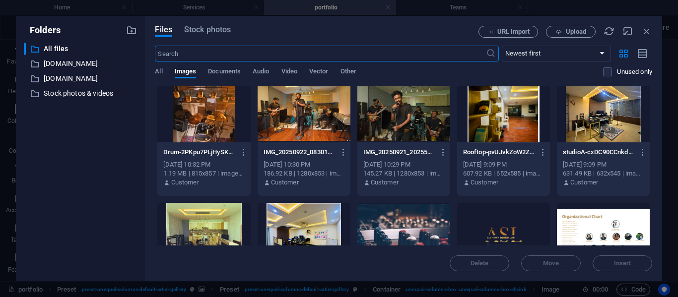
click at [287, 119] on div at bounding box center [303, 110] width 93 height 64
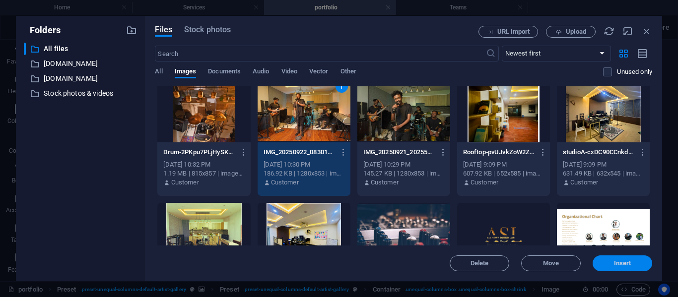
click at [621, 264] on span "Insert" at bounding box center [622, 263] width 17 height 6
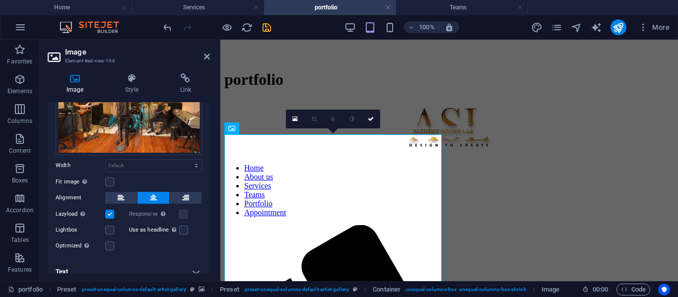
scroll to position [81, 0]
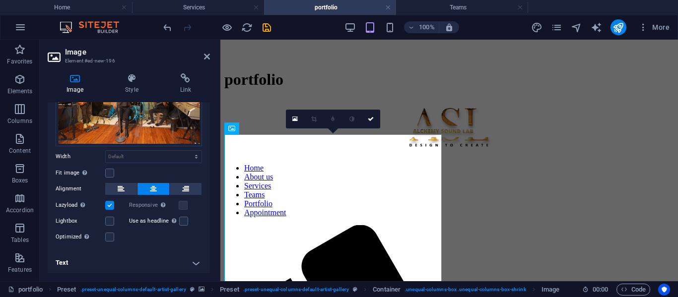
click at [109, 202] on label at bounding box center [109, 205] width 9 height 9
click at [0, 0] on input "Lazyload Loading images after the page loads improves page speed." at bounding box center [0, 0] width 0 height 0
click at [128, 78] on icon at bounding box center [131, 78] width 51 height 10
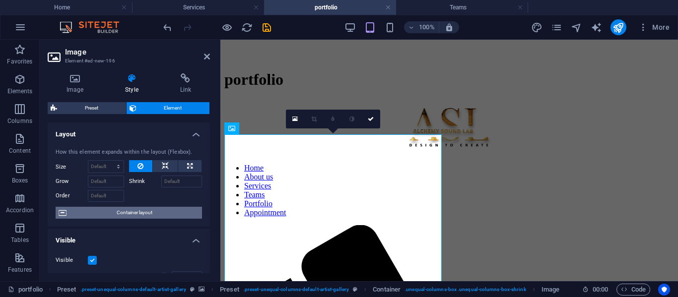
click at [119, 208] on span "Container layout" at bounding box center [133, 213] width 129 height 12
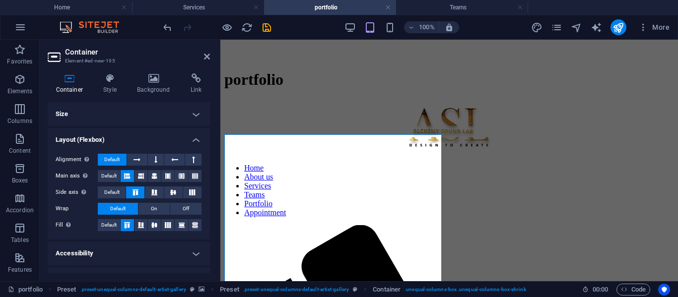
scroll to position [18, 0]
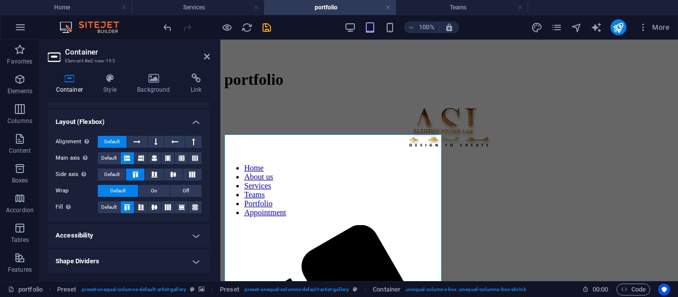
click at [191, 234] on h4 "Accessibility" at bounding box center [129, 236] width 162 height 24
drag, startPoint x: 210, startPoint y: 210, endPoint x: 207, endPoint y: 248, distance: 38.3
click at [207, 248] on div "Container Style Background Link Size Height Default px rem % vh vw Min. height …" at bounding box center [129, 173] width 178 height 216
click at [207, 246] on div "ARIA helps assistive technologies (like screen readers) to understand the role,…" at bounding box center [129, 278] width 162 height 72
click at [206, 237] on h4 "Accessibility" at bounding box center [129, 233] width 162 height 18
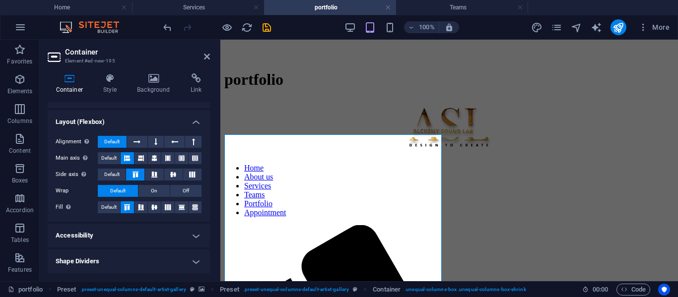
click at [166, 259] on h4 "Shape Dividers" at bounding box center [129, 261] width 162 height 24
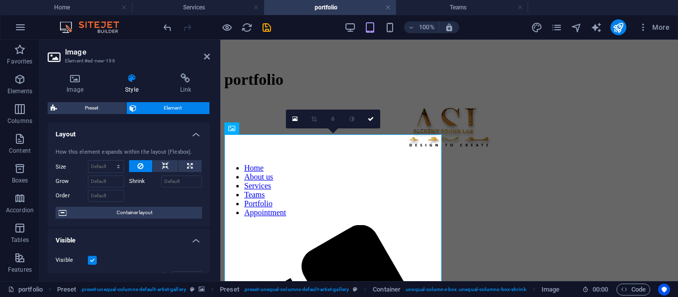
click at [211, 77] on div "Image Style Link Image Drag files here, click to choose files or select files f…" at bounding box center [129, 173] width 178 height 216
click at [181, 84] on h4 "Link" at bounding box center [185, 83] width 49 height 21
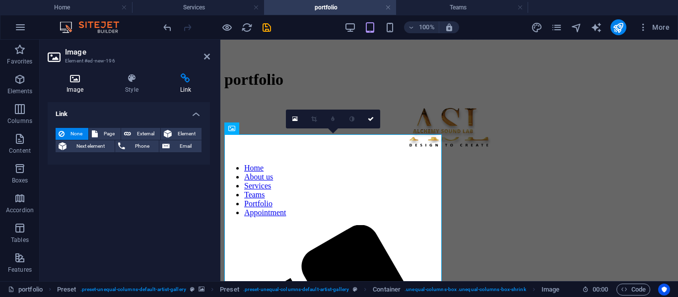
click at [58, 81] on icon at bounding box center [75, 78] width 55 height 10
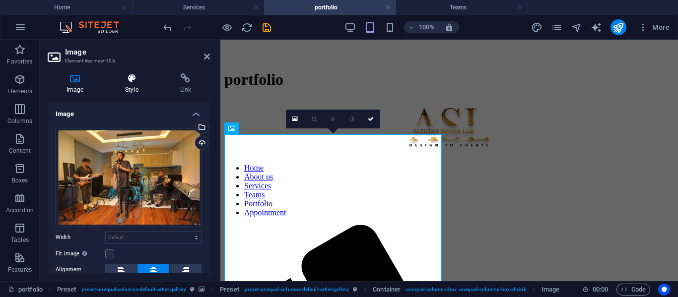
click at [139, 78] on icon at bounding box center [131, 78] width 51 height 10
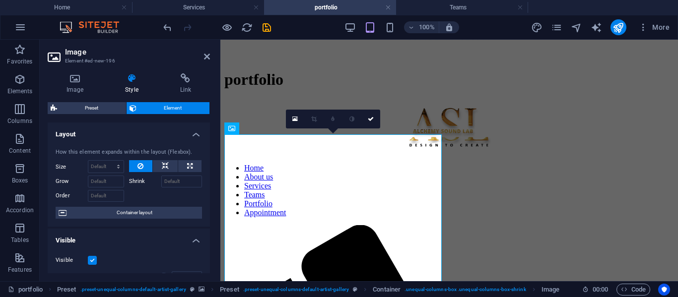
drag, startPoint x: 207, startPoint y: 162, endPoint x: 206, endPoint y: 198, distance: 36.7
click at [206, 198] on div "How this element expands within the layout (Flexbox). Size Default auto px % 1/…" at bounding box center [129, 183] width 162 height 87
click at [210, 192] on div "Image Style Link Image Drag files here, click to choose files or select files f…" at bounding box center [129, 173] width 178 height 216
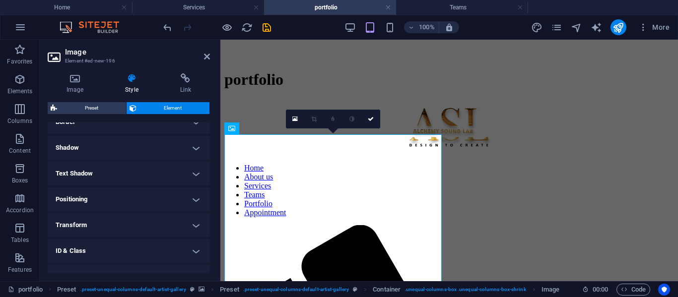
scroll to position [268, 0]
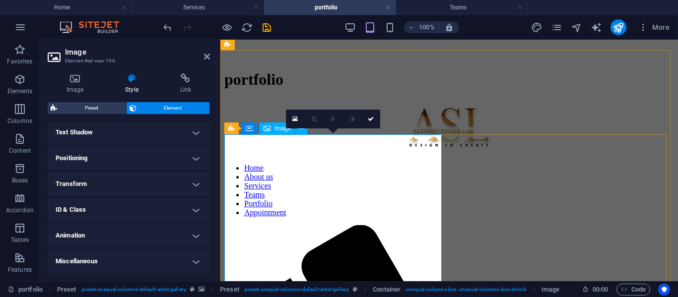
click at [374, 119] on link at bounding box center [370, 119] width 19 height 19
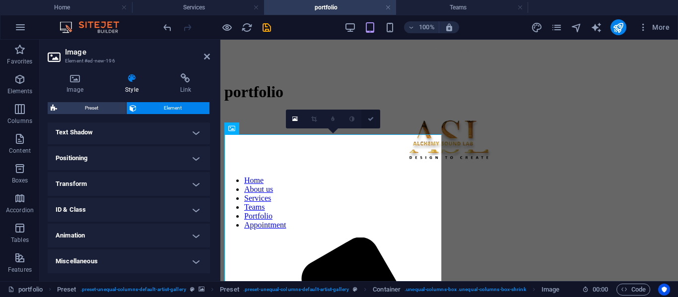
scroll to position [427, 0]
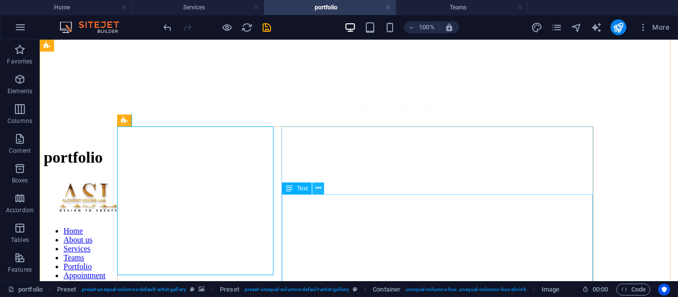
click at [316, 188] on icon at bounding box center [317, 188] width 5 height 10
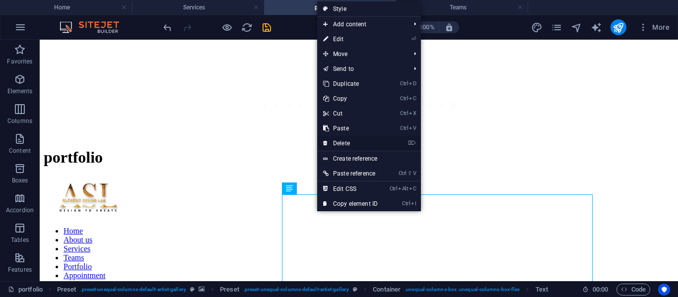
click at [354, 142] on link "⌦ Delete" at bounding box center [350, 143] width 66 height 15
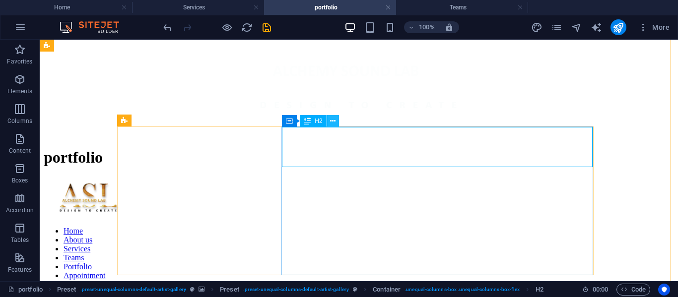
click at [331, 122] on icon at bounding box center [332, 121] width 5 height 10
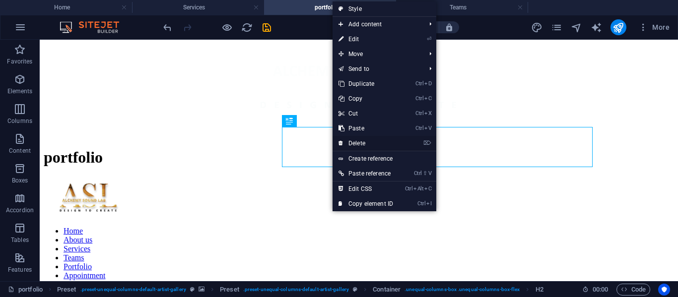
click at [356, 143] on link "⌦ Delete" at bounding box center [365, 143] width 66 height 15
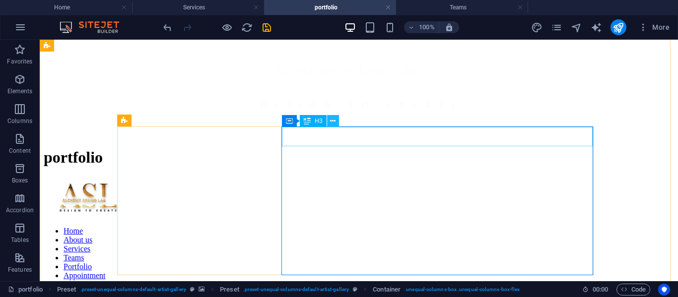
click at [327, 121] on button at bounding box center [333, 121] width 12 height 12
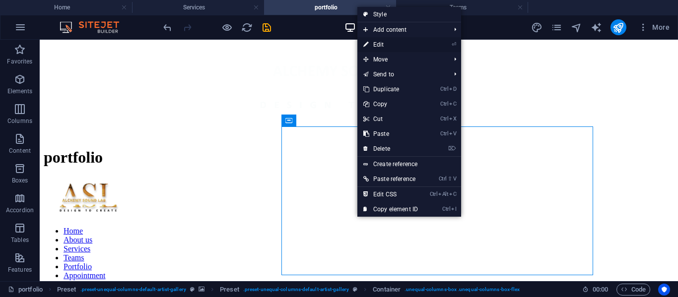
drag, startPoint x: 410, startPoint y: 42, endPoint x: 158, endPoint y: 21, distance: 253.3
click at [410, 42] on link "⏎ Edit" at bounding box center [390, 44] width 66 height 15
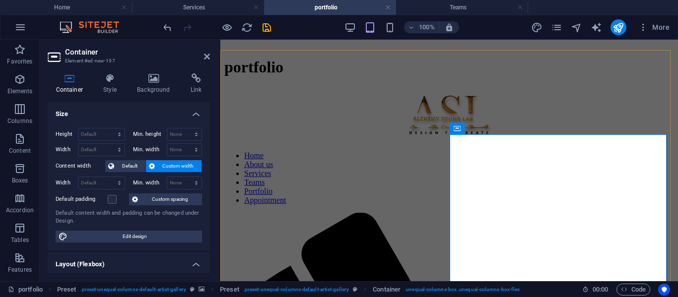
scroll to position [415, 0]
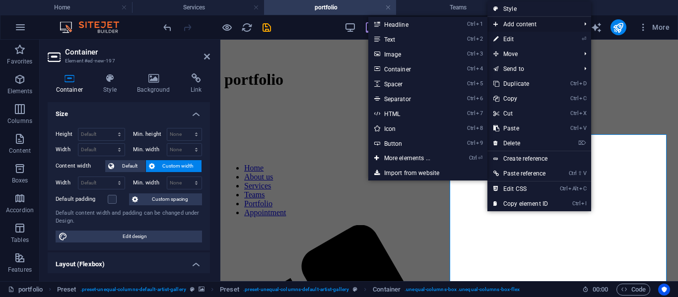
click at [522, 20] on span "Add content" at bounding box center [531, 24] width 89 height 15
click at [396, 160] on link "Ctrl ⏎ More elements ..." at bounding box center [409, 158] width 82 height 15
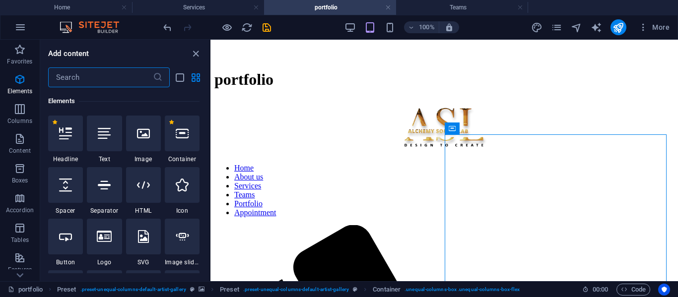
scroll to position [106, 0]
click at [98, 77] on input "text" at bounding box center [100, 77] width 105 height 20
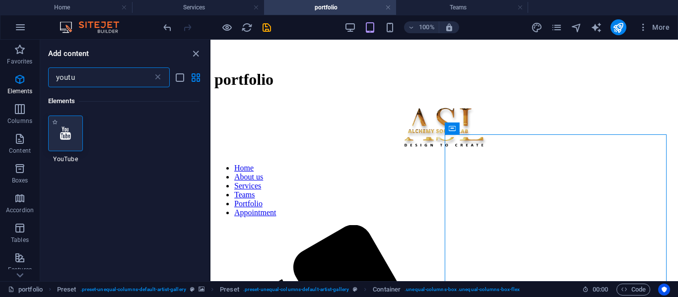
type input "youtu"
click at [65, 147] on div at bounding box center [65, 134] width 35 height 36
select select "ar16_9"
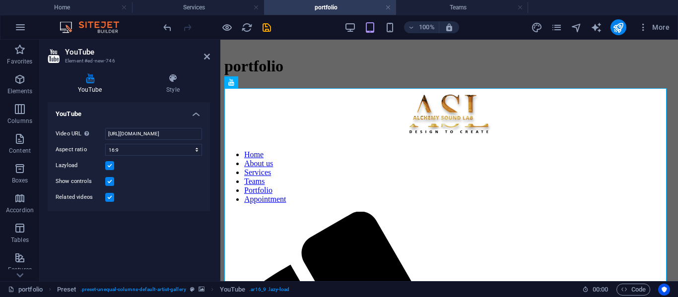
scroll to position [391, 0]
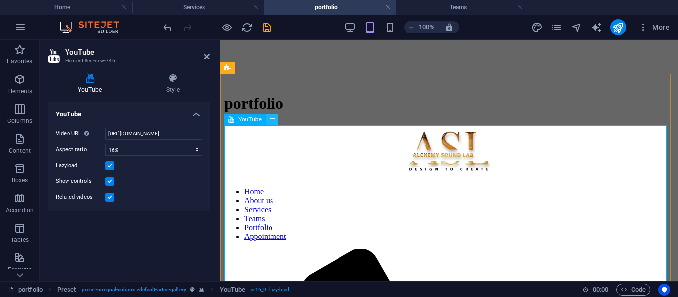
click at [269, 121] on icon at bounding box center [271, 119] width 5 height 10
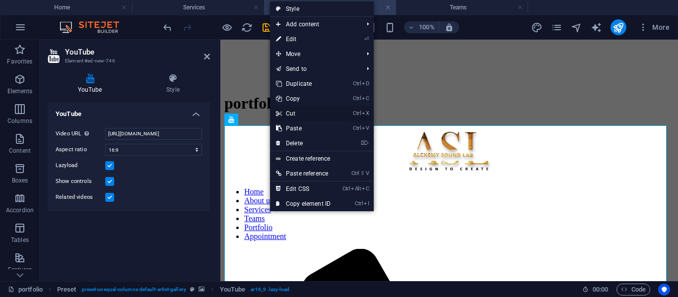
click at [293, 113] on link "Ctrl X Cut" at bounding box center [303, 113] width 66 height 15
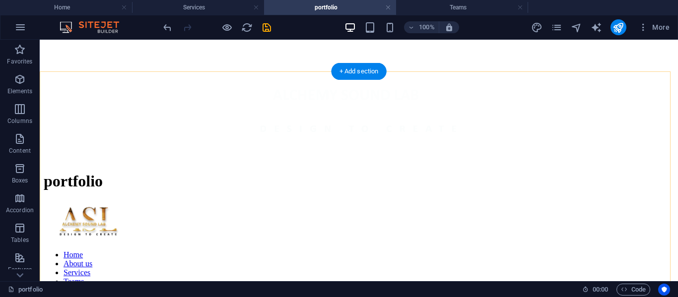
scroll to position [403, 0]
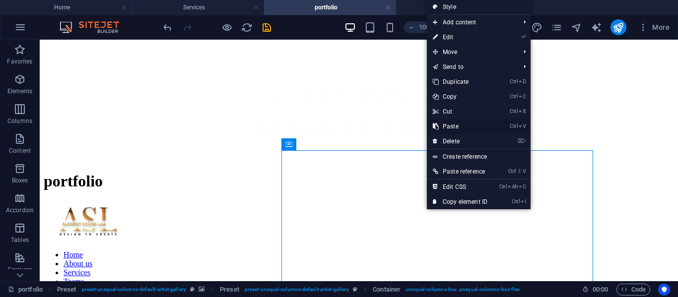
click at [443, 129] on link "Ctrl V Paste" at bounding box center [460, 126] width 66 height 15
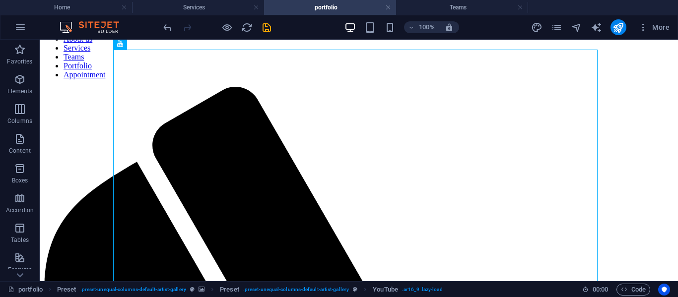
scroll to position [599, 0]
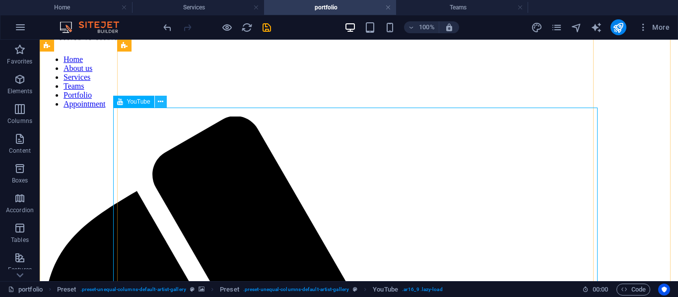
click at [160, 102] on icon at bounding box center [160, 102] width 5 height 10
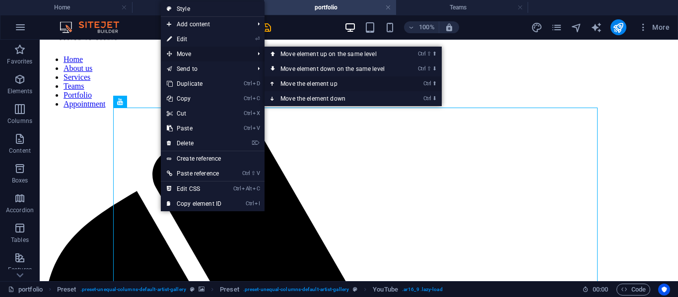
click at [307, 80] on link "Ctrl ⬆ Move the element up" at bounding box center [334, 83] width 140 height 15
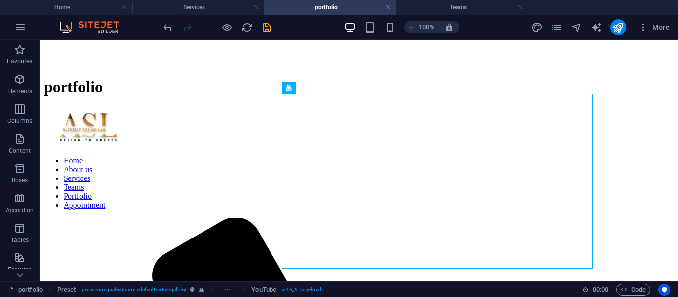
scroll to position [432, 0]
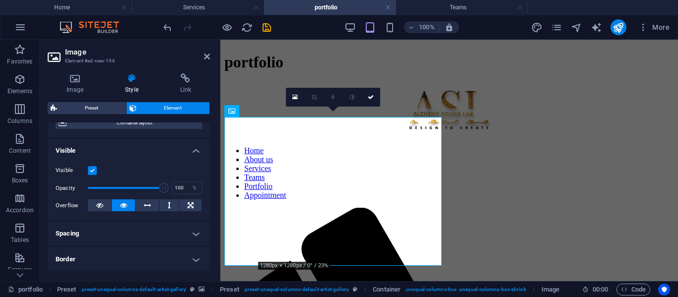
scroll to position [131, 0]
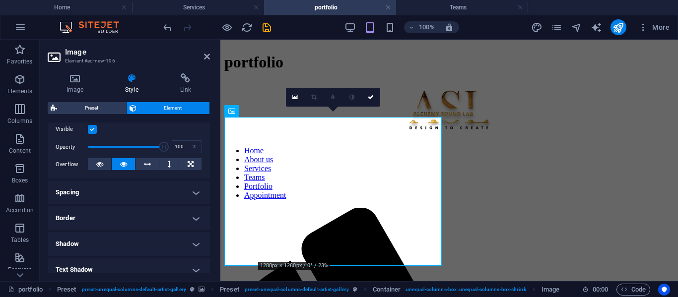
click at [190, 193] on h4 "Spacing" at bounding box center [129, 193] width 162 height 24
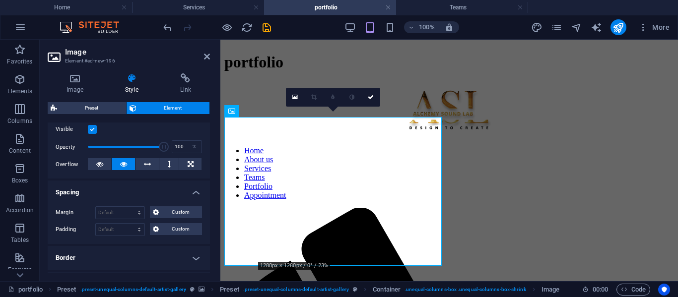
click at [190, 193] on h4 "Spacing" at bounding box center [129, 190] width 162 height 18
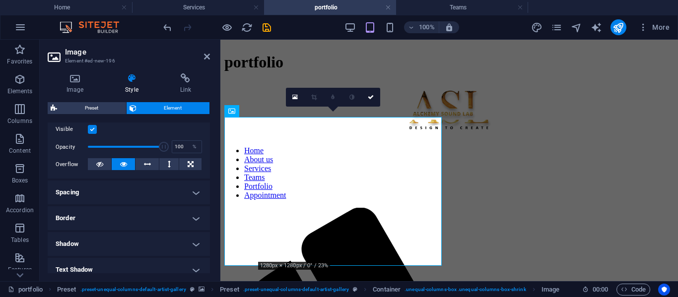
click at [194, 213] on h4 "Border" at bounding box center [129, 218] width 162 height 24
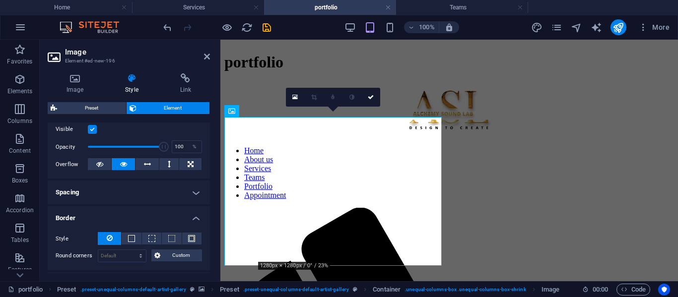
click at [194, 213] on h4 "Border" at bounding box center [129, 215] width 162 height 18
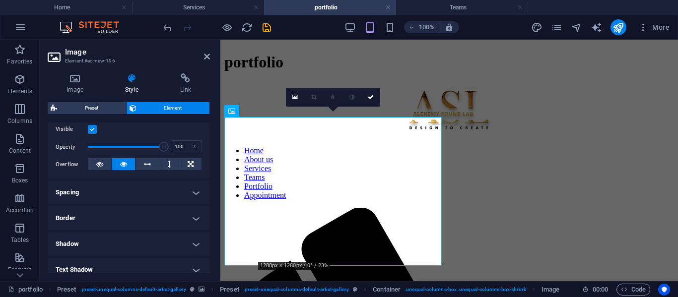
click at [196, 239] on h4 "Shadow" at bounding box center [129, 244] width 162 height 24
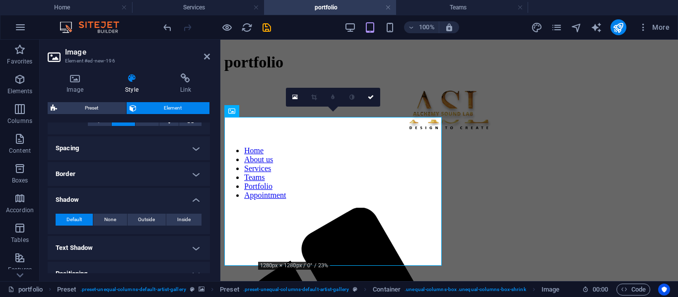
scroll to position [192, 0]
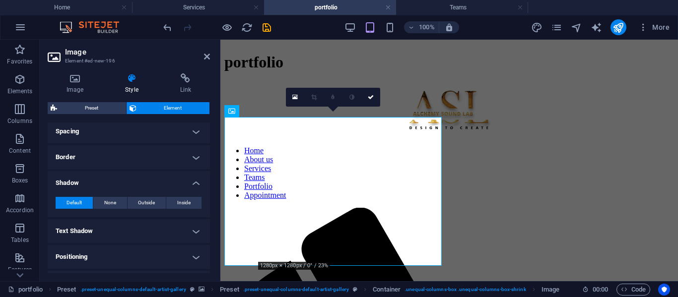
click at [181, 231] on h4 "Text Shadow" at bounding box center [129, 231] width 162 height 24
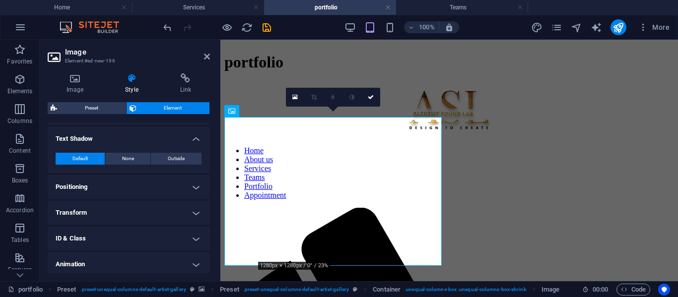
scroll to position [288, 0]
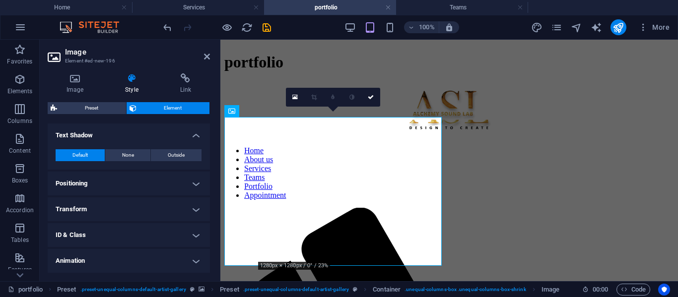
click at [146, 216] on h4 "Transform" at bounding box center [129, 209] width 162 height 24
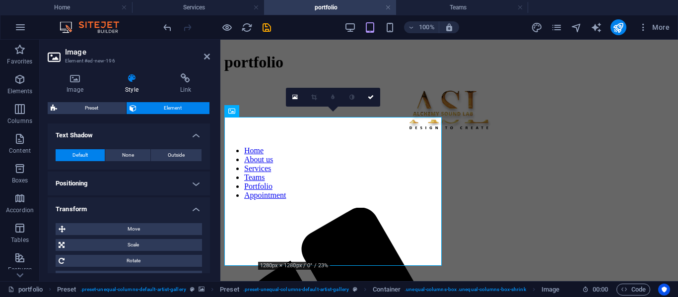
click at [126, 180] on h4 "Positioning" at bounding box center [129, 184] width 162 height 24
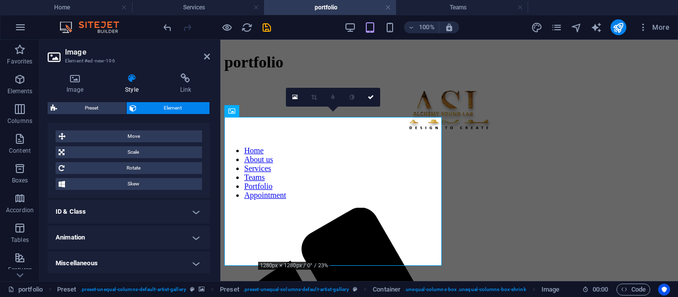
scroll to position [417, 0]
click at [172, 254] on h4 "Miscellaneous" at bounding box center [129, 261] width 162 height 24
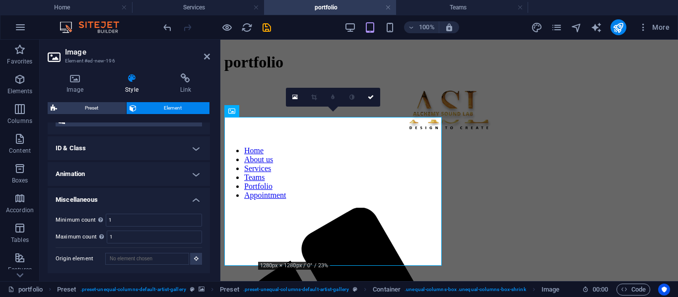
click at [168, 105] on span "Element" at bounding box center [172, 108] width 67 height 12
click at [70, 81] on icon at bounding box center [75, 78] width 55 height 10
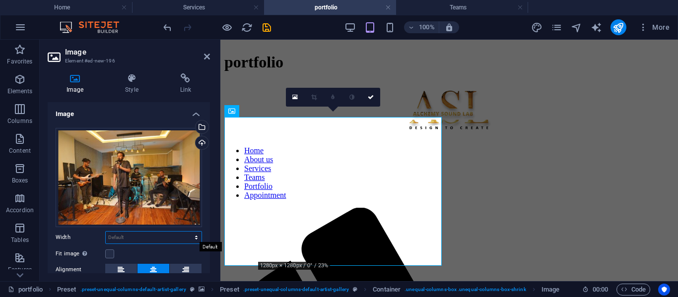
click at [140, 232] on select "Default auto px rem % em vh vw" at bounding box center [154, 238] width 96 height 12
click at [140, 239] on select "Default auto px rem % em vh vw" at bounding box center [154, 238] width 96 height 12
click at [106, 232] on select "Default auto px rem % em vh vw" at bounding box center [154, 238] width 96 height 12
select select "DISABLED_OPTION_VALUE"
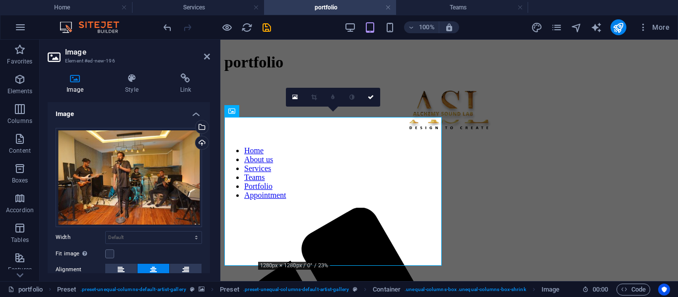
drag, startPoint x: 206, startPoint y: 168, endPoint x: 208, endPoint y: 184, distance: 15.9
click at [208, 184] on div "Image Drag files here, click to choose files or select files from Files or our …" at bounding box center [129, 187] width 162 height 171
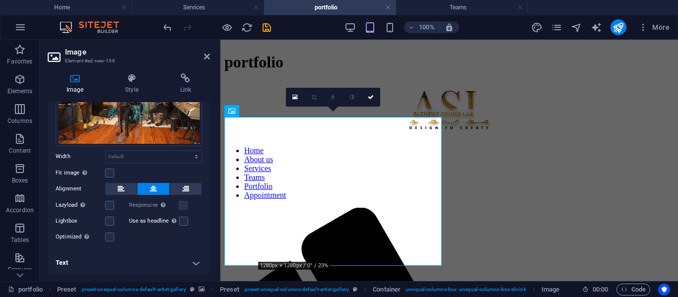
scroll to position [0, 0]
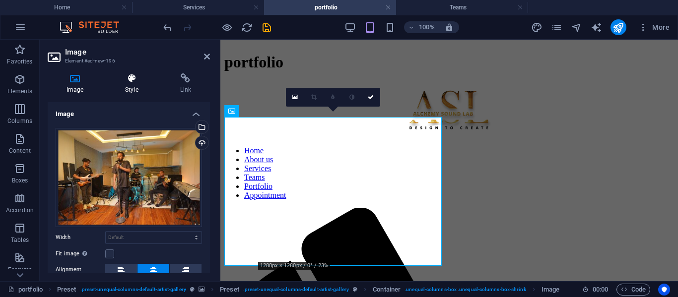
click at [128, 77] on icon at bounding box center [131, 78] width 51 height 10
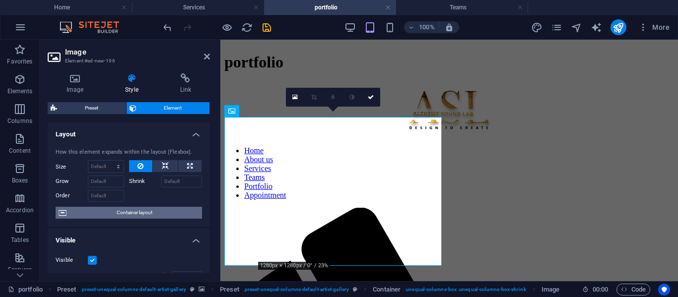
click at [110, 213] on span "Container layout" at bounding box center [133, 213] width 129 height 12
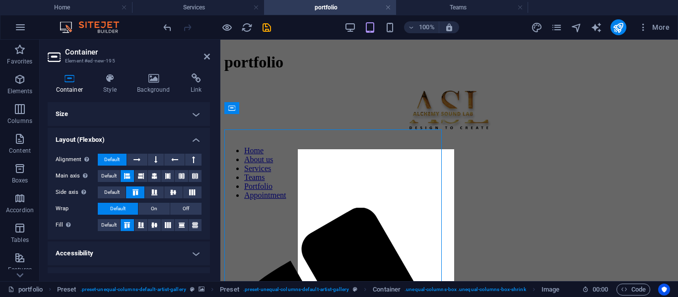
scroll to position [420, 0]
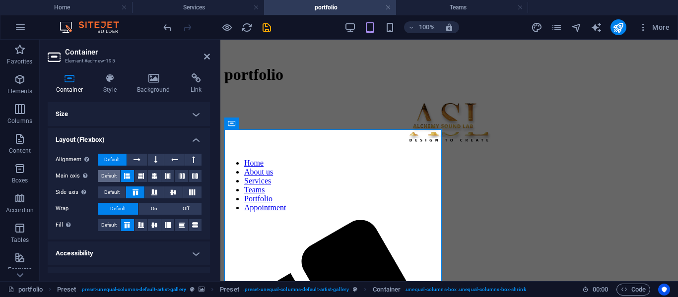
click at [105, 175] on span "Default" at bounding box center [108, 176] width 15 height 12
click at [112, 192] on span "Default" at bounding box center [111, 192] width 15 height 12
click at [112, 189] on span "Default" at bounding box center [111, 192] width 15 height 12
click at [111, 172] on span "Default" at bounding box center [108, 176] width 15 height 12
click at [177, 253] on h4 "Accessibility" at bounding box center [129, 254] width 162 height 24
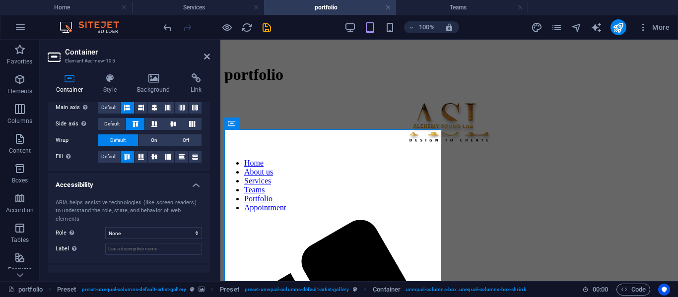
scroll to position [76, 0]
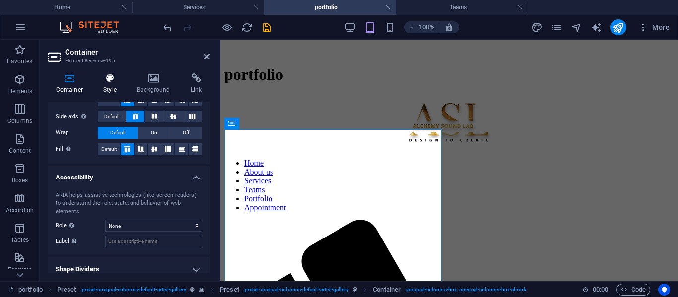
click at [117, 82] on icon at bounding box center [110, 78] width 30 height 10
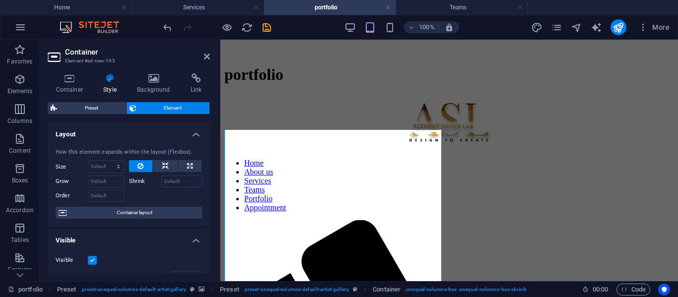
drag, startPoint x: 210, startPoint y: 156, endPoint x: 215, endPoint y: 182, distance: 26.3
click at [215, 182] on div "Container Style Background Link Size Height Default px rem % vh vw Min. height …" at bounding box center [129, 173] width 178 height 216
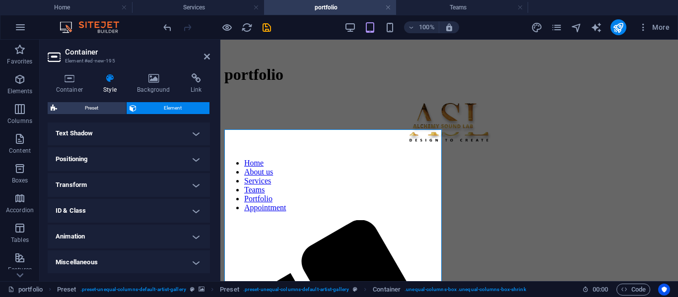
scroll to position [268, 0]
click at [171, 243] on h4 "Animation" at bounding box center [129, 236] width 162 height 24
click at [128, 191] on h4 "Transform" at bounding box center [129, 184] width 162 height 24
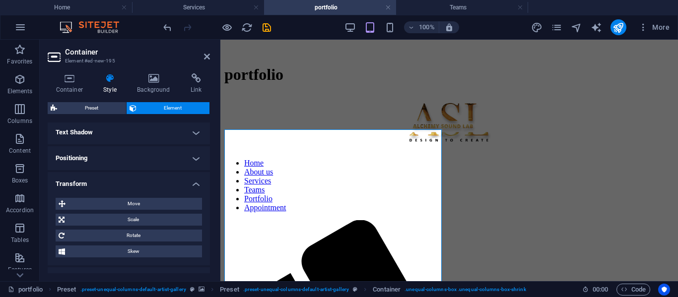
click at [109, 161] on h4 "Positioning" at bounding box center [129, 158] width 162 height 24
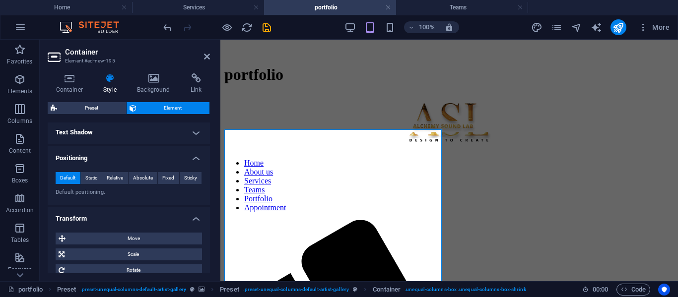
click at [91, 130] on h4 "Text Shadow" at bounding box center [129, 133] width 162 height 24
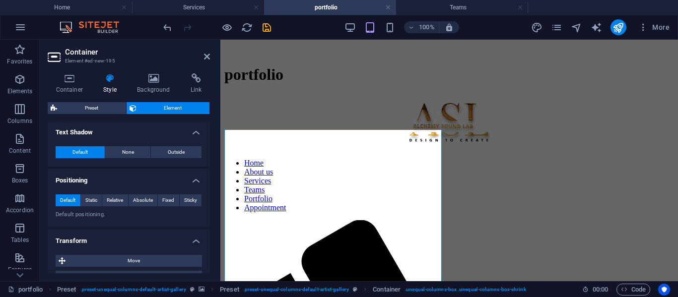
click at [212, 211] on div "Container Style Background Link Size Height Default px rem % vh vw Min. height …" at bounding box center [129, 173] width 178 height 216
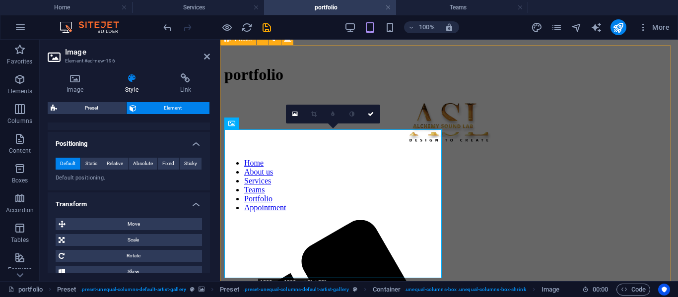
scroll to position [126, 0]
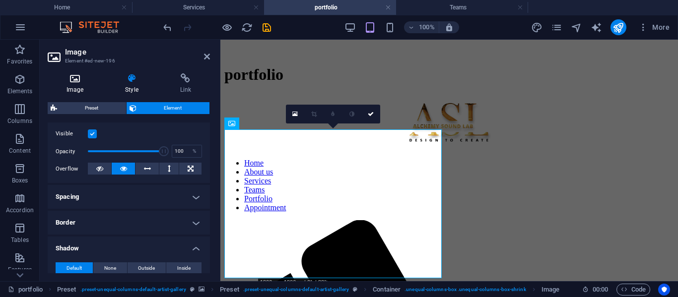
click at [74, 83] on h4 "Image" at bounding box center [77, 83] width 59 height 21
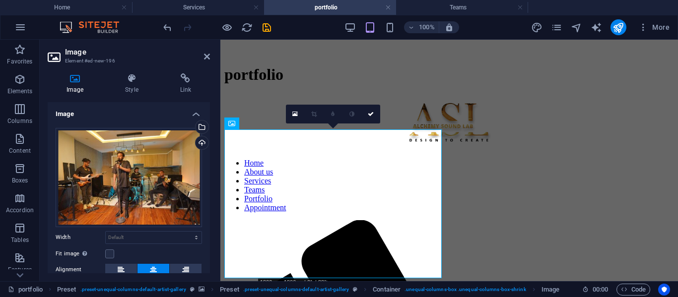
scroll to position [81, 0]
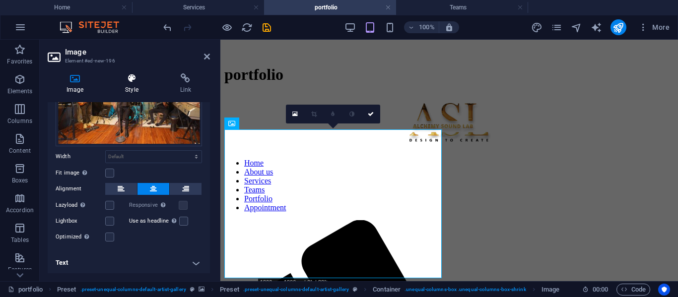
click at [125, 86] on h4 "Style" at bounding box center [133, 83] width 55 height 21
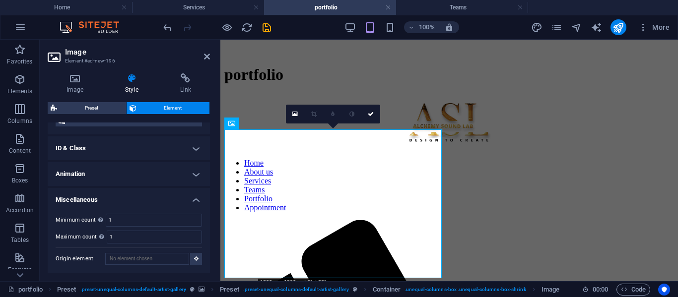
scroll to position [371, 0]
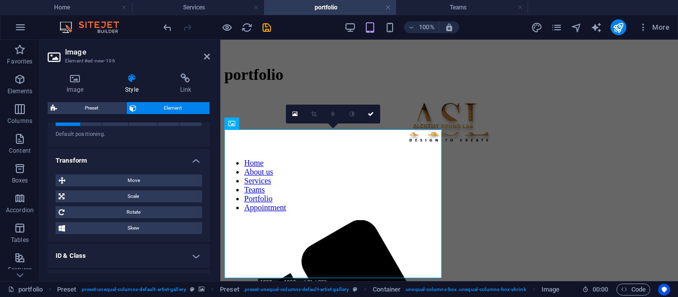
click at [162, 251] on h4 "ID & Class" at bounding box center [129, 256] width 162 height 24
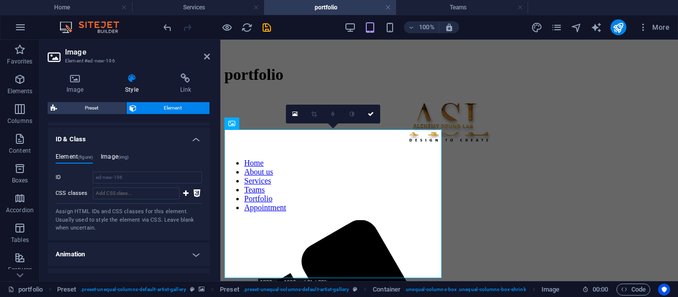
click at [120, 160] on h4 "Image (img)" at bounding box center [115, 158] width 28 height 11
click at [55, 153] on div "Element (figure) Image (img) ID ed-new-196 CSS classes Assign HTML IDs and CSS …" at bounding box center [129, 192] width 162 height 95
click at [267, 32] on icon "save" at bounding box center [266, 27] width 11 height 11
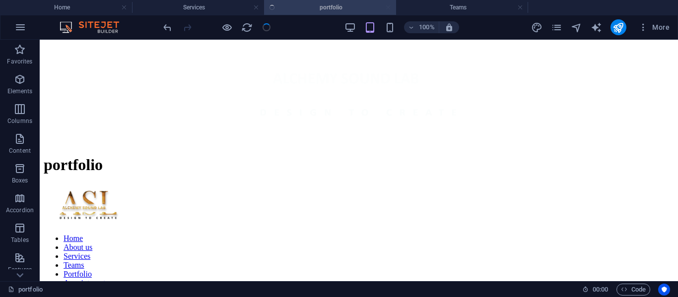
scroll to position [432, 0]
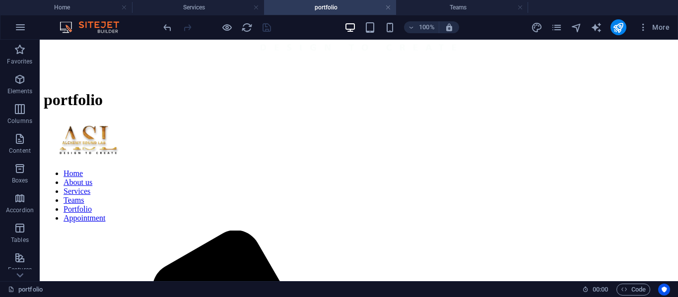
scroll to position [419, 0]
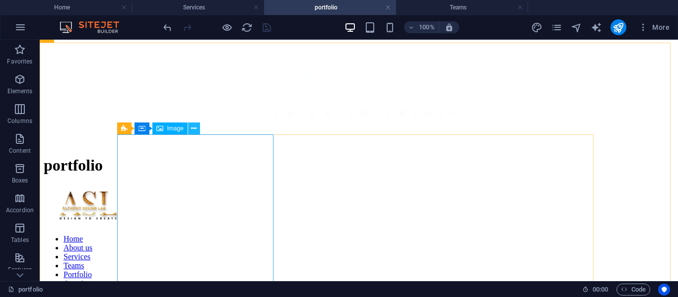
click at [190, 129] on button at bounding box center [194, 129] width 12 height 12
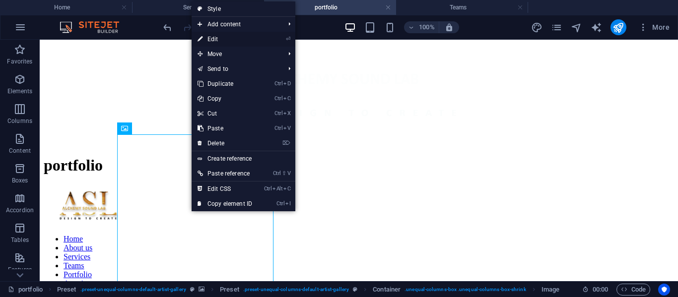
click at [217, 34] on link "⏎ Edit" at bounding box center [224, 39] width 66 height 15
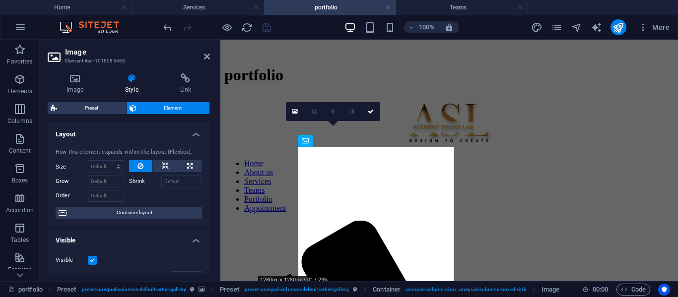
scroll to position [407, 0]
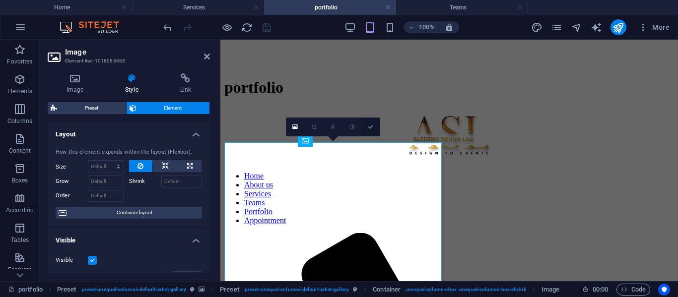
click at [371, 126] on icon at bounding box center [371, 127] width 6 height 6
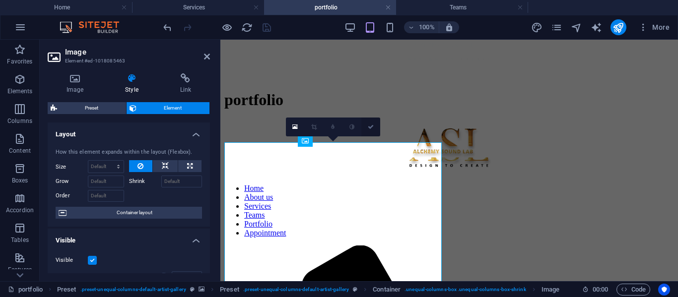
scroll to position [419, 0]
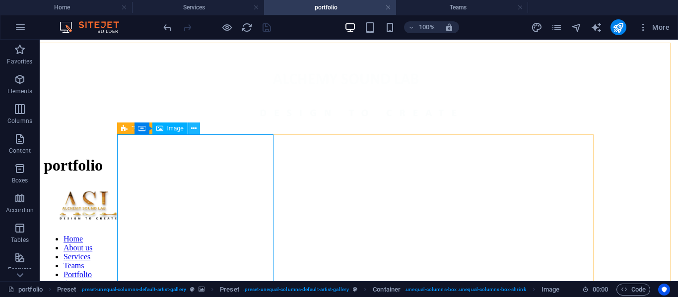
click at [191, 128] on icon at bounding box center [193, 129] width 5 height 10
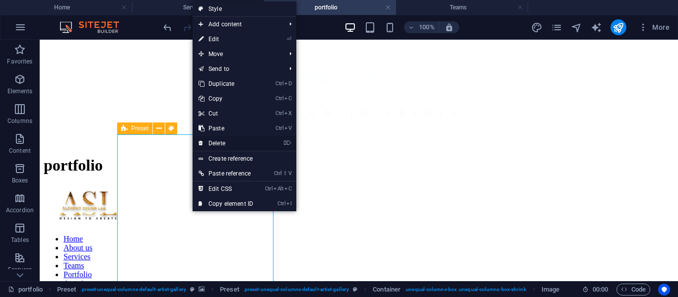
click at [216, 145] on link "⌦ Delete" at bounding box center [225, 143] width 66 height 15
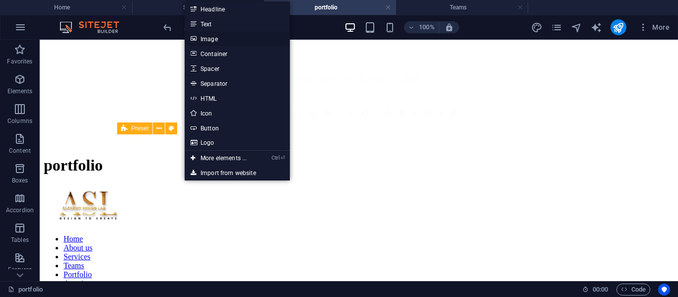
click at [217, 43] on link "Image" at bounding box center [237, 38] width 105 height 15
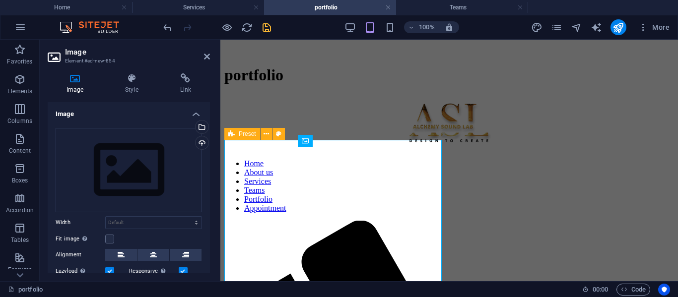
scroll to position [407, 0]
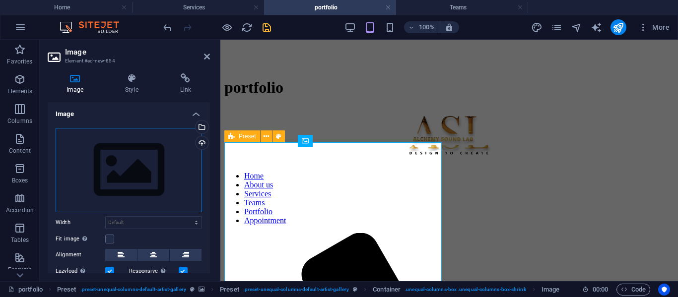
click at [146, 164] on div "Drag files here, click to choose files or select files from Files or our free s…" at bounding box center [129, 170] width 146 height 84
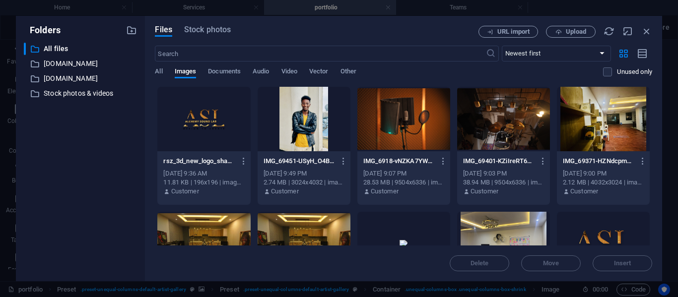
click at [146, 164] on div "Files Stock photos URL import Upload ​ Newest first Oldest first Name (A-Z) Nam…" at bounding box center [403, 148] width 517 height 265
click at [402, 119] on div at bounding box center [403, 119] width 93 height 64
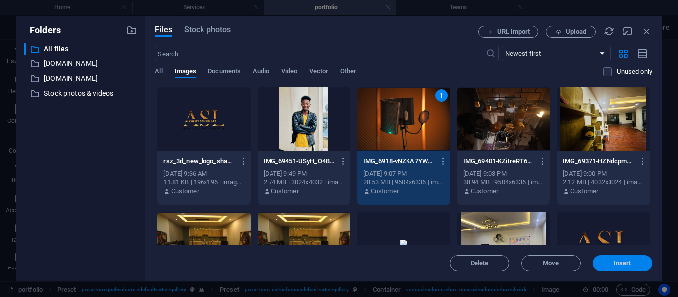
click at [620, 265] on span "Insert" at bounding box center [622, 263] width 17 height 6
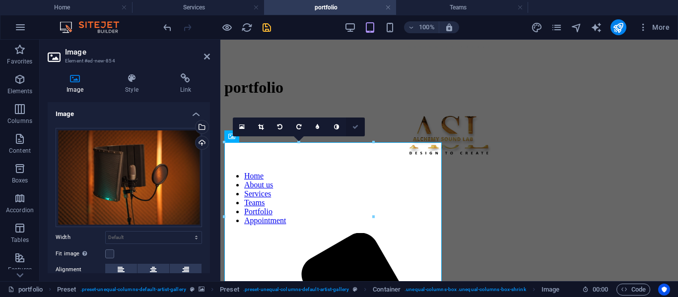
click at [359, 129] on link at bounding box center [355, 127] width 19 height 19
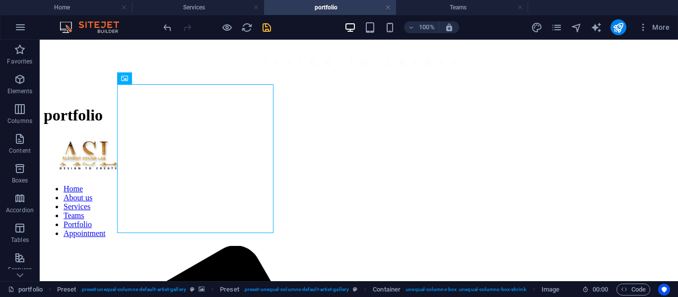
scroll to position [470, 0]
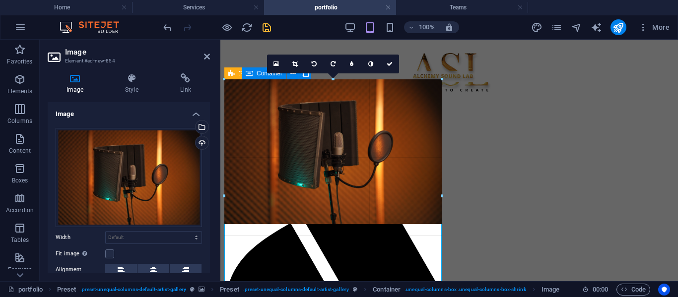
drag, startPoint x: 373, startPoint y: 147, endPoint x: 206, endPoint y: 153, distance: 167.2
type input "438"
select select "px"
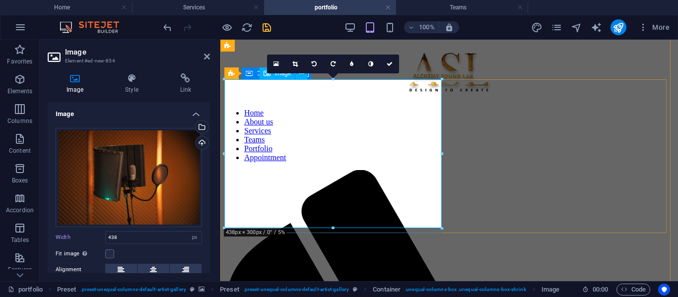
click at [394, 65] on link at bounding box center [389, 64] width 19 height 19
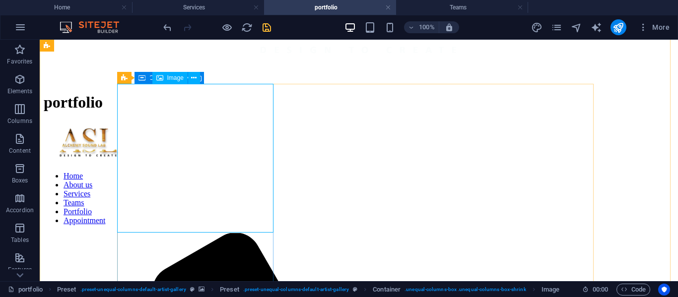
select select "px"
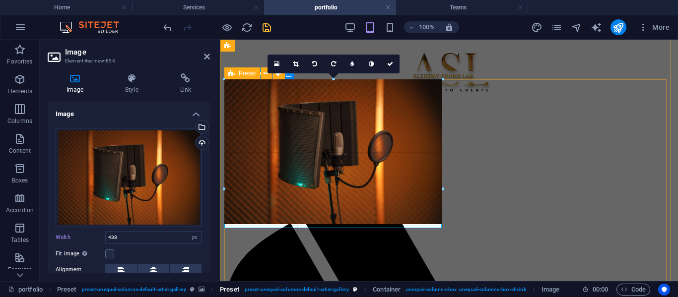
drag, startPoint x: 335, startPoint y: 222, endPoint x: 340, endPoint y: 293, distance: 70.6
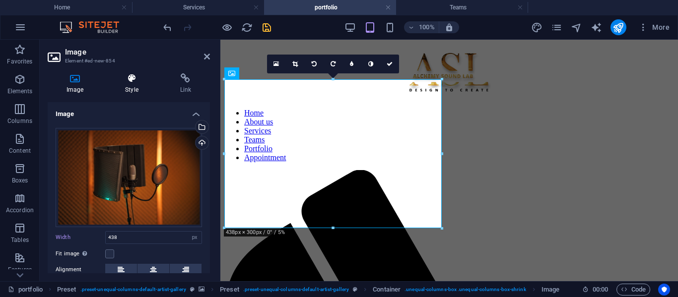
click at [141, 85] on h4 "Style" at bounding box center [133, 83] width 55 height 21
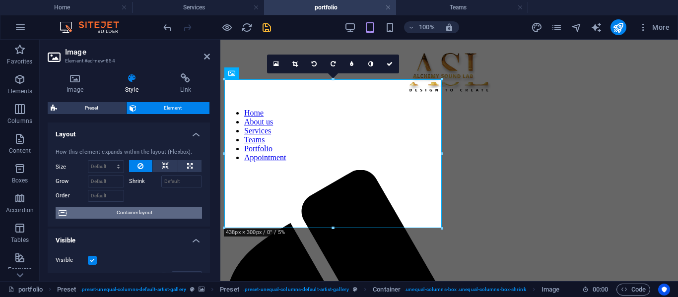
click at [122, 213] on span "Container layout" at bounding box center [133, 213] width 129 height 12
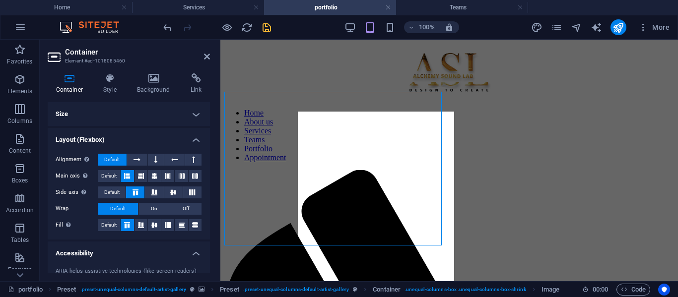
scroll to position [457, 0]
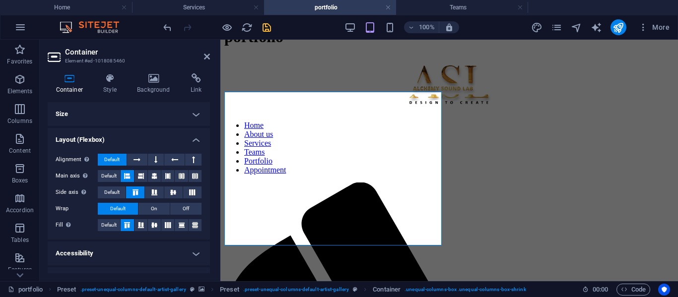
click at [188, 248] on h4 "Accessibility" at bounding box center [129, 254] width 162 height 24
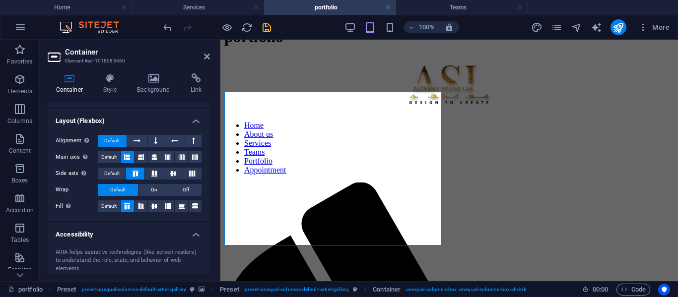
click at [170, 102] on h4 "Size" at bounding box center [129, 95] width 162 height 24
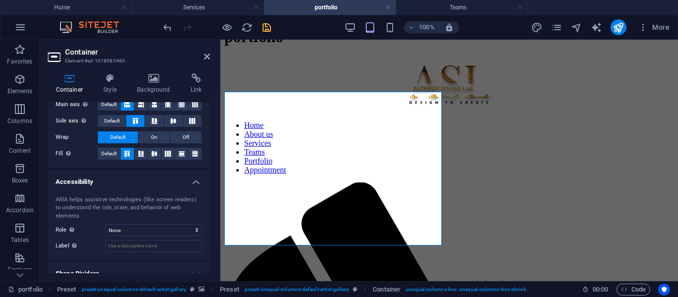
scroll to position [200, 0]
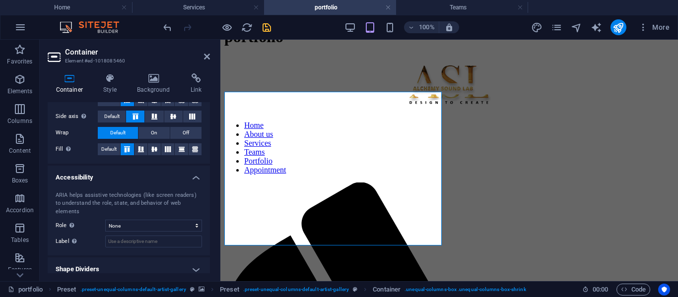
click at [185, 265] on h4 "Shape Dividers" at bounding box center [129, 269] width 162 height 24
drag, startPoint x: 207, startPoint y: 227, endPoint x: 208, endPoint y: 267, distance: 40.7
click at [208, 267] on div "Size Height Default px rem % vh vw Min. height None px rem % vh vw Width Defaul…" at bounding box center [129, 187] width 162 height 171
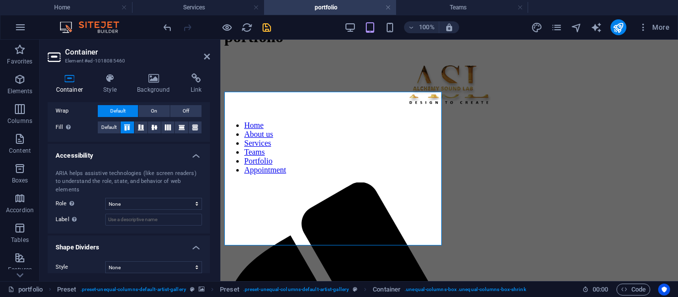
click at [211, 279] on div "Container Style Background Link Size Height Default px rem % vh vw Min. height …" at bounding box center [129, 173] width 178 height 216
click at [142, 261] on select "None Triangle Square Diagonal Polygon 1 Polygon 2 Zigzag Multiple Zigzags Waves…" at bounding box center [153, 267] width 97 height 12
select select "square"
click at [105, 261] on select "None Triangle Square Diagonal Polygon 1 Polygon 2 Zigzag Multiple Zigzags Waves…" at bounding box center [153, 267] width 97 height 12
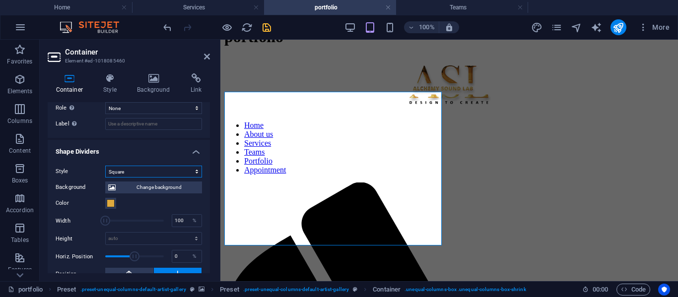
scroll to position [325, 0]
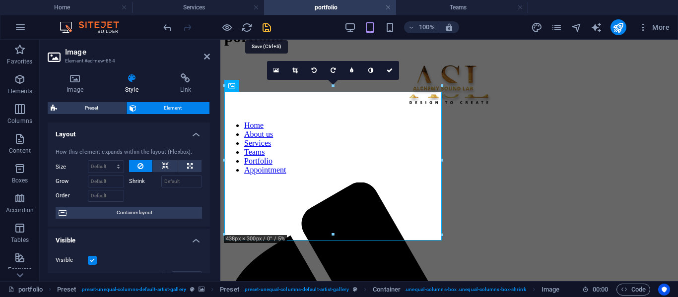
click at [265, 29] on icon "save" at bounding box center [266, 27] width 11 height 11
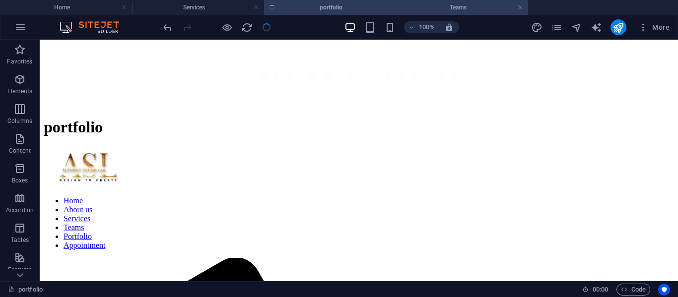
click at [468, 2] on h4 "Teams" at bounding box center [462, 7] width 132 height 11
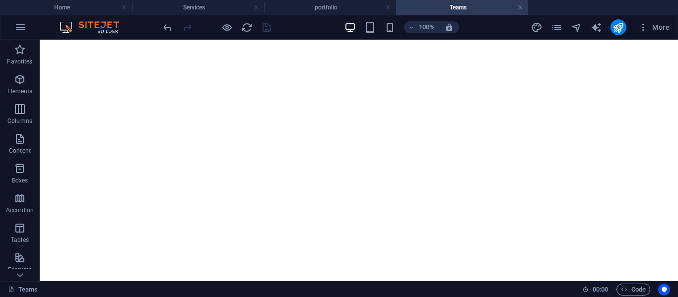
scroll to position [1845, 0]
click at [617, 31] on icon "publish" at bounding box center [617, 27] width 11 height 11
